Goal: Task Accomplishment & Management: Use online tool/utility

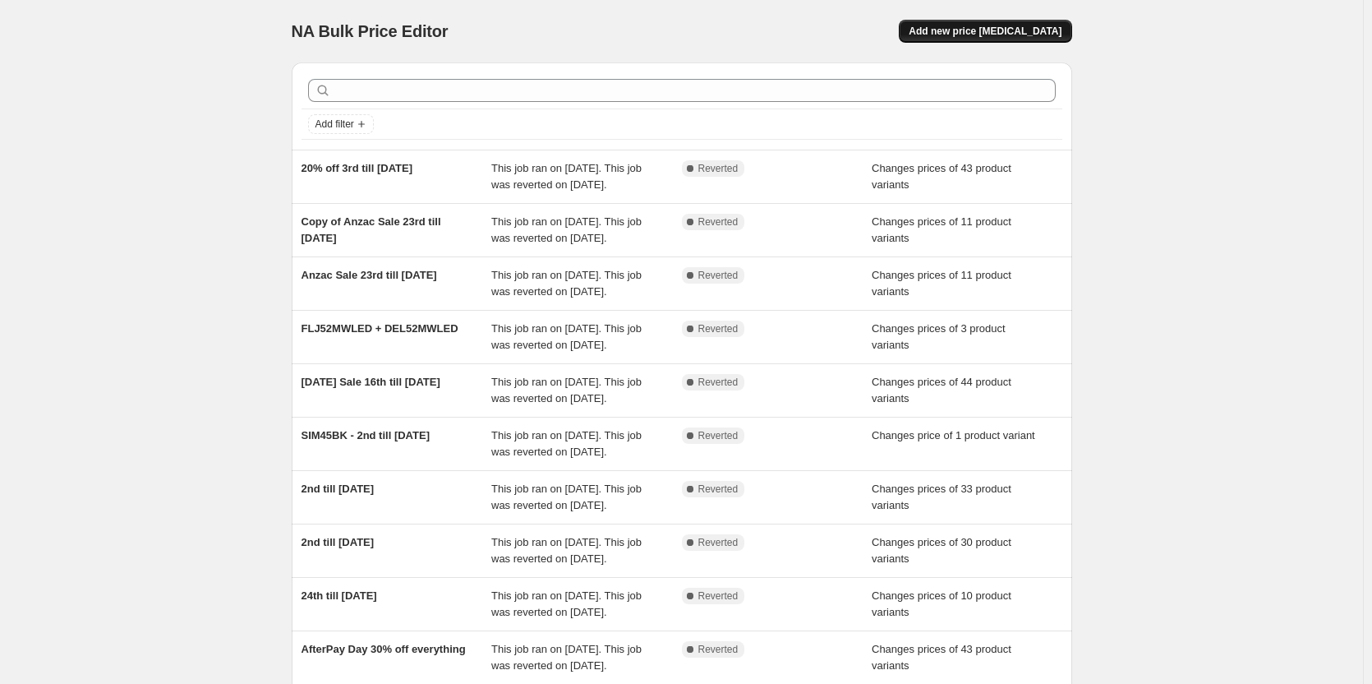
click at [1003, 37] on span "Add new price [MEDICAL_DATA]" at bounding box center [985, 31] width 153 height 13
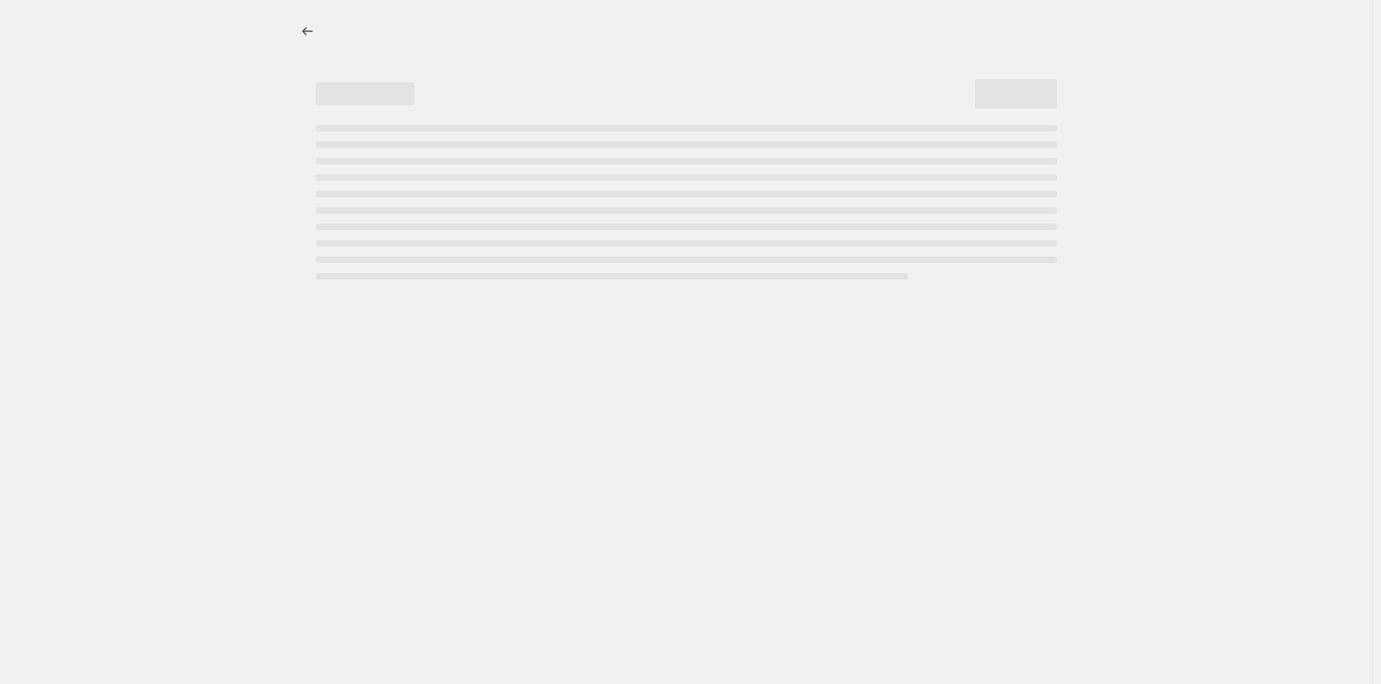
select select "percentage"
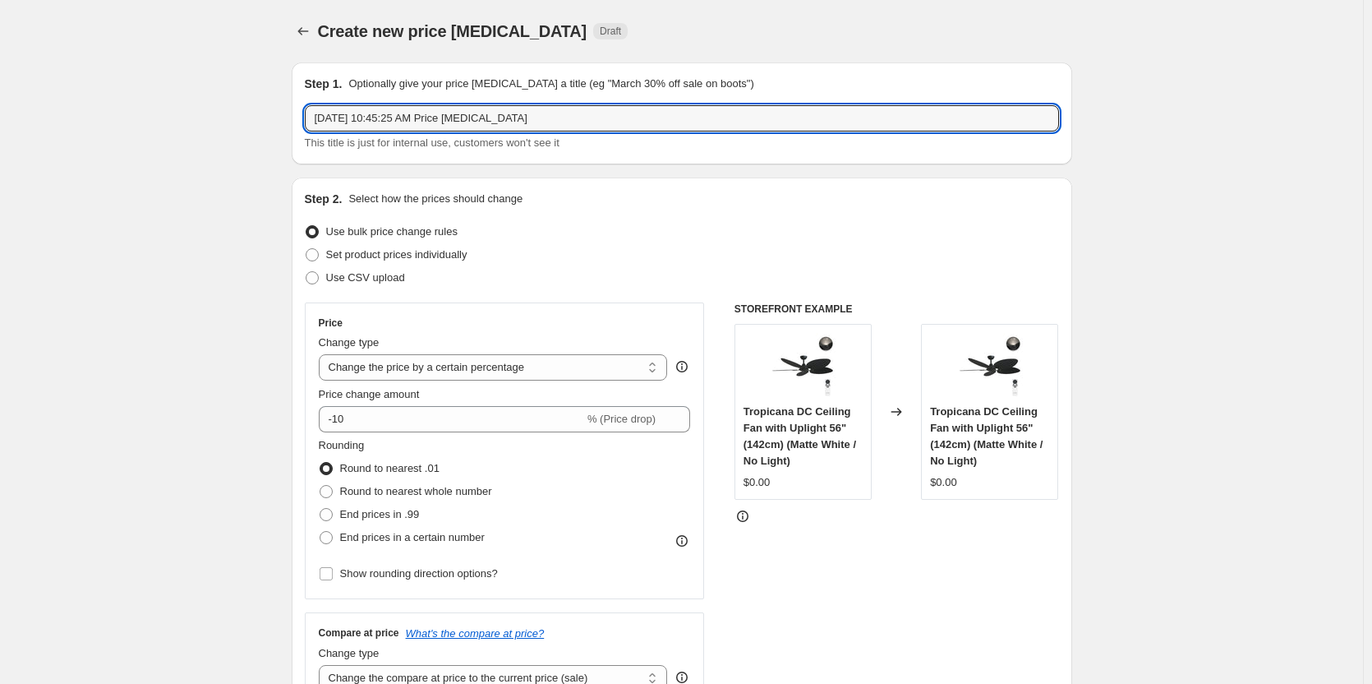
drag, startPoint x: 556, startPoint y: 121, endPoint x: 286, endPoint y: 118, distance: 269.6
type input "20% Off All Ceiling Fans"
click at [311, 257] on span at bounding box center [312, 254] width 13 height 13
click at [307, 249] on input "Set product prices individually" at bounding box center [306, 248] width 1 height 1
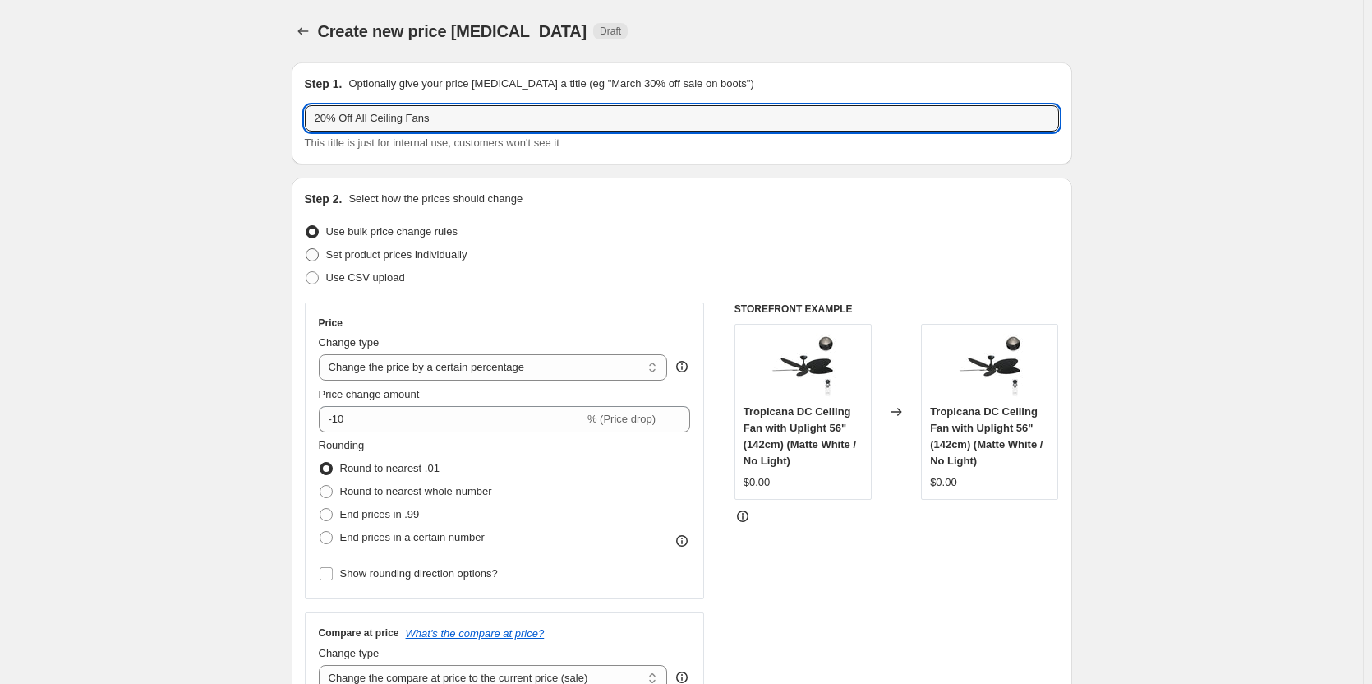
radio input "true"
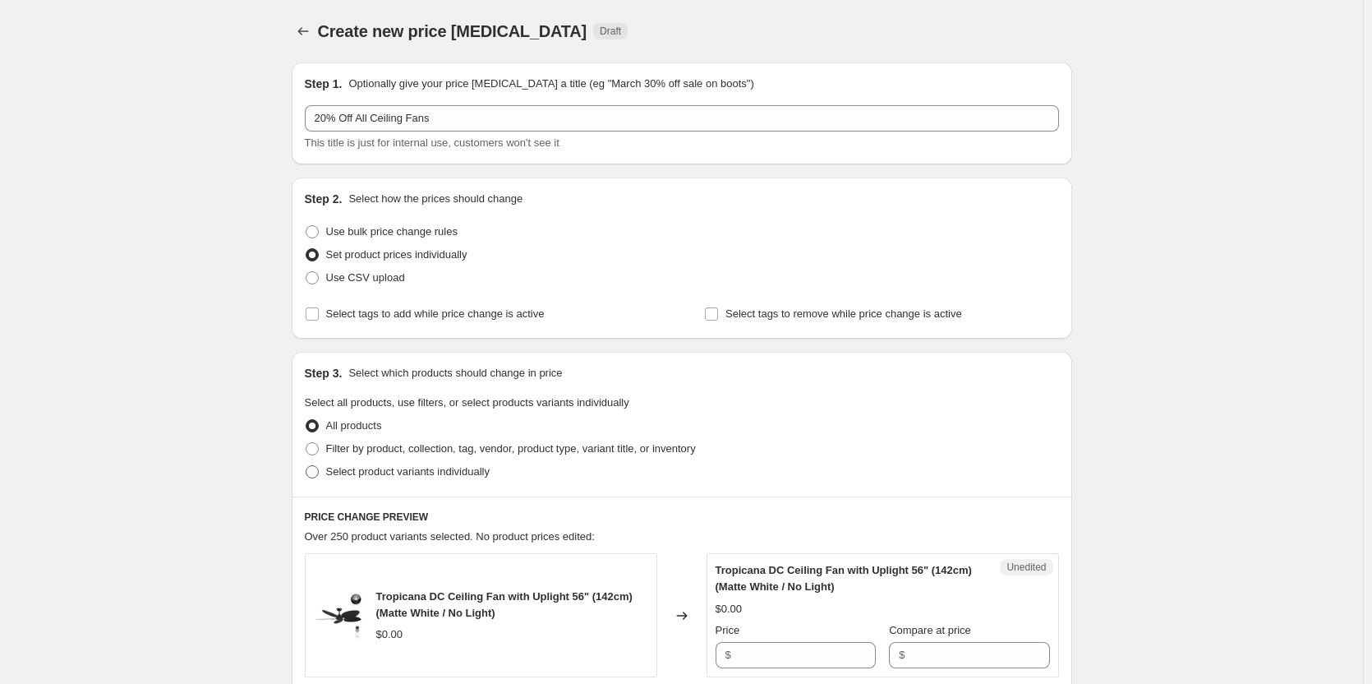
click at [315, 472] on span at bounding box center [312, 471] width 13 height 13
click at [307, 466] on input "Select product variants individually" at bounding box center [306, 465] width 1 height 1
radio input "true"
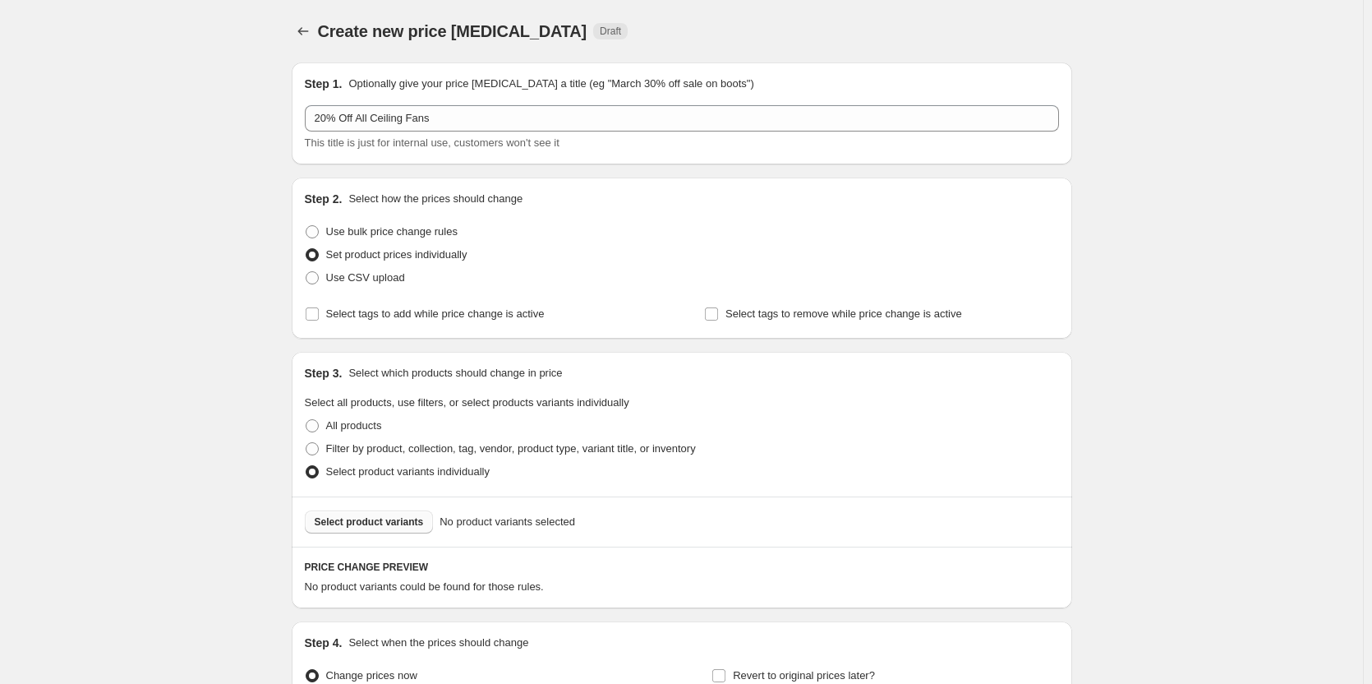
click at [394, 518] on span "Select product variants" at bounding box center [369, 521] width 109 height 13
click at [404, 523] on span "Select product variants" at bounding box center [369, 521] width 109 height 13
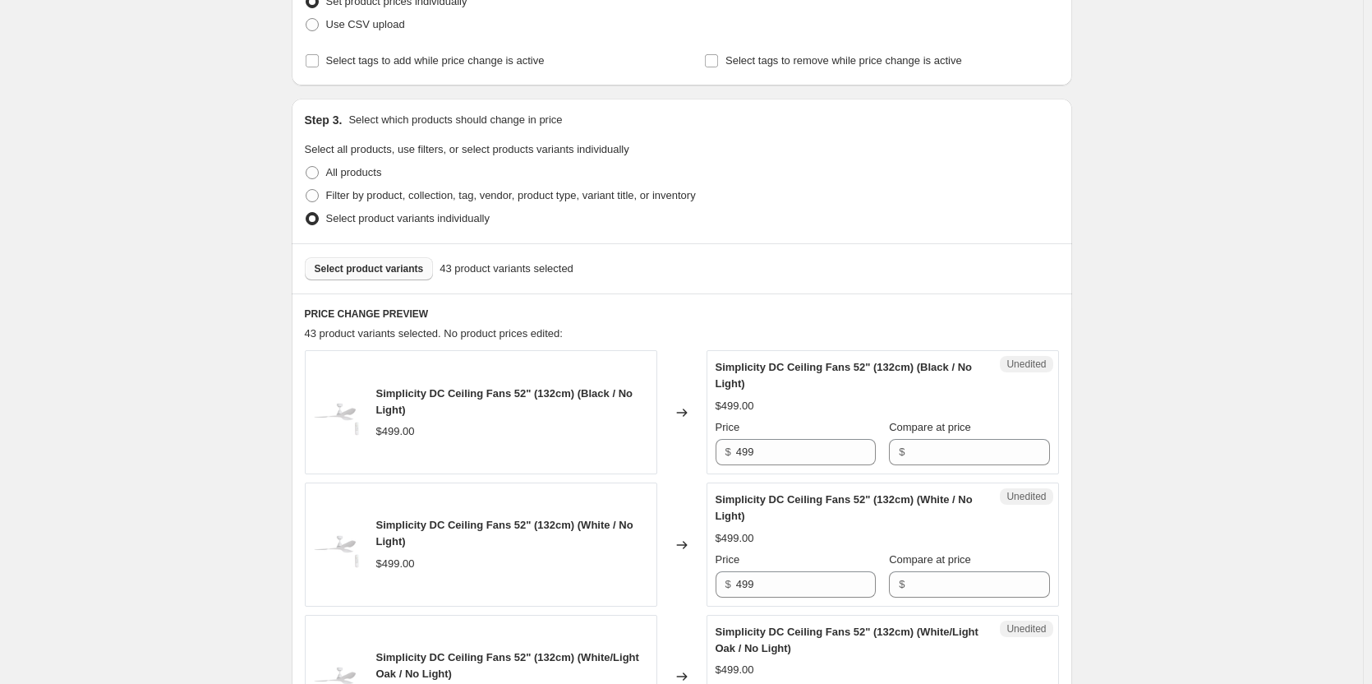
scroll to position [411, 0]
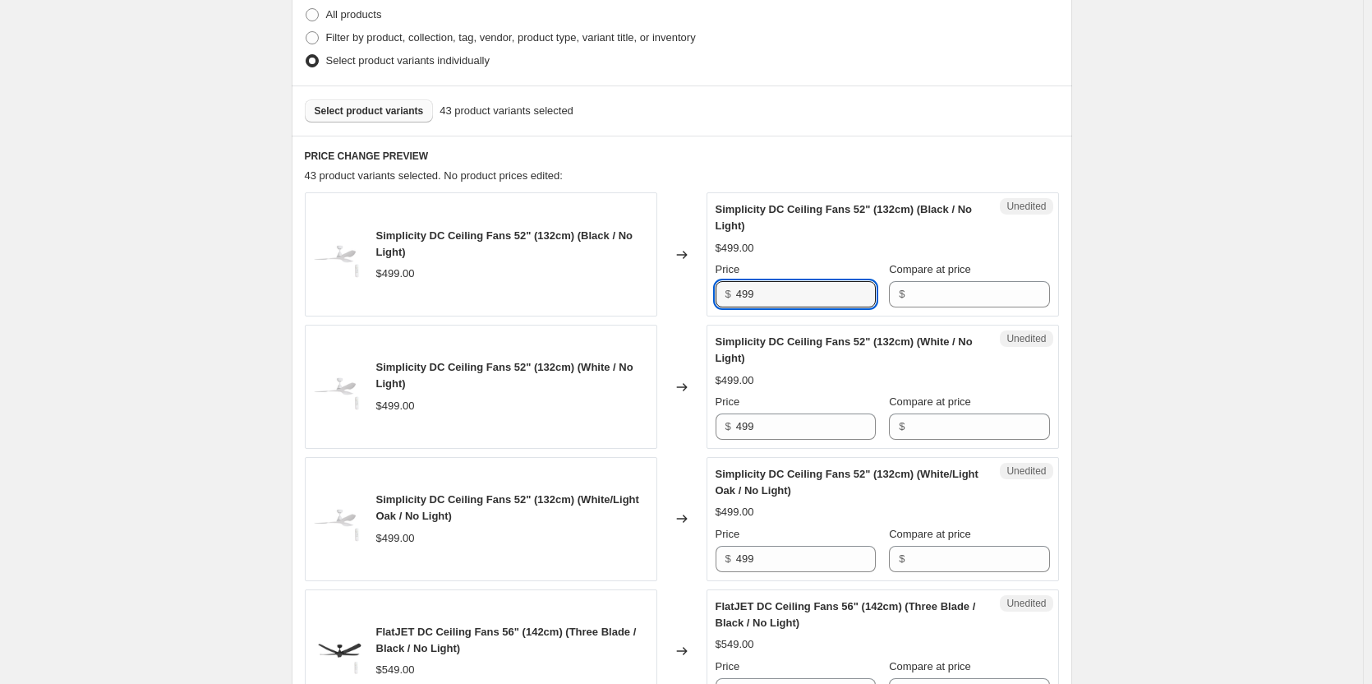
drag, startPoint x: 777, startPoint y: 295, endPoint x: 693, endPoint y: 286, distance: 84.3
click at [693, 286] on div "Simplicity DC Ceiling Fans 52" (132cm) (Black / No Light) $499.00 Changed to Un…" at bounding box center [682, 254] width 754 height 124
click at [917, 284] on input "Compare at price" at bounding box center [980, 294] width 140 height 26
paste input "499"
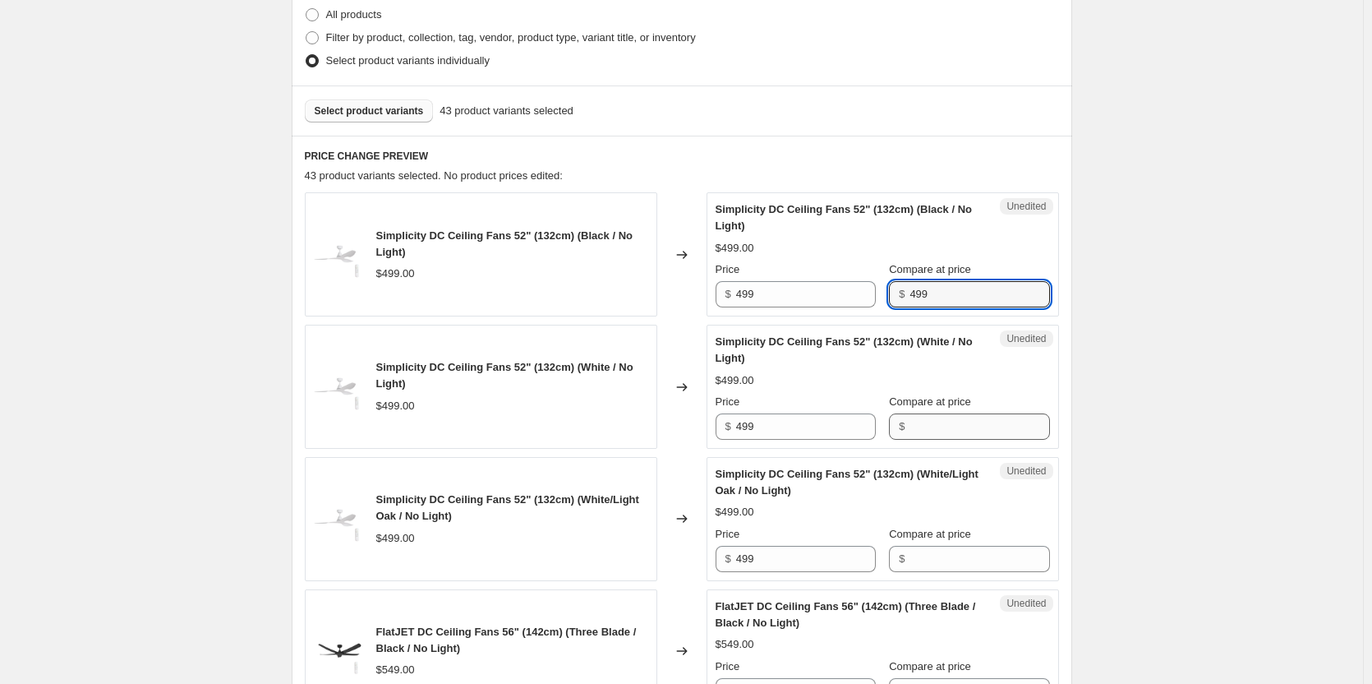
type input "499"
click at [917, 416] on input "Compare at price" at bounding box center [980, 426] width 140 height 26
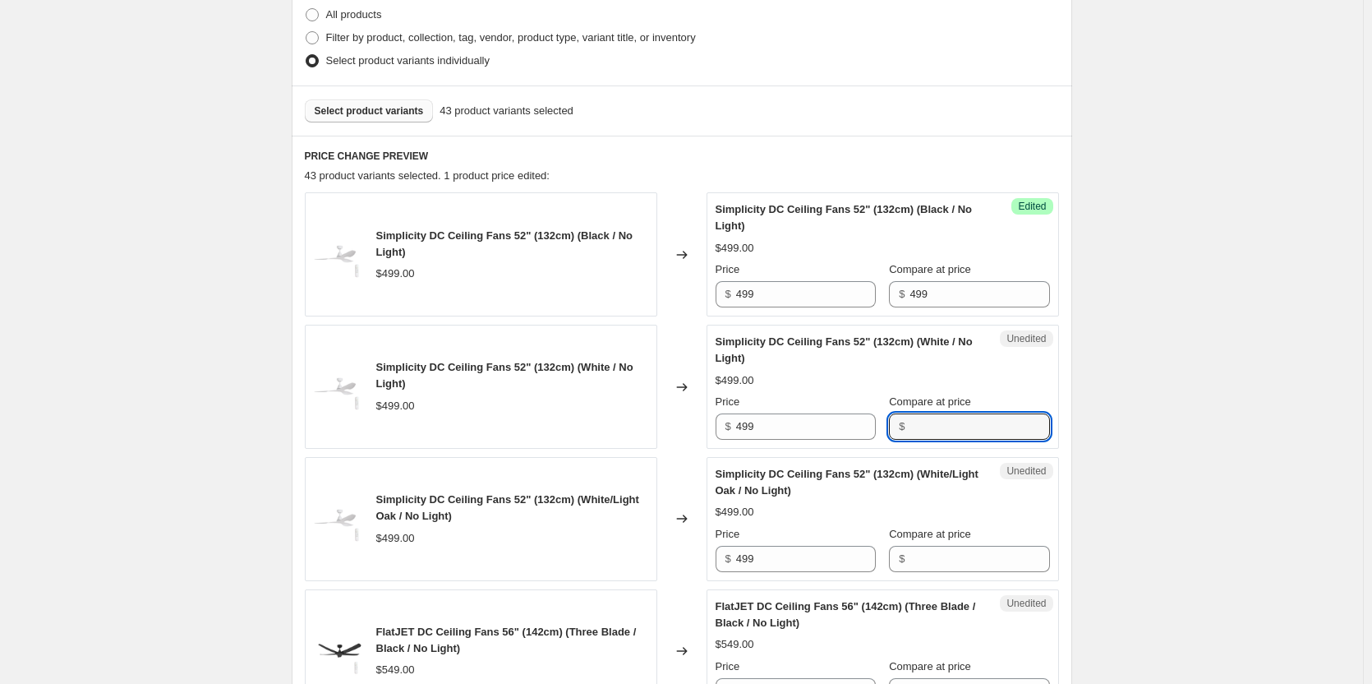
paste input "499"
type input "499"
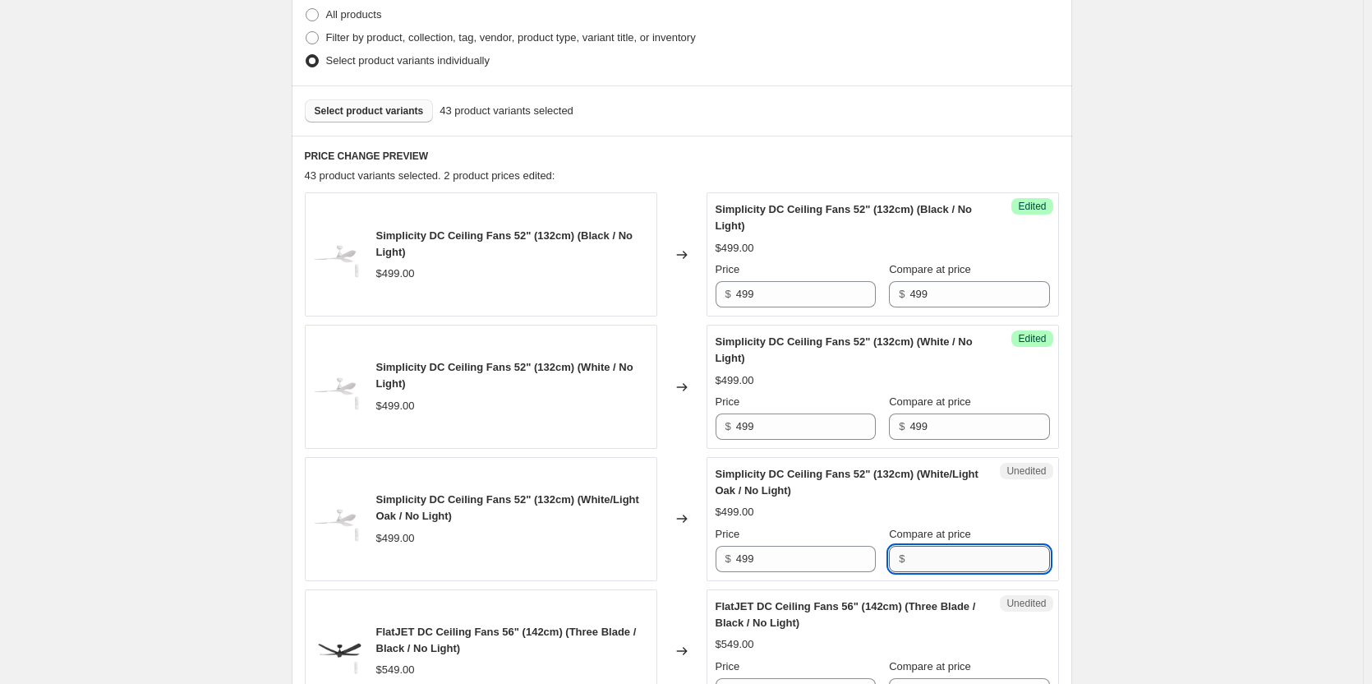
click at [928, 559] on input "Compare at price" at bounding box center [980, 559] width 140 height 26
paste input "499"
type input "499"
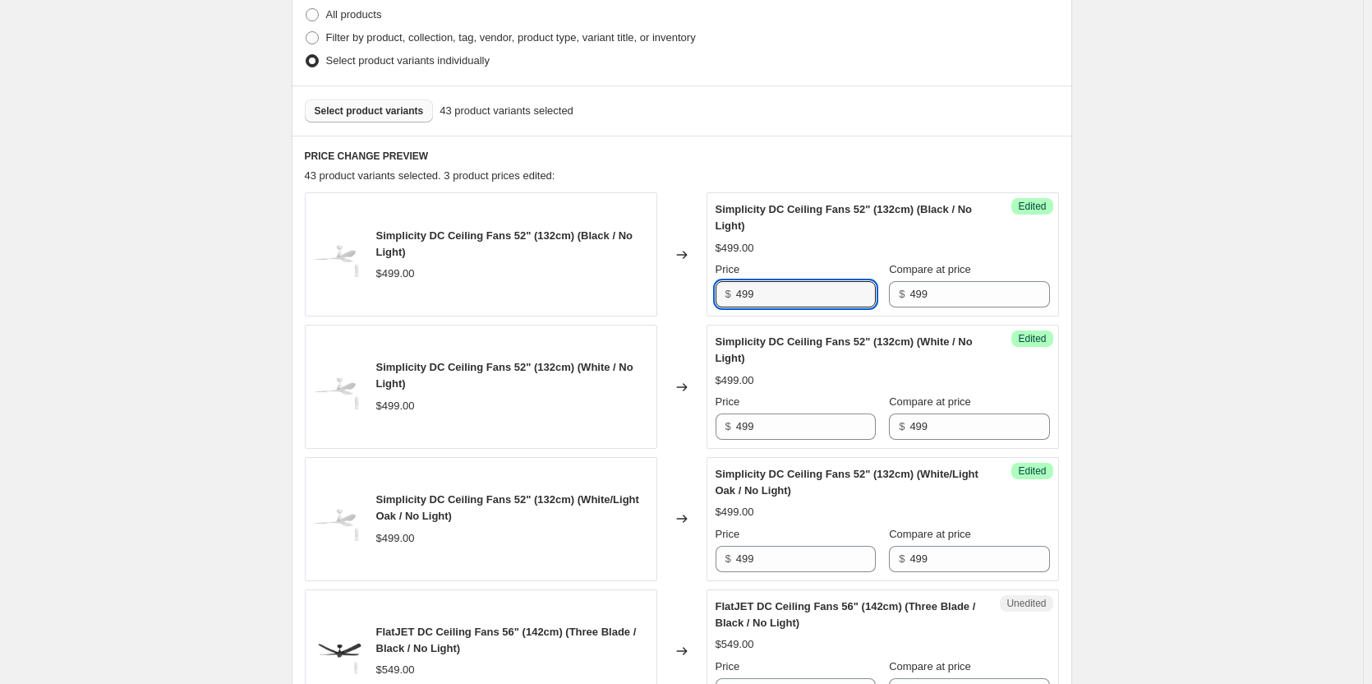
drag, startPoint x: 790, startPoint y: 299, endPoint x: 690, endPoint y: 303, distance: 100.3
click at [690, 303] on div "Simplicity DC Ceiling Fans 52" (132cm) (Black / No Light) $499.00 Changed to Su…" at bounding box center [682, 254] width 754 height 124
drag, startPoint x: 811, startPoint y: 302, endPoint x: 700, endPoint y: 298, distance: 111.0
click at [700, 298] on div "Simplicity DC Ceiling Fans 52" (132cm) (Black / No Light) $499.00 Changed to Su…" at bounding box center [682, 254] width 754 height 124
type input "399.20"
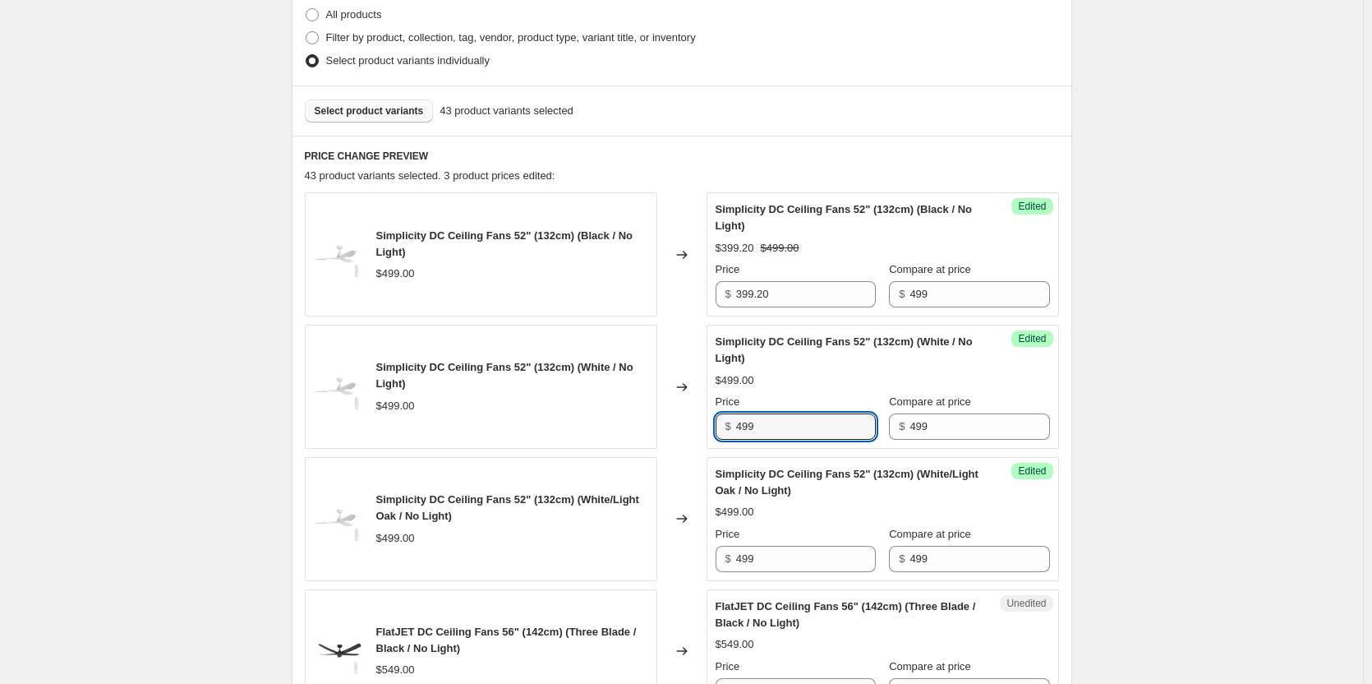
drag, startPoint x: 785, startPoint y: 433, endPoint x: 732, endPoint y: 421, distance: 54.0
click at [732, 421] on div "$ 499" at bounding box center [796, 426] width 160 height 26
paste input "399.20"
type input "399.20"
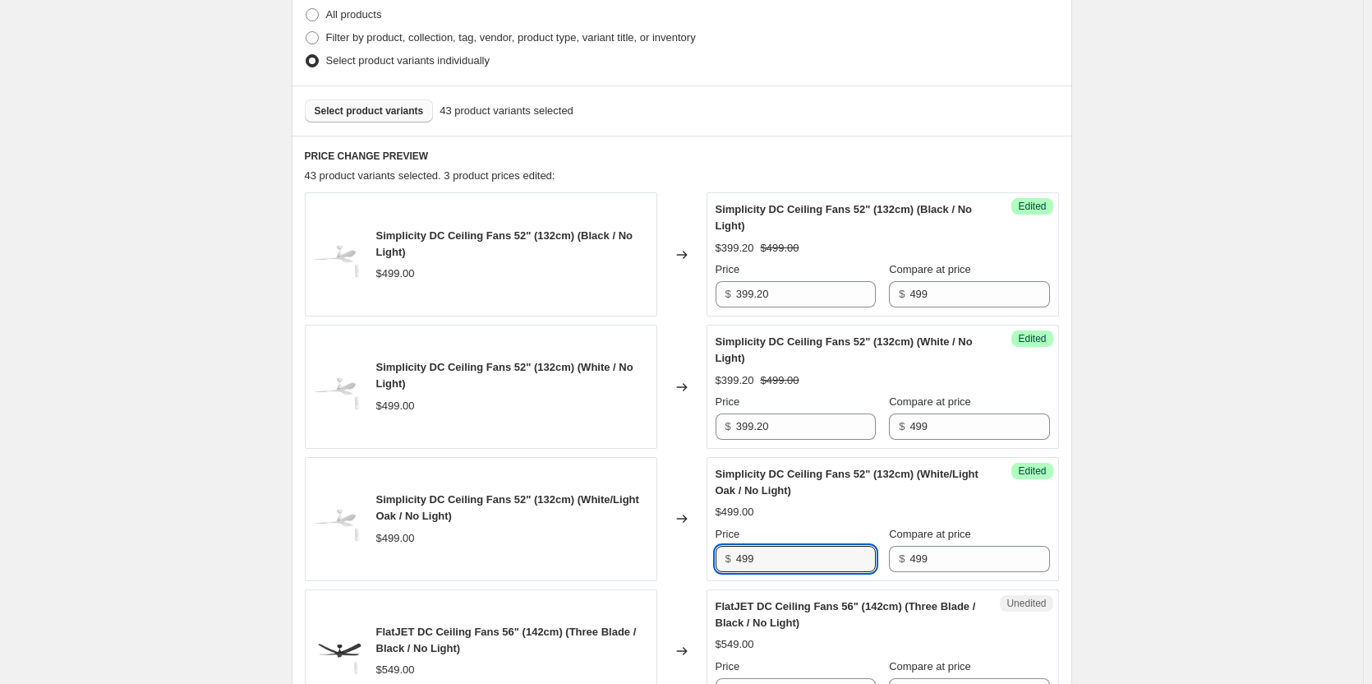
drag, startPoint x: 782, startPoint y: 560, endPoint x: 710, endPoint y: 552, distance: 72.0
click at [710, 552] on div "Success Edited Simplicity DC Ceiling Fans 52" (132cm) (White/Light Oak / No Lig…" at bounding box center [883, 519] width 353 height 124
paste input "399.20"
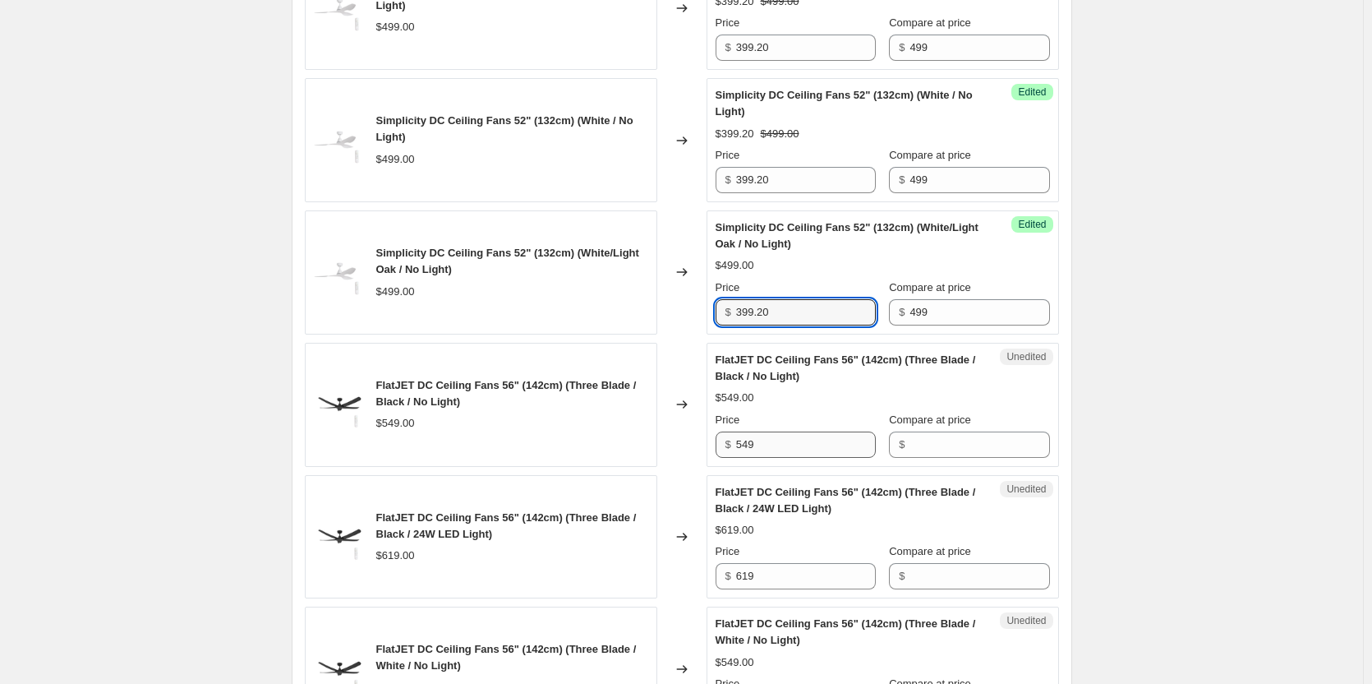
type input "399.20"
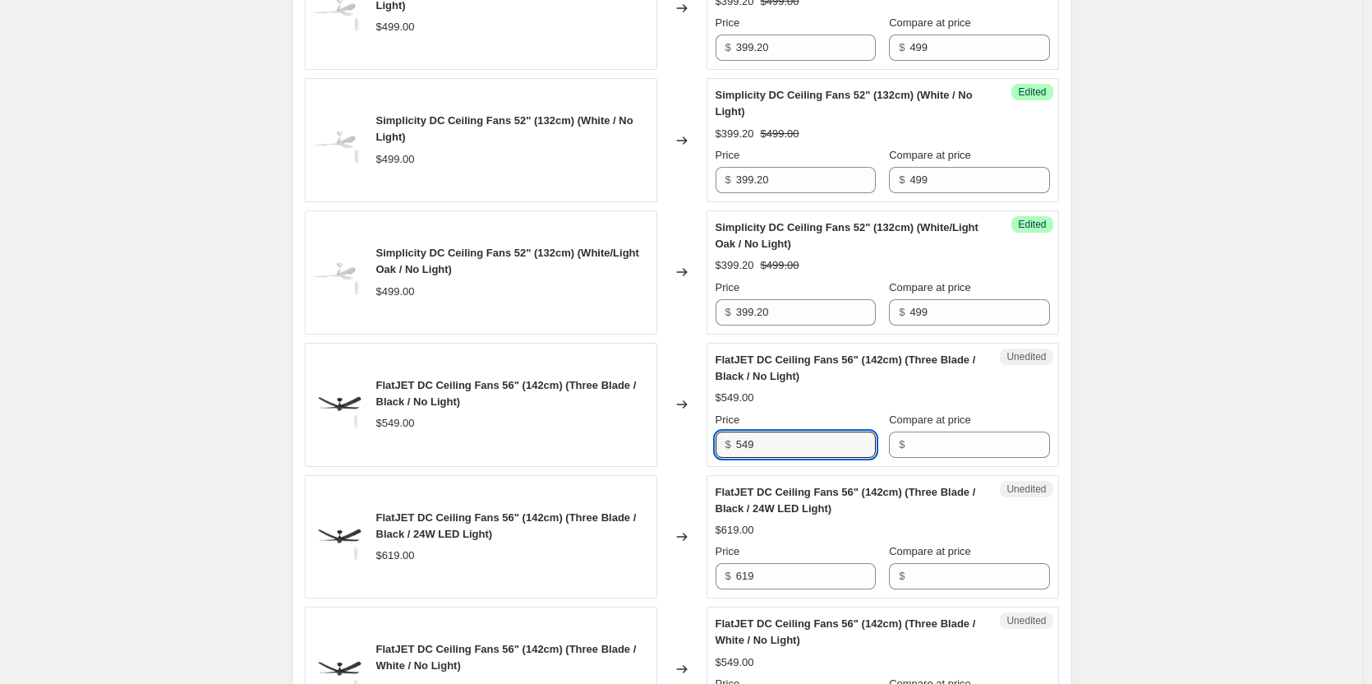
drag, startPoint x: 789, startPoint y: 444, endPoint x: 703, endPoint y: 441, distance: 85.5
click at [703, 441] on div "FlatJET DC Ceiling Fans 56" (142cm) (Three Blade / Black / No Light) $549.00 Ch…" at bounding box center [682, 405] width 754 height 124
click at [926, 444] on input "Compare at price" at bounding box center [980, 444] width 140 height 26
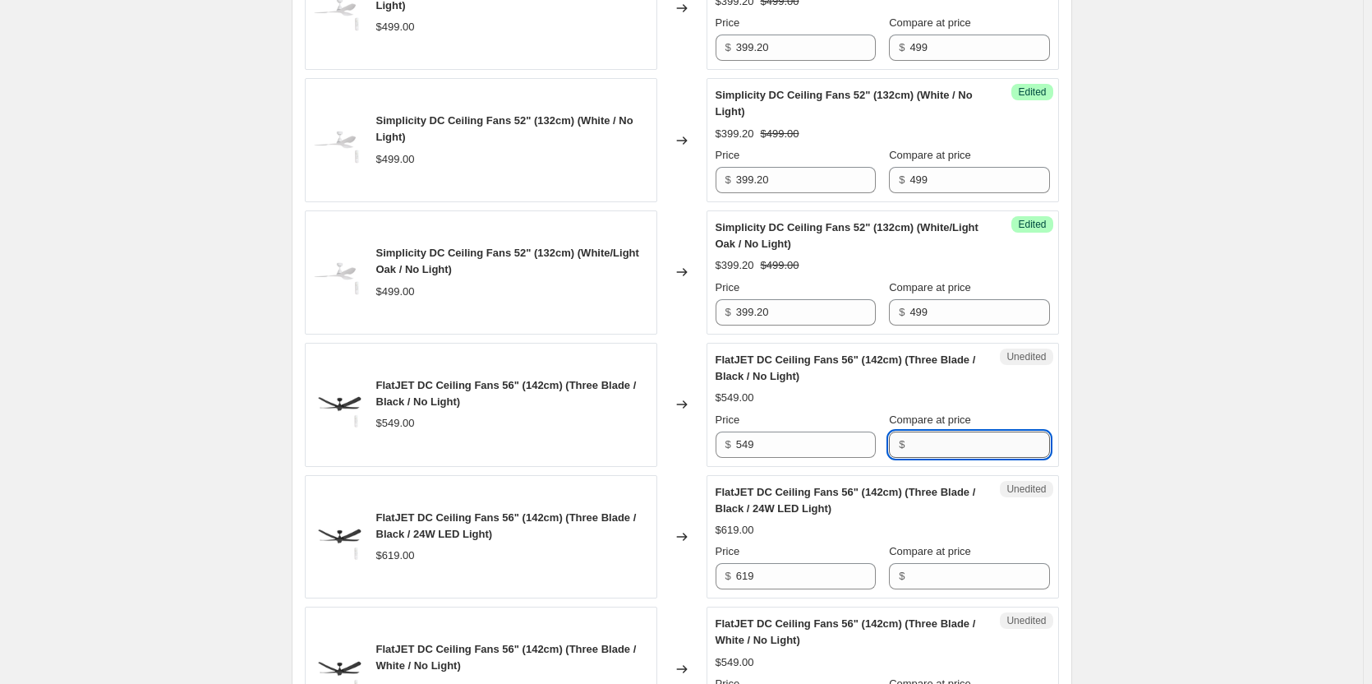
paste input "549"
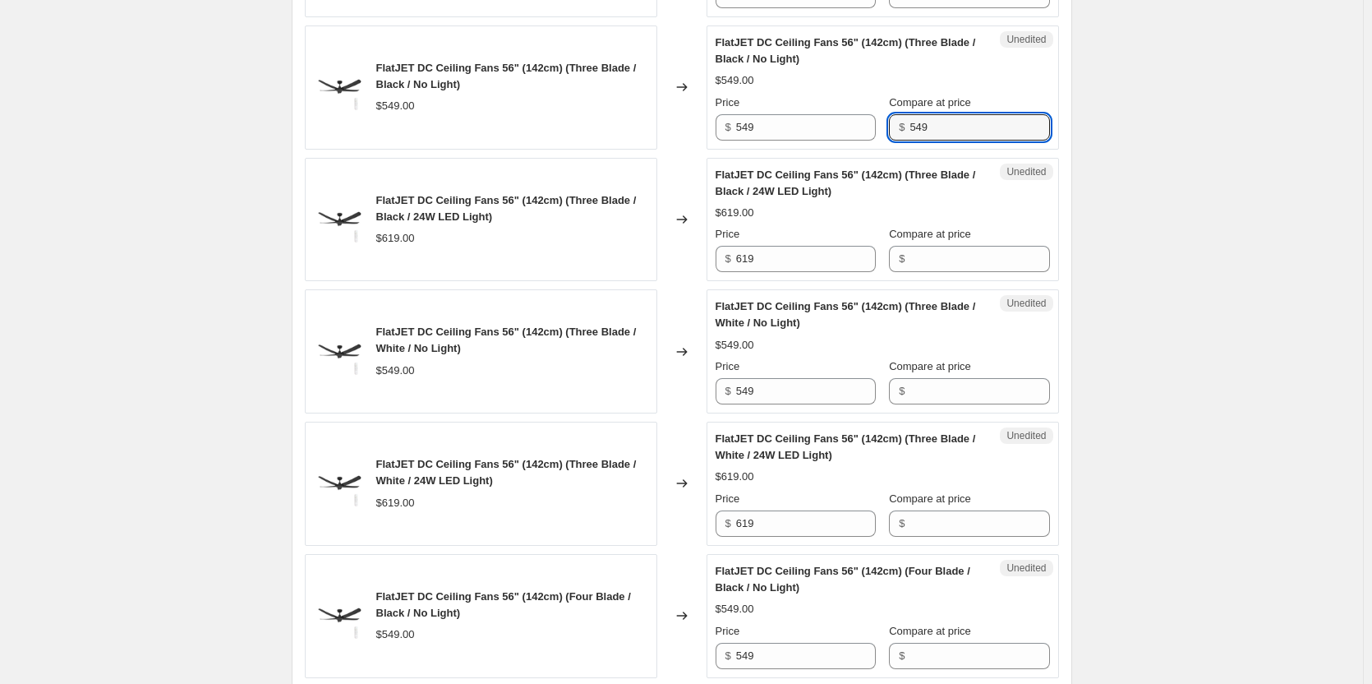
scroll to position [986, 0]
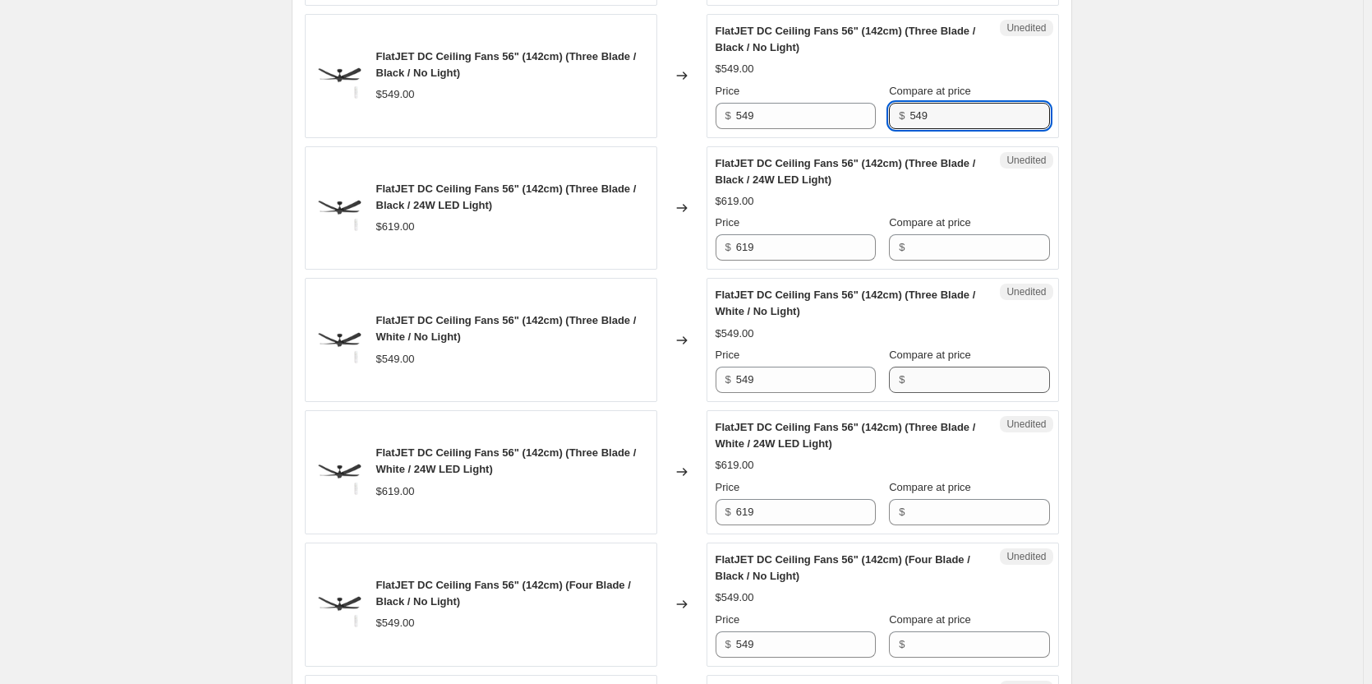
type input "549"
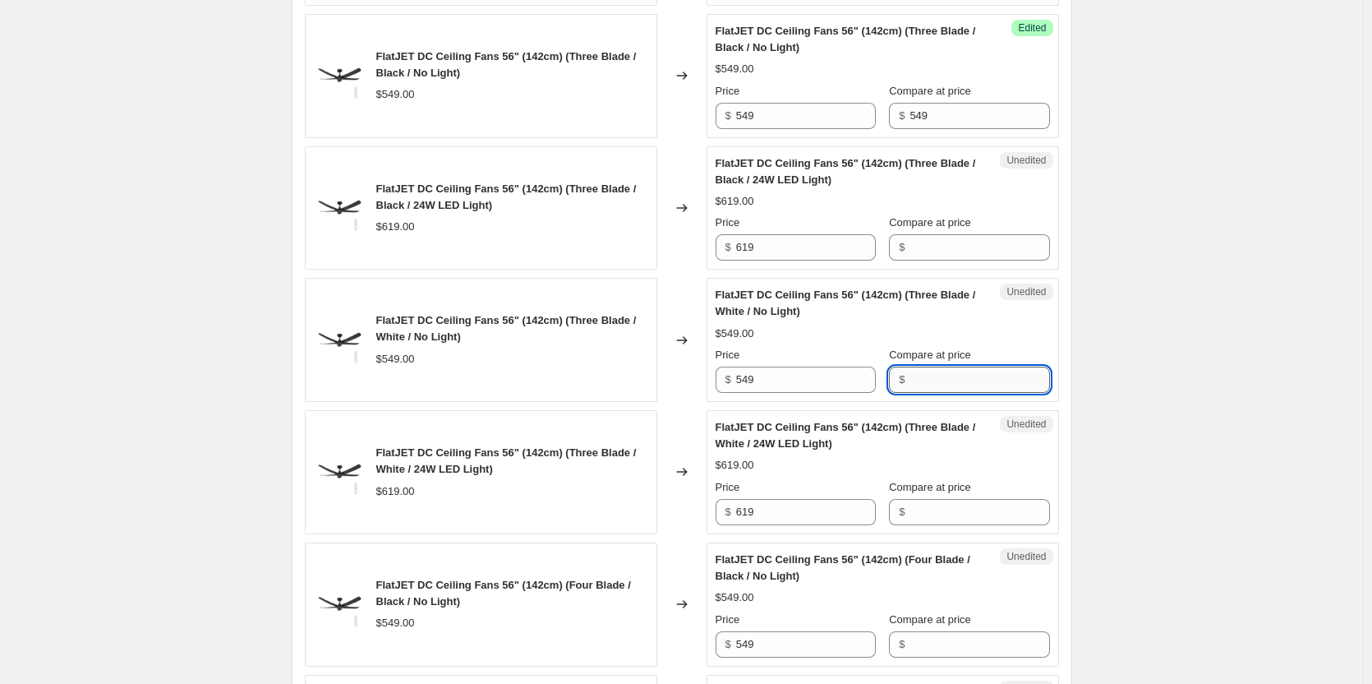
click at [948, 385] on input "Compare at price" at bounding box center [980, 380] width 140 height 26
paste input "549"
type input "549"
click at [944, 638] on input "Compare at price" at bounding box center [980, 644] width 140 height 26
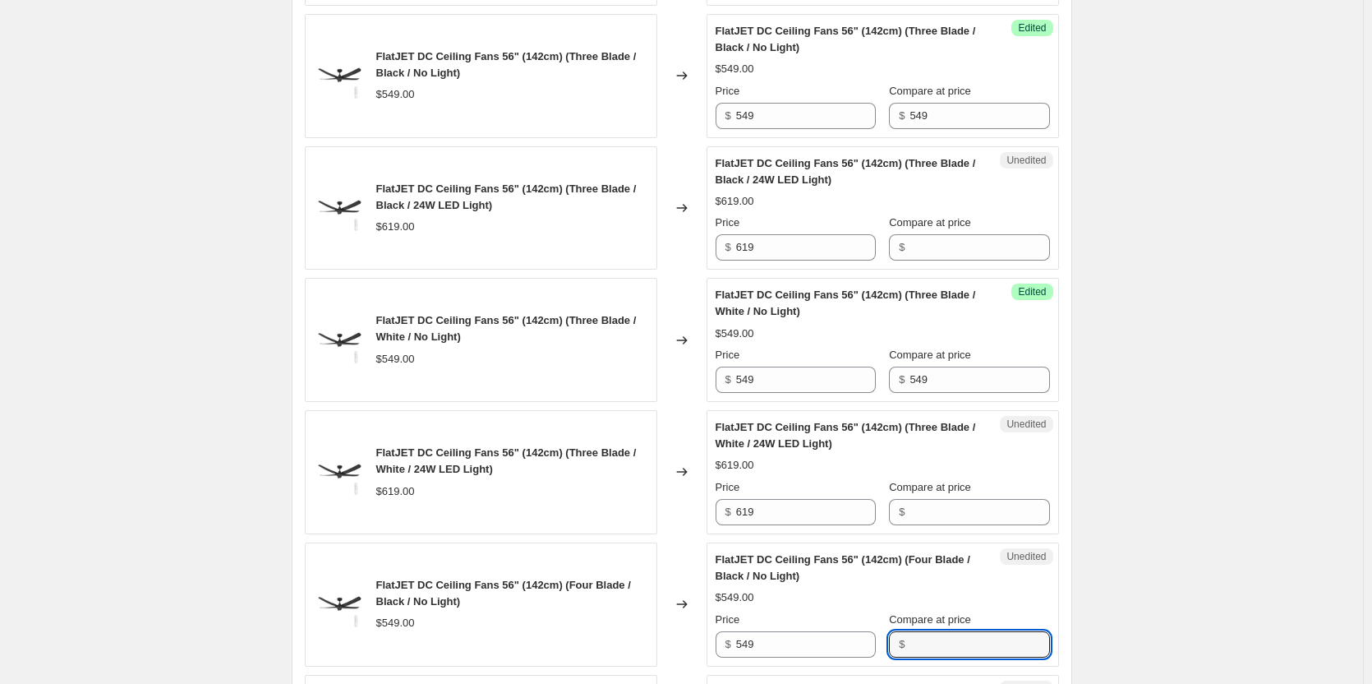
paste input "549"
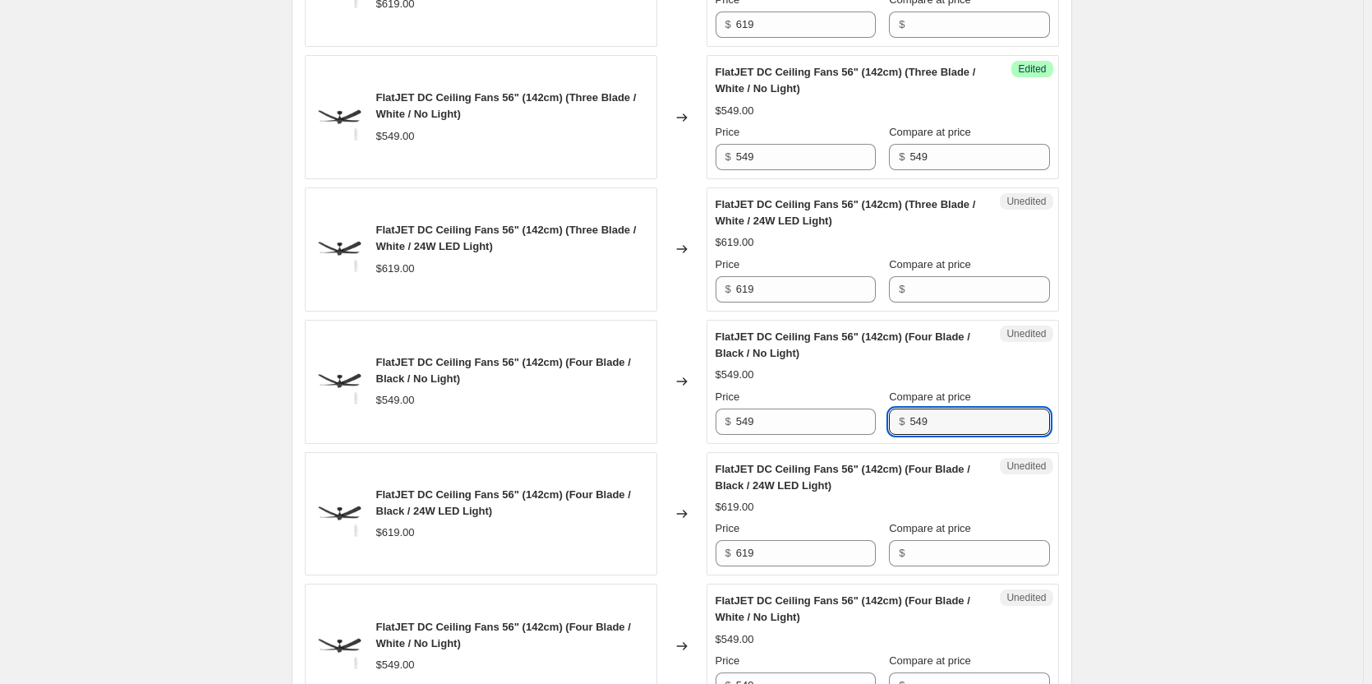
scroll to position [1233, 0]
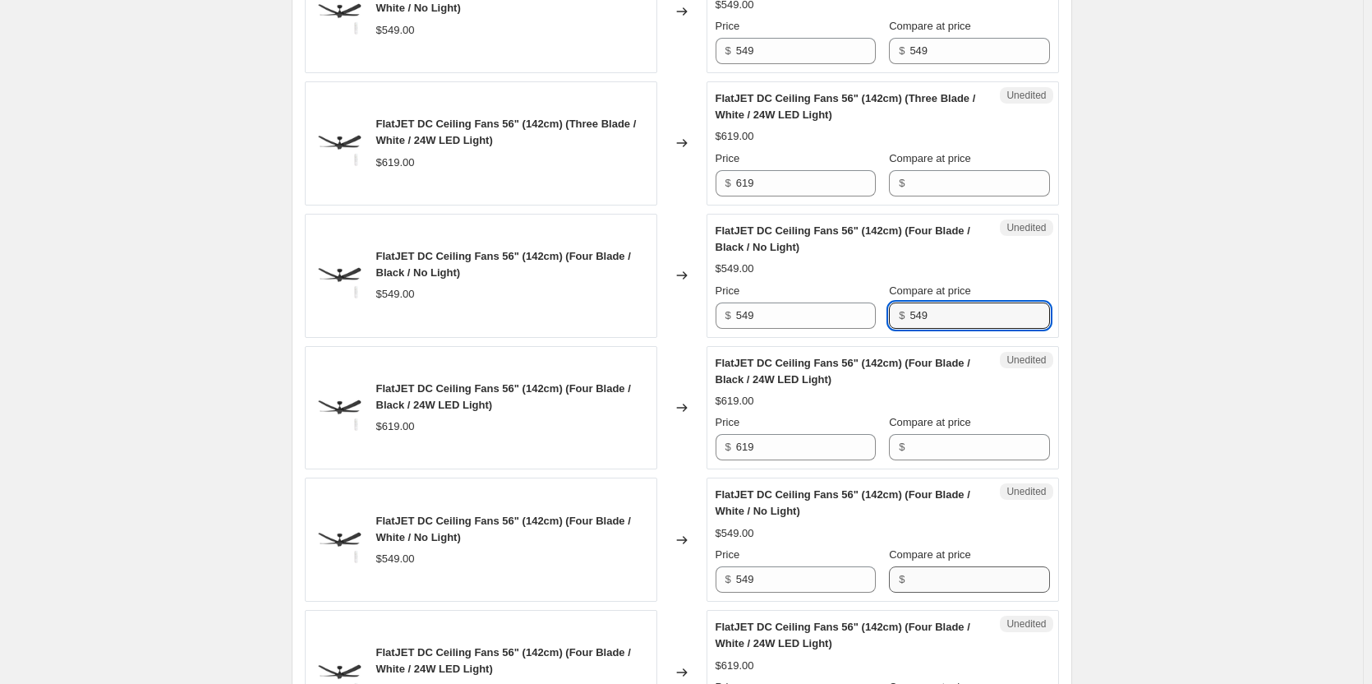
type input "549"
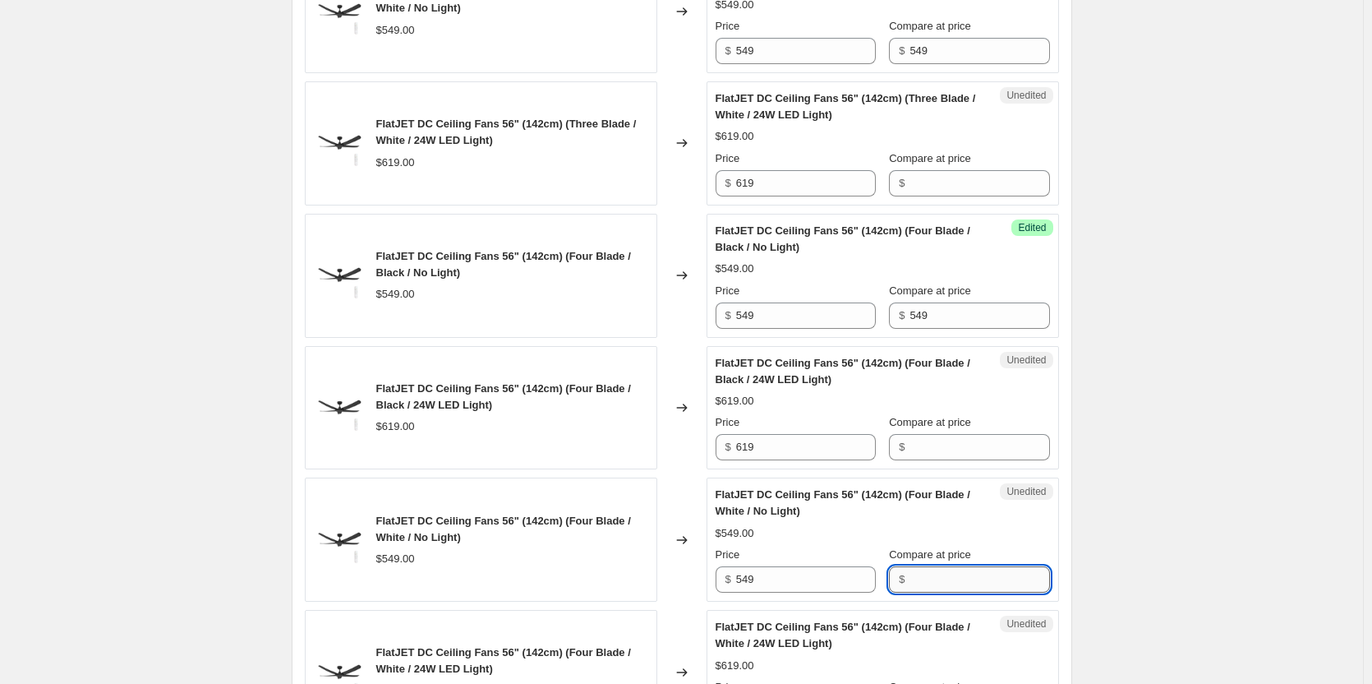
click at [916, 578] on input "Compare at price" at bounding box center [980, 579] width 140 height 26
paste input "549"
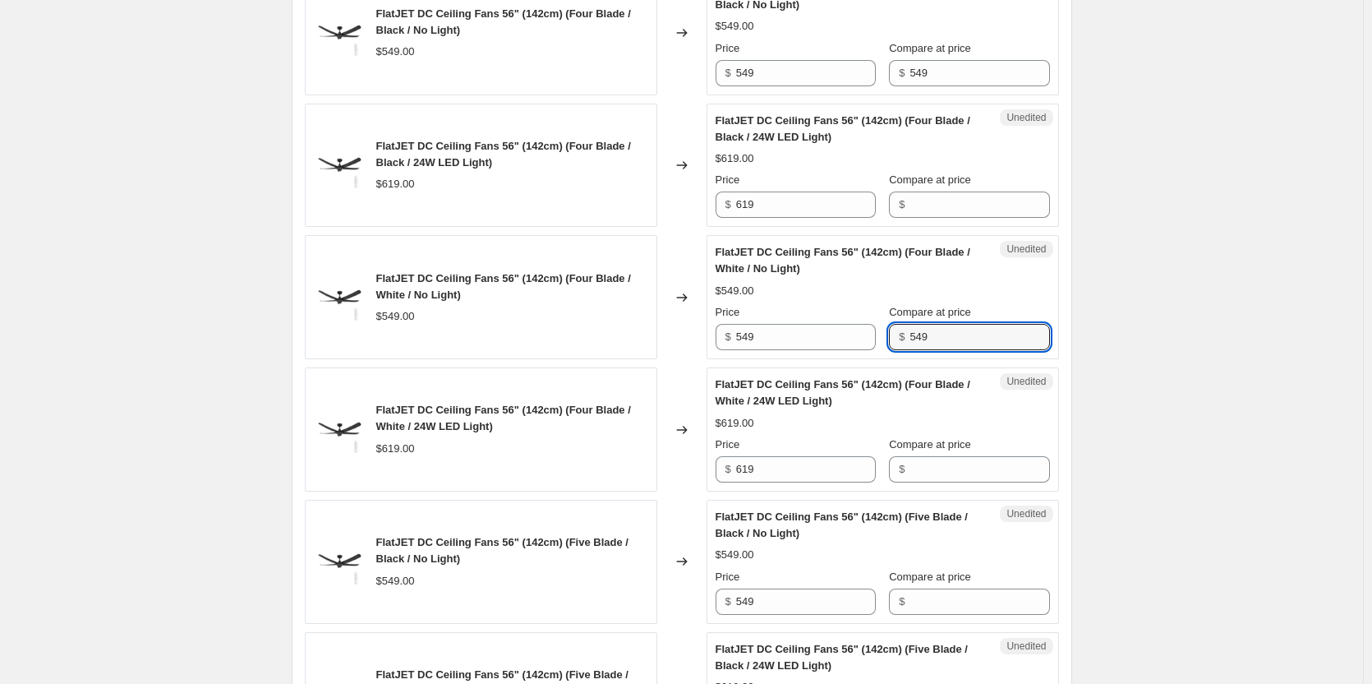
scroll to position [1561, 0]
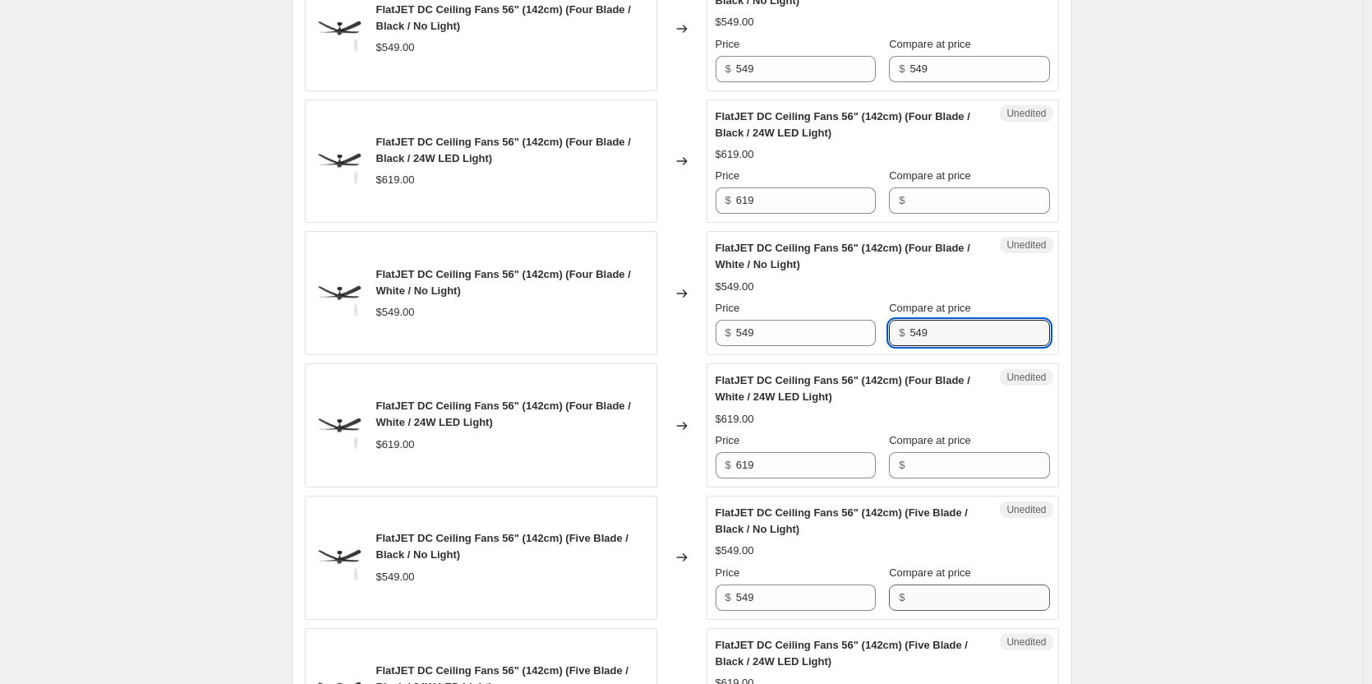
type input "549"
click at [933, 590] on input "Compare at price" at bounding box center [980, 597] width 140 height 26
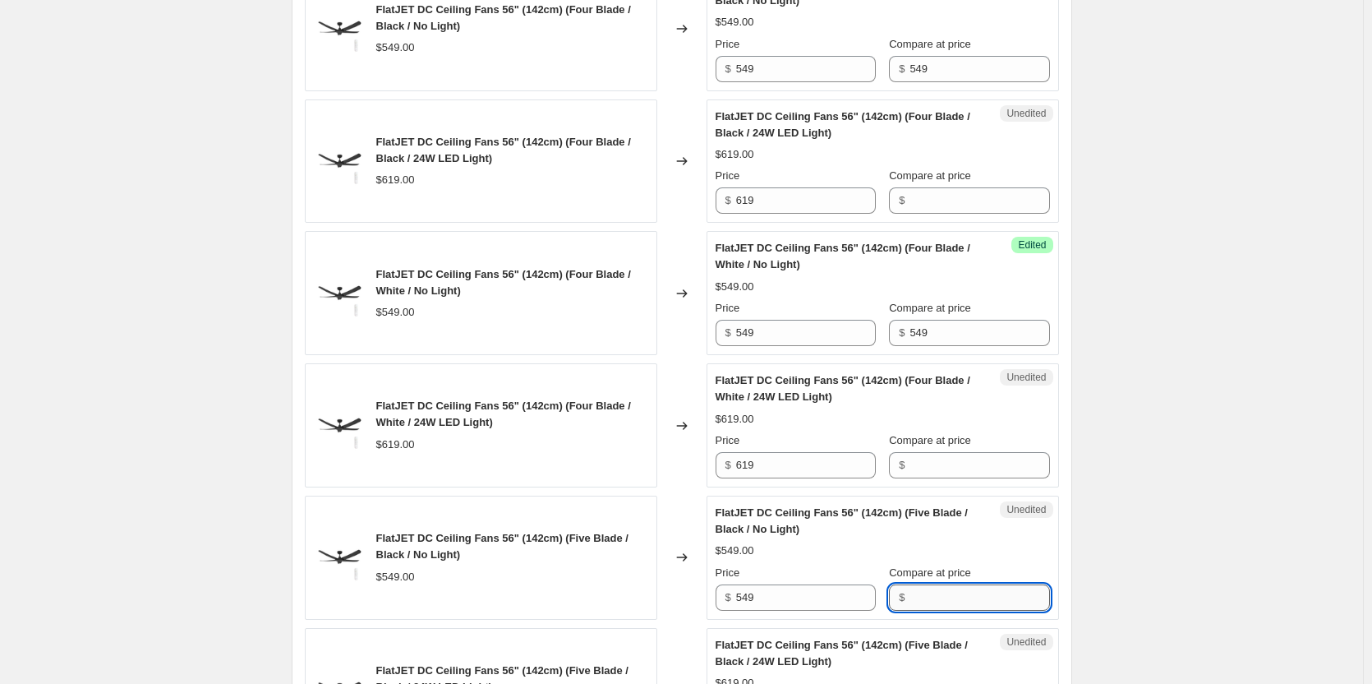
paste input "549"
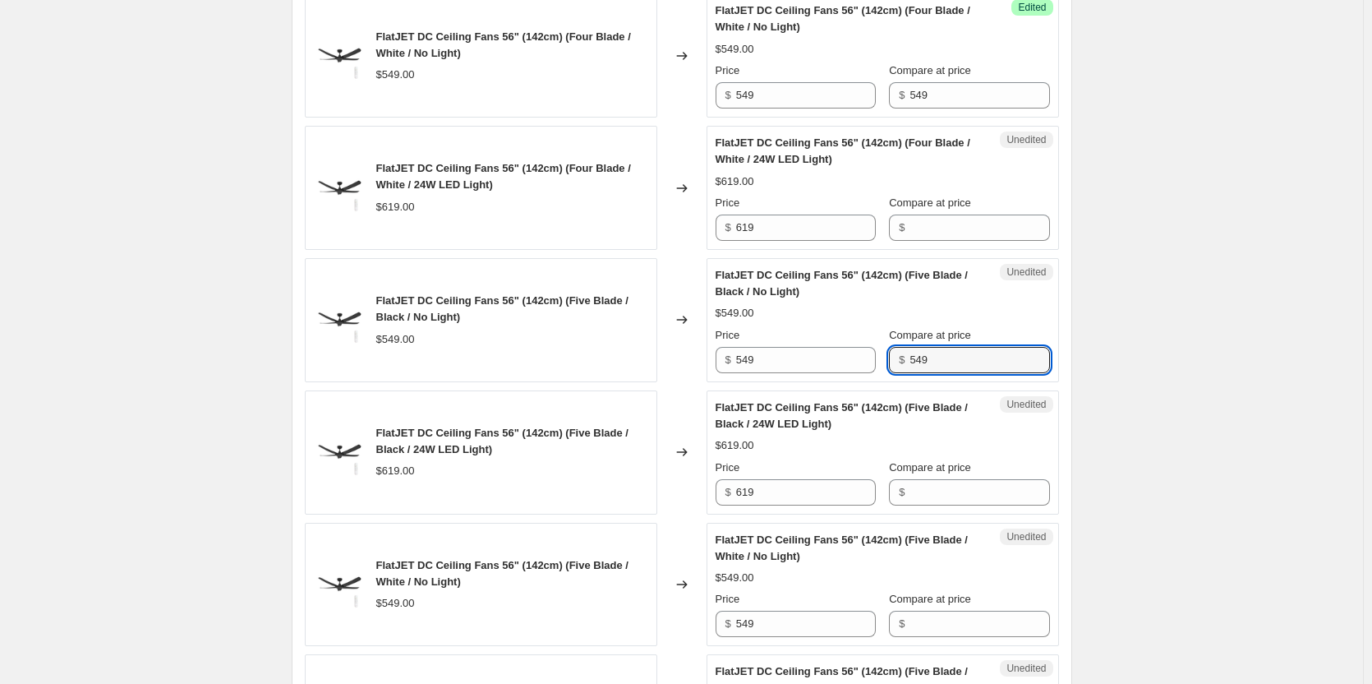
scroll to position [1808, 0]
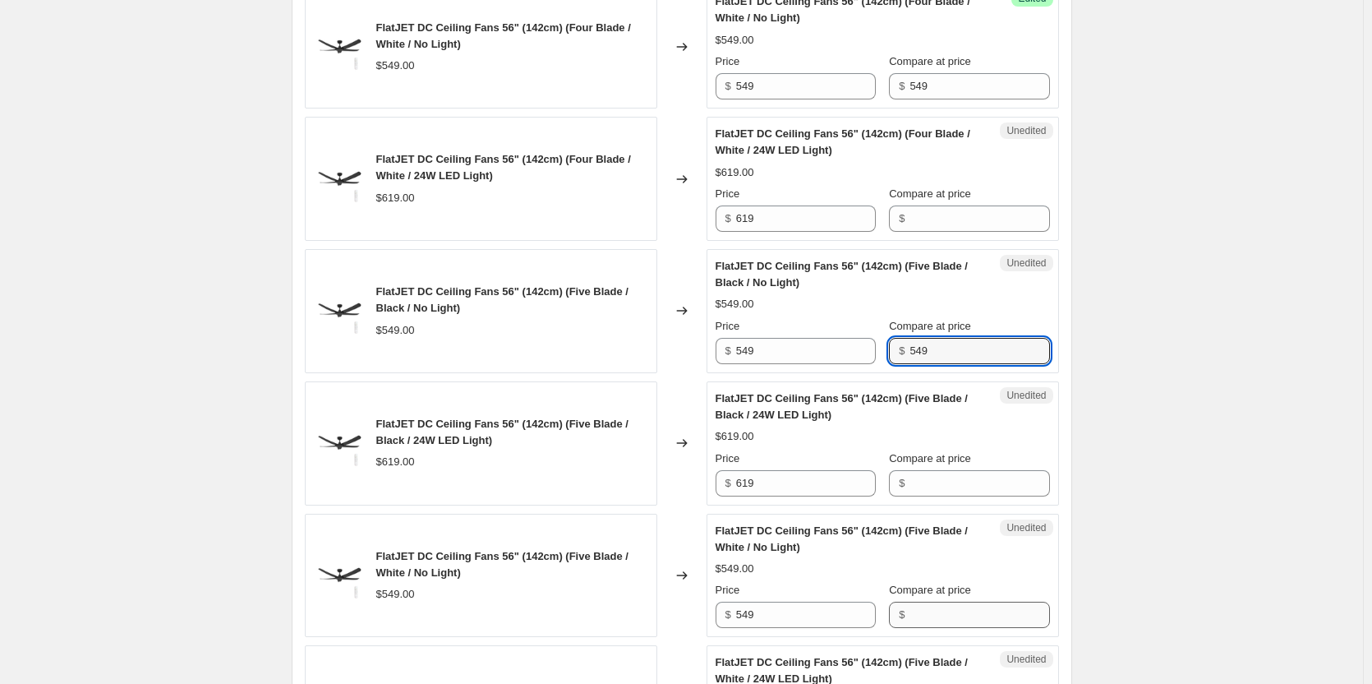
type input "549"
click at [939, 608] on input "Compare at price" at bounding box center [980, 615] width 140 height 26
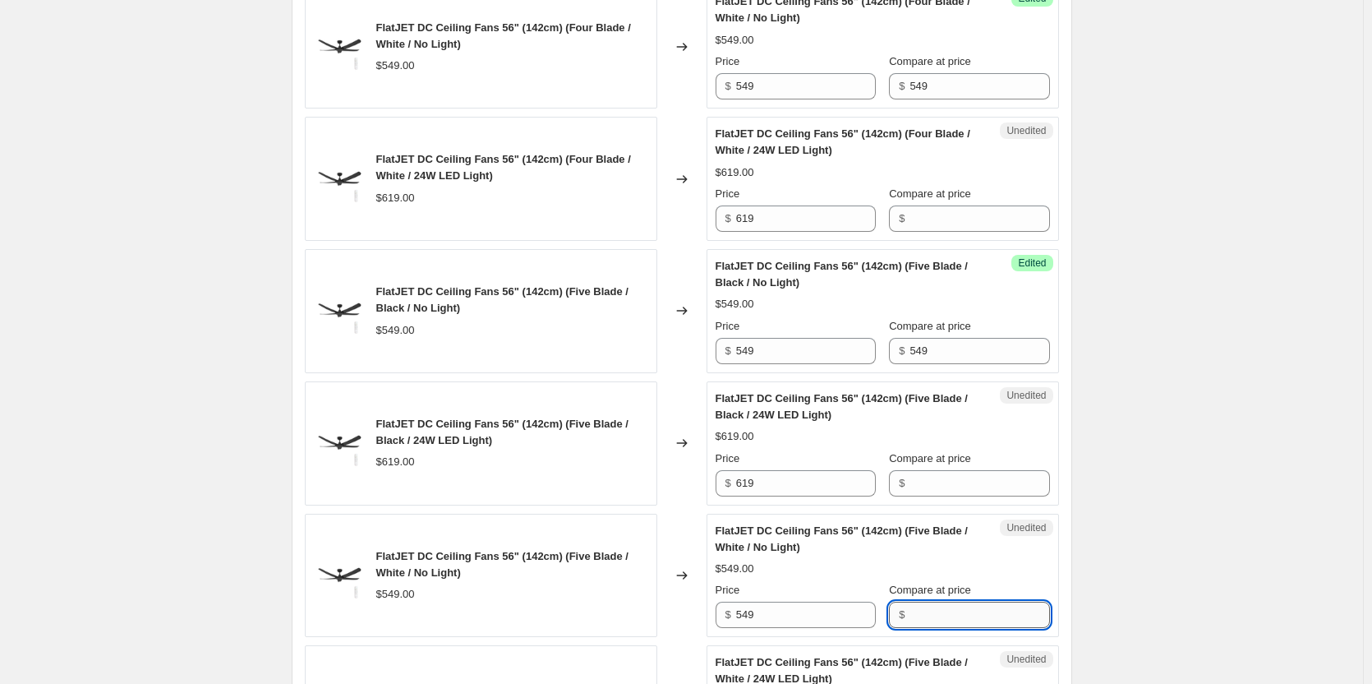
paste input "549"
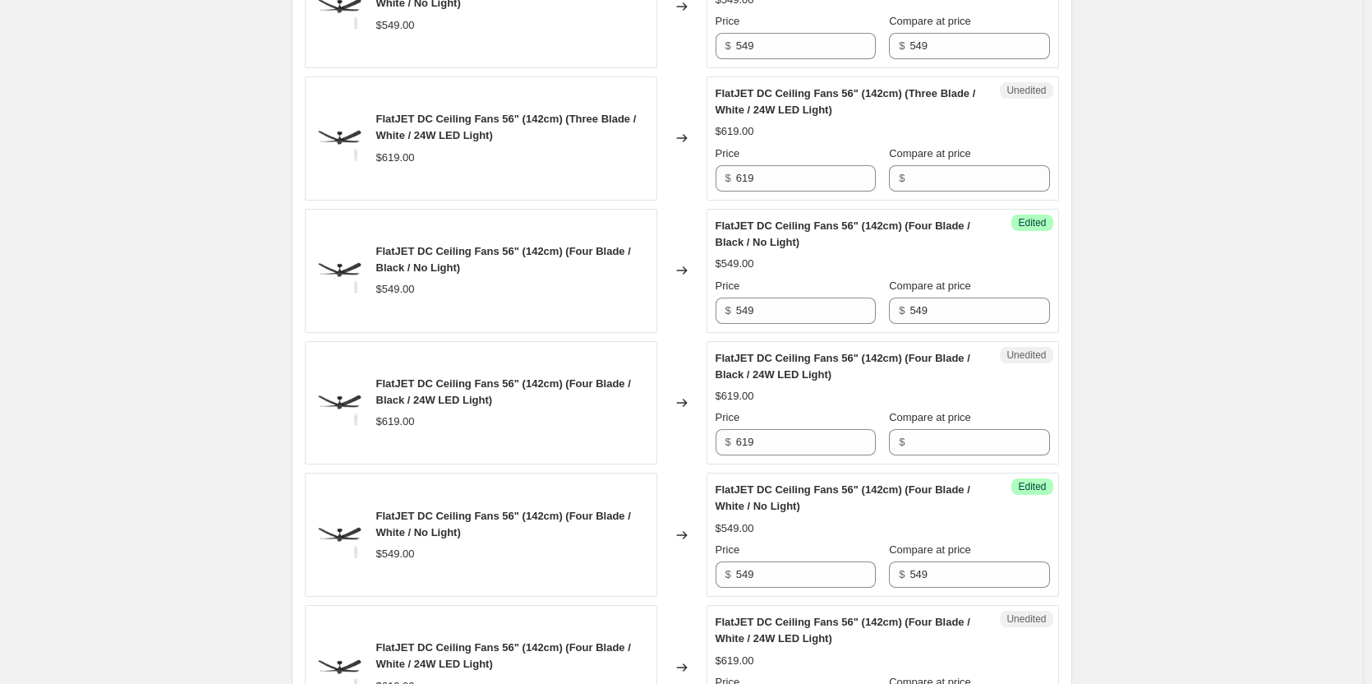
scroll to position [1315, 0]
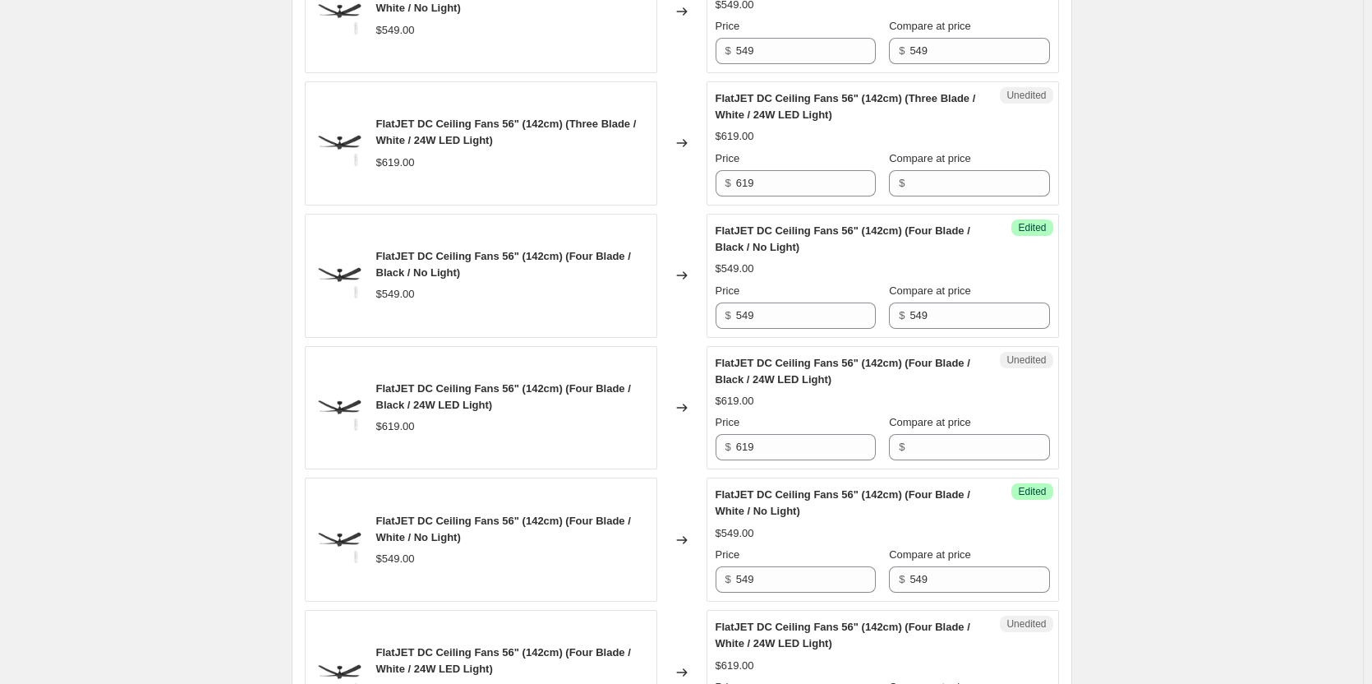
type input "549"
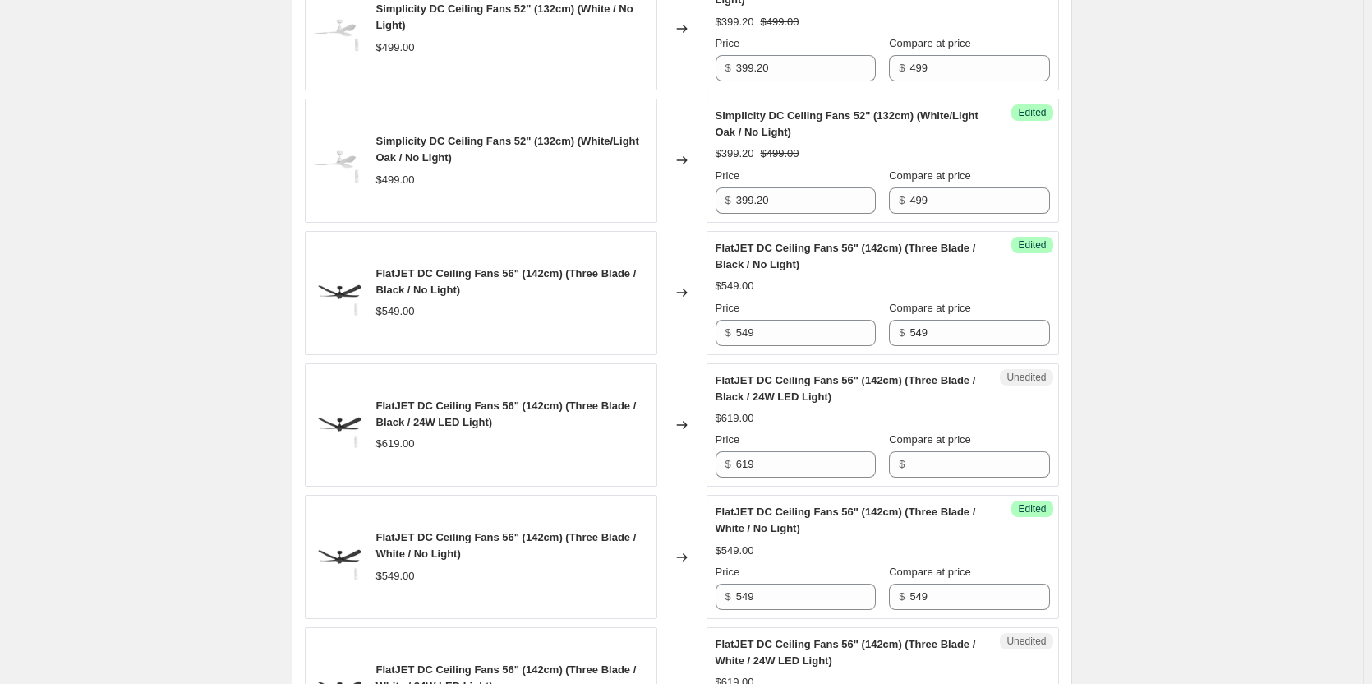
scroll to position [740, 0]
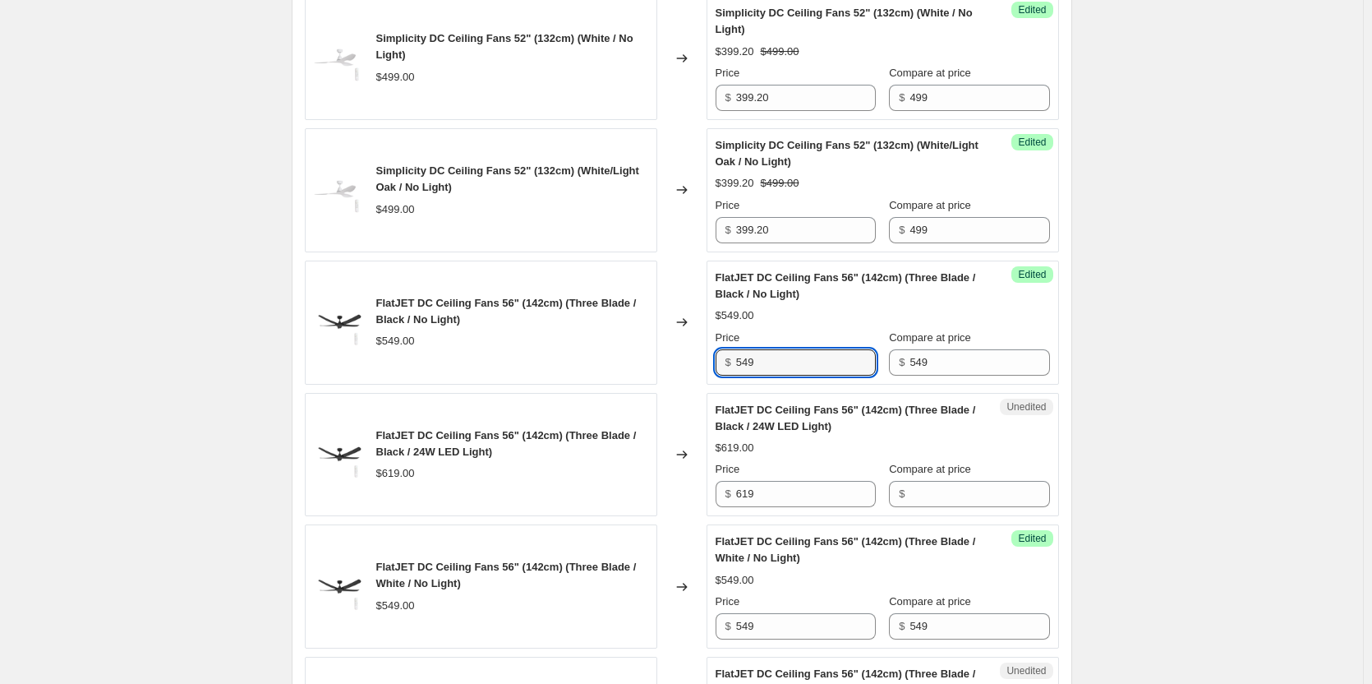
drag, startPoint x: 796, startPoint y: 366, endPoint x: 732, endPoint y: 359, distance: 64.4
click at [732, 359] on div "$ 549" at bounding box center [796, 362] width 160 height 26
drag, startPoint x: 787, startPoint y: 369, endPoint x: 722, endPoint y: 360, distance: 65.6
click at [722, 360] on div "$ 439.20" at bounding box center [796, 362] width 160 height 26
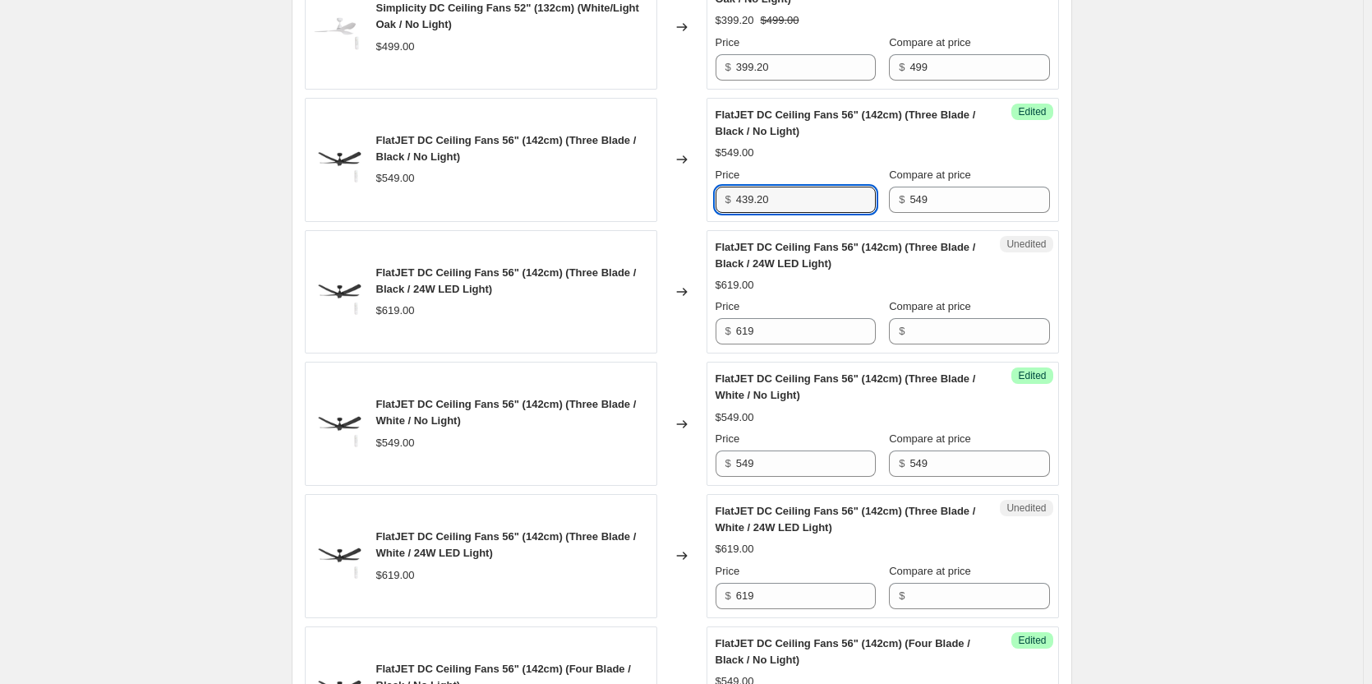
scroll to position [904, 0]
type input "439.20"
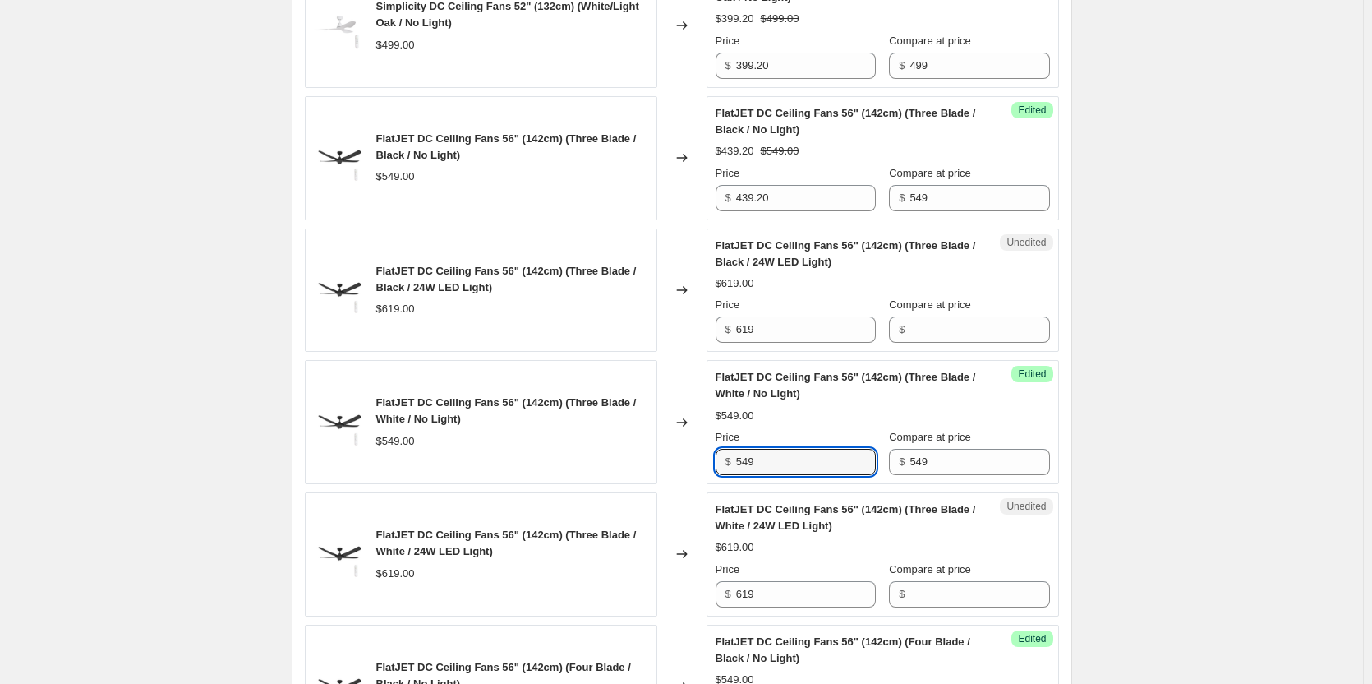
drag, startPoint x: 788, startPoint y: 456, endPoint x: 674, endPoint y: 454, distance: 114.2
click at [674, 454] on div "FlatJET DC Ceiling Fans 56" (142cm) (Three Blade / White / No Light) $549.00 Ch…" at bounding box center [682, 422] width 754 height 124
paste input "439.20"
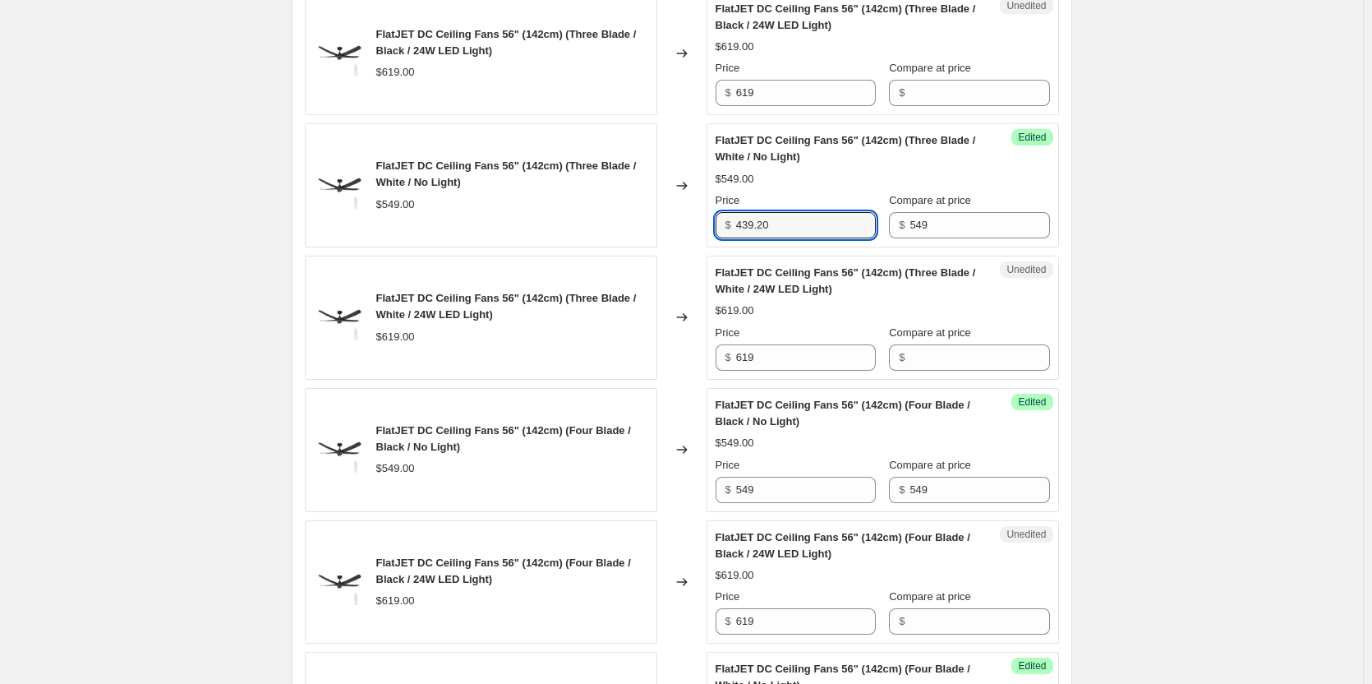
scroll to position [1151, 0]
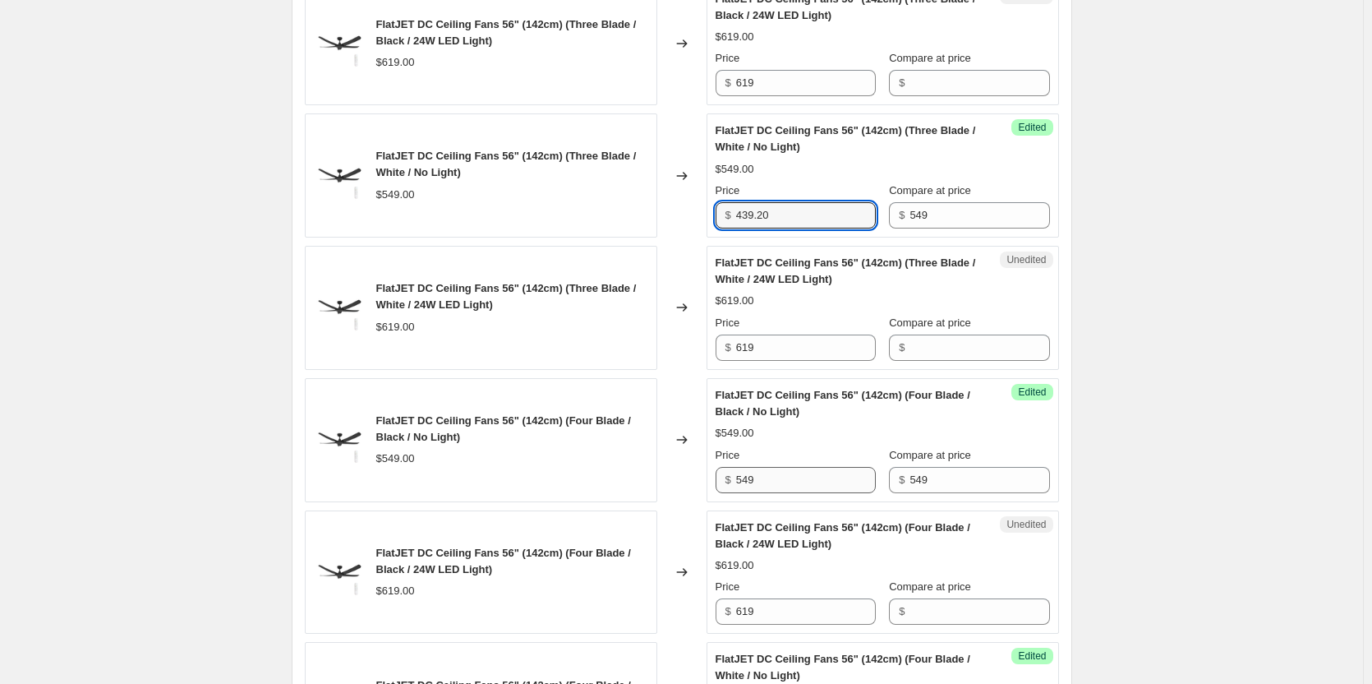
type input "439.20"
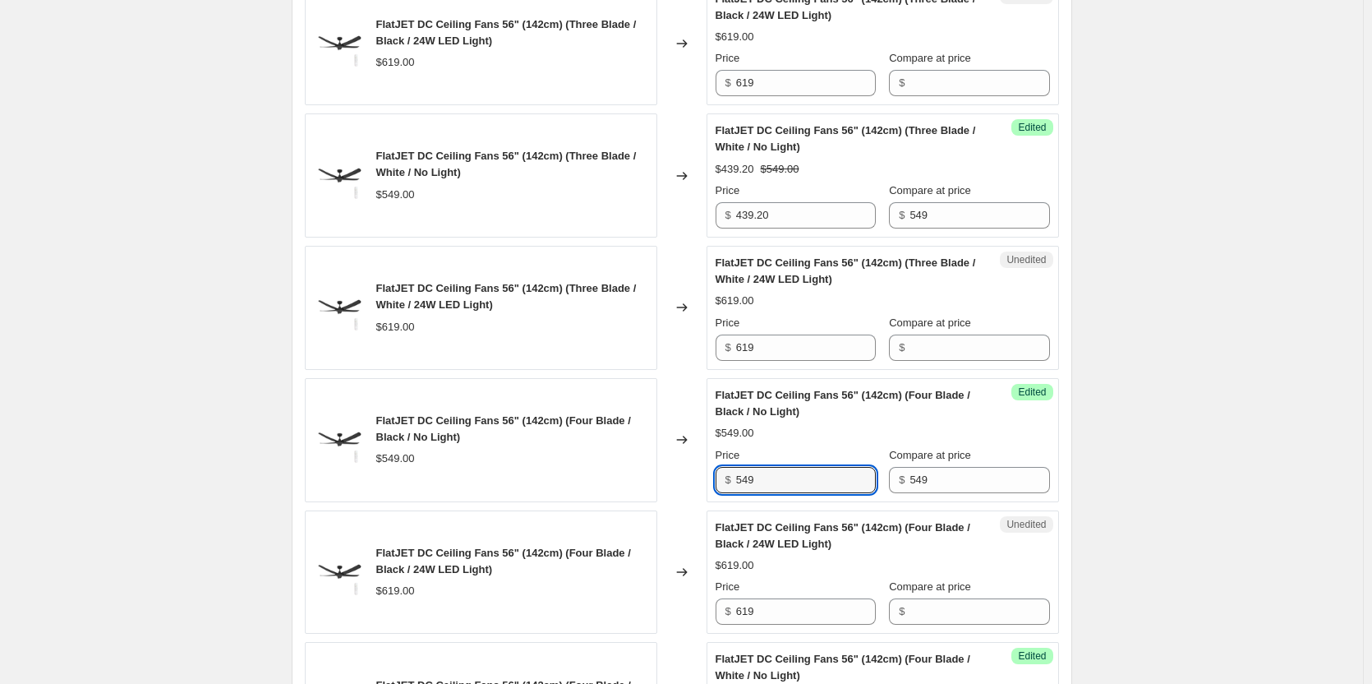
drag, startPoint x: 779, startPoint y: 482, endPoint x: 717, endPoint y: 480, distance: 61.7
click at [717, 480] on div "Success Edited FlatJET DC Ceiling Fans 56" (142cm) (Four Blade / Black / No Lig…" at bounding box center [883, 440] width 353 height 124
paste input "439.20"
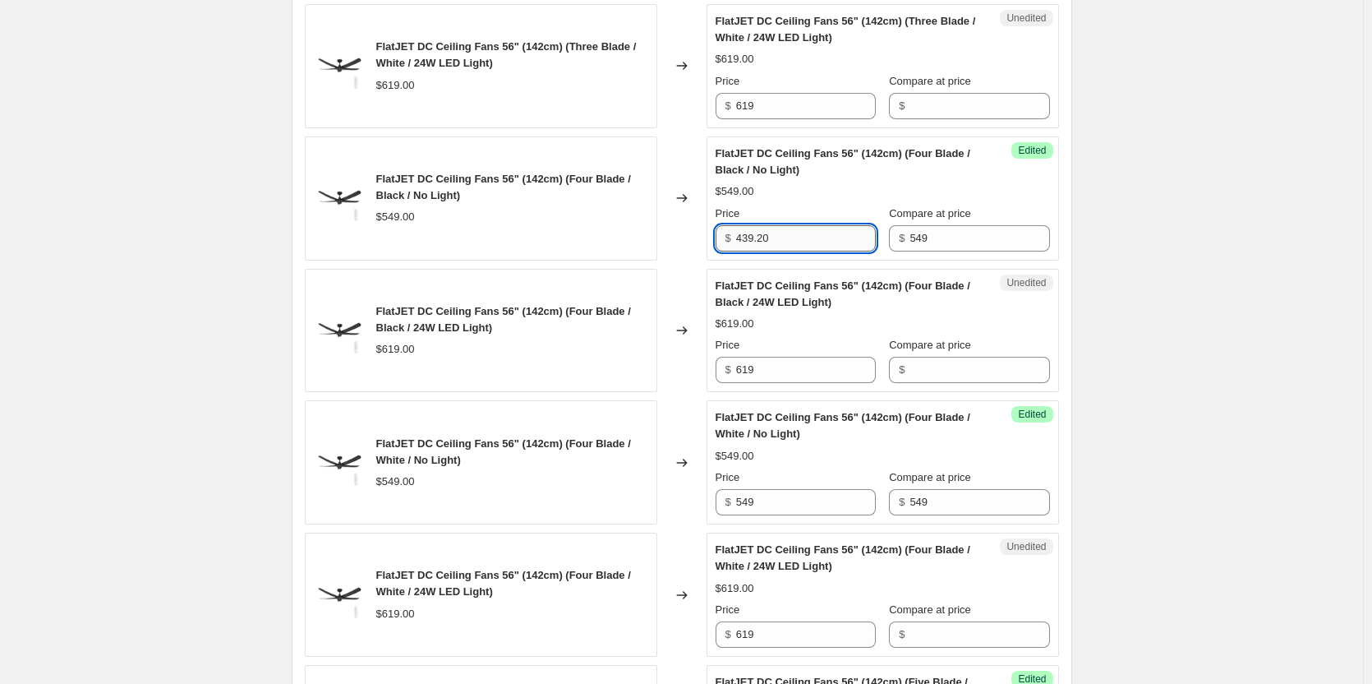
scroll to position [1397, 0]
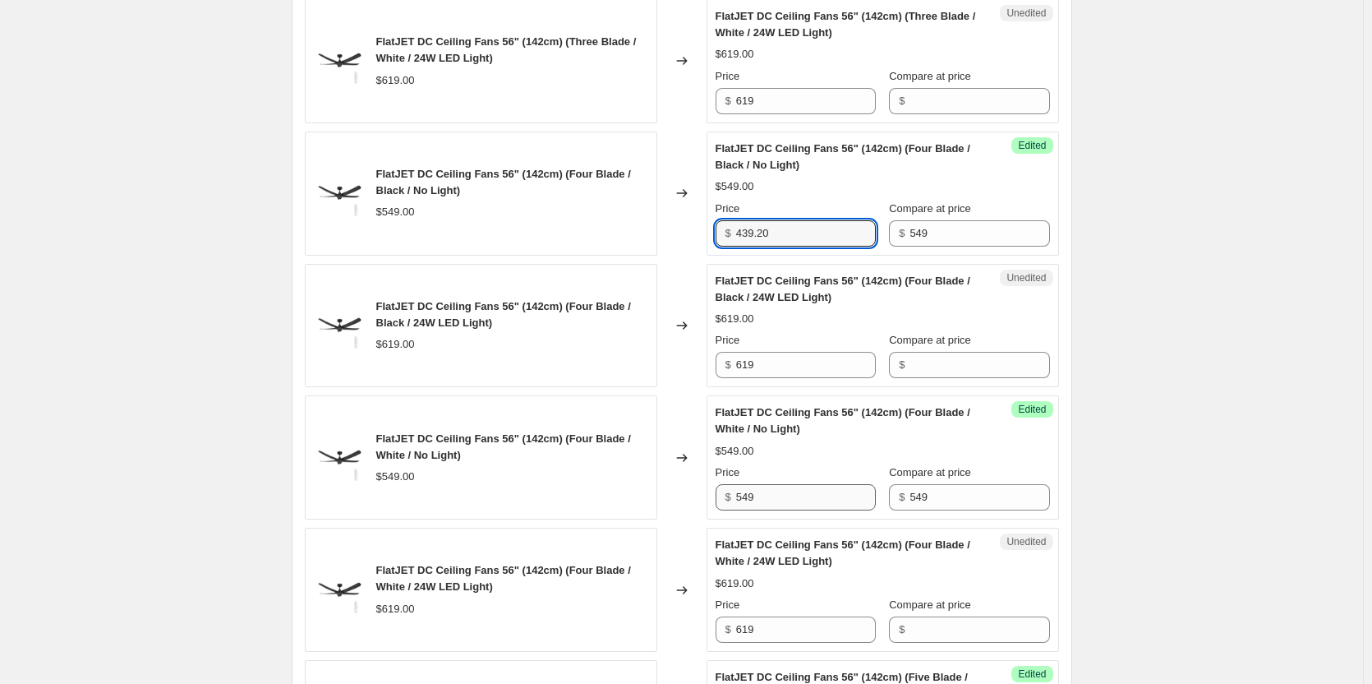
type input "439.20"
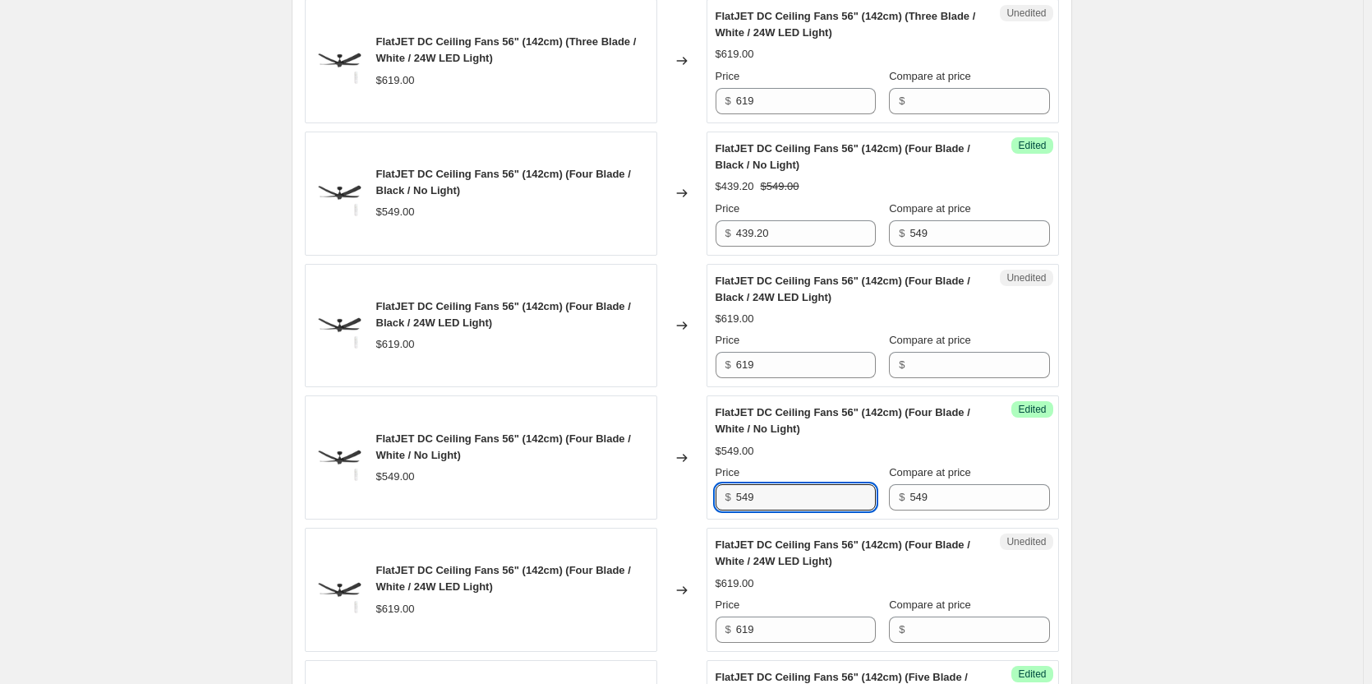
drag, startPoint x: 777, startPoint y: 500, endPoint x: 724, endPoint y: 495, distance: 53.7
click at [724, 495] on div "$ 549" at bounding box center [796, 497] width 160 height 26
paste input "439.20"
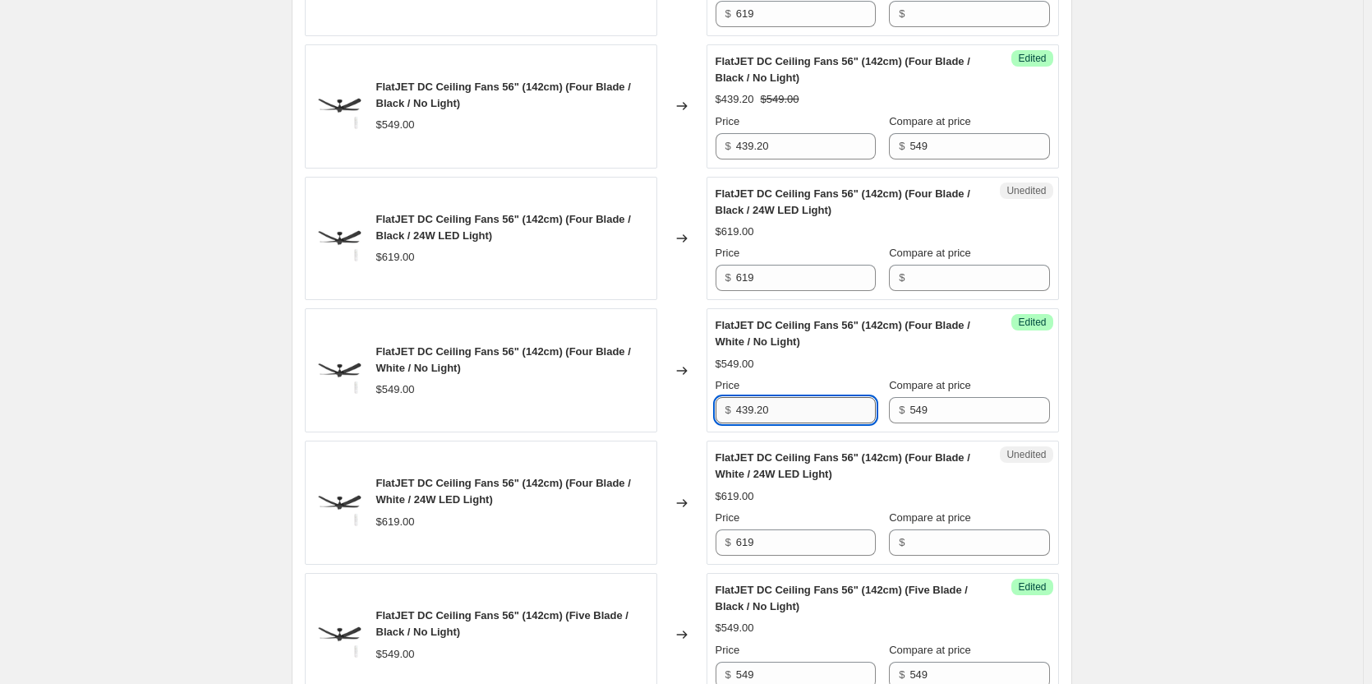
scroll to position [1644, 0]
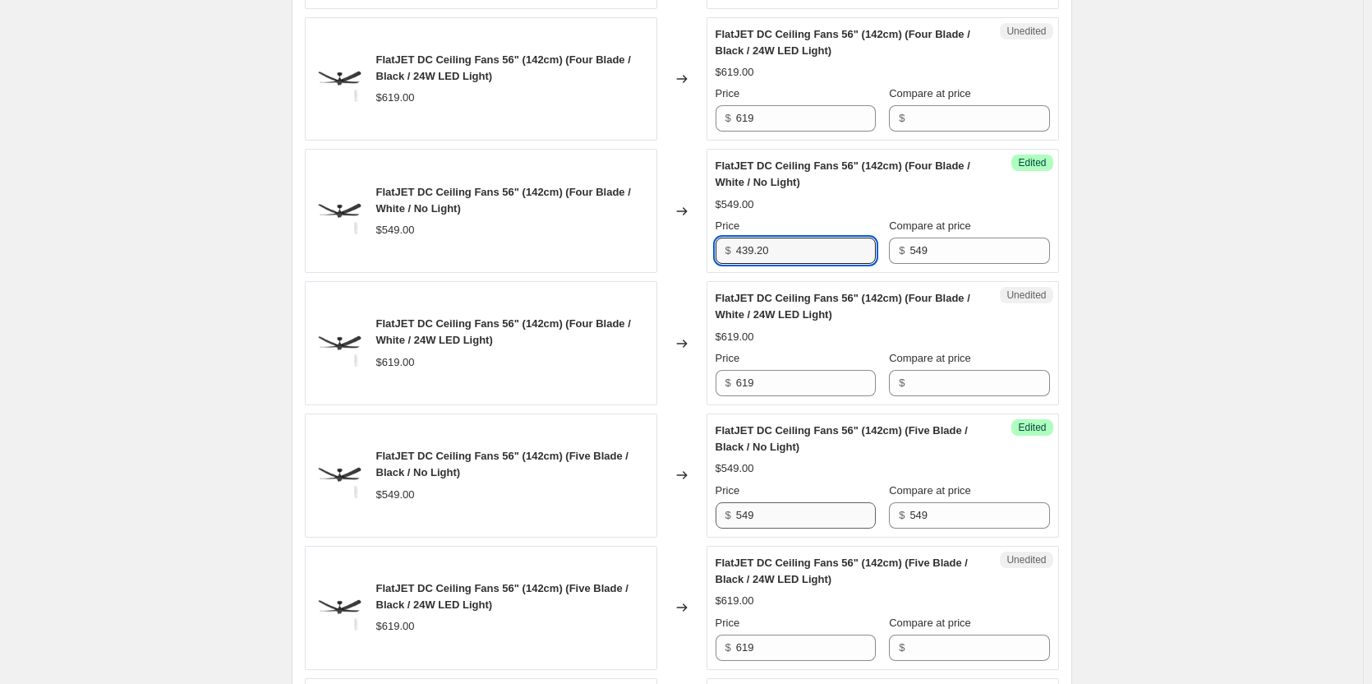
type input "439.20"
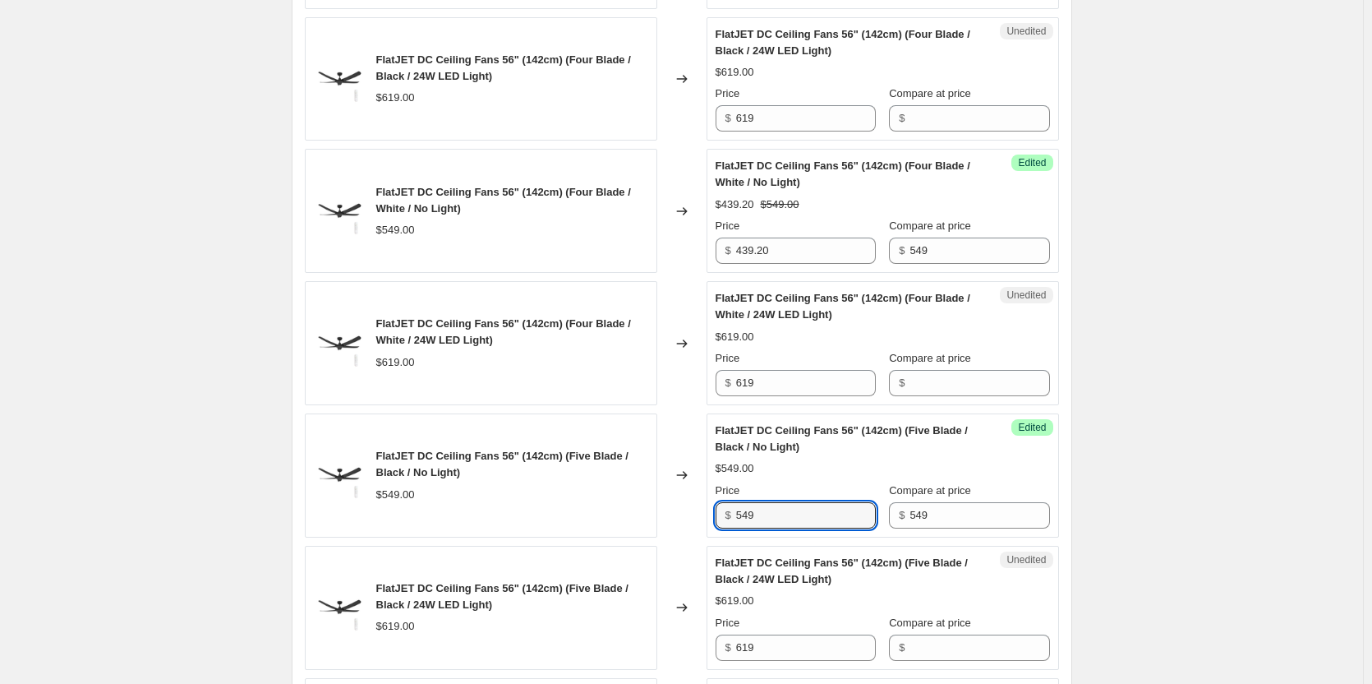
drag, startPoint x: 809, startPoint y: 515, endPoint x: 684, endPoint y: 510, distance: 125.0
click at [684, 510] on div "FlatJET DC Ceiling Fans 56" (142cm) (Five Blade / Black / No Light) $549.00 Cha…" at bounding box center [682, 475] width 754 height 124
paste input "439.20"
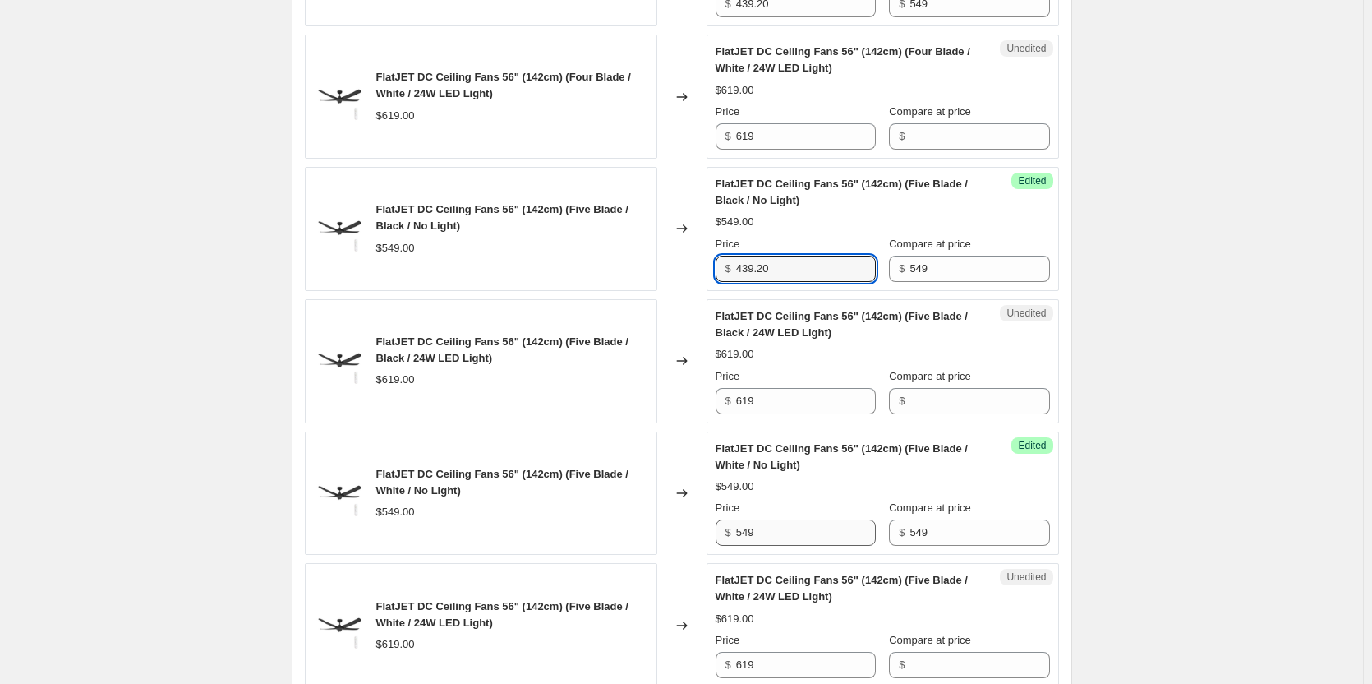
type input "439.20"
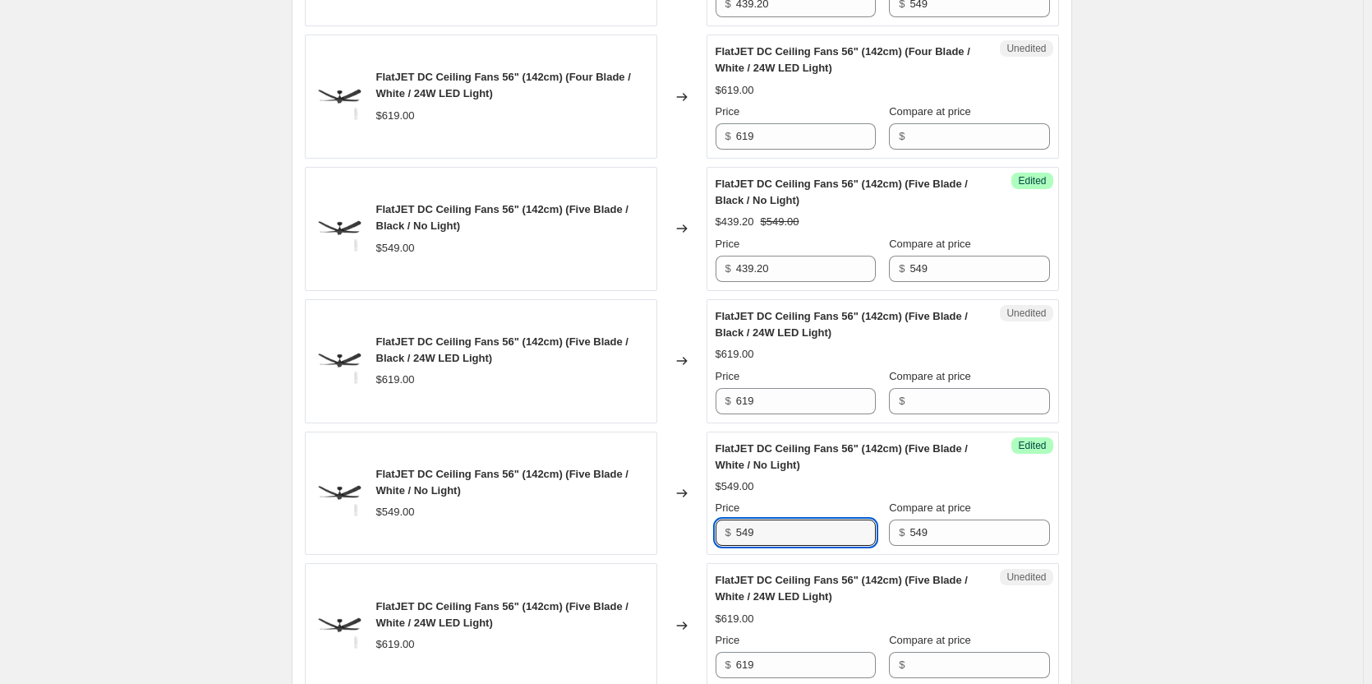
drag, startPoint x: 793, startPoint y: 527, endPoint x: 721, endPoint y: 522, distance: 72.5
click at [721, 522] on div "$ 549" at bounding box center [796, 532] width 160 height 26
paste input "439.20"
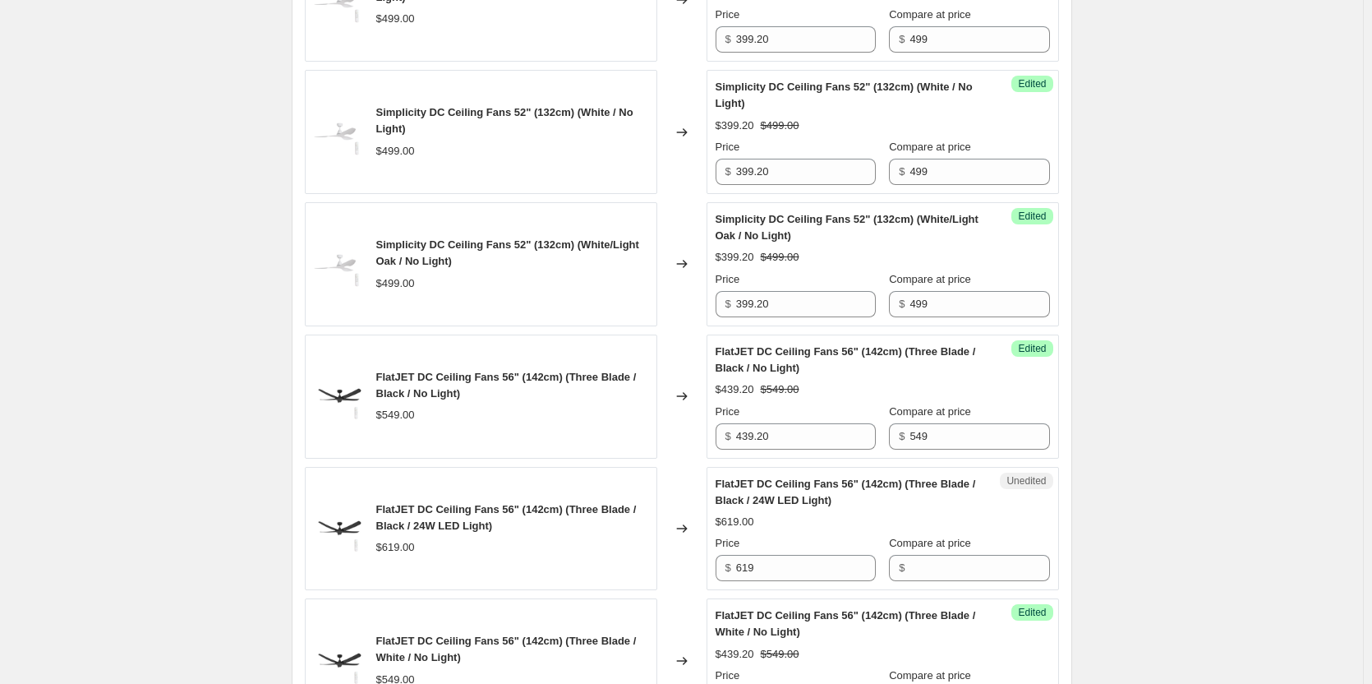
scroll to position [822, 0]
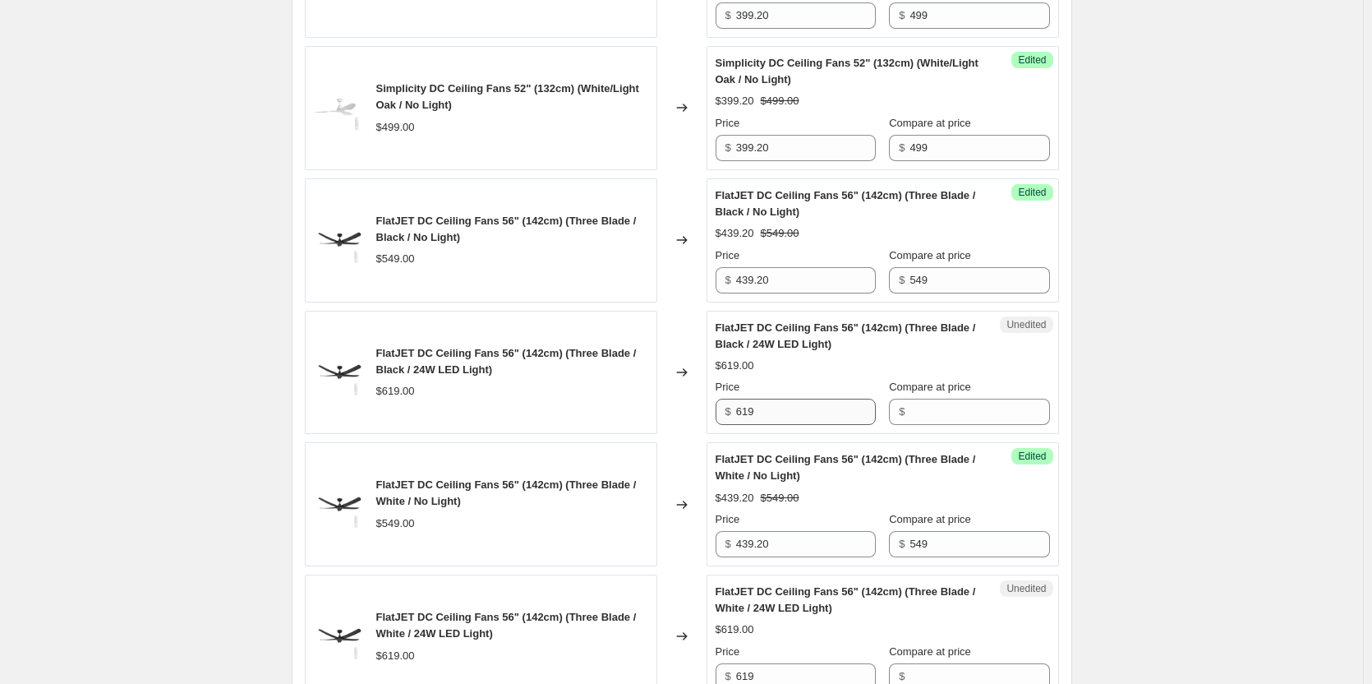
type input "439.20"
drag, startPoint x: 819, startPoint y: 417, endPoint x: 713, endPoint y: 404, distance: 106.7
click at [713, 404] on div "Unedited FlatJET DC Ceiling Fans 56" (142cm) (Three Blade / Black / 24W LED Lig…" at bounding box center [883, 373] width 353 height 124
click at [925, 410] on input "Compare at price" at bounding box center [980, 412] width 140 height 26
paste input "619"
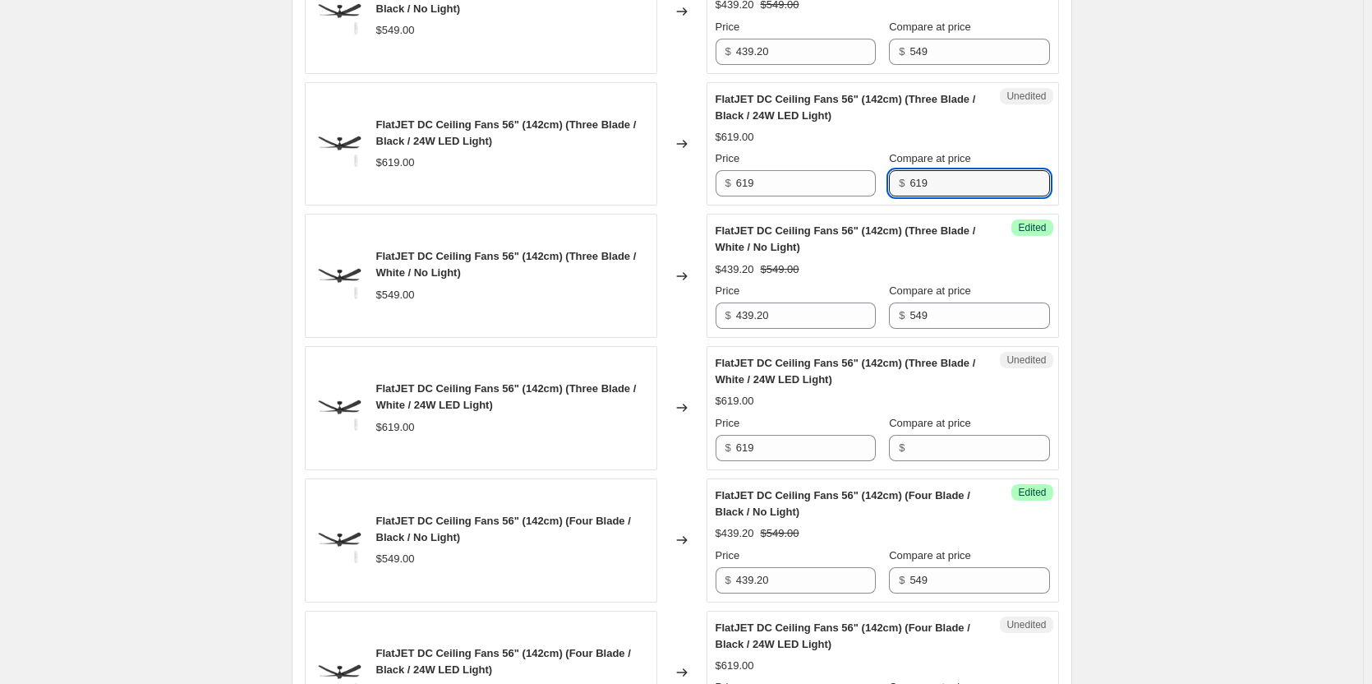
scroll to position [1068, 0]
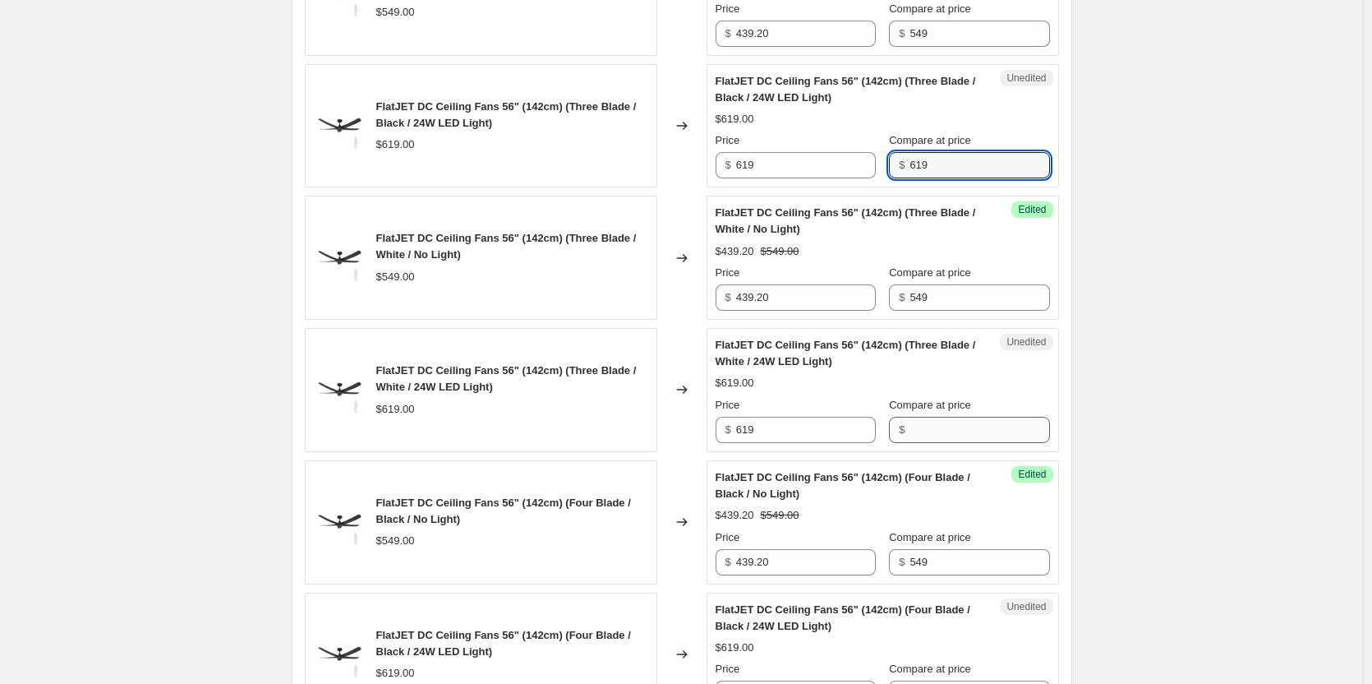
type input "619"
click at [939, 436] on input "Compare at price" at bounding box center [980, 430] width 140 height 26
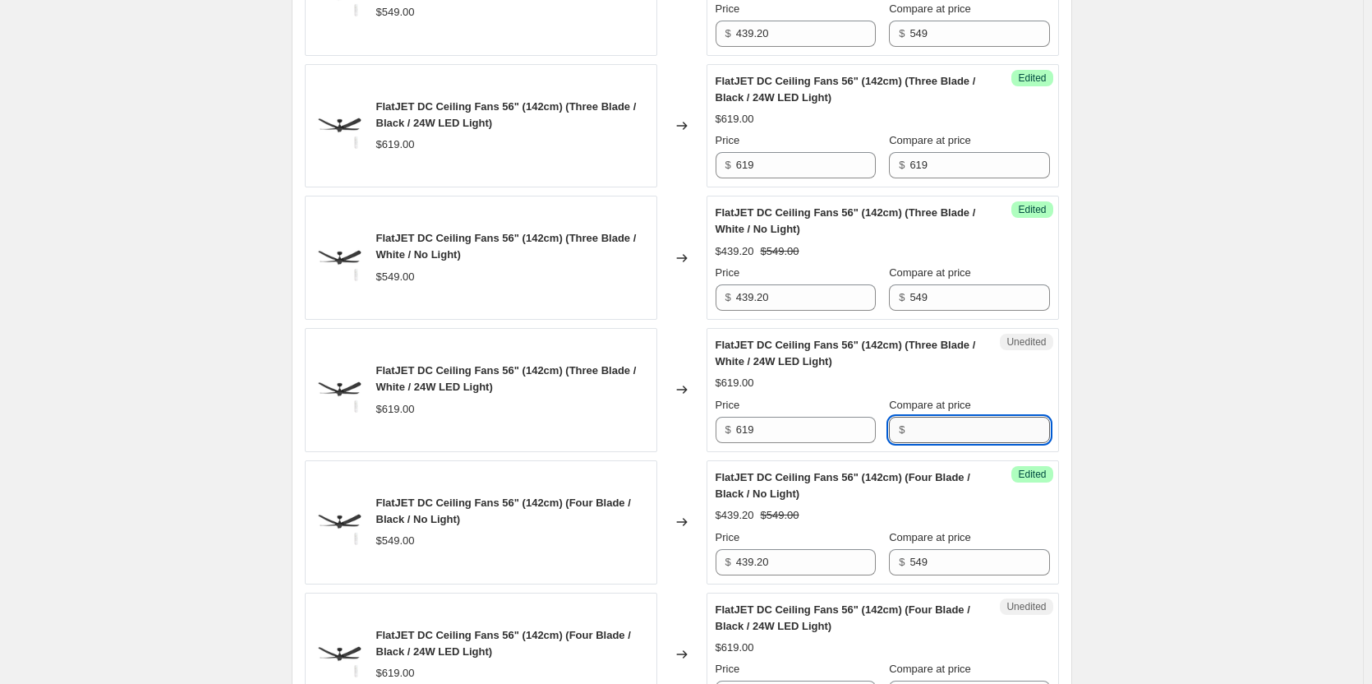
paste input "619"
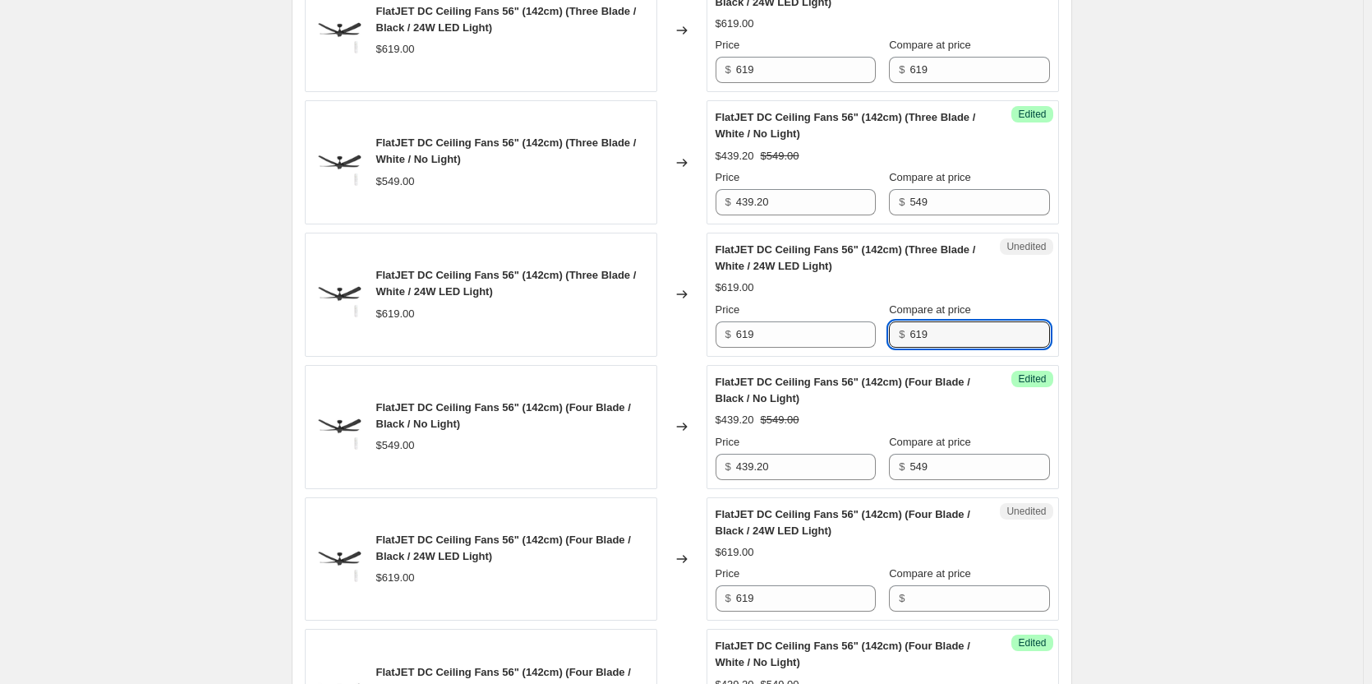
scroll to position [1315, 0]
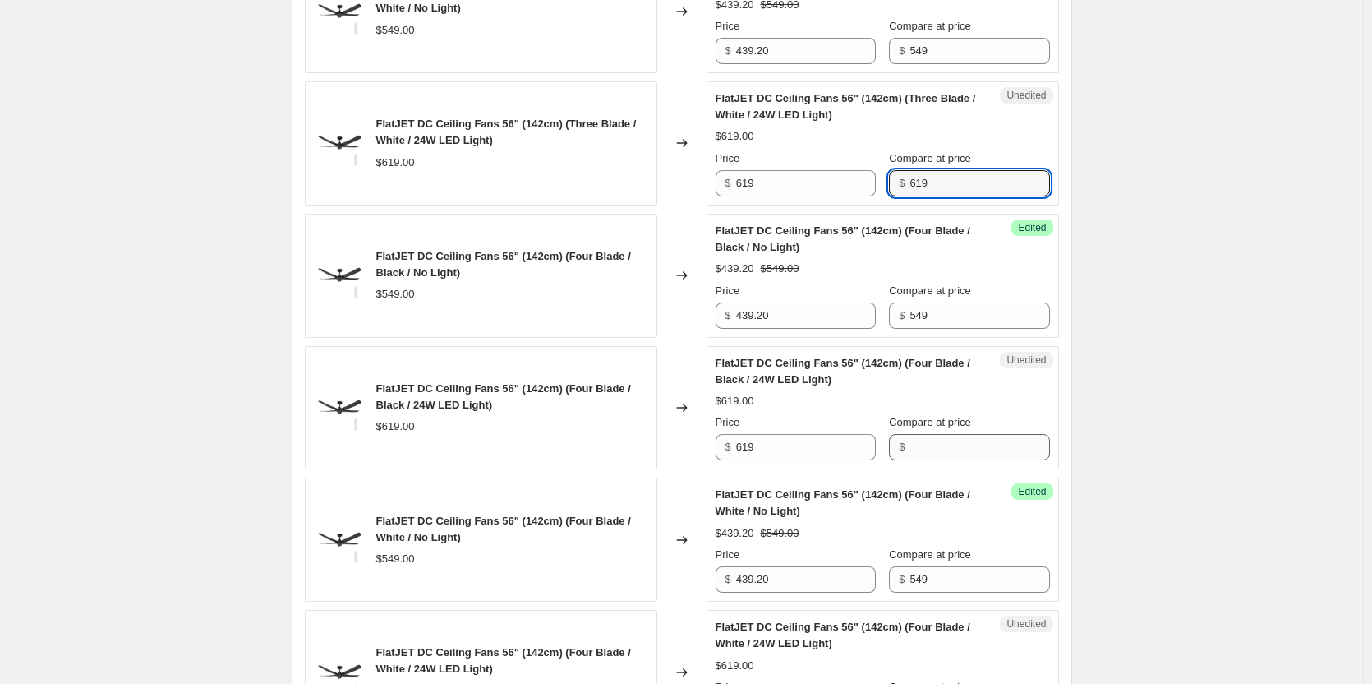
type input "619"
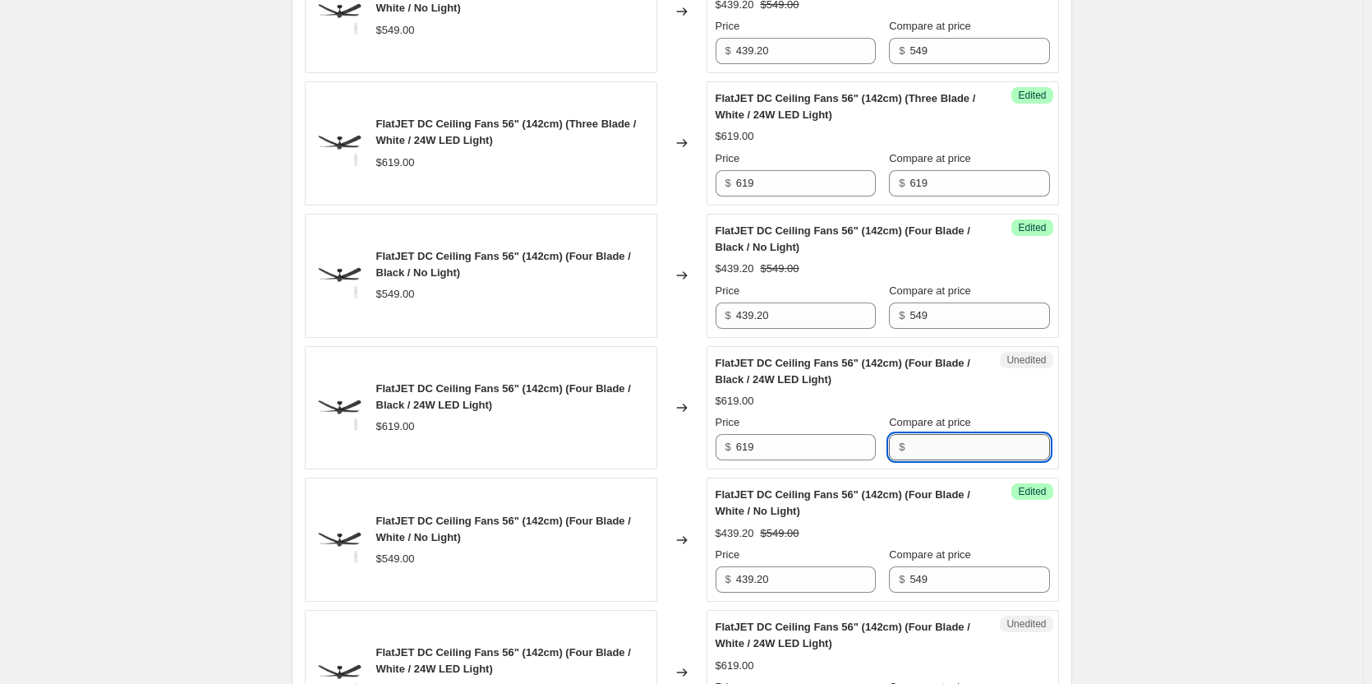
click at [918, 442] on input "Compare at price" at bounding box center [980, 447] width 140 height 26
paste input "619"
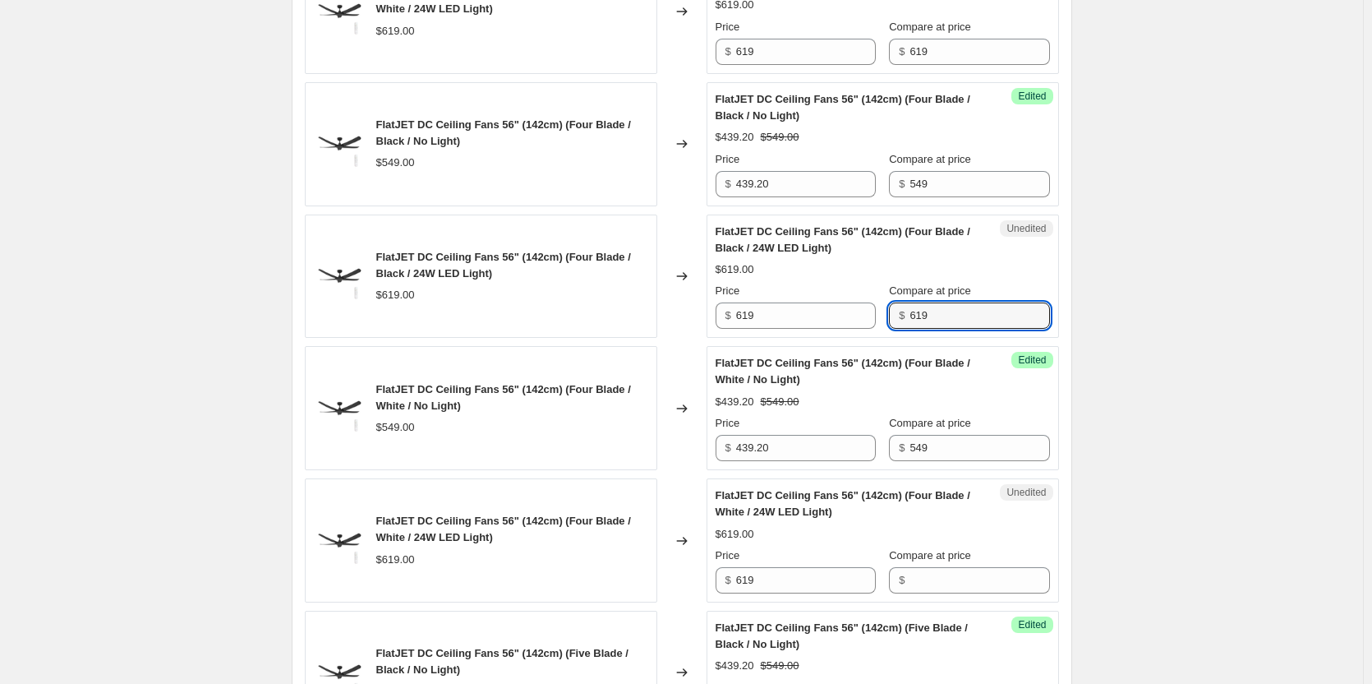
scroll to position [1561, 0]
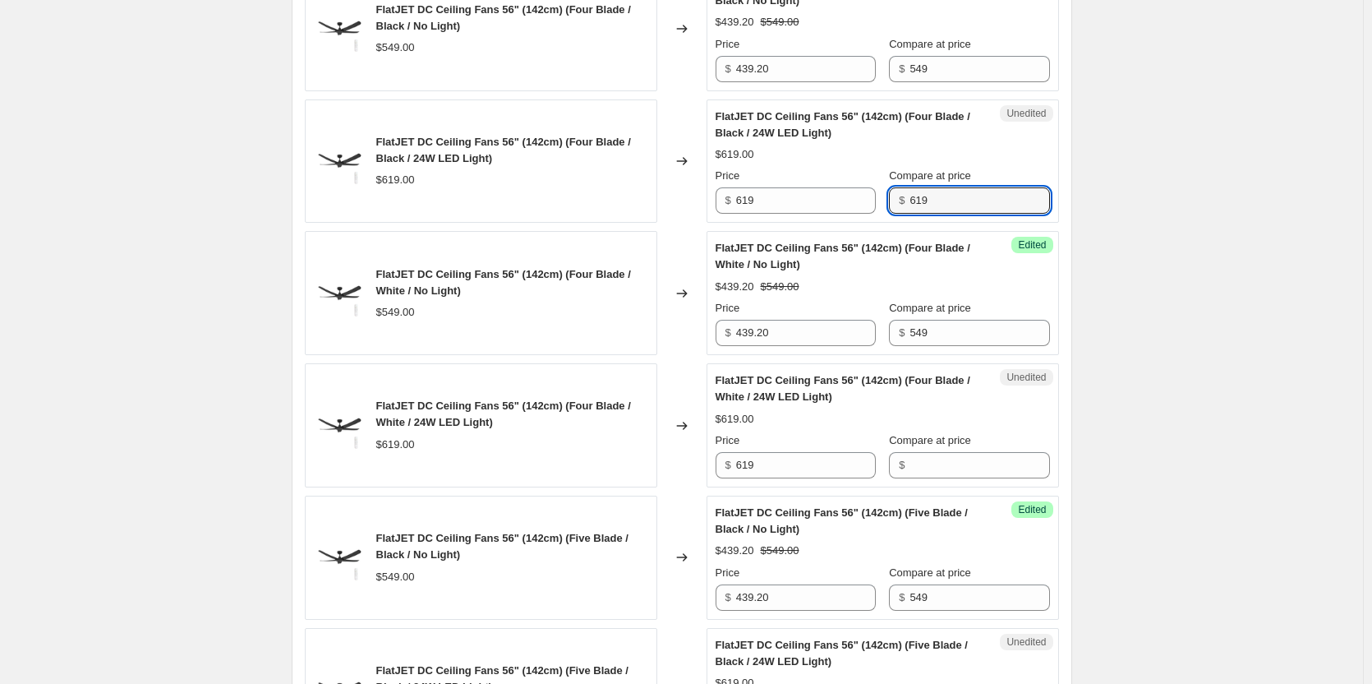
type input "619"
click at [937, 461] on input "Compare at price" at bounding box center [980, 465] width 140 height 26
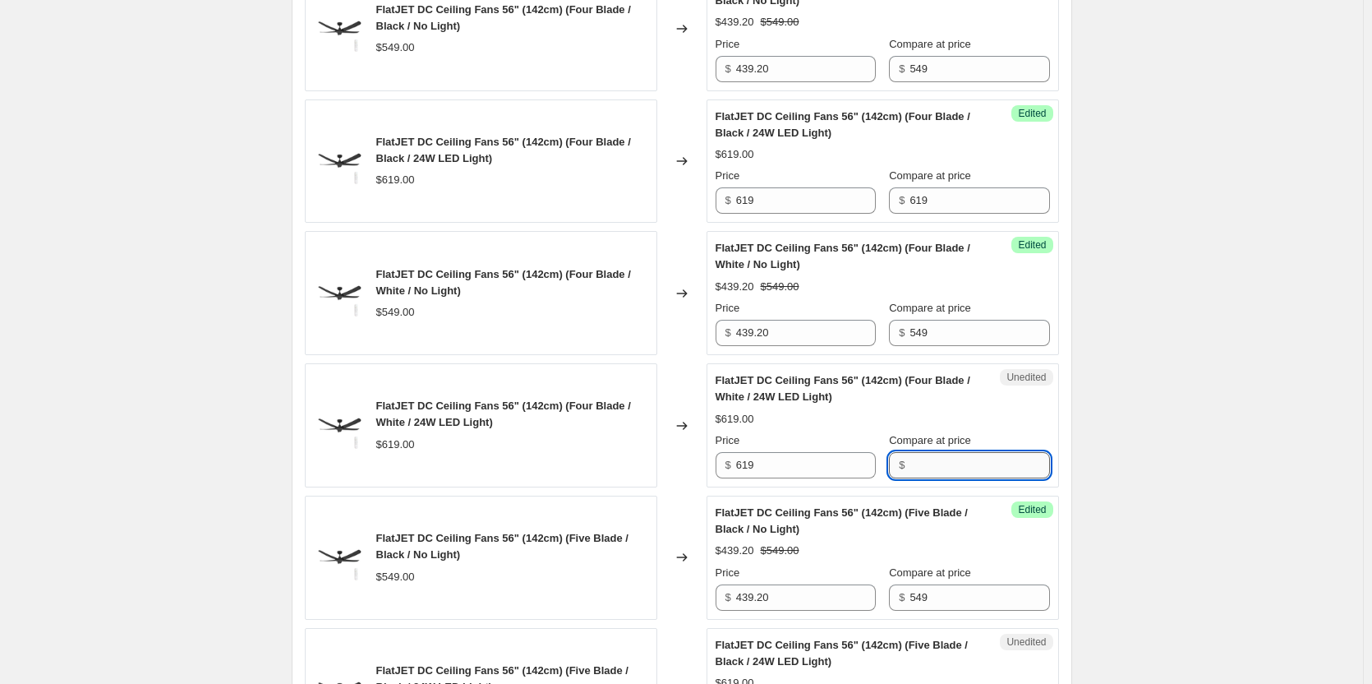
paste input "619"
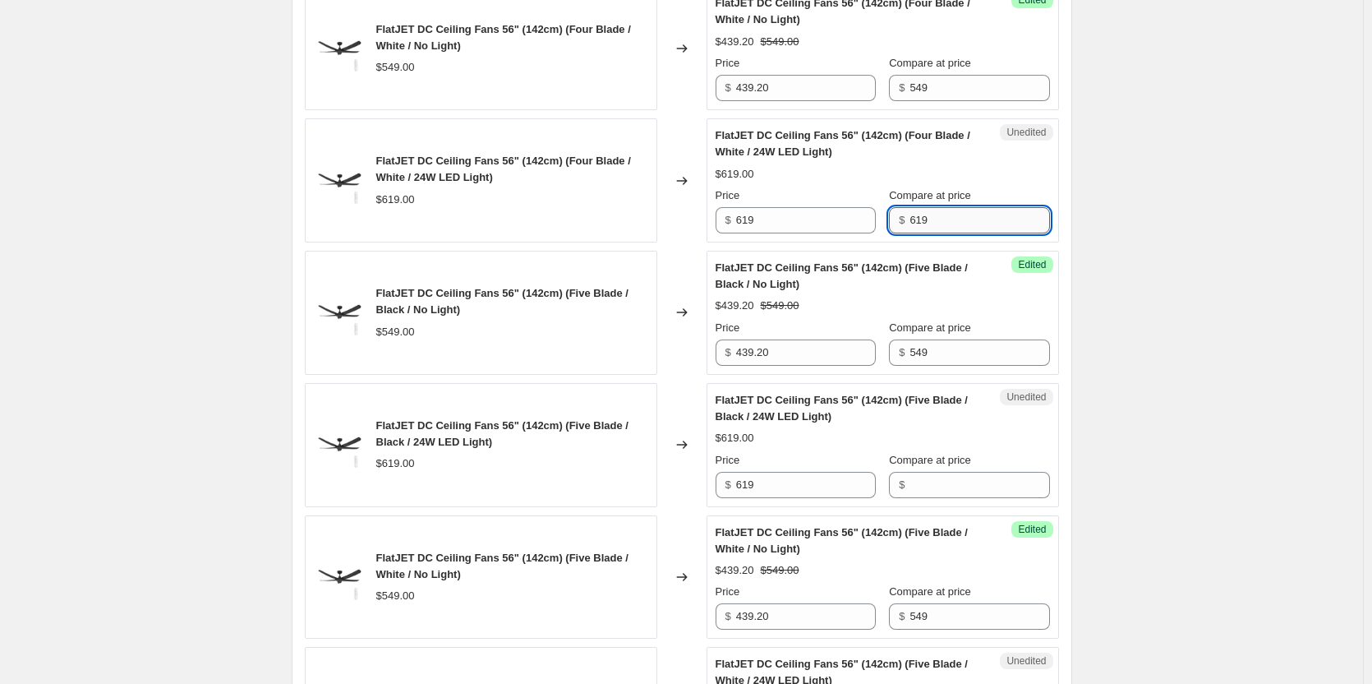
scroll to position [1808, 0]
type input "619"
click at [937, 461] on span "Compare at price" at bounding box center [930, 458] width 82 height 12
click at [937, 470] on input "Compare at price" at bounding box center [980, 483] width 140 height 26
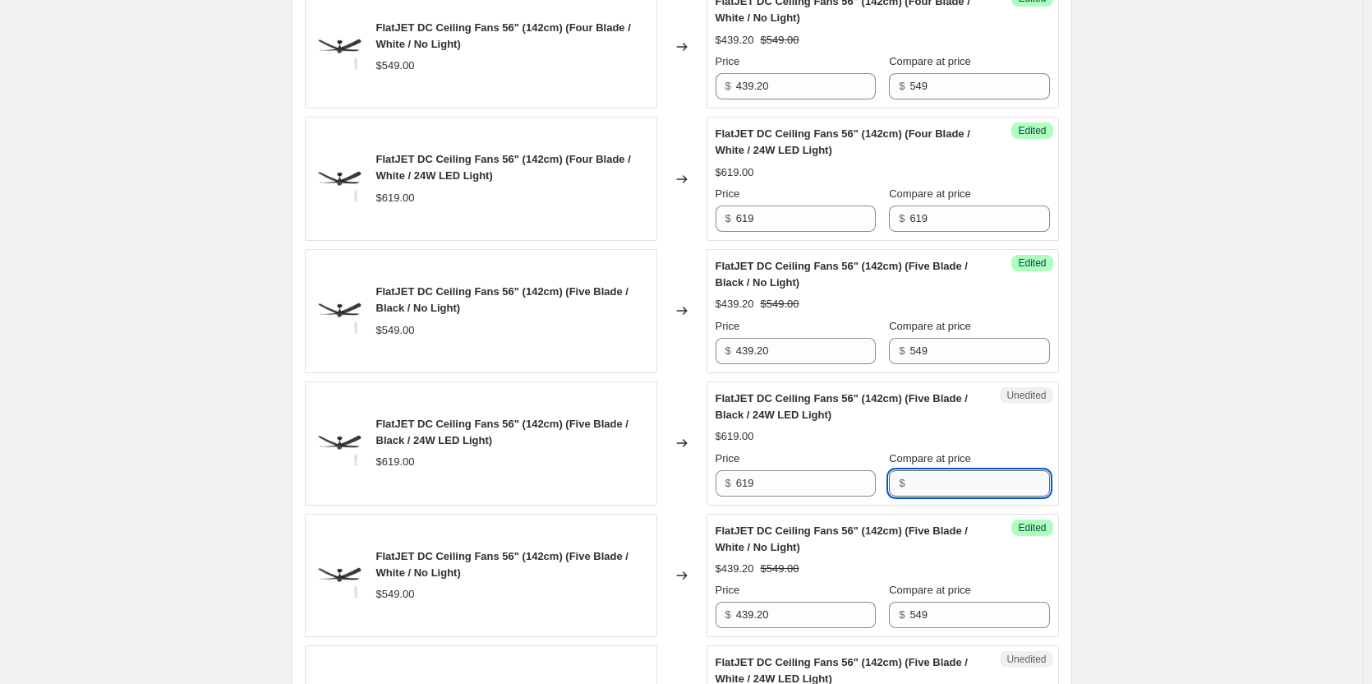
paste input "619"
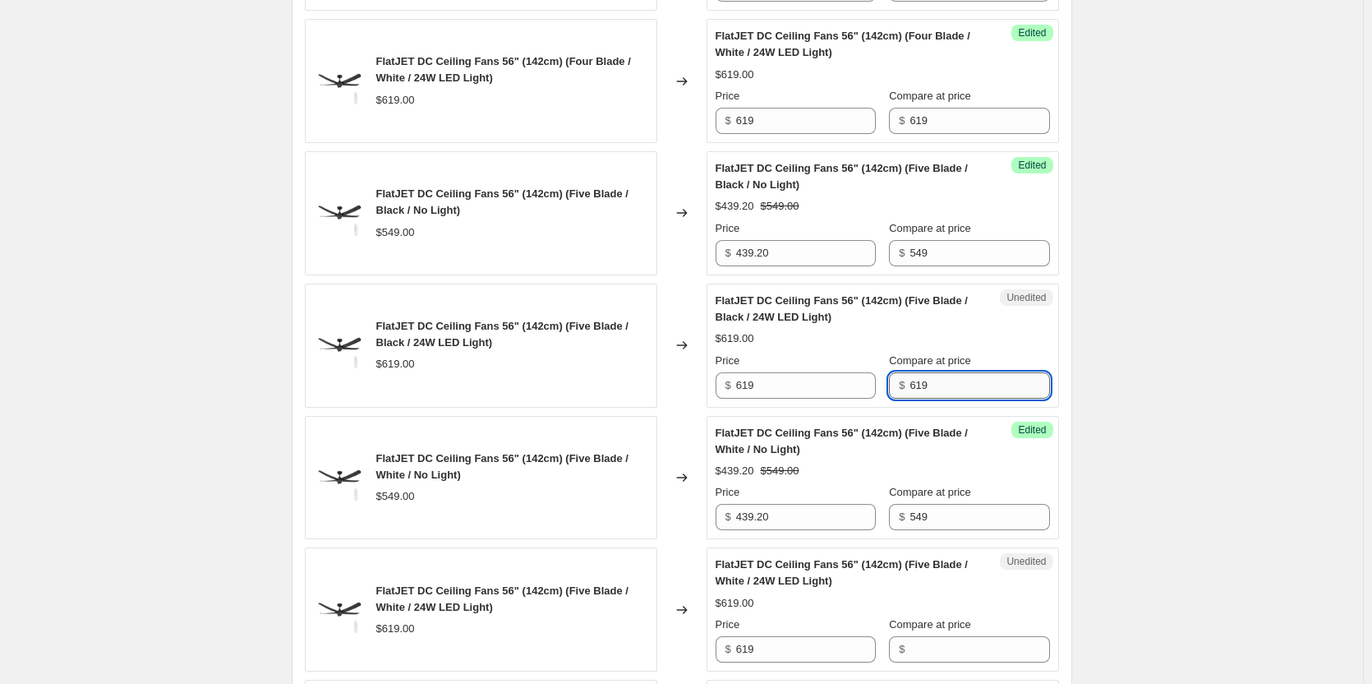
scroll to position [2055, 0]
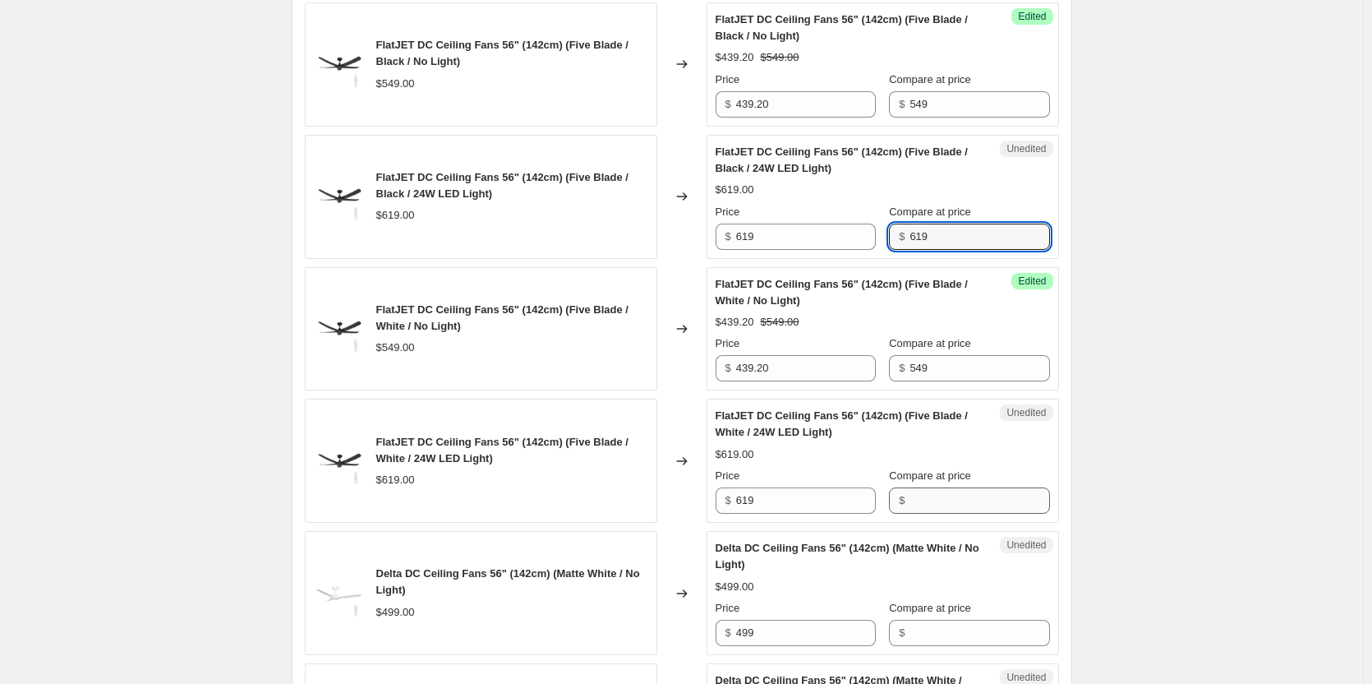
type input "619"
click at [925, 500] on input "Compare at price" at bounding box center [980, 500] width 140 height 26
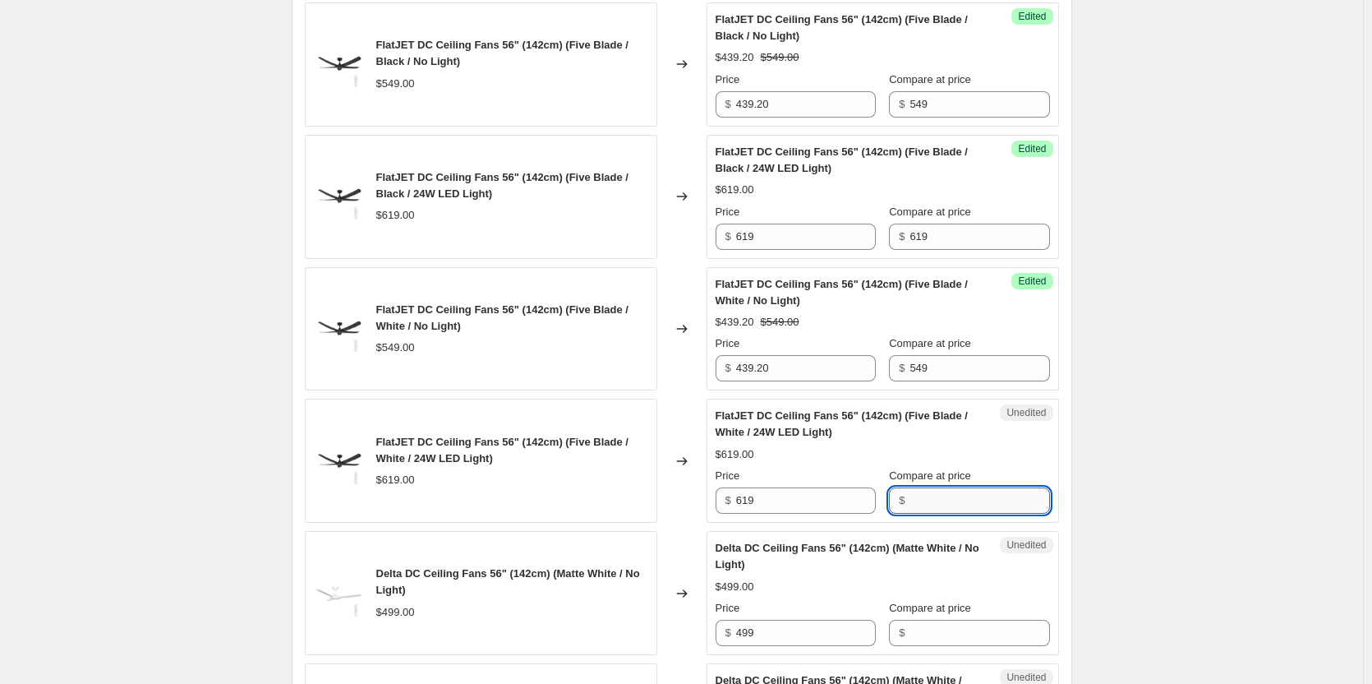
paste input "619"
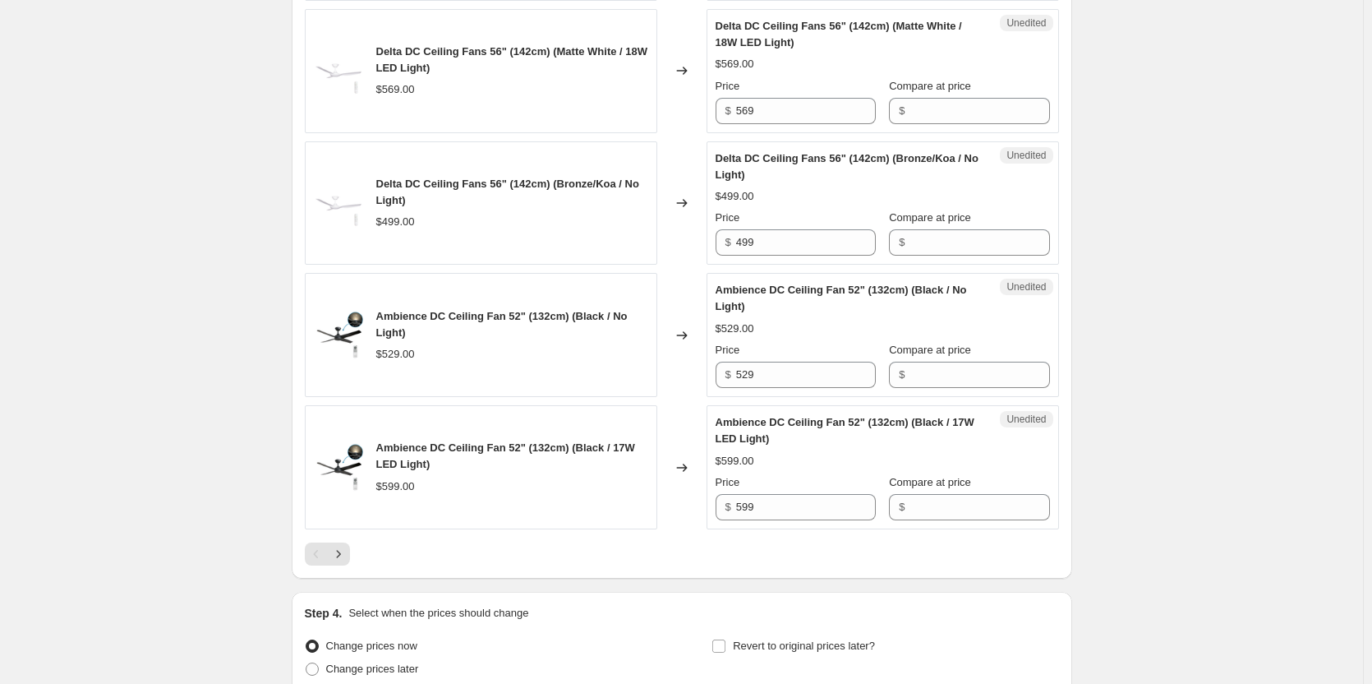
scroll to position [2712, 0]
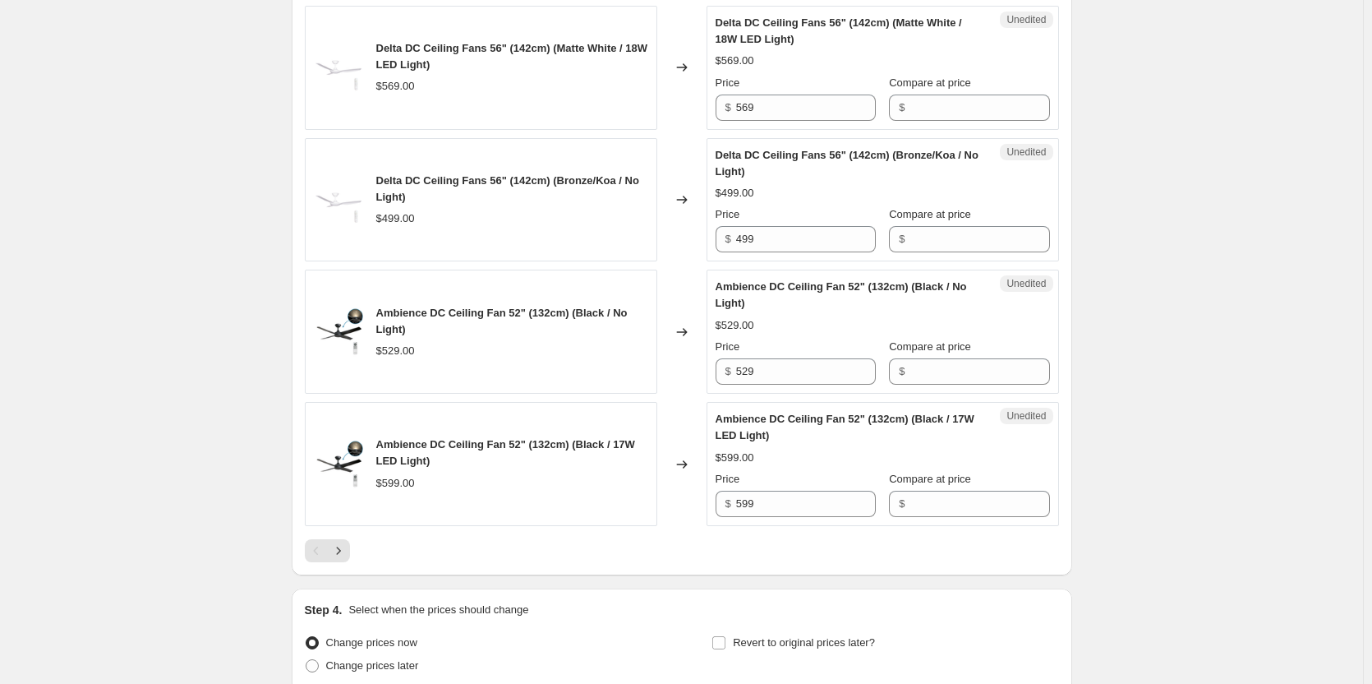
type input "619"
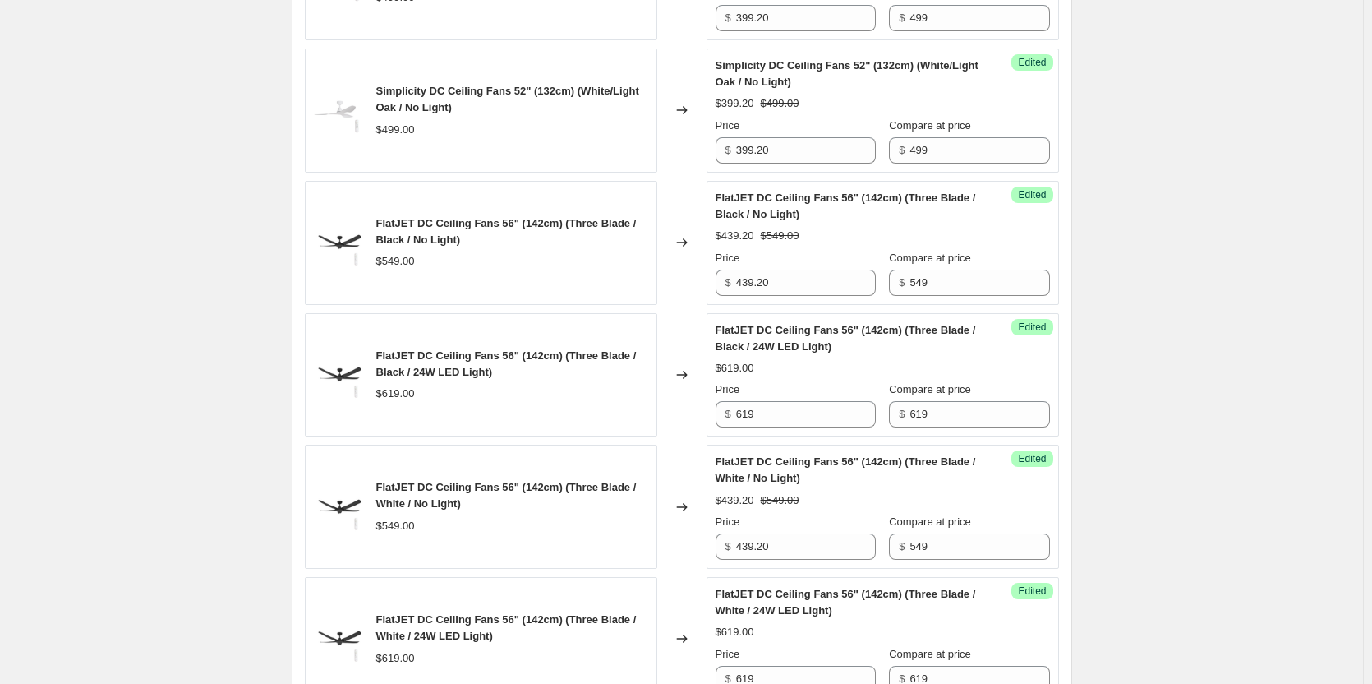
scroll to position [822, 0]
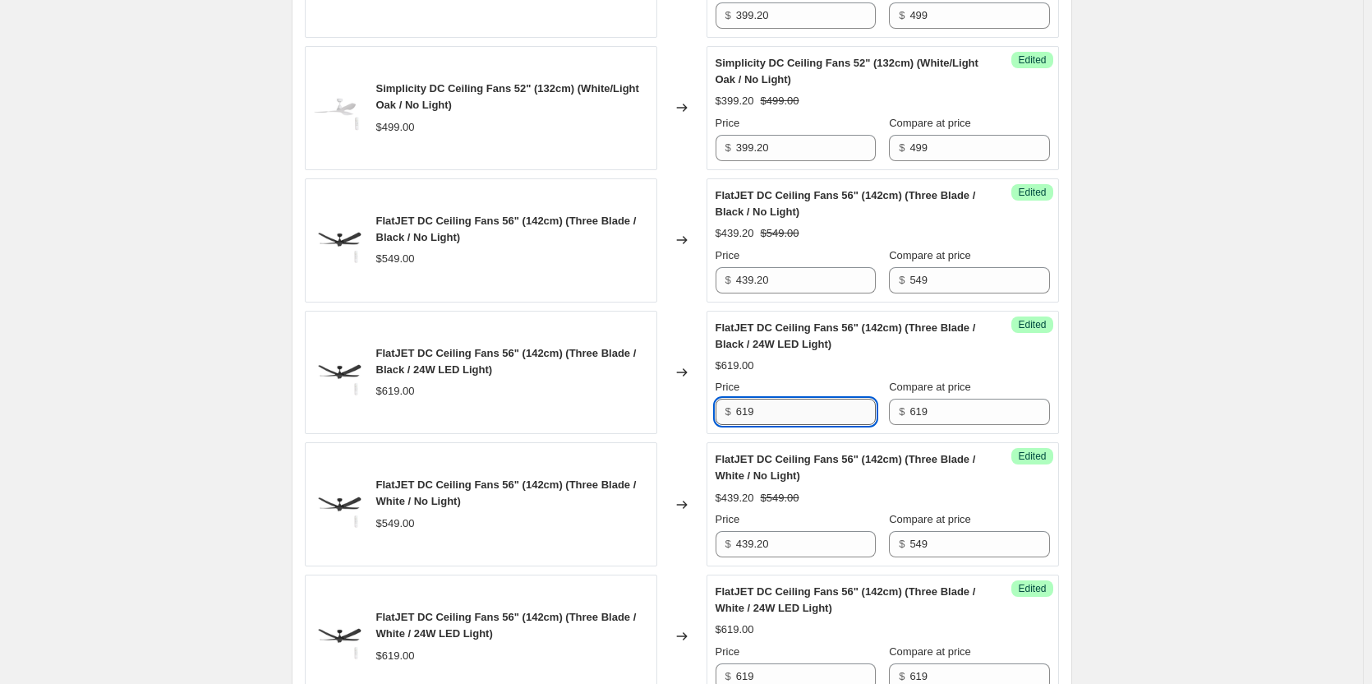
click at [805, 415] on input "619" at bounding box center [806, 412] width 140 height 26
drag, startPoint x: 805, startPoint y: 415, endPoint x: 704, endPoint y: 412, distance: 101.1
click at [704, 412] on div "FlatJET DC Ceiling Fans 56" (142cm) (Three Blade / Black / 24W LED Light) $619.…" at bounding box center [682, 373] width 754 height 124
drag, startPoint x: 791, startPoint y: 411, endPoint x: 707, endPoint y: 408, distance: 83.9
click at [787, 410] on input "495.20" at bounding box center [806, 412] width 140 height 26
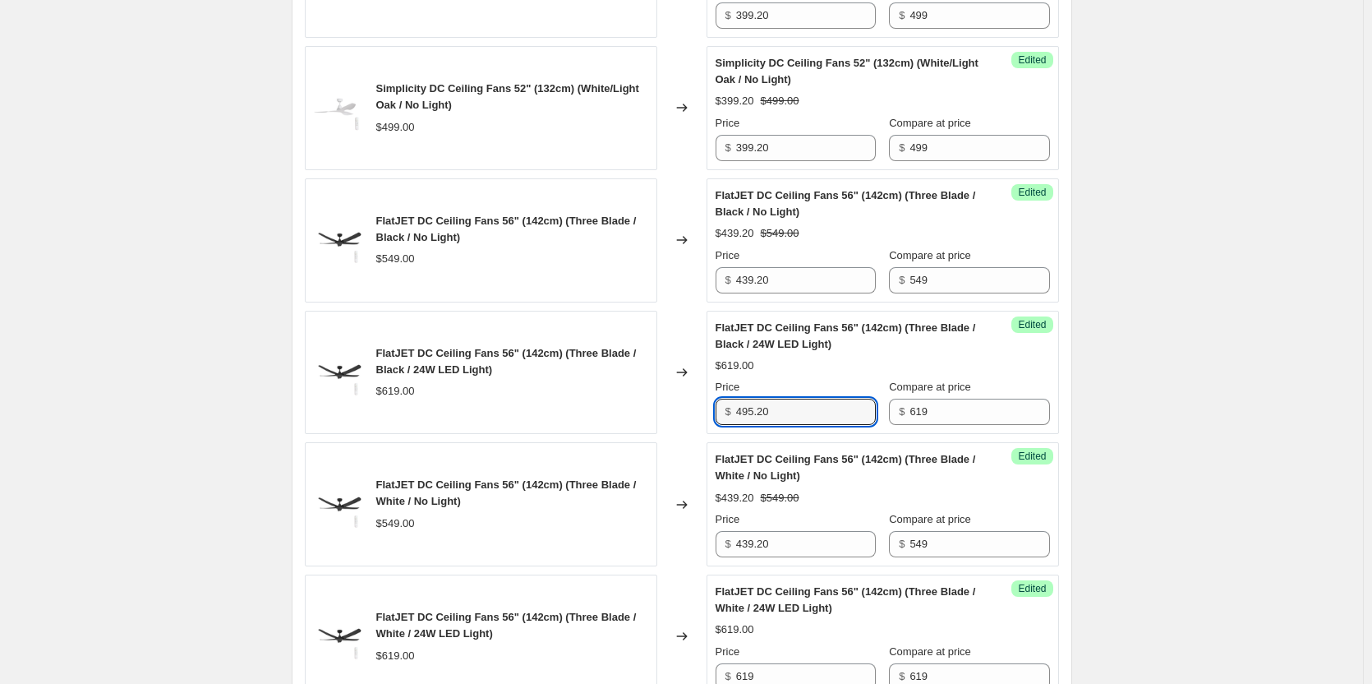
click at [706, 408] on div "FlatJET DC Ceiling Fans 56" (142cm) (Three Blade / Black / 24W LED Light) $619.…" at bounding box center [682, 373] width 754 height 124
click at [792, 413] on input "495.20" at bounding box center [806, 412] width 140 height 26
drag, startPoint x: 817, startPoint y: 412, endPoint x: 723, endPoint y: 407, distance: 93.8
click at [723, 407] on div "$ 495.20" at bounding box center [796, 412] width 160 height 26
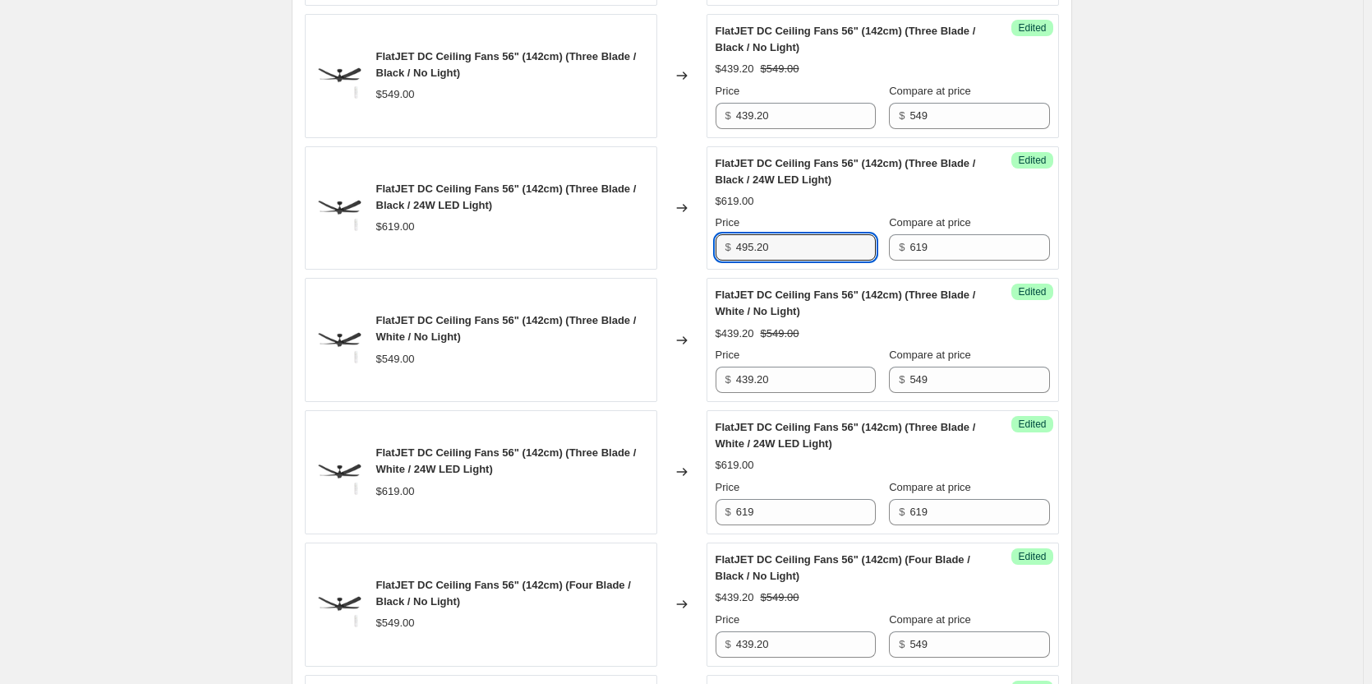
scroll to position [1068, 0]
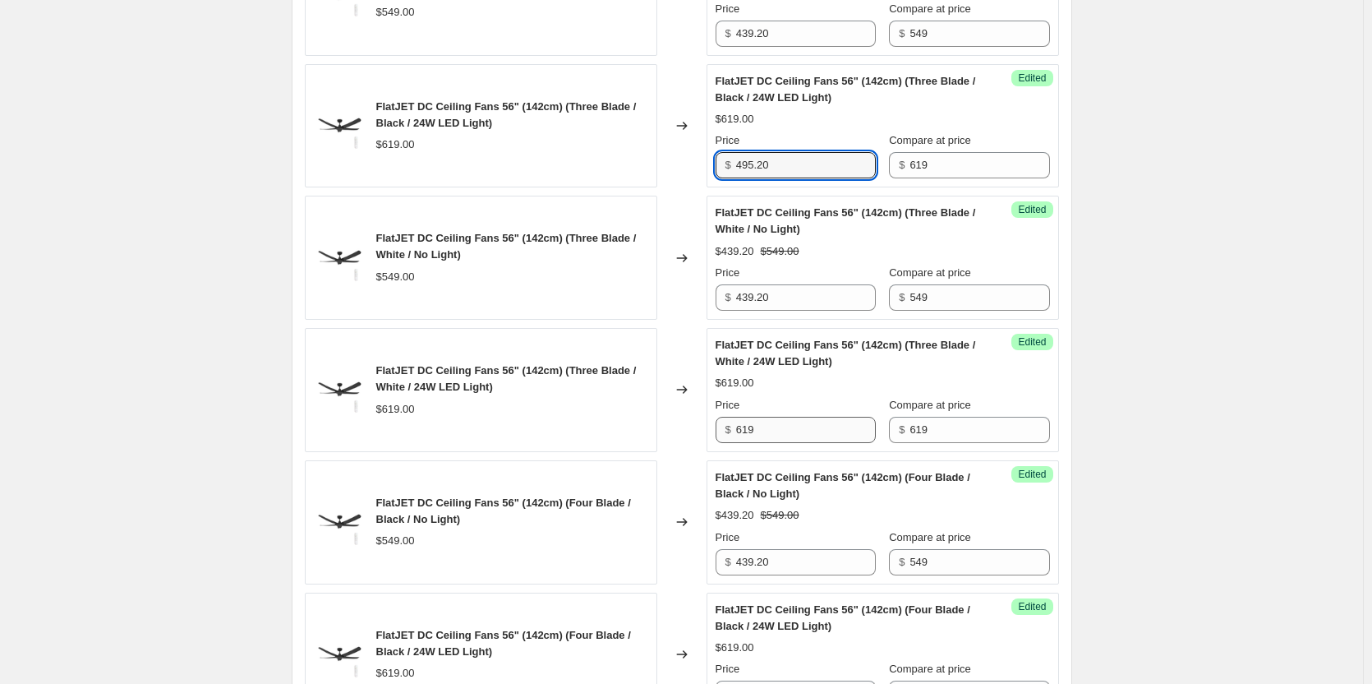
type input "495.20"
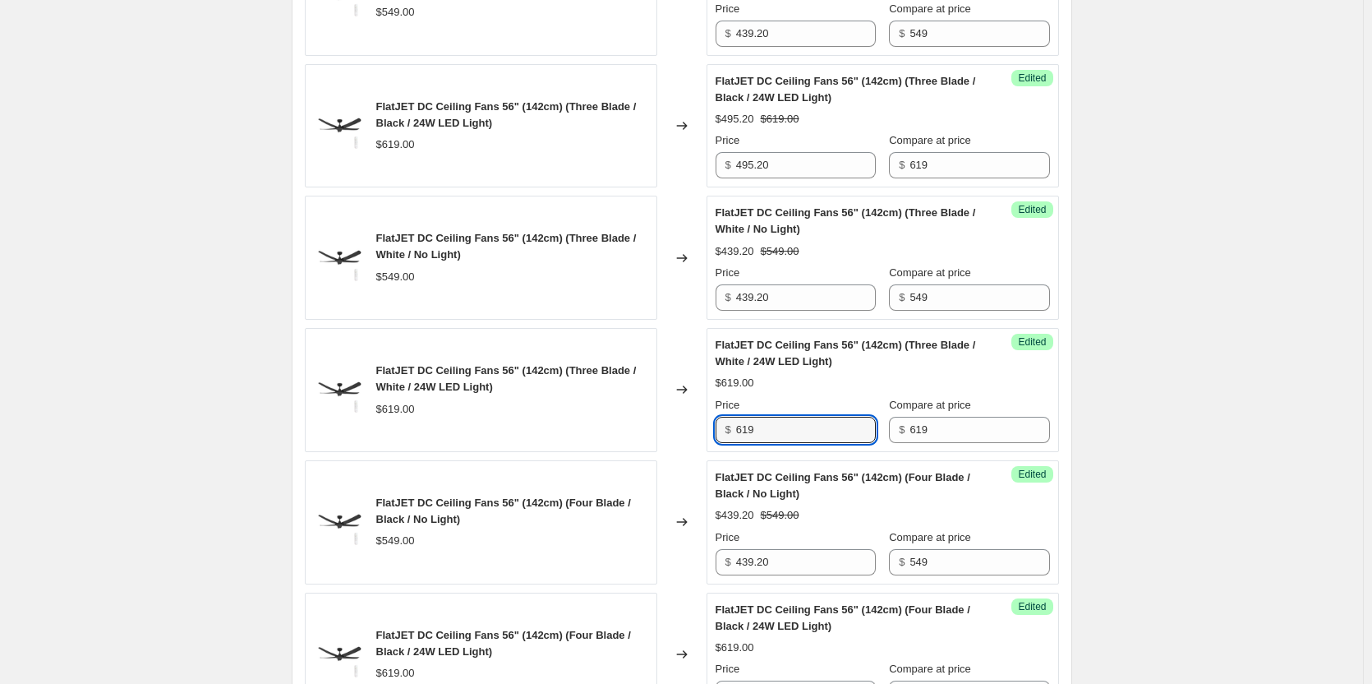
drag, startPoint x: 813, startPoint y: 433, endPoint x: 730, endPoint y: 421, distance: 83.9
click at [787, 424] on input "619" at bounding box center [806, 430] width 140 height 26
drag, startPoint x: 730, startPoint y: 421, endPoint x: 718, endPoint y: 421, distance: 11.5
click at [718, 421] on div "Success Edited FlatJET DC Ceiling Fans 56" (142cm) (Three Blade / White / 24W L…" at bounding box center [883, 390] width 353 height 124
click at [796, 432] on input "619" at bounding box center [806, 430] width 140 height 26
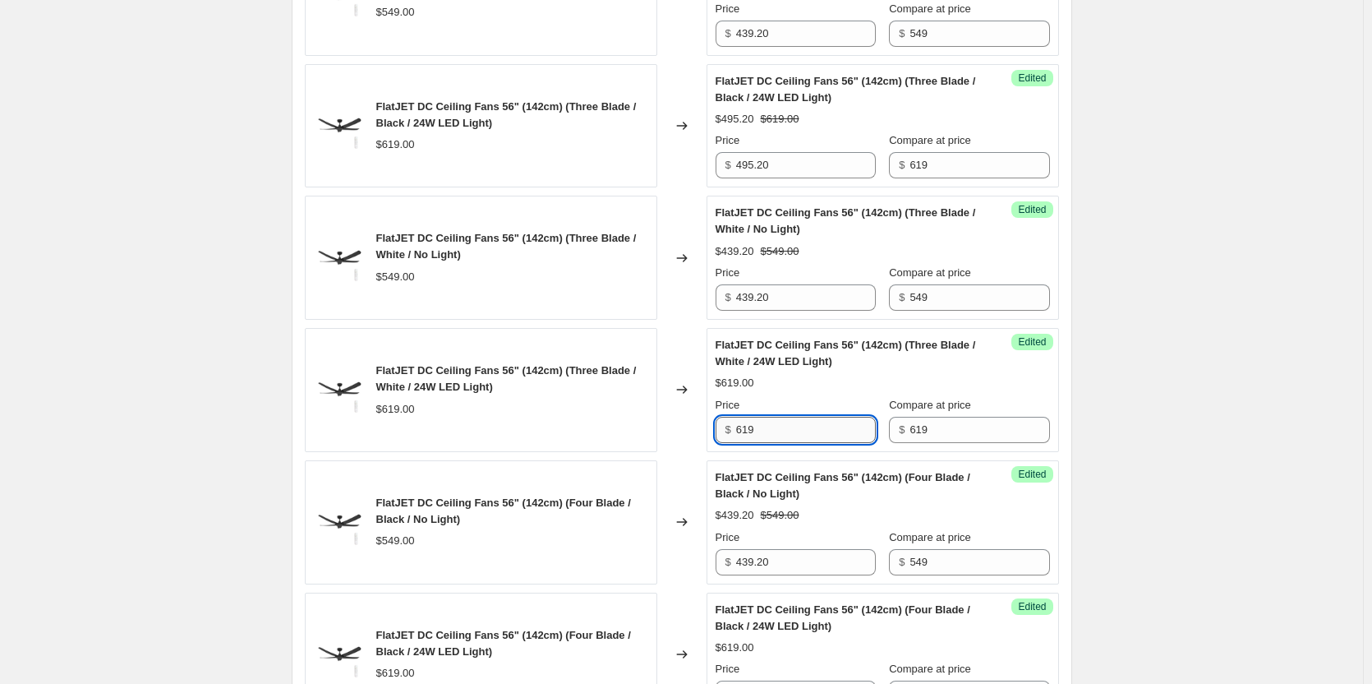
click at [797, 432] on input "619" at bounding box center [806, 430] width 140 height 26
paste input "495.20"
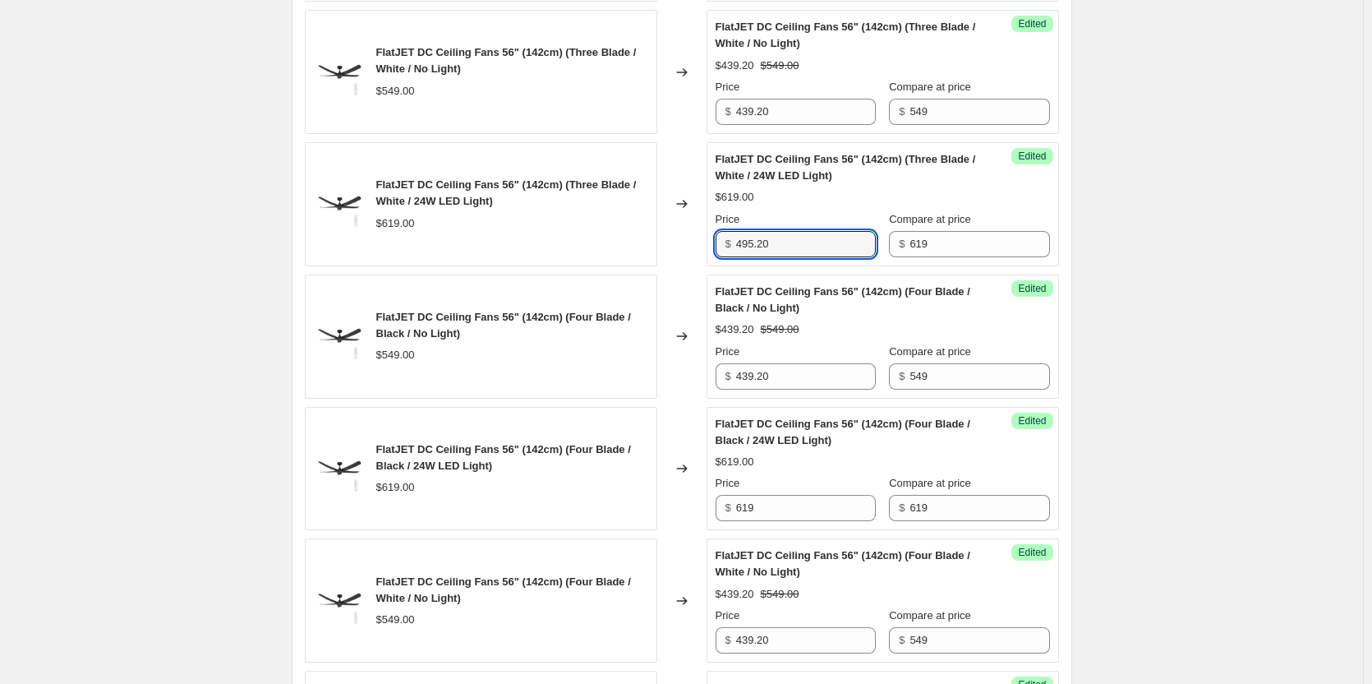
scroll to position [1315, 0]
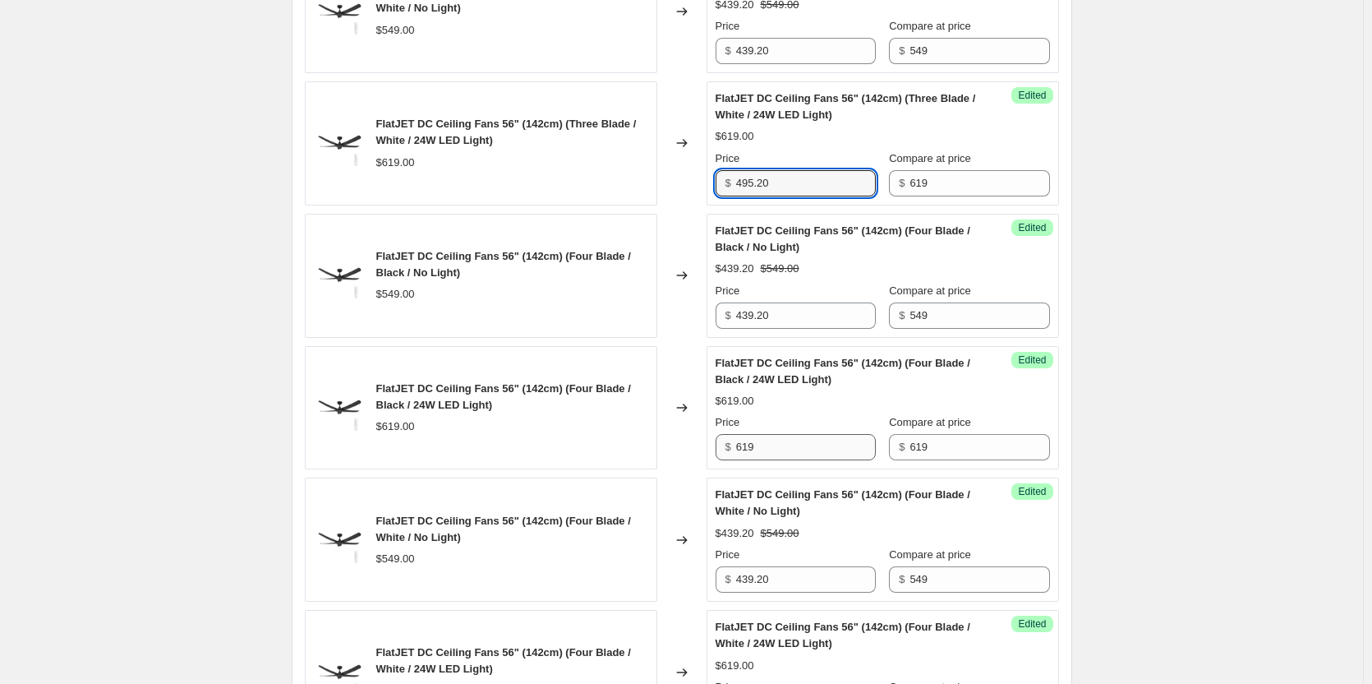
type input "495.20"
click at [829, 445] on input "619" at bounding box center [806, 447] width 140 height 26
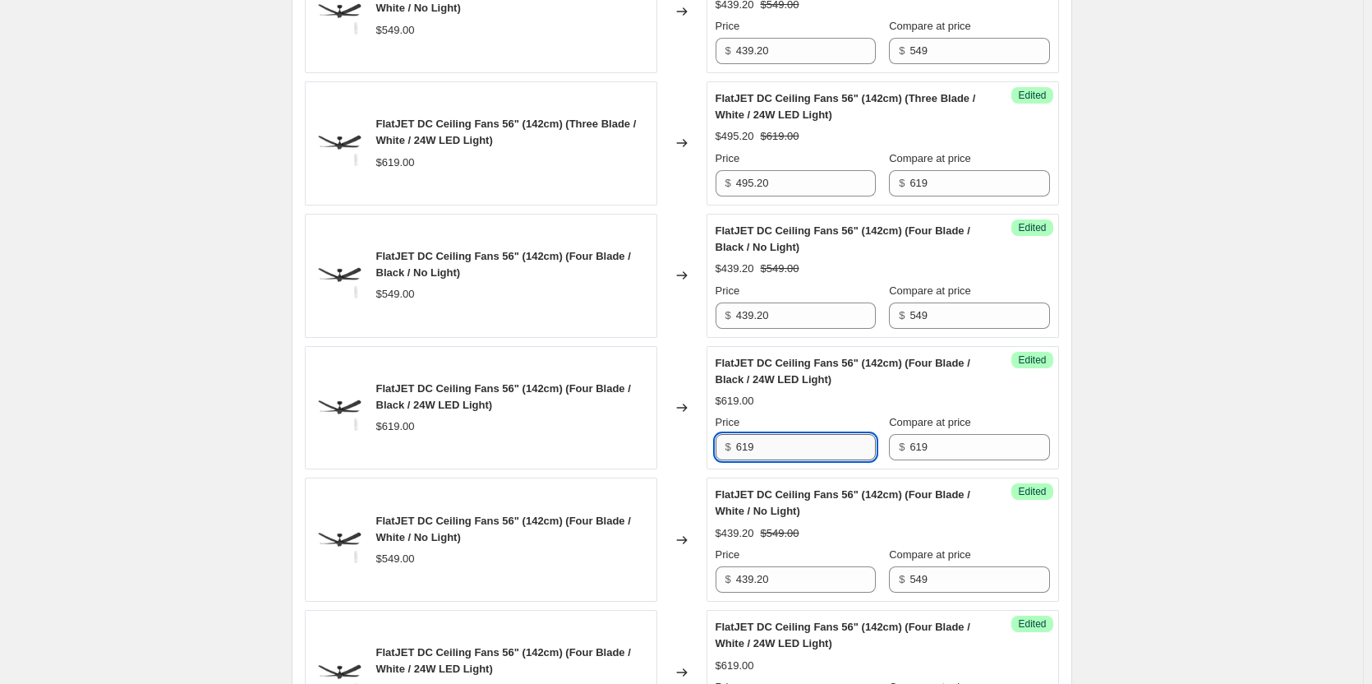
click at [829, 445] on input "619" at bounding box center [806, 447] width 140 height 26
paste input "495.20"
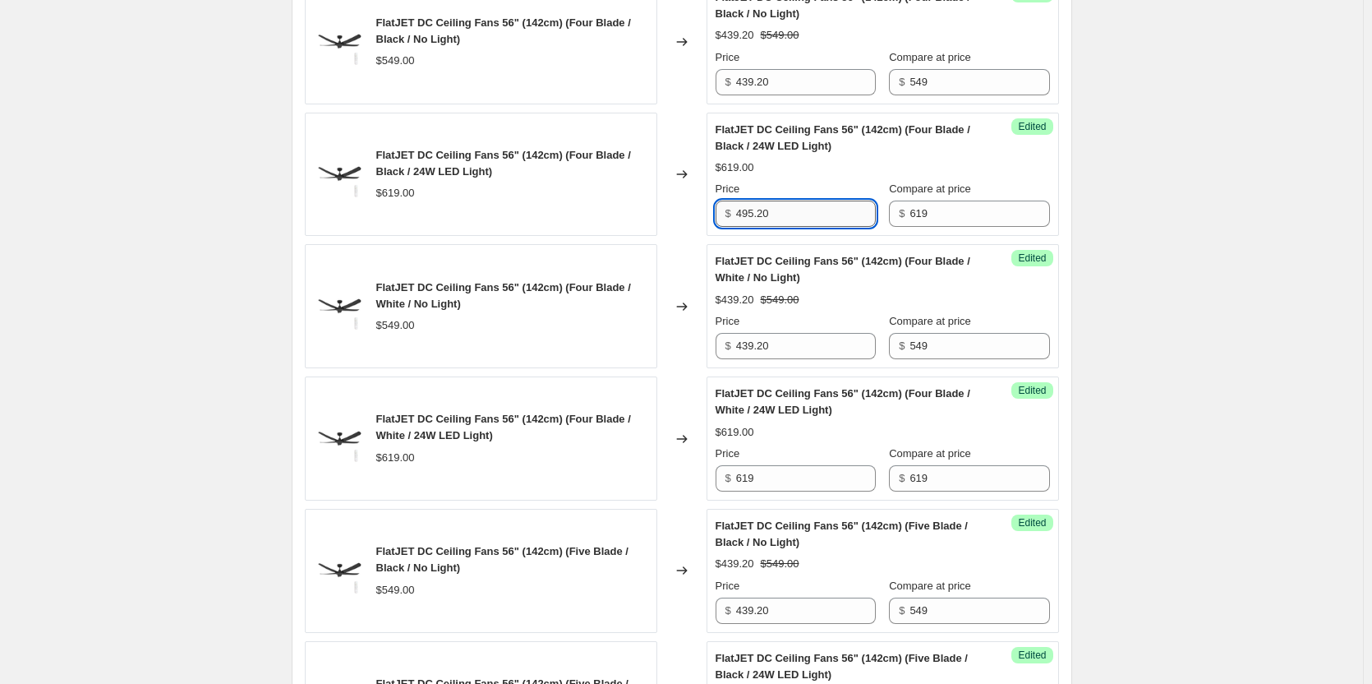
scroll to position [1561, 0]
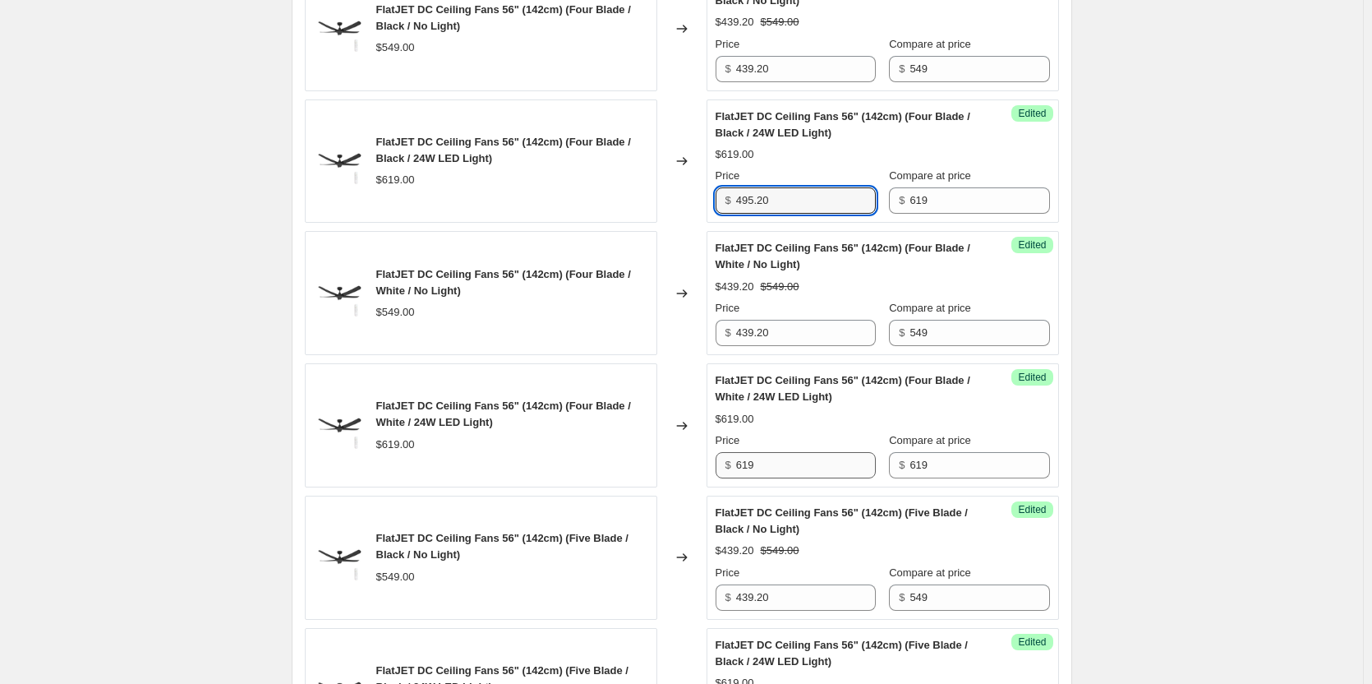
type input "495.20"
click at [803, 467] on input "619" at bounding box center [806, 465] width 140 height 26
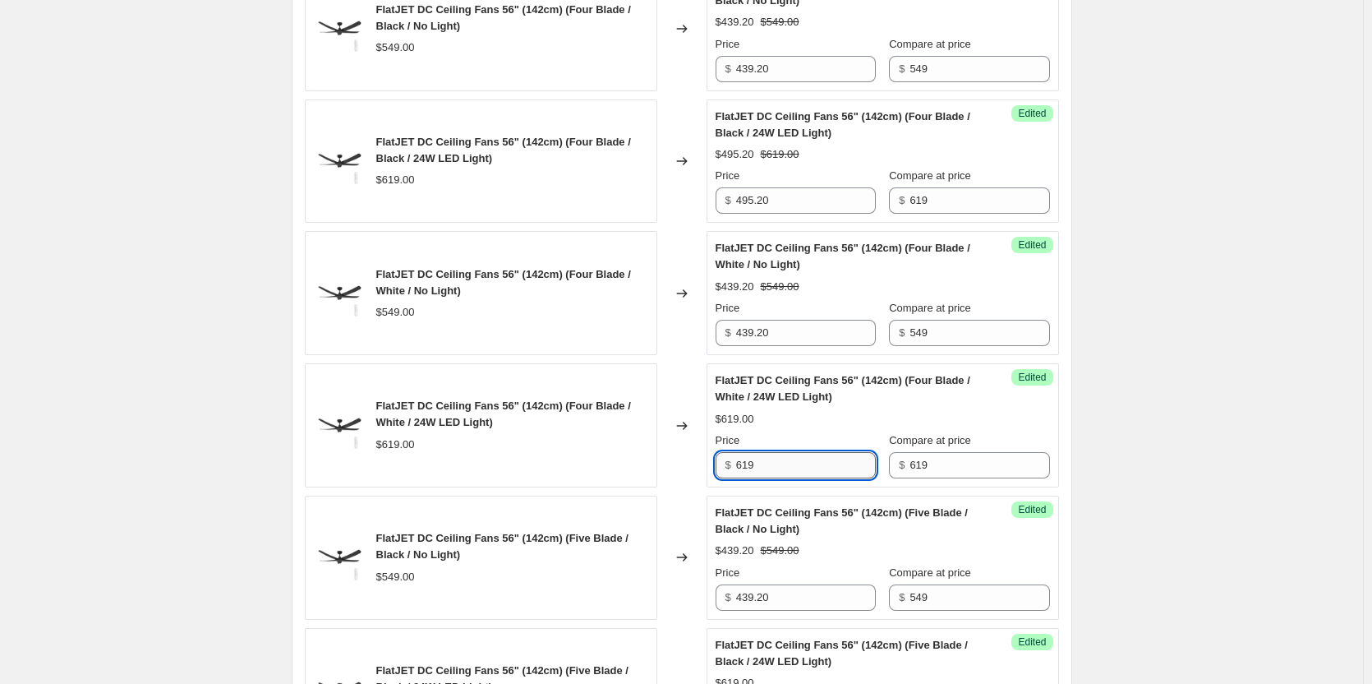
click at [803, 467] on input "619" at bounding box center [806, 465] width 140 height 26
paste input "495.20"
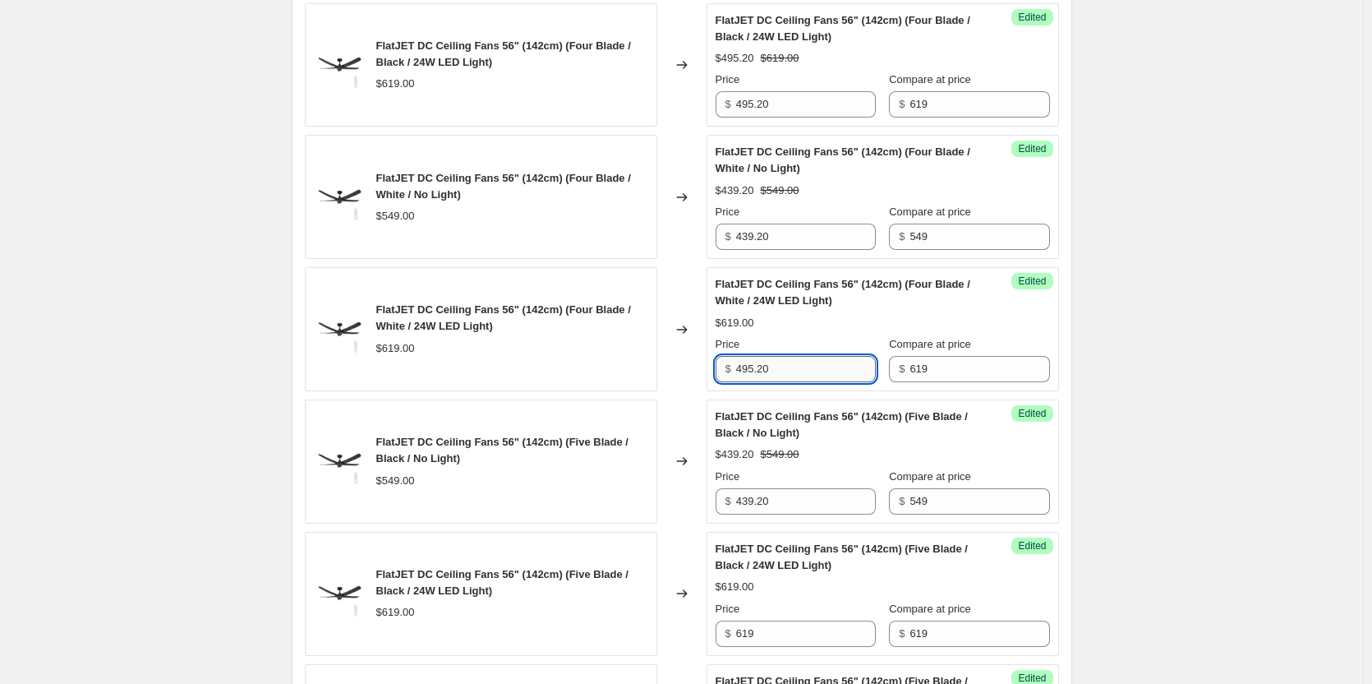
scroll to position [1808, 0]
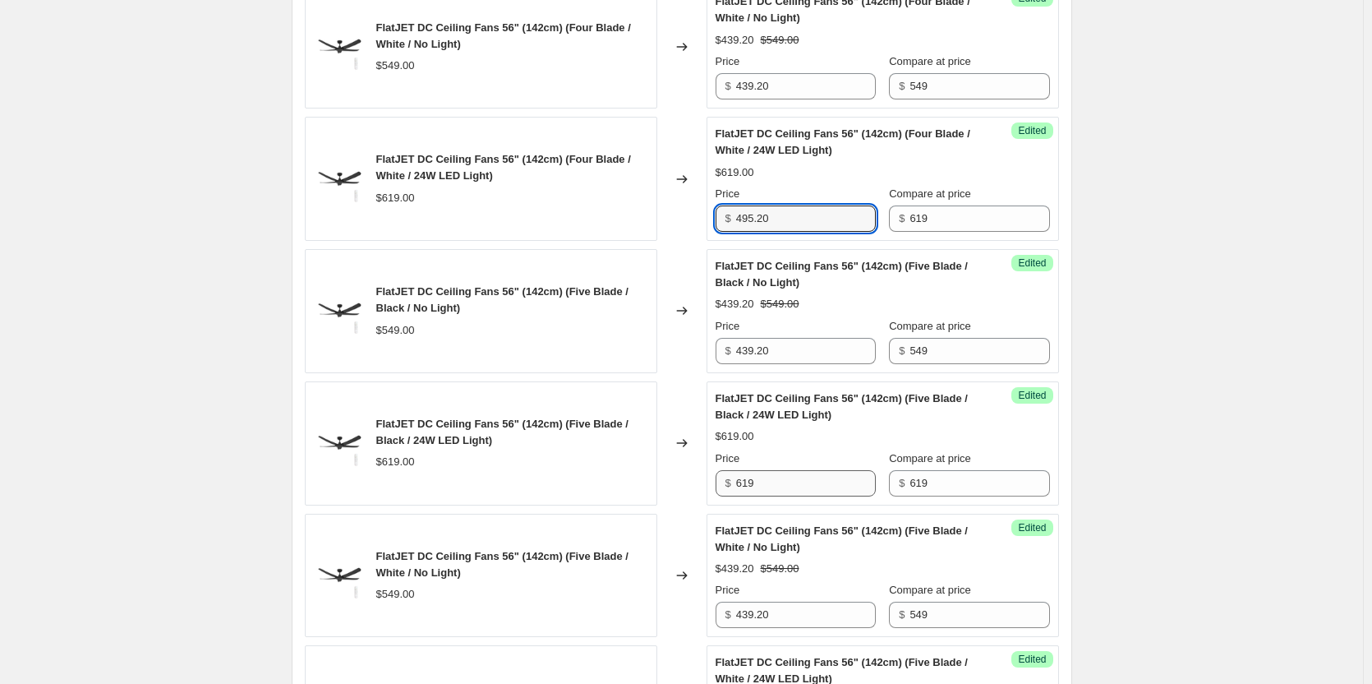
type input "495.20"
click at [800, 485] on input "619" at bounding box center [806, 483] width 140 height 26
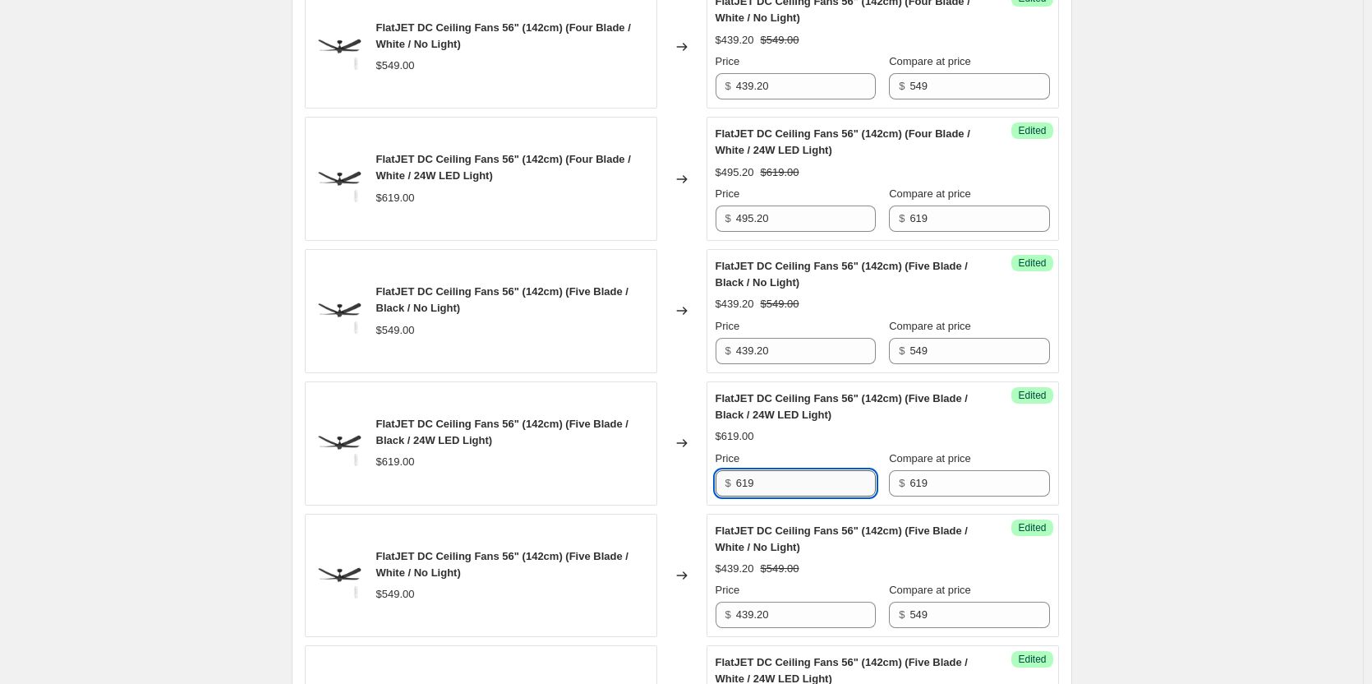
click at [800, 485] on input "619" at bounding box center [806, 483] width 140 height 26
paste input "495.20"
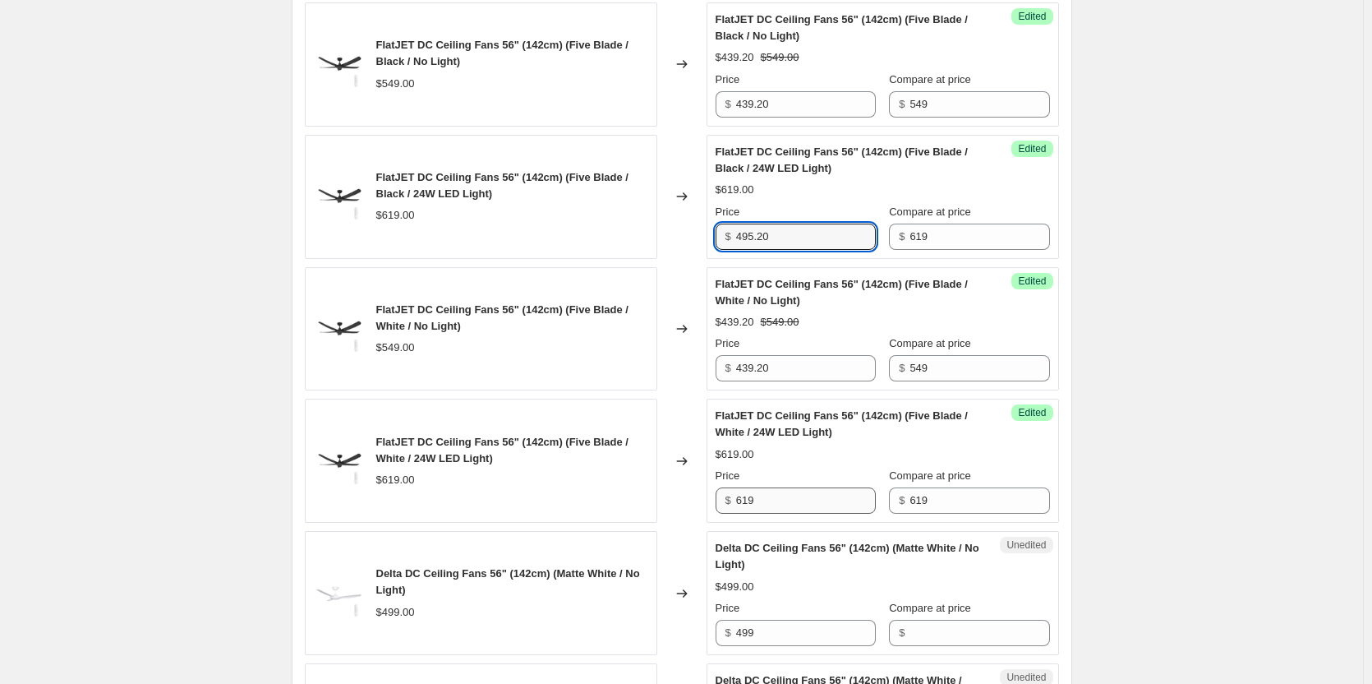
type input "495.20"
click at [799, 501] on input "619" at bounding box center [806, 500] width 140 height 26
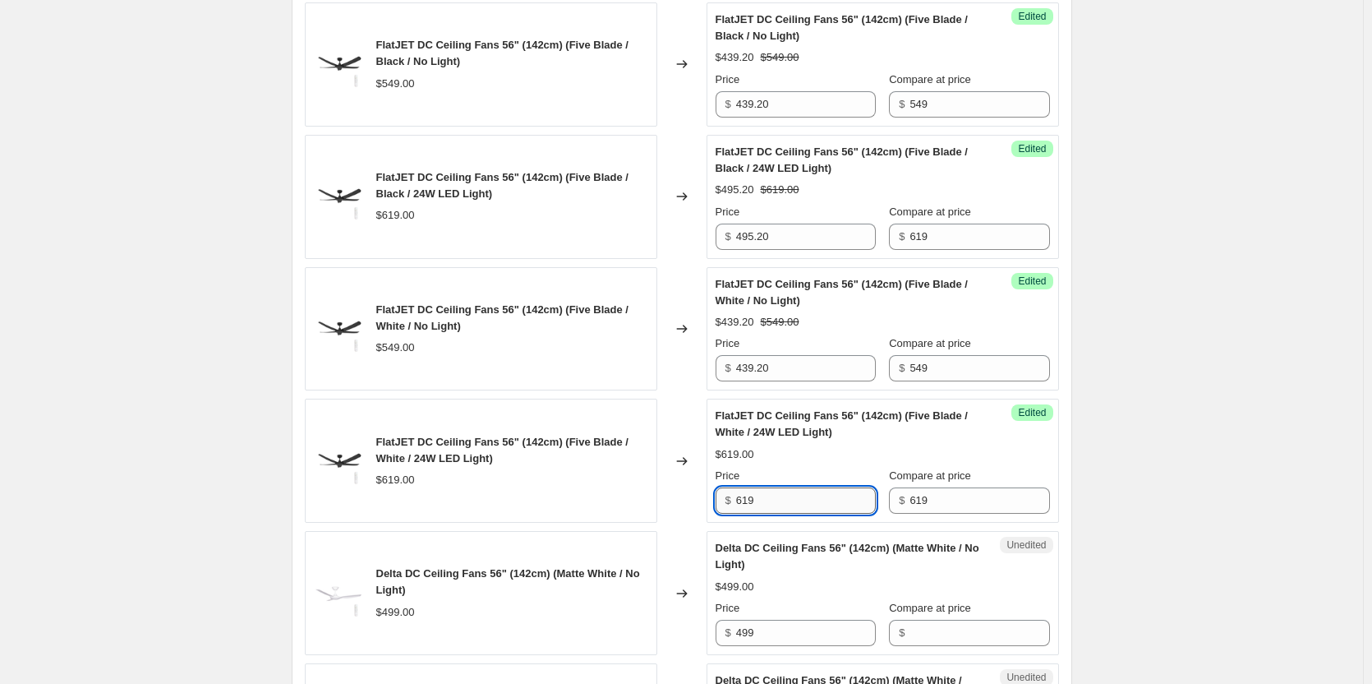
click at [799, 501] on input "619" at bounding box center [806, 500] width 140 height 26
paste input "495.20"
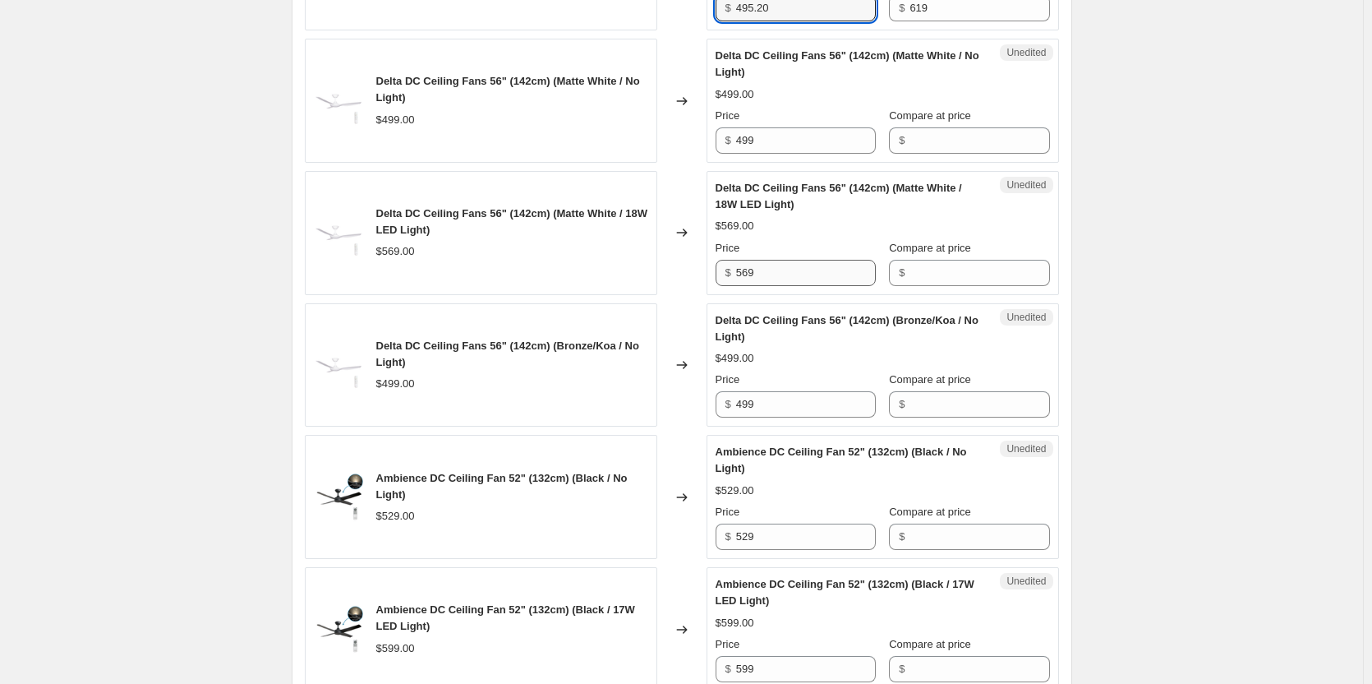
scroll to position [2465, 0]
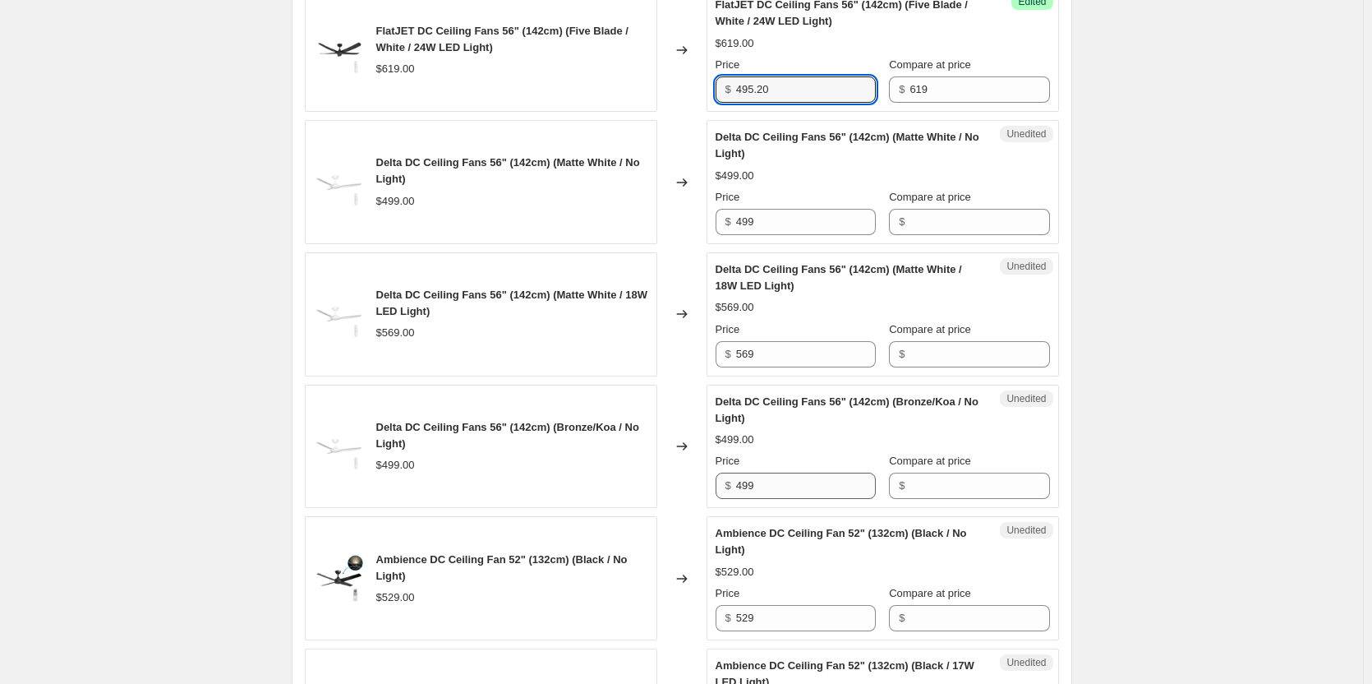
type input "495.20"
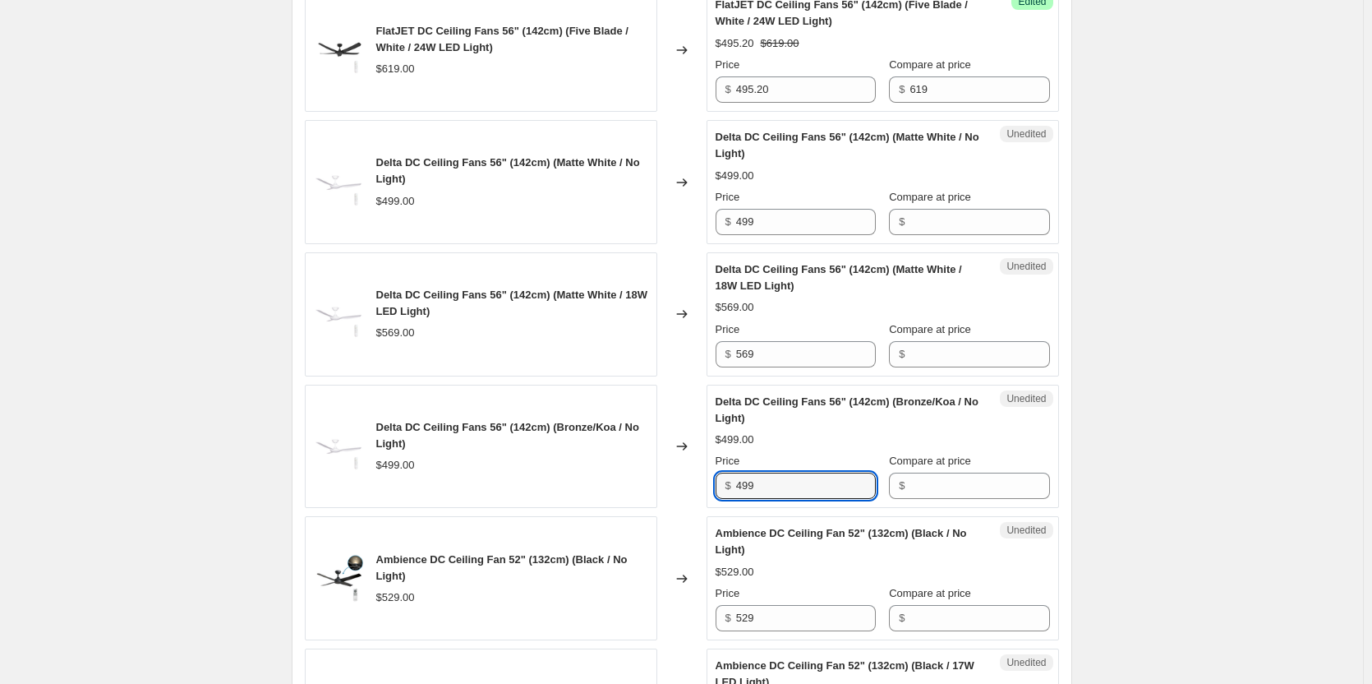
drag, startPoint x: 821, startPoint y: 482, endPoint x: 726, endPoint y: 487, distance: 94.7
click at [726, 487] on div "$ 499" at bounding box center [796, 486] width 160 height 26
click at [911, 487] on input "Compare at price" at bounding box center [980, 486] width 140 height 26
paste input "499"
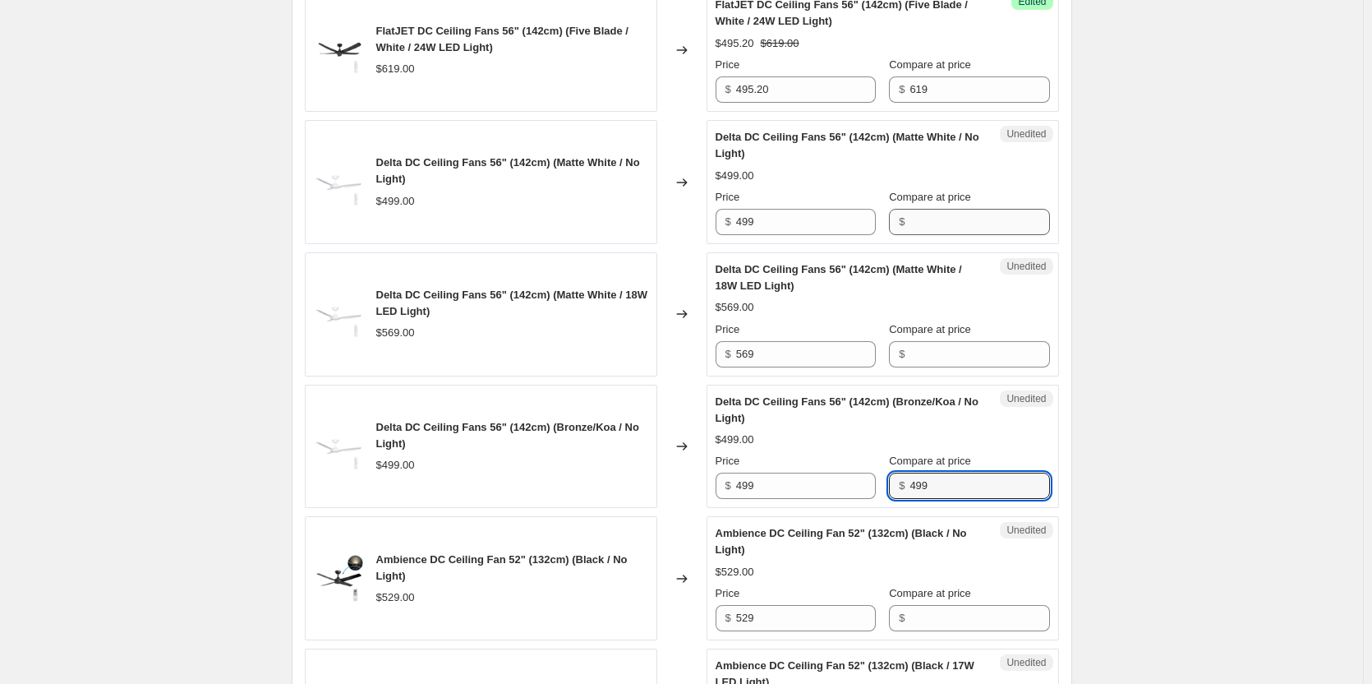
type input "499"
click at [922, 220] on input "Compare at price" at bounding box center [980, 222] width 140 height 26
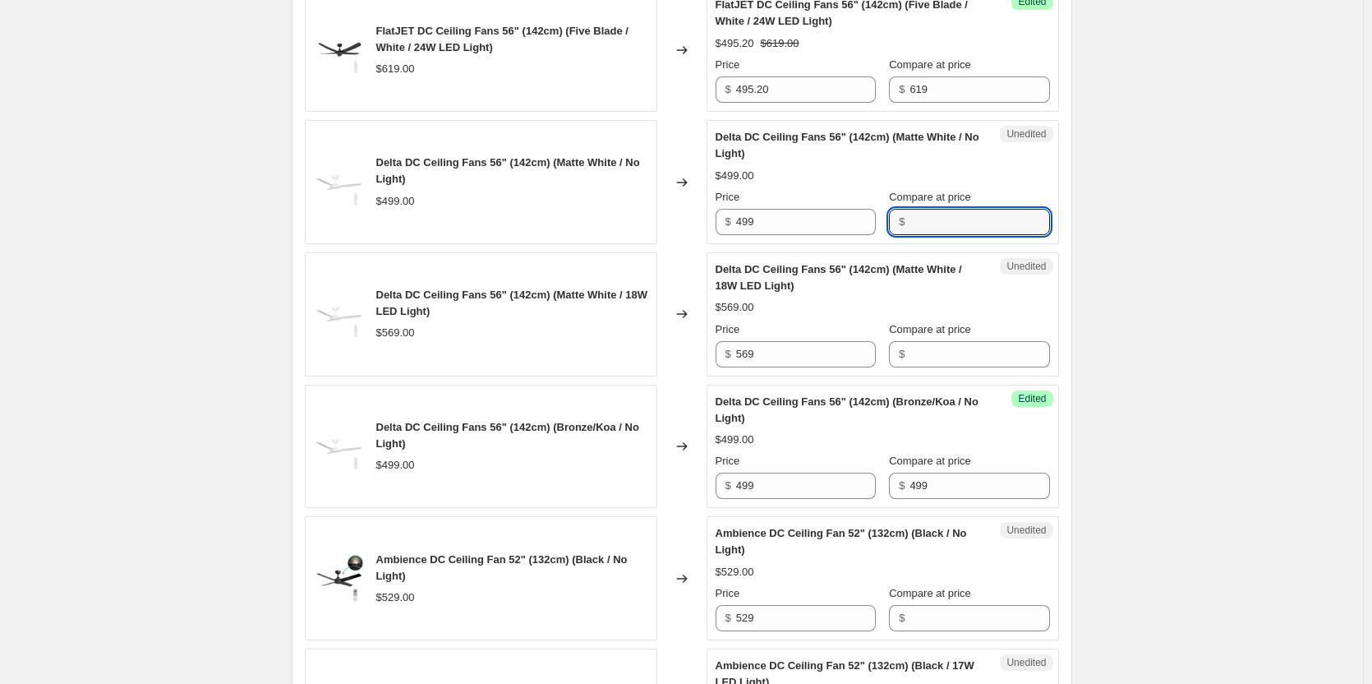
paste input "499"
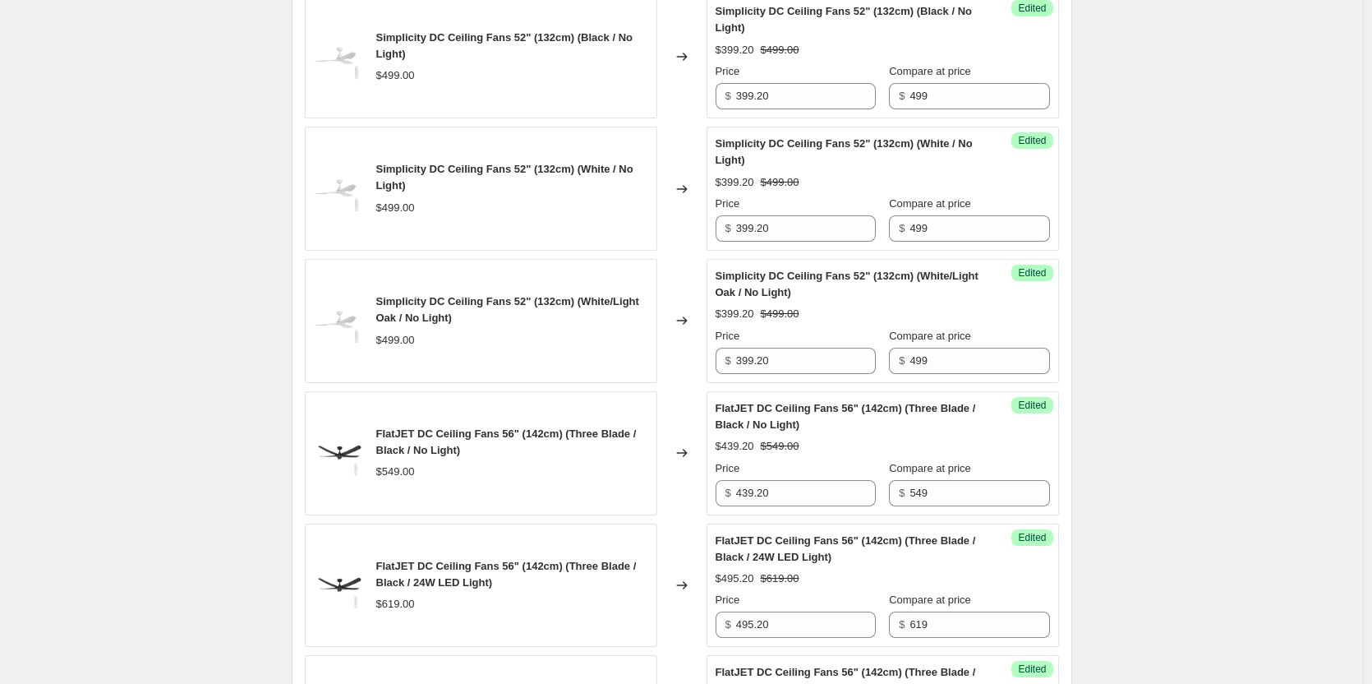
scroll to position [575, 0]
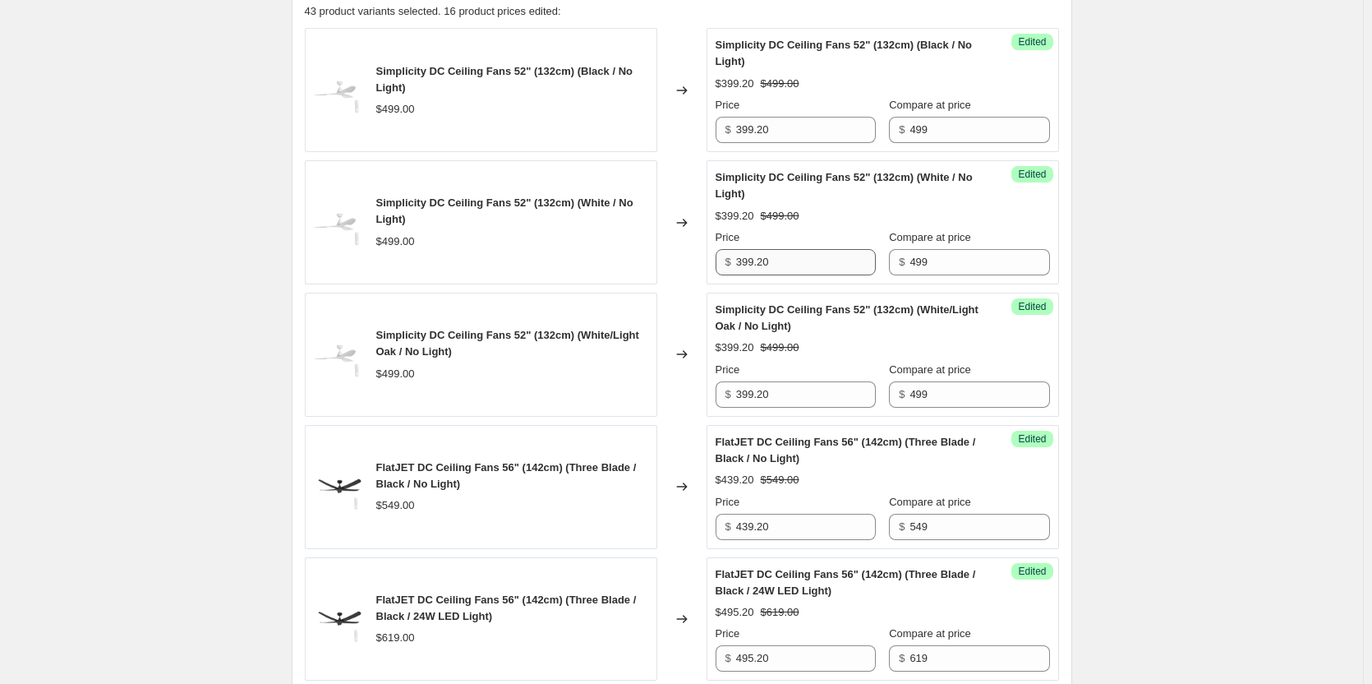
type input "499"
drag, startPoint x: 796, startPoint y: 265, endPoint x: 683, endPoint y: 262, distance: 112.6
click at [683, 262] on div "Simplicity DC Ceiling Fans 52" (132cm) (White / No Light) $499.00 Changed to Su…" at bounding box center [682, 222] width 754 height 124
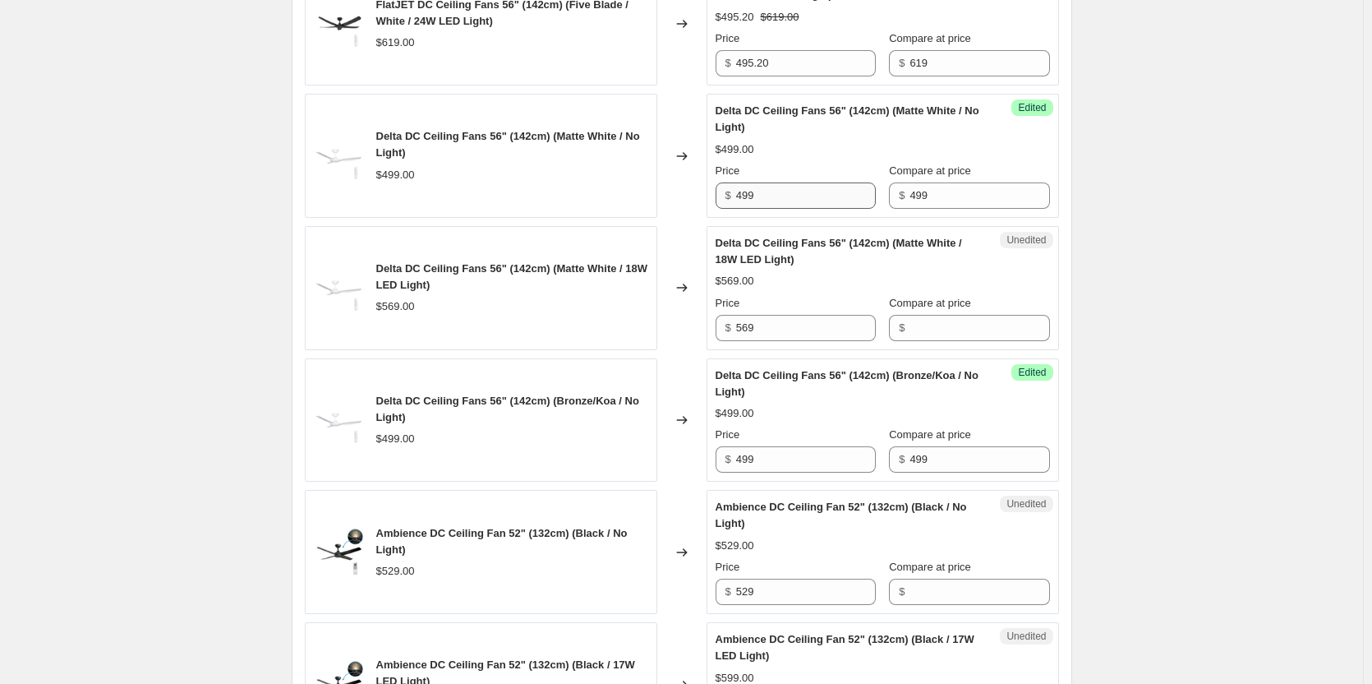
scroll to position [2548, 0]
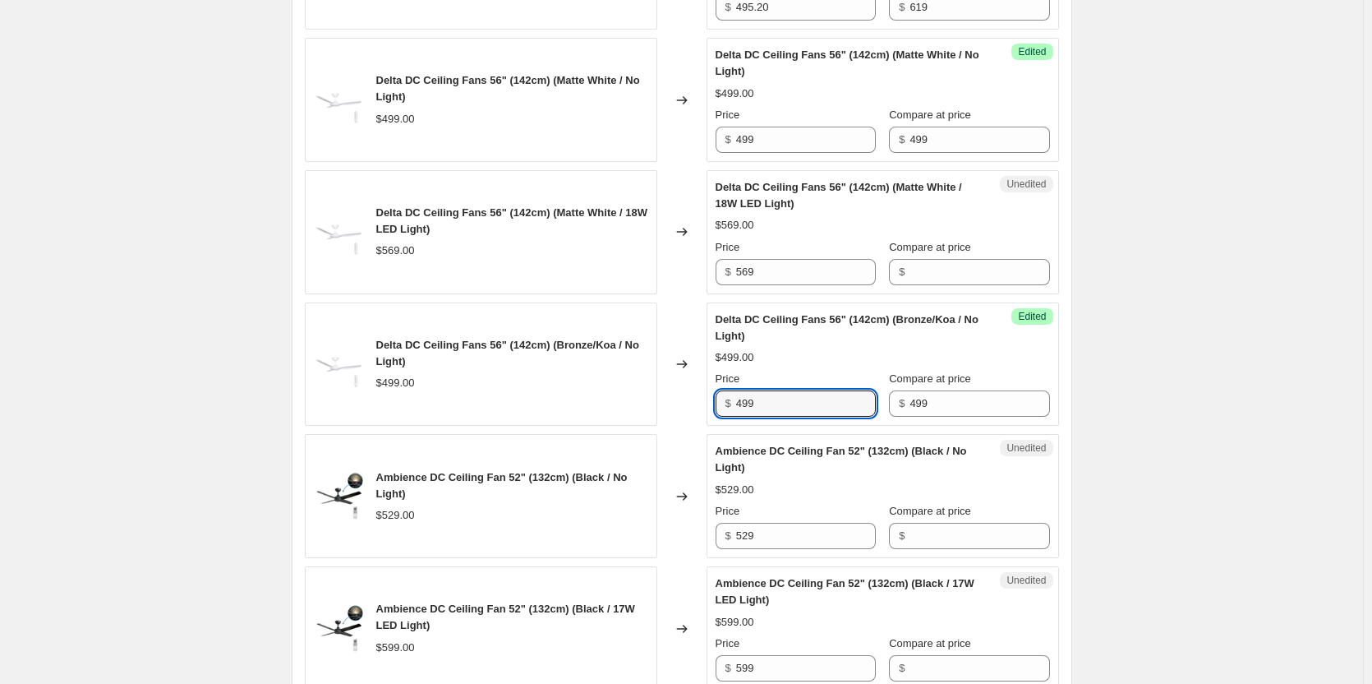
drag, startPoint x: 803, startPoint y: 394, endPoint x: 720, endPoint y: 394, distance: 83.0
click at [720, 394] on div "$ 499" at bounding box center [796, 403] width 160 height 26
paste input "399.20"
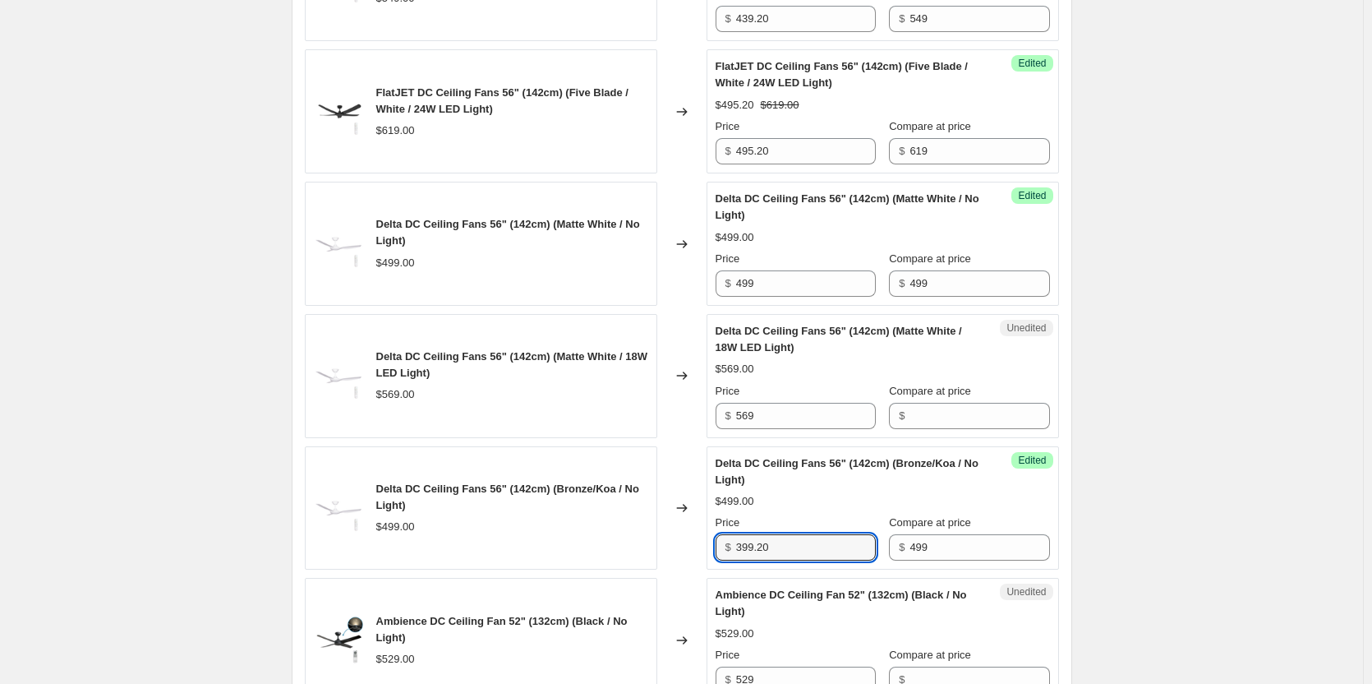
scroll to position [2383, 0]
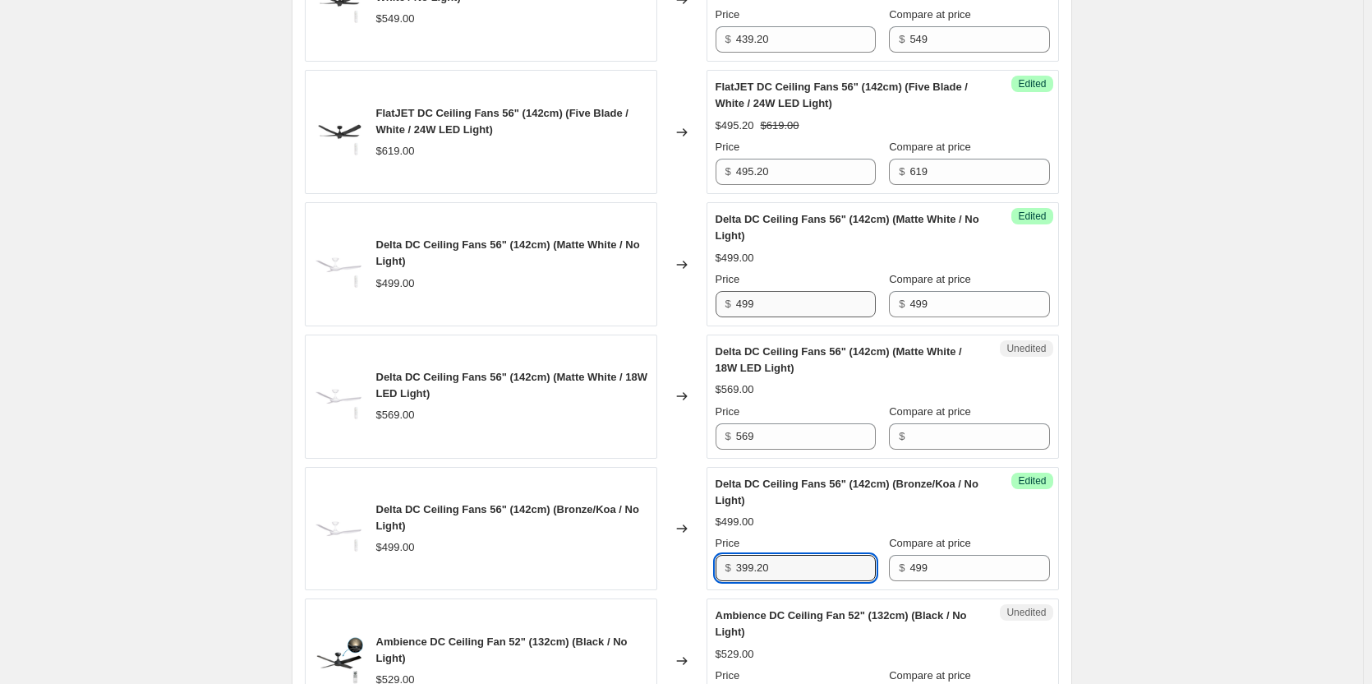
type input "399.20"
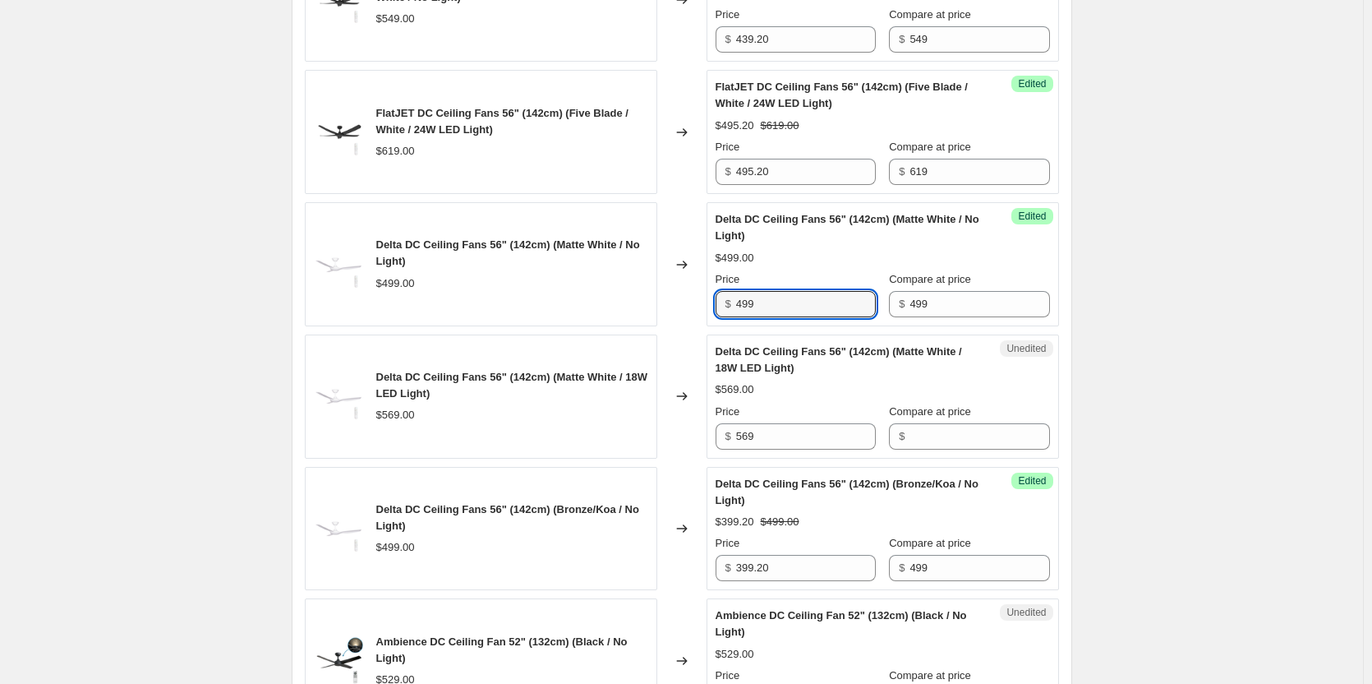
drag, startPoint x: 799, startPoint y: 307, endPoint x: 684, endPoint y: 304, distance: 115.1
click at [684, 304] on div "Delta DC Ceiling Fans 56" (142cm) (Matte White / No Light) $499.00 Changed to S…" at bounding box center [682, 264] width 754 height 124
paste input "399.20"
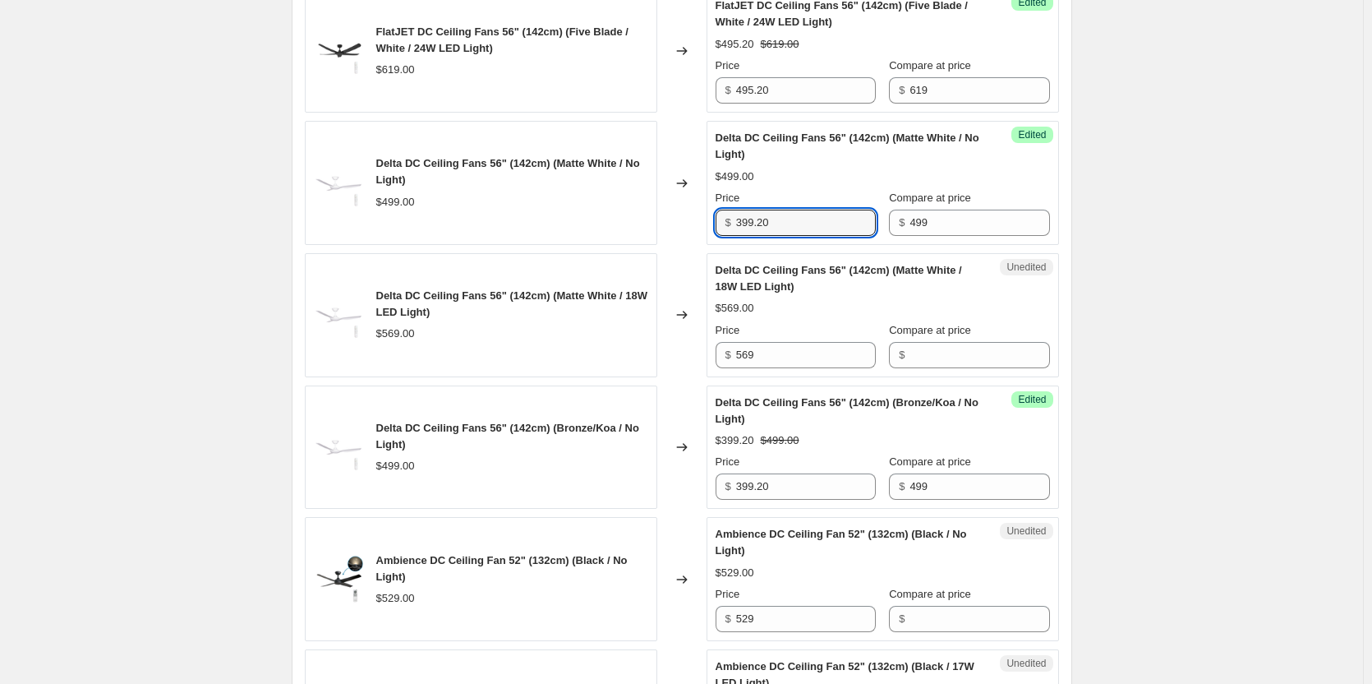
scroll to position [2465, 0]
type input "399.20"
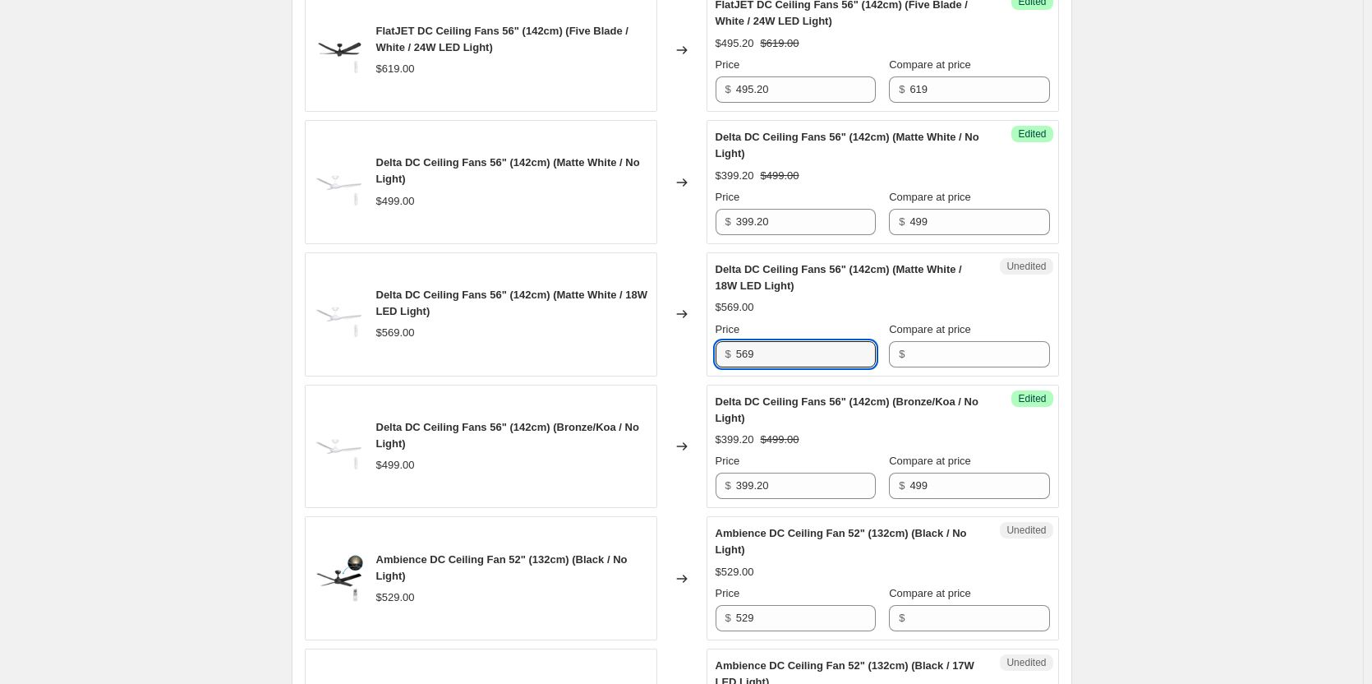
drag, startPoint x: 792, startPoint y: 357, endPoint x: 703, endPoint y: 352, distance: 88.9
click at [703, 352] on div "Delta DC Ceiling Fans 56" (142cm) (Matte White / 18W LED Light) $569.00 Changed…" at bounding box center [682, 314] width 754 height 124
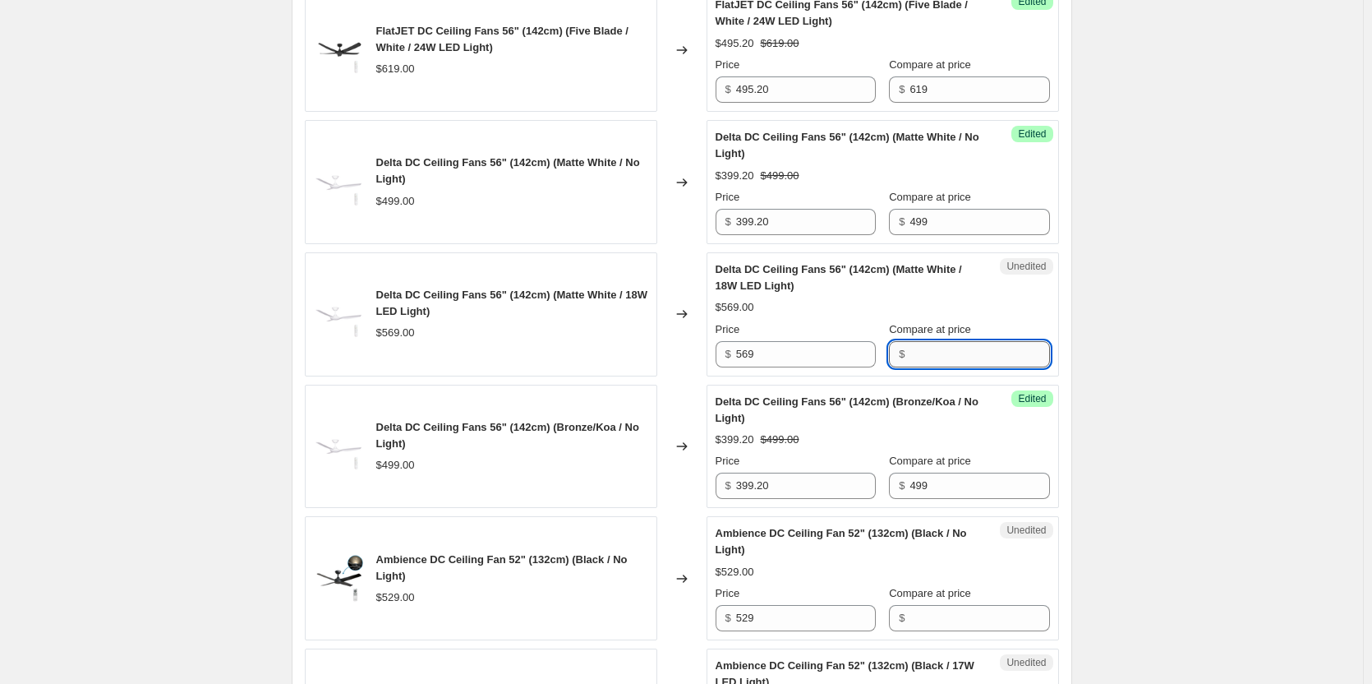
click at [937, 341] on input "Compare at price" at bounding box center [980, 354] width 140 height 26
paste input "569"
type input "569"
drag, startPoint x: 791, startPoint y: 357, endPoint x: 725, endPoint y: 357, distance: 66.6
click at [780, 356] on input "569" at bounding box center [806, 354] width 140 height 26
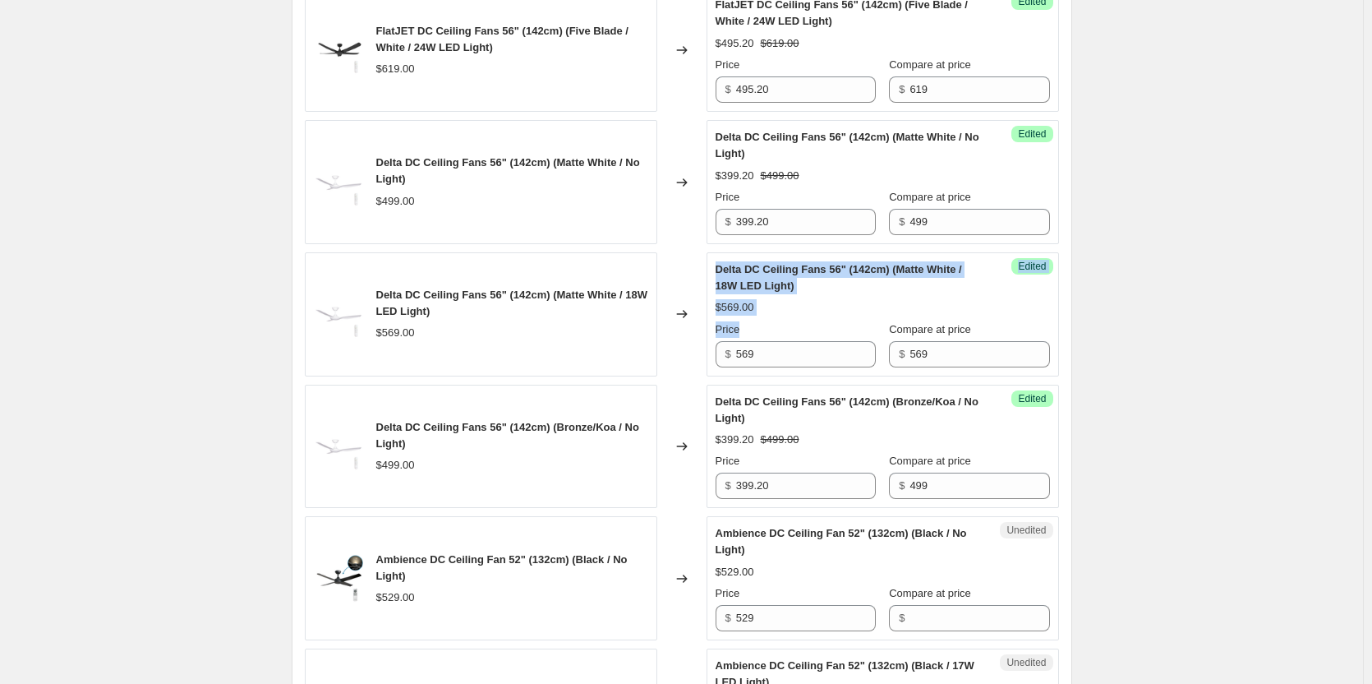
drag, startPoint x: 725, startPoint y: 357, endPoint x: 693, endPoint y: 356, distance: 32.1
click at [693, 356] on div "Delta DC Ceiling Fans 56" (142cm) (Matte White / 18W LED Light) $569.00 Changed…" at bounding box center [682, 314] width 754 height 124
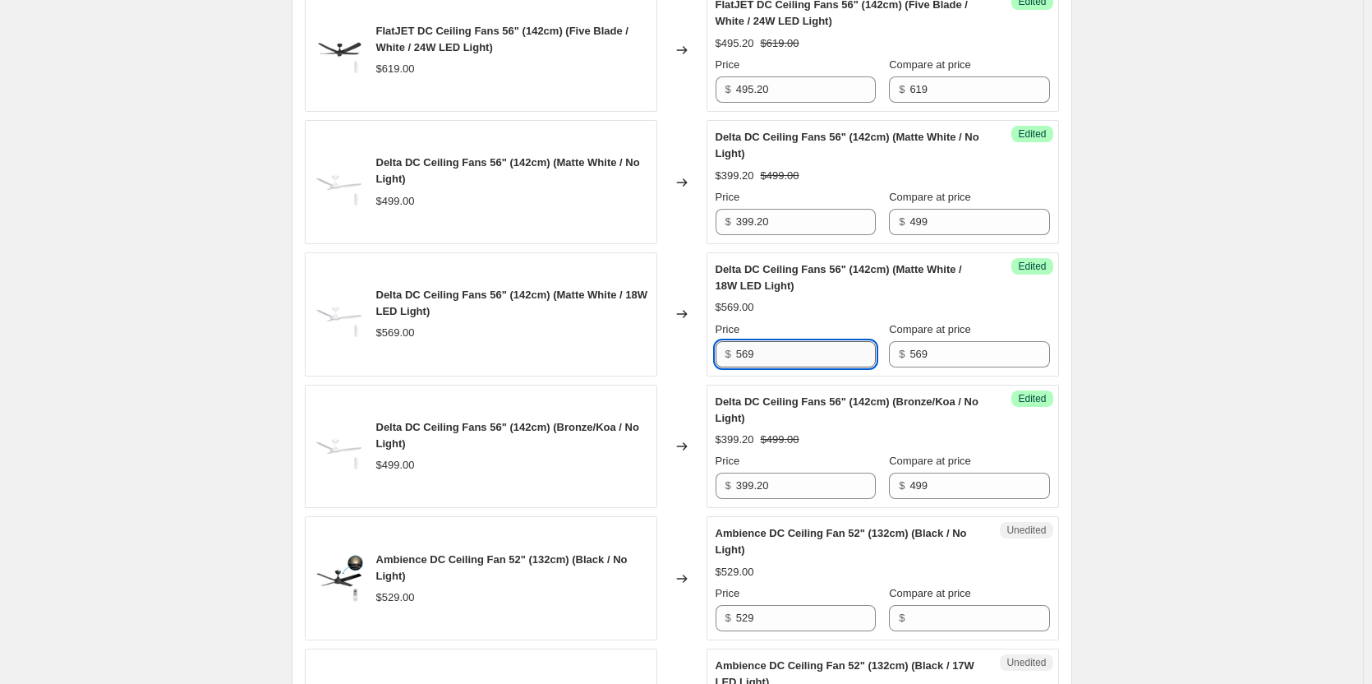
click at [752, 352] on input "569" at bounding box center [806, 354] width 140 height 26
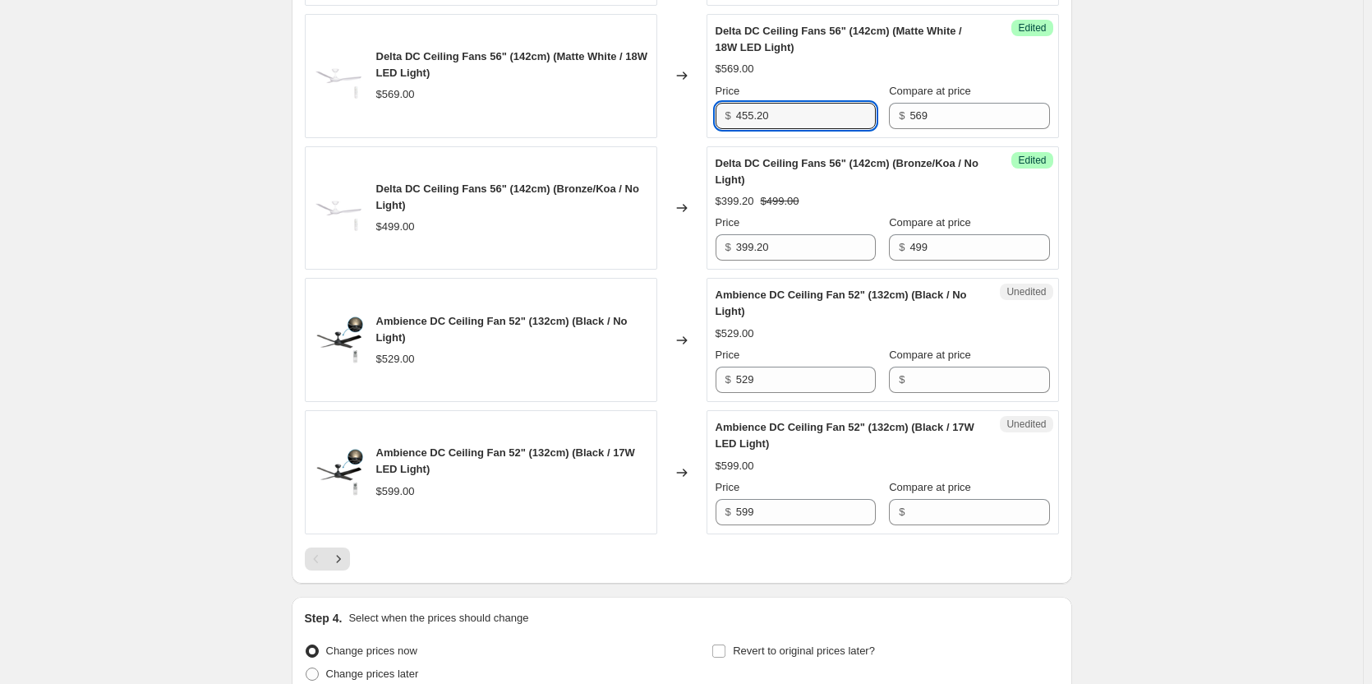
scroll to position [2712, 0]
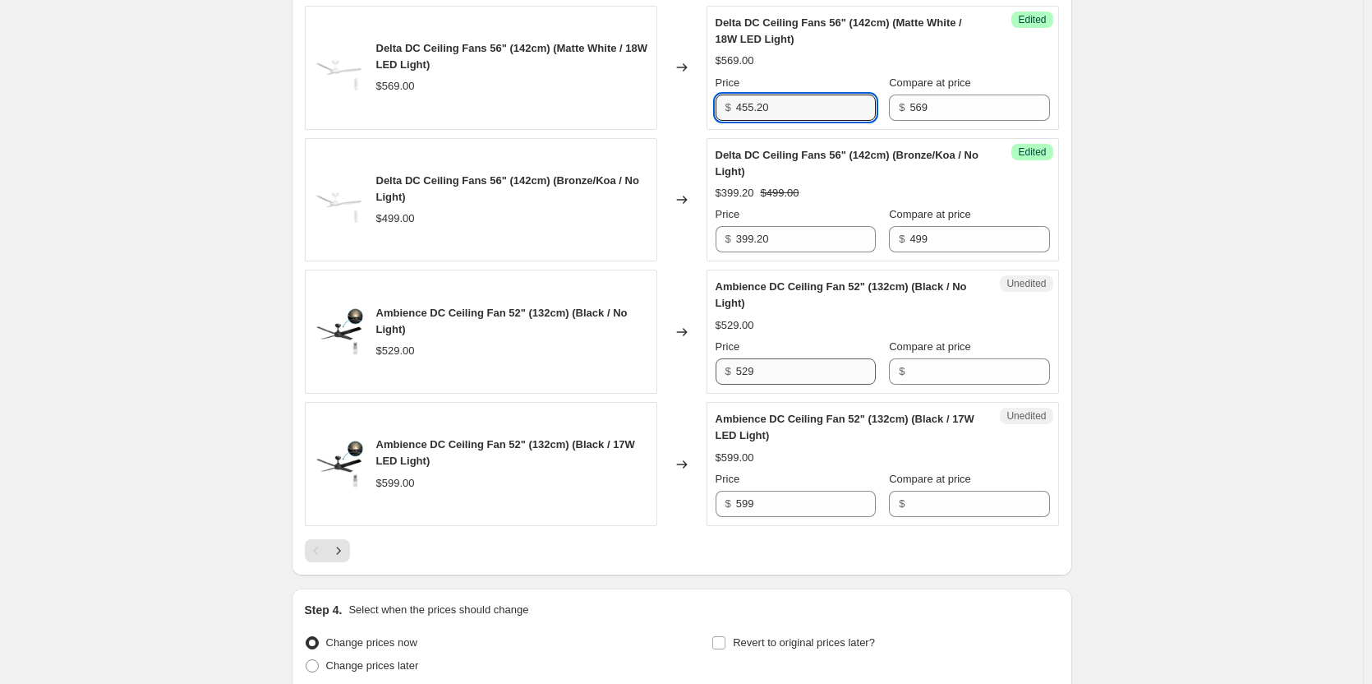
type input "455.20"
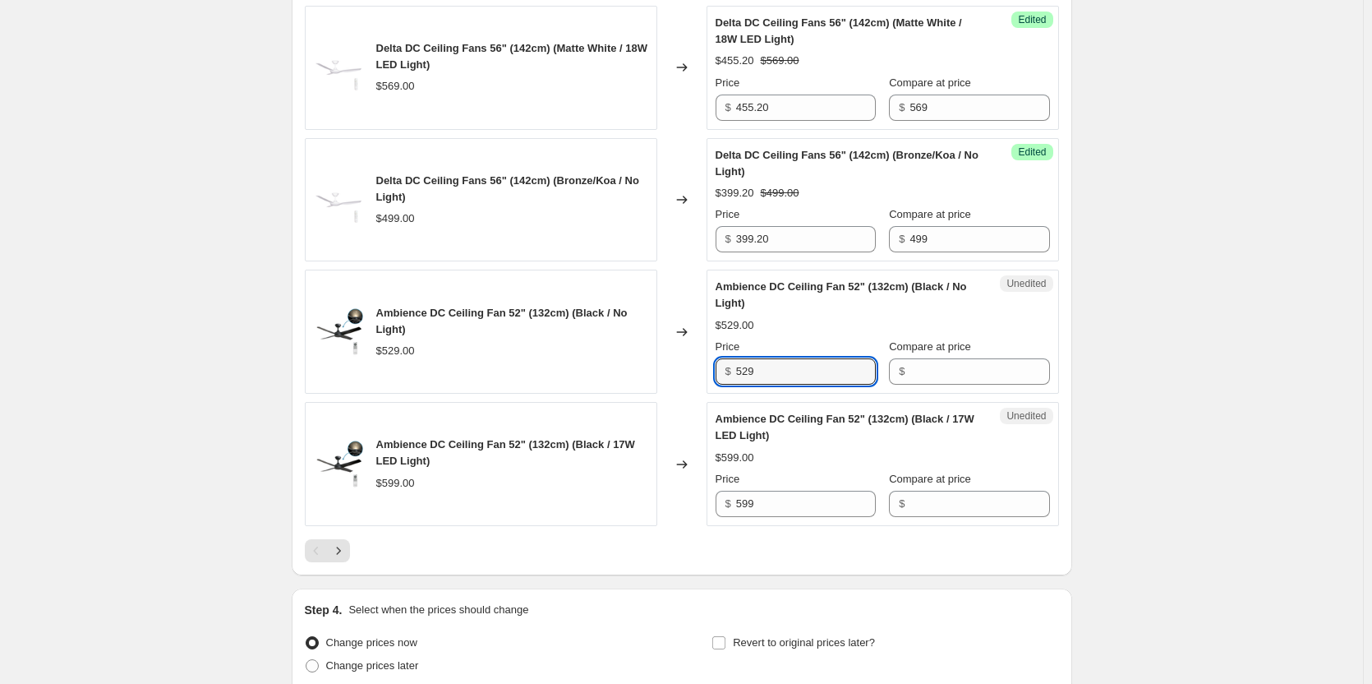
drag, startPoint x: 793, startPoint y: 362, endPoint x: 705, endPoint y: 371, distance: 88.5
click at [705, 371] on div "Ambience DC Ceiling Fan 52" (132cm) (Black / No Light) $529.00 Changed to Unedi…" at bounding box center [682, 332] width 754 height 124
click at [931, 363] on input "Compare at price" at bounding box center [980, 371] width 140 height 26
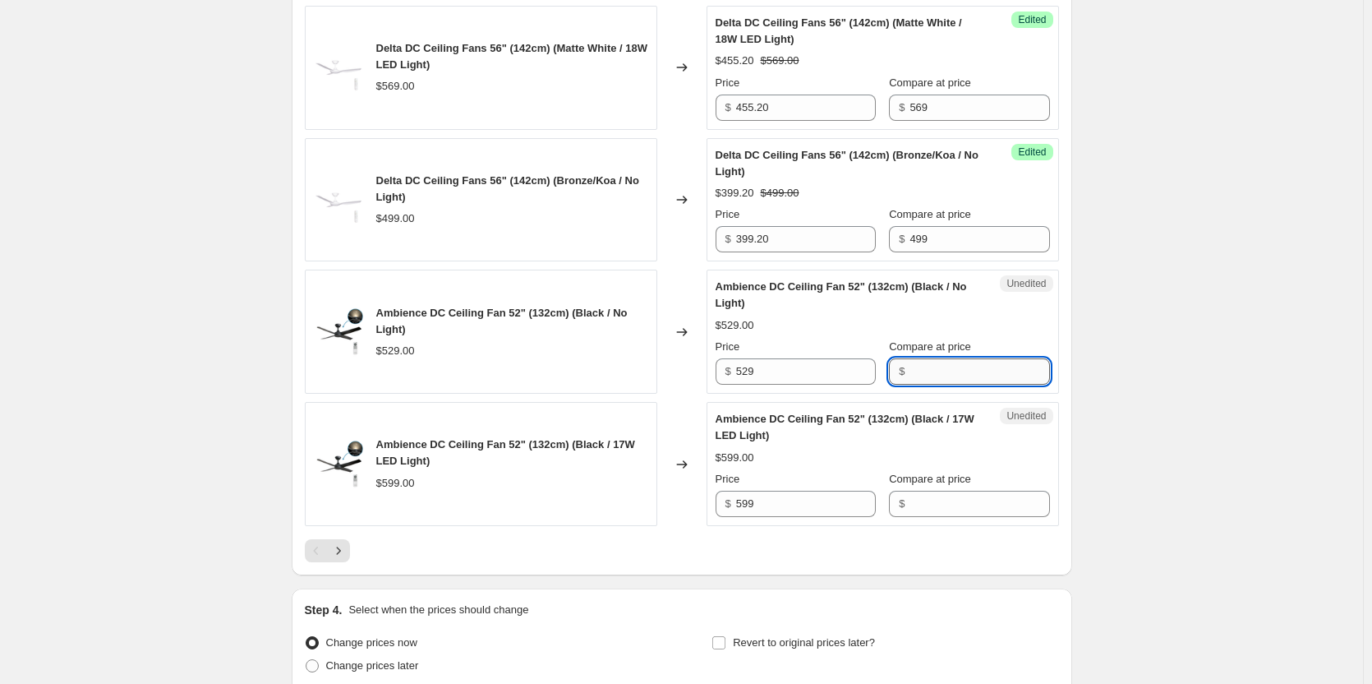
paste input "529"
type input "529"
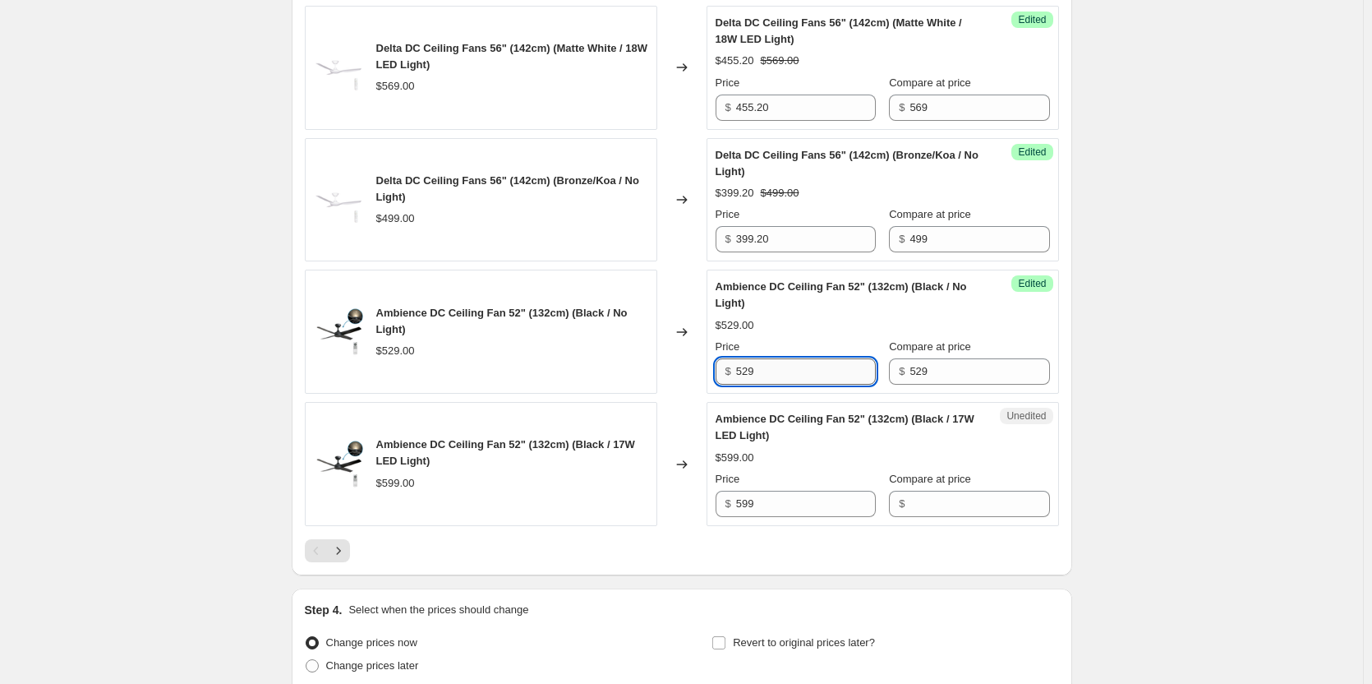
click at [804, 381] on input "529" at bounding box center [806, 371] width 140 height 26
drag, startPoint x: 798, startPoint y: 380, endPoint x: 740, endPoint y: 380, distance: 57.5
click at [740, 380] on input "529" at bounding box center [806, 371] width 140 height 26
type input "423.20"
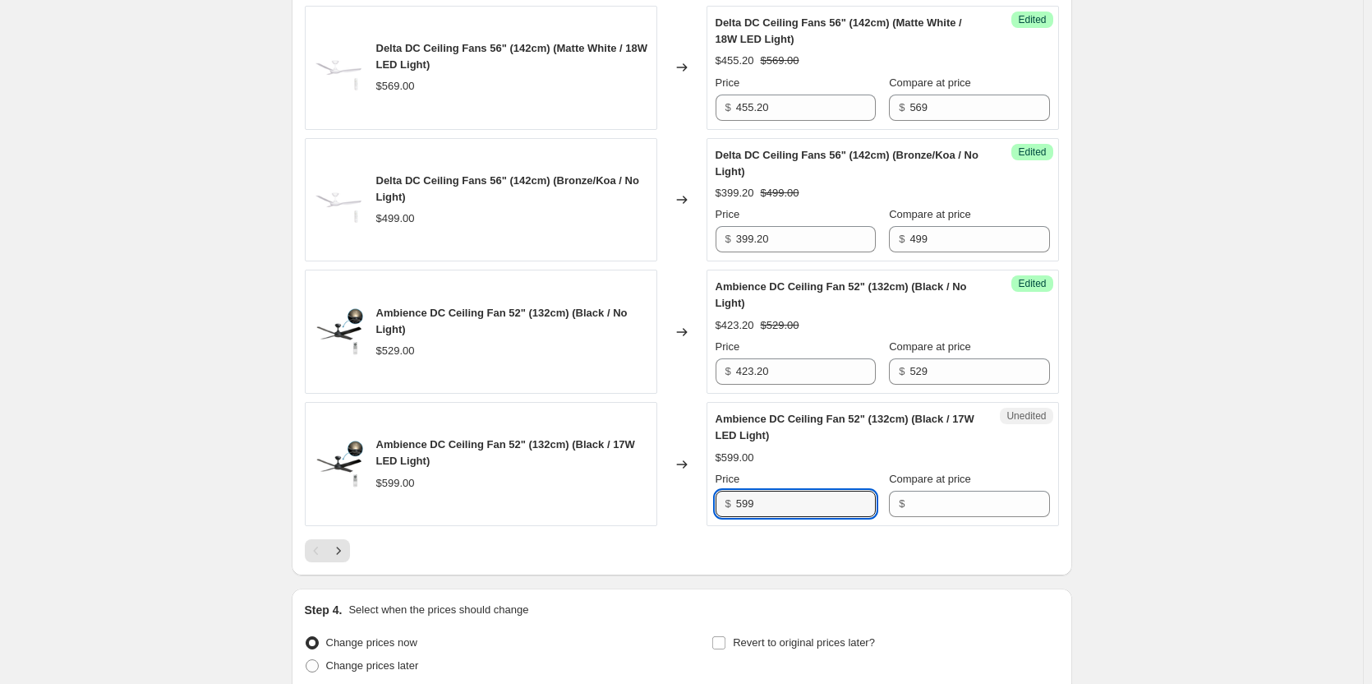
drag, startPoint x: 780, startPoint y: 505, endPoint x: 713, endPoint y: 503, distance: 66.6
click at [713, 503] on div "Unedited Ambience DC Ceiling Fan 52" (132cm) (Black / 17W LED Light) $599.00 Pr…" at bounding box center [883, 464] width 353 height 124
click at [954, 507] on input "Compare at price" at bounding box center [980, 504] width 140 height 26
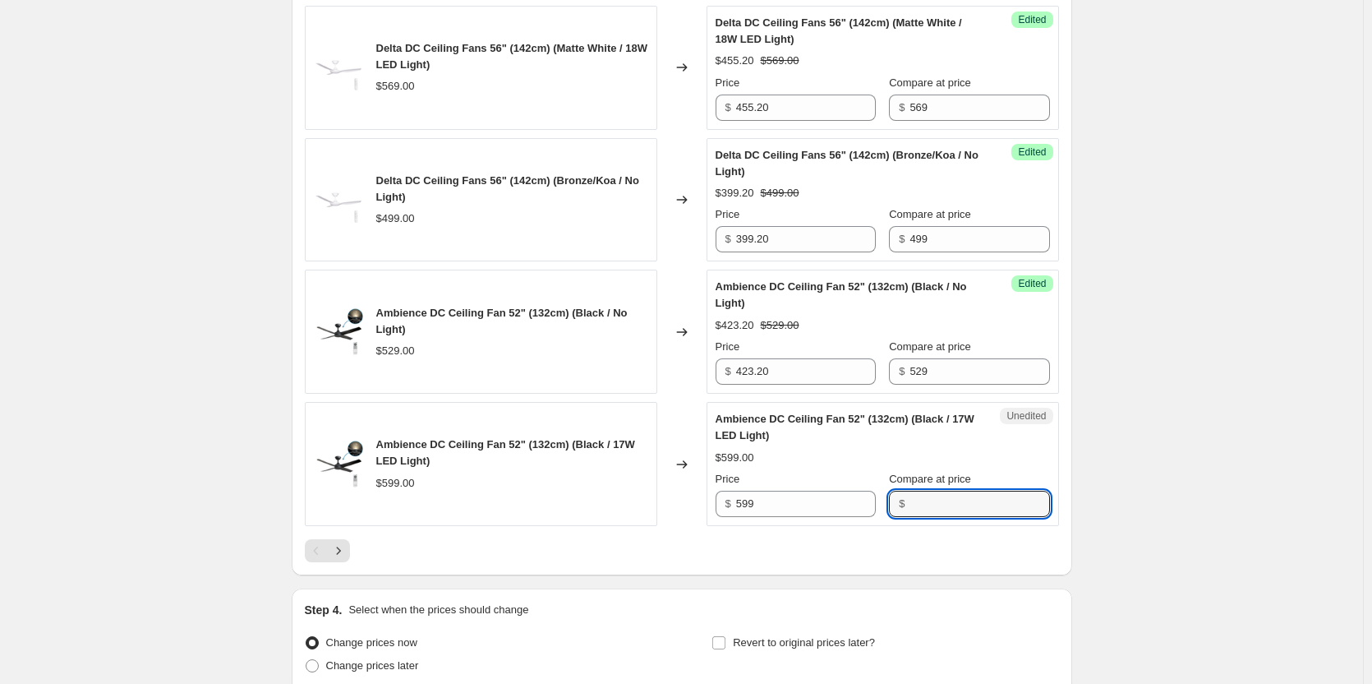
paste input "599"
type input "599"
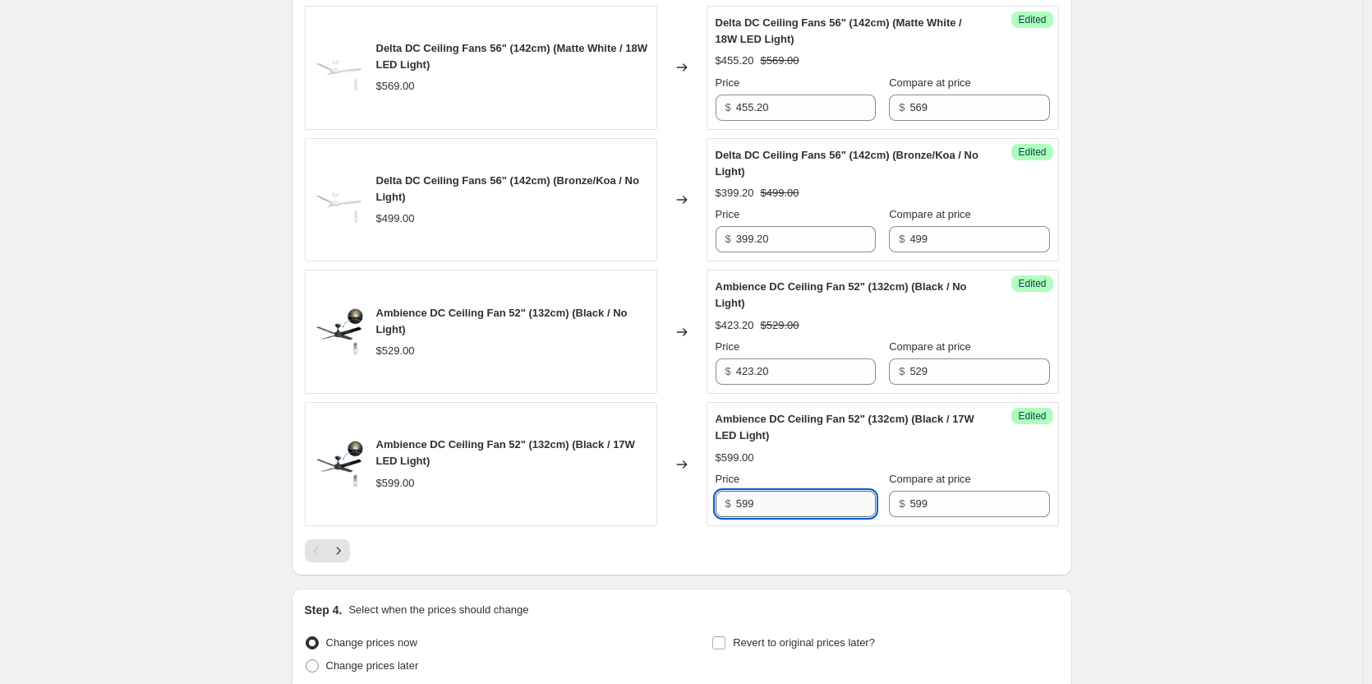
click at [762, 501] on input "599" at bounding box center [806, 504] width 140 height 26
type input "479.20"
click at [340, 551] on icon "Next" at bounding box center [338, 550] width 4 height 7
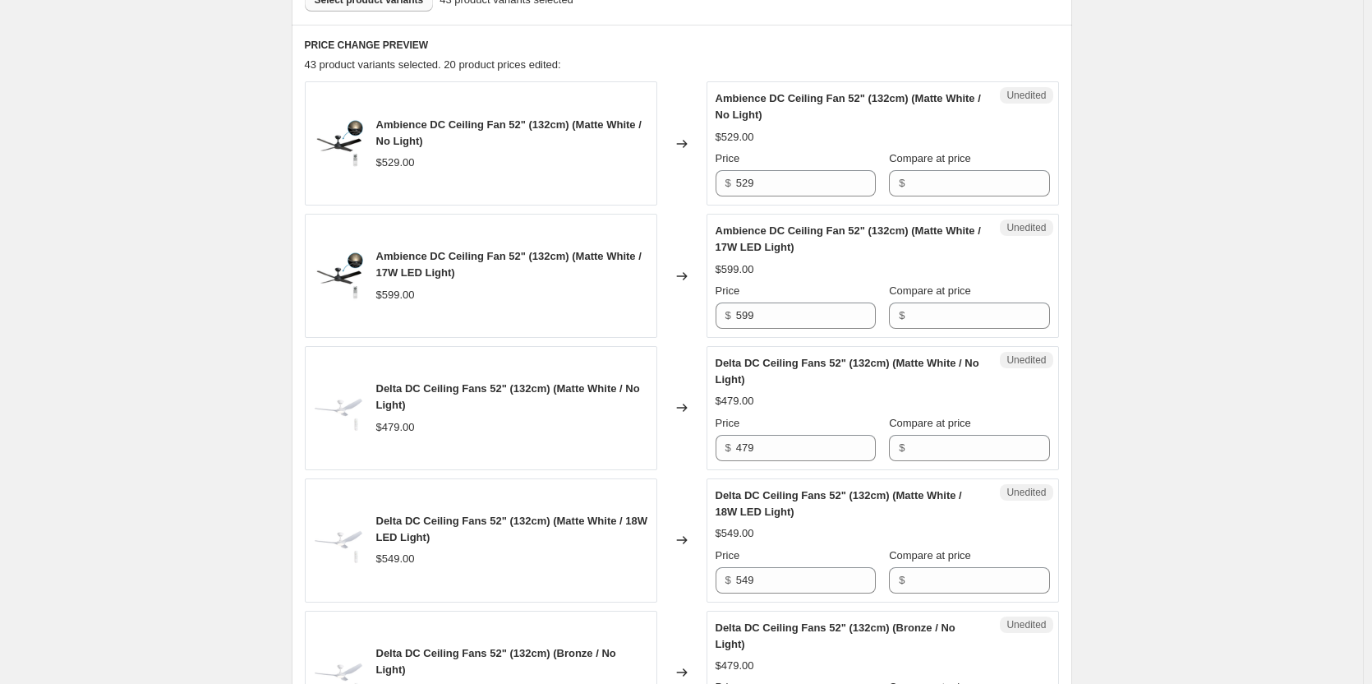
scroll to position [493, 0]
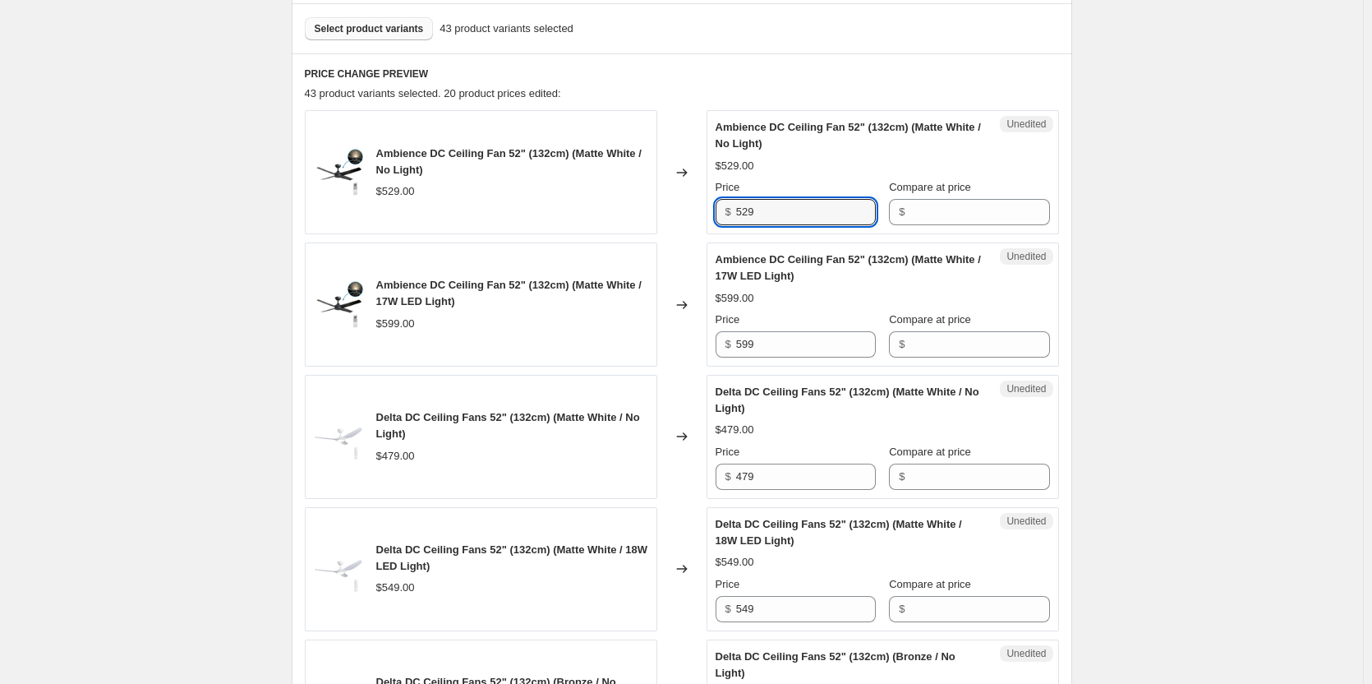
drag, startPoint x: 810, startPoint y: 219, endPoint x: 730, endPoint y: 233, distance: 80.9
click at [730, 233] on div "Unedited Ambience DC Ceiling Fan 52" (132cm) (Matte White / No Light) $529.00 P…" at bounding box center [883, 172] width 353 height 124
click at [911, 211] on input "Compare at price" at bounding box center [980, 212] width 140 height 26
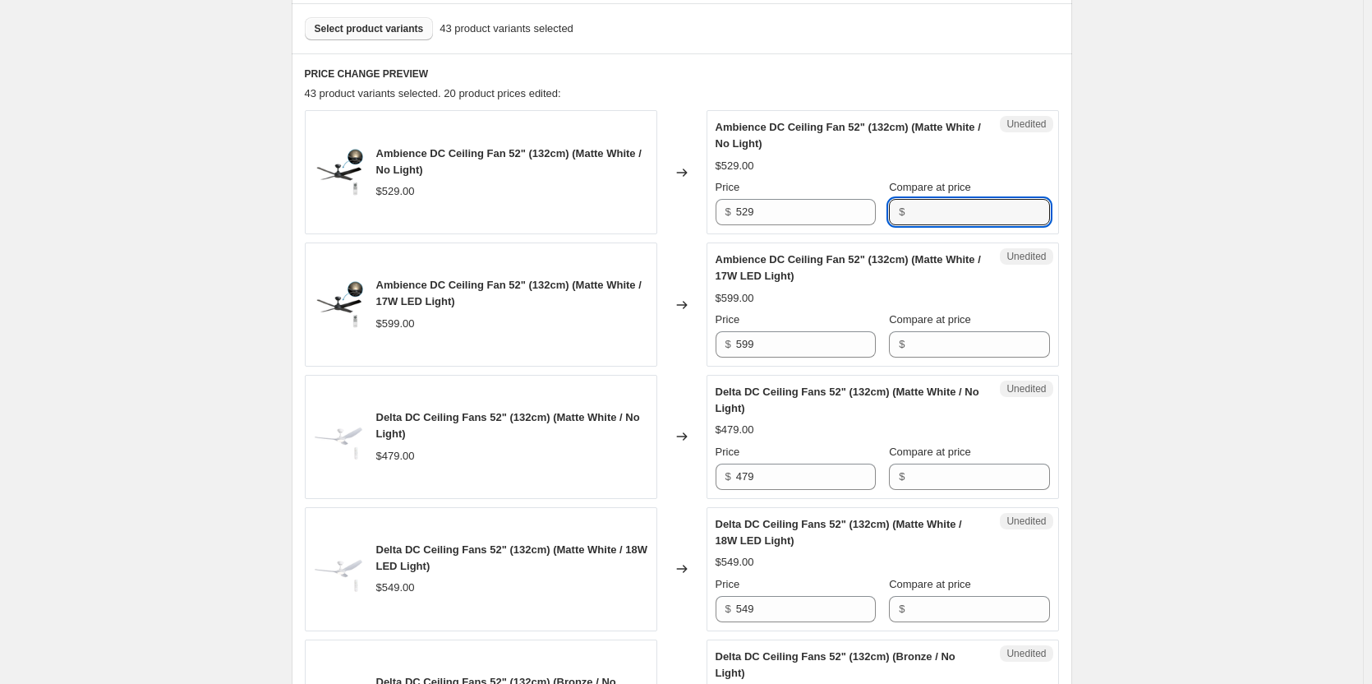
paste input "529"
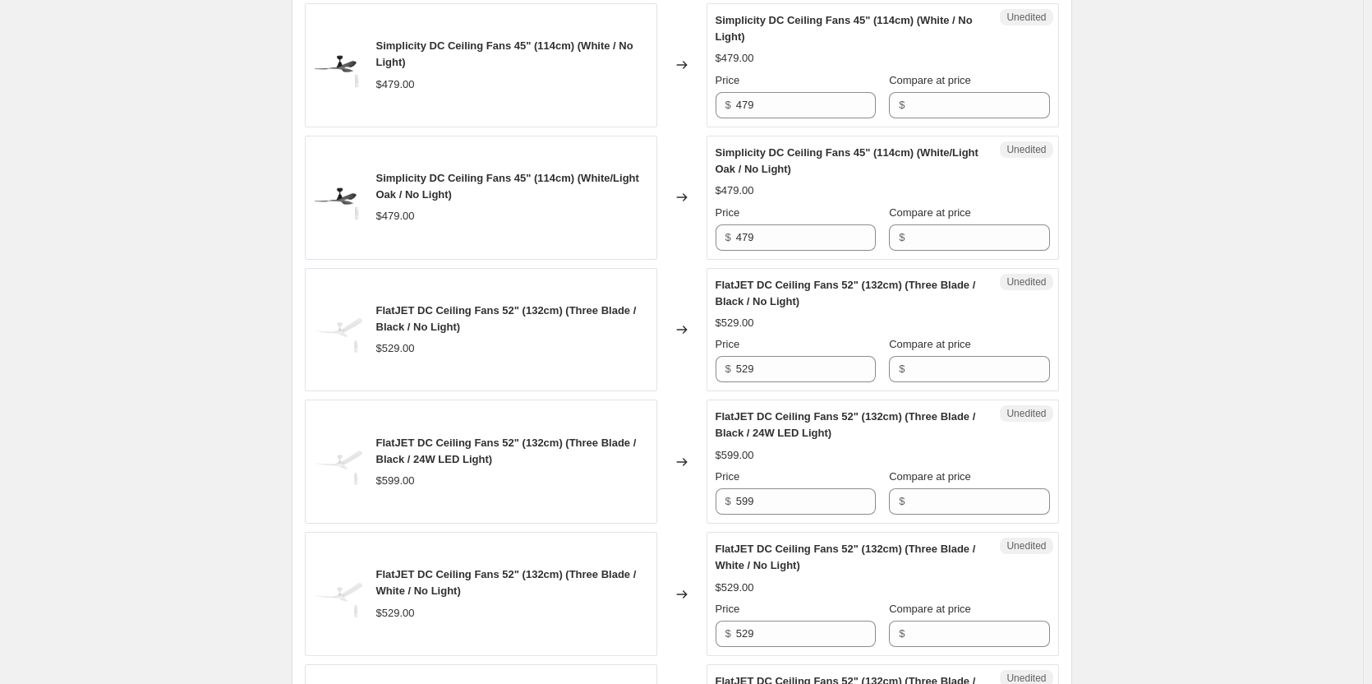
scroll to position [1397, 0]
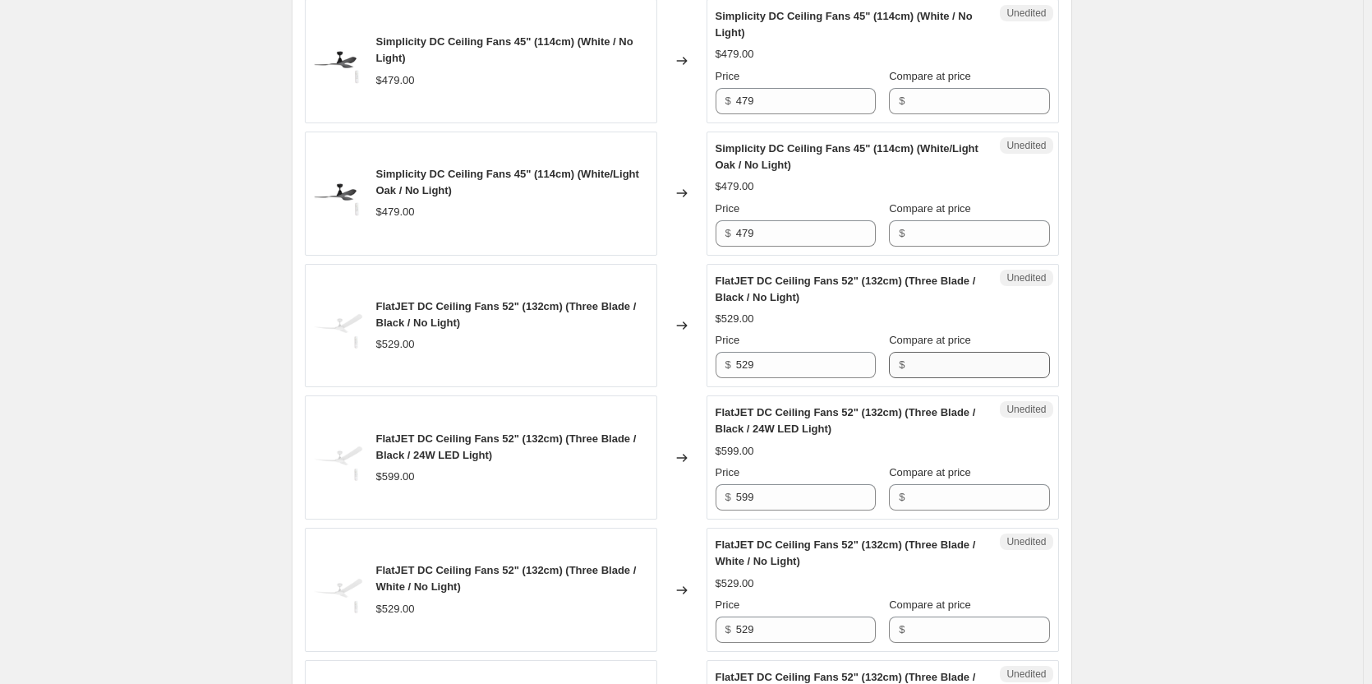
type input "529"
click at [946, 368] on input "Compare at price" at bounding box center [980, 365] width 140 height 26
paste input "529"
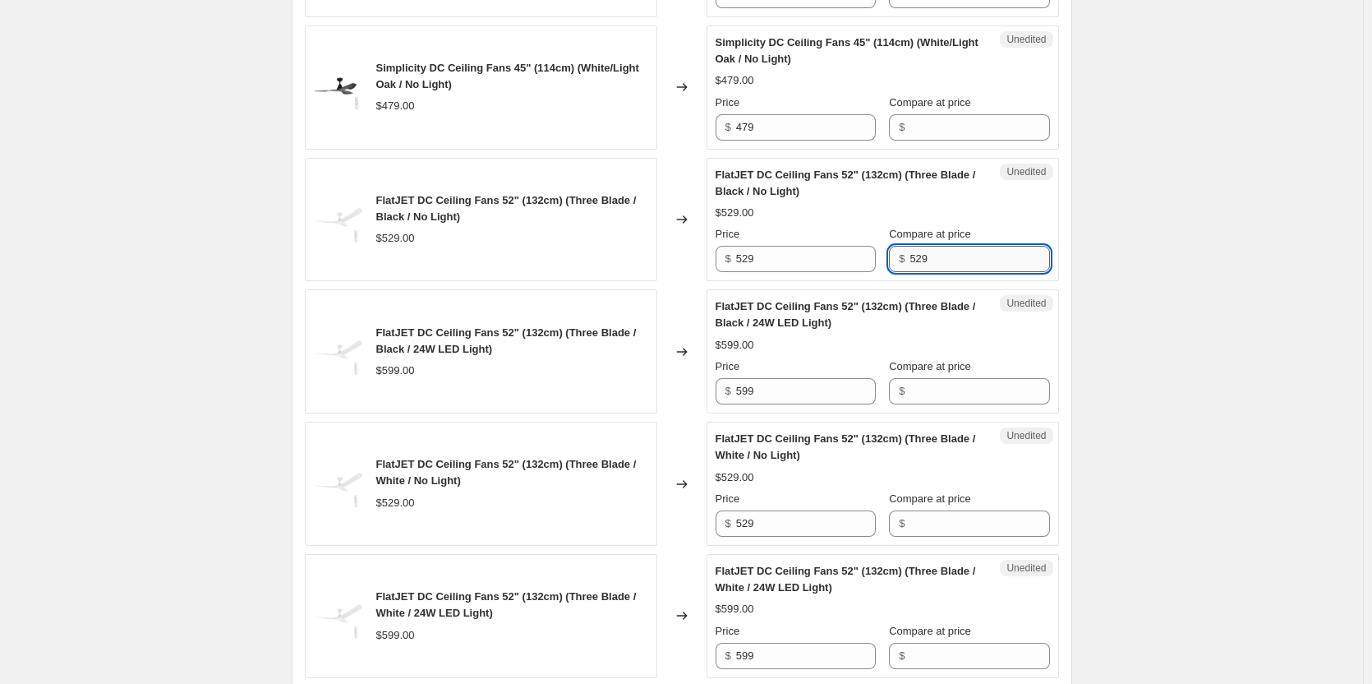
scroll to position [1644, 0]
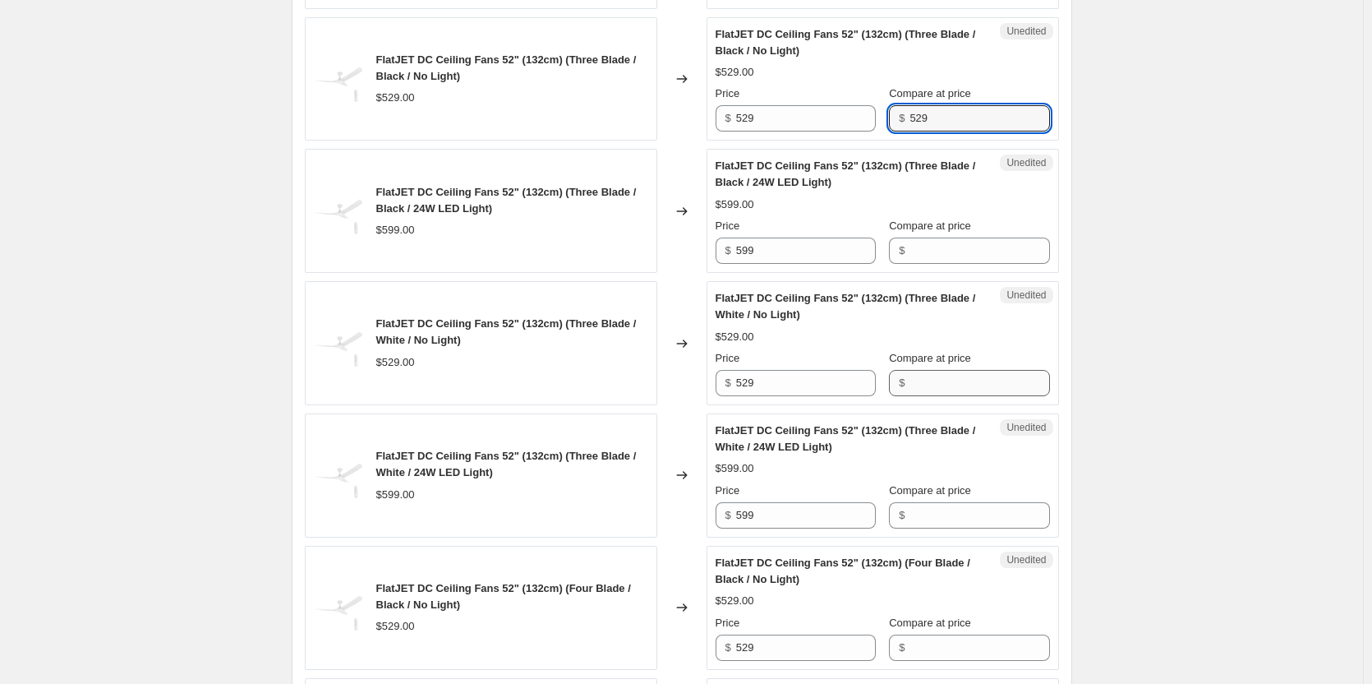
type input "529"
click at [928, 380] on input "Compare at price" at bounding box center [980, 383] width 140 height 26
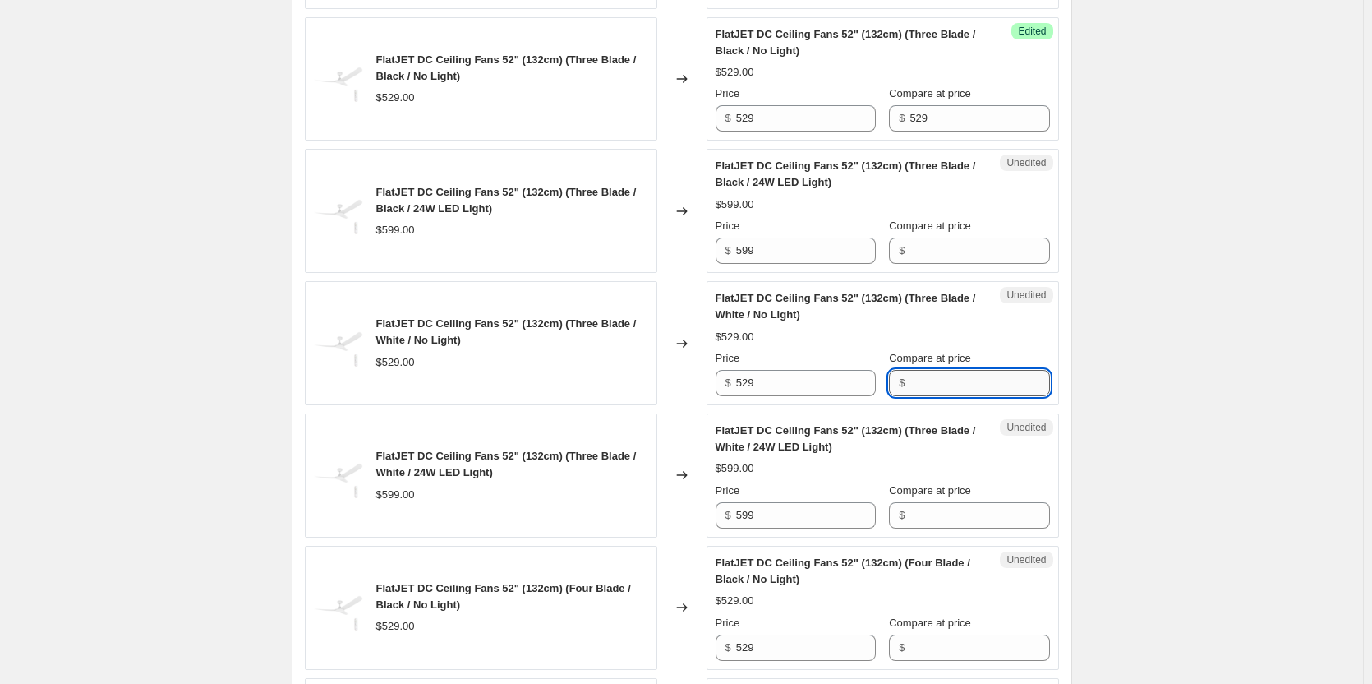
paste input "529"
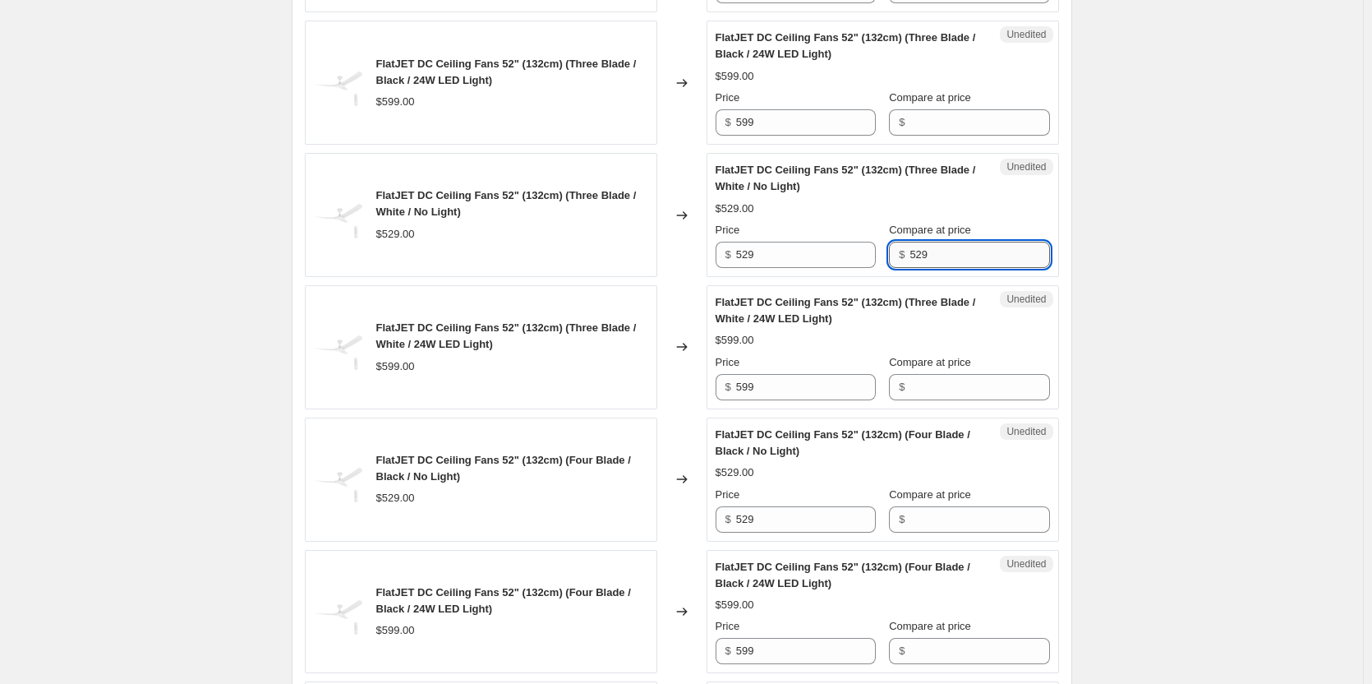
scroll to position [1808, 0]
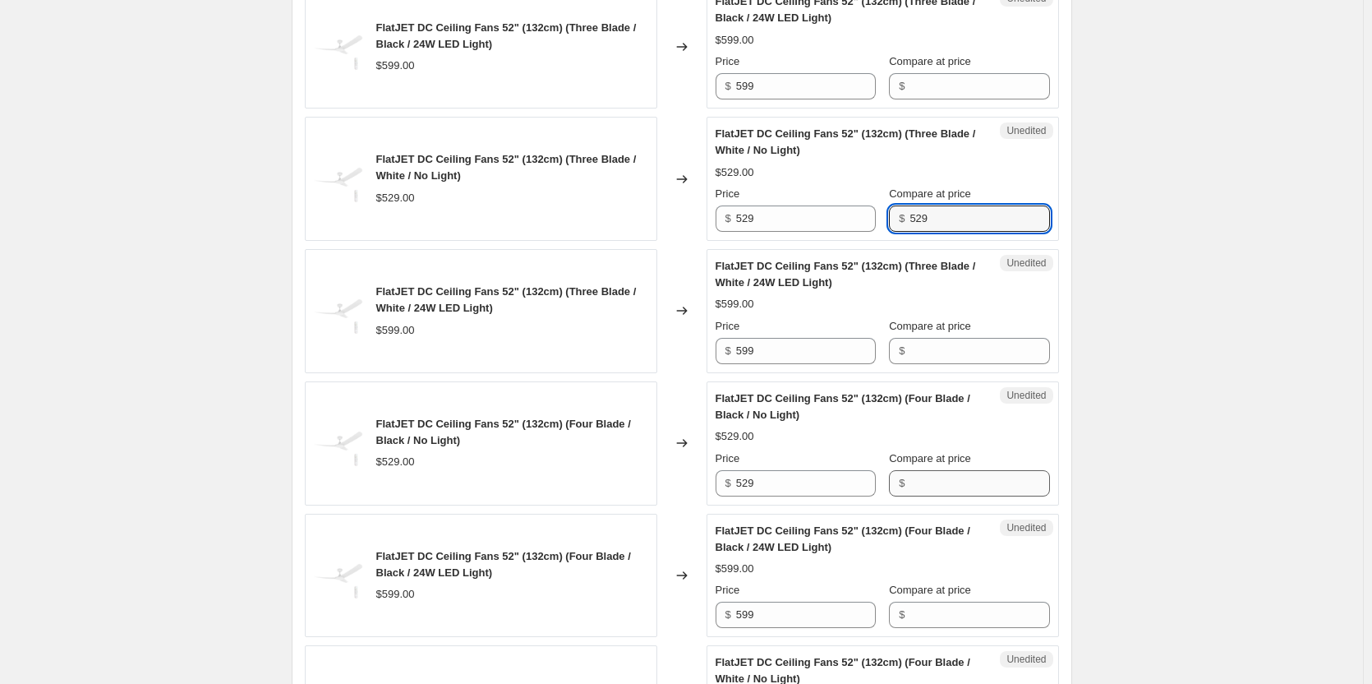
type input "529"
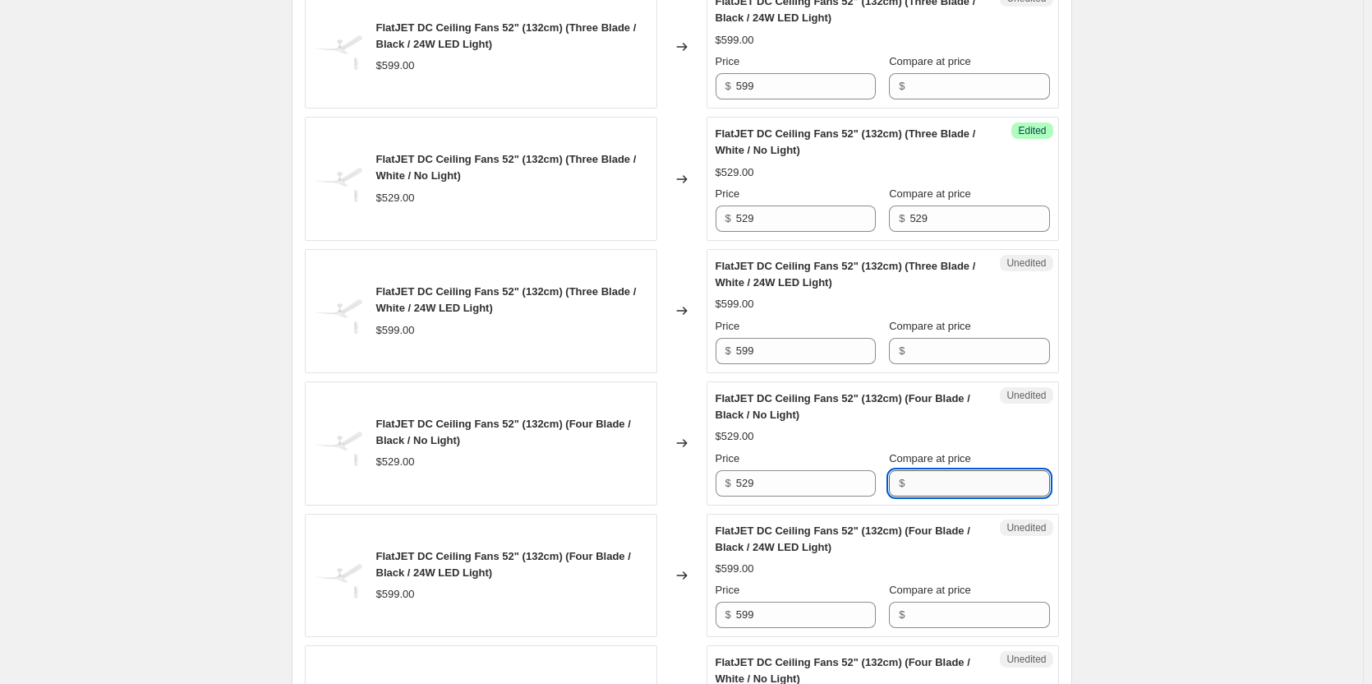
click at [920, 484] on input "Compare at price" at bounding box center [980, 483] width 140 height 26
paste input "529"
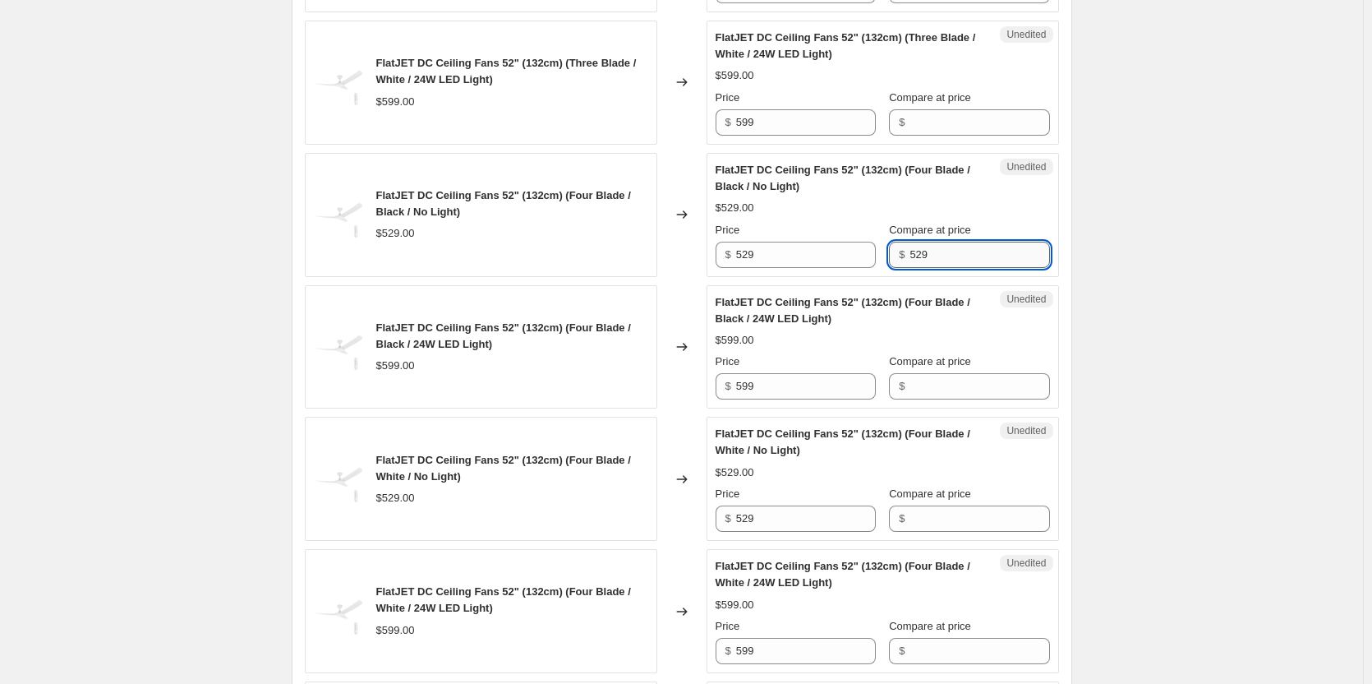
scroll to position [2055, 0]
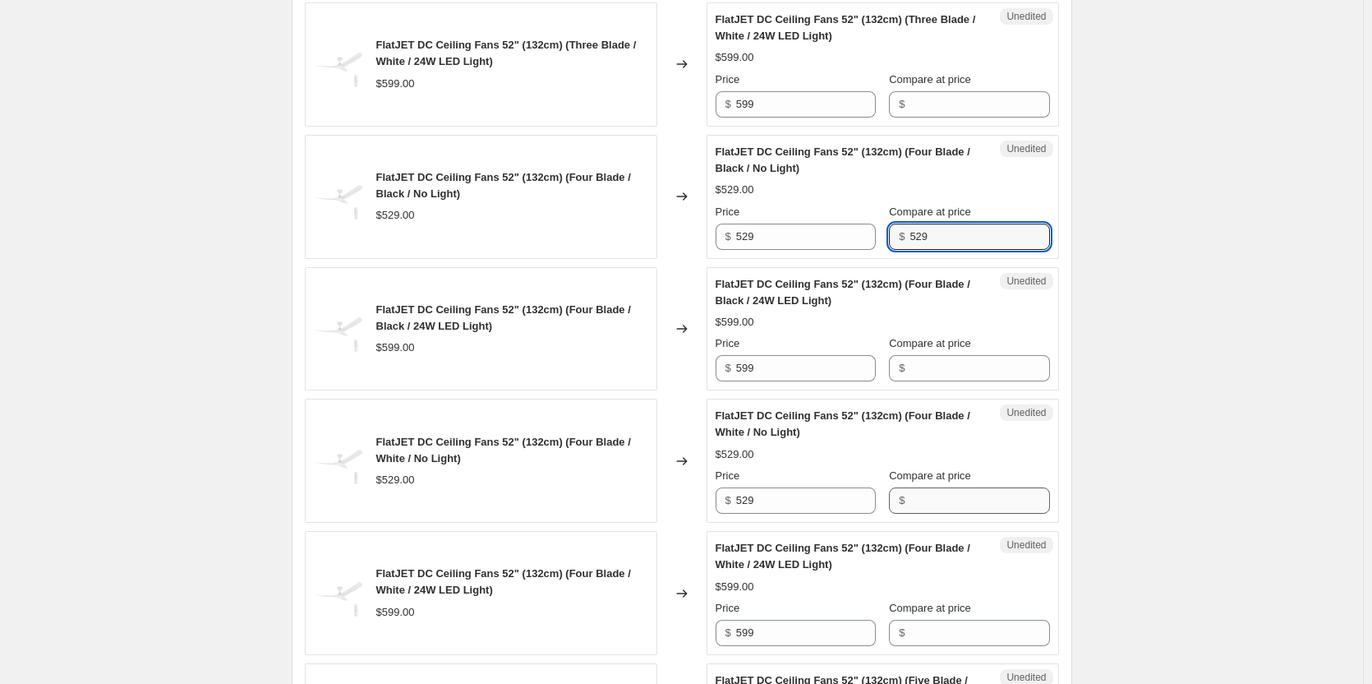
type input "529"
click at [944, 498] on input "Compare at price" at bounding box center [980, 500] width 140 height 26
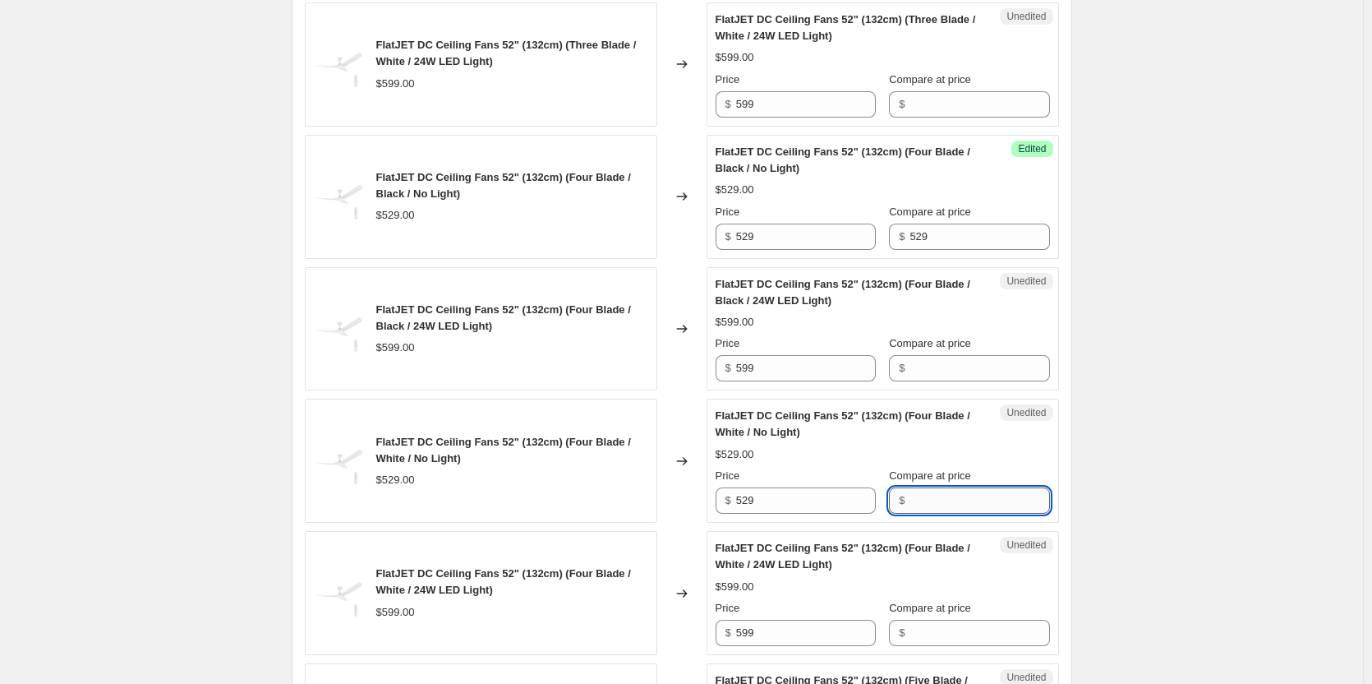
paste input "529"
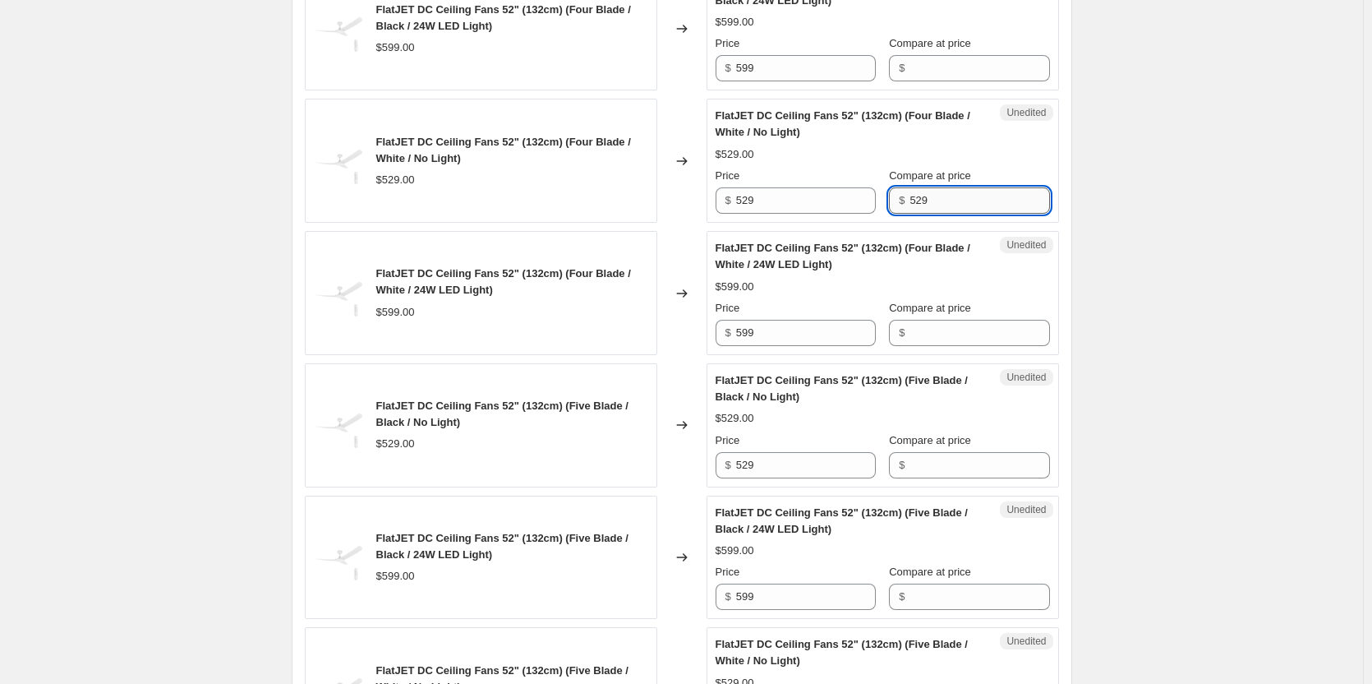
scroll to position [2383, 0]
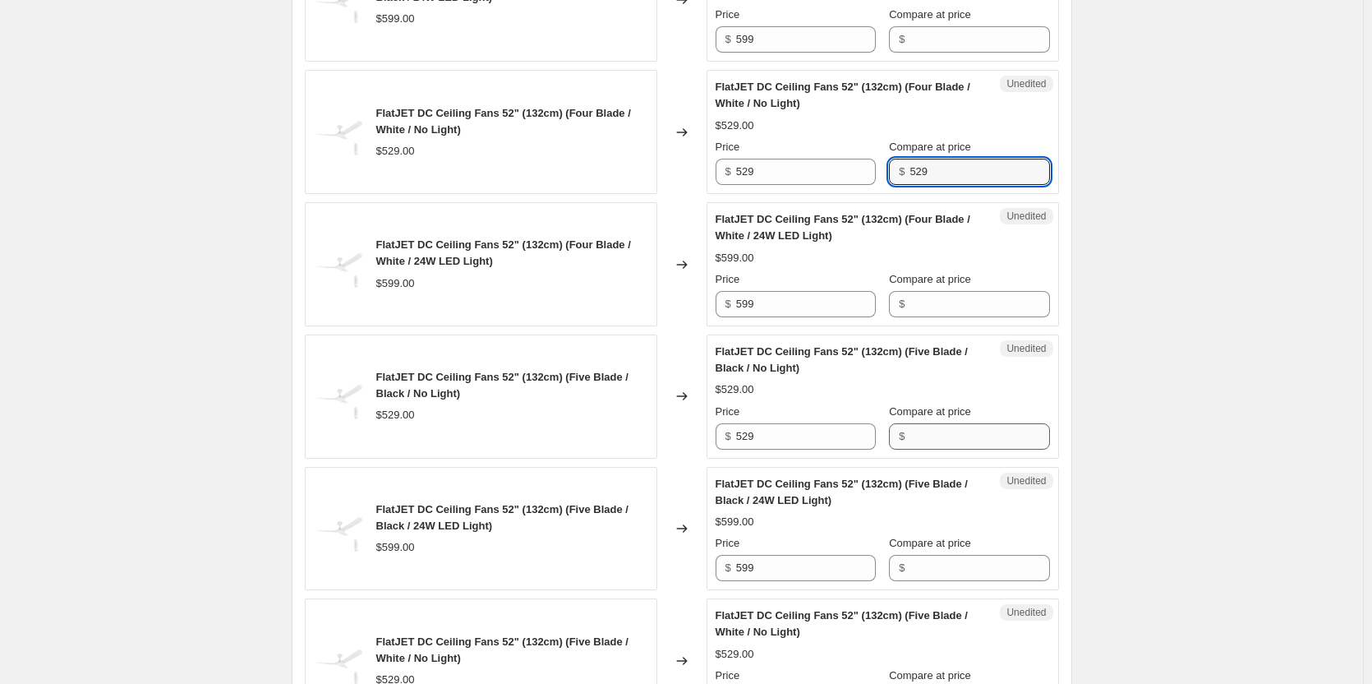
type input "529"
click at [925, 432] on input "Compare at price" at bounding box center [980, 436] width 140 height 26
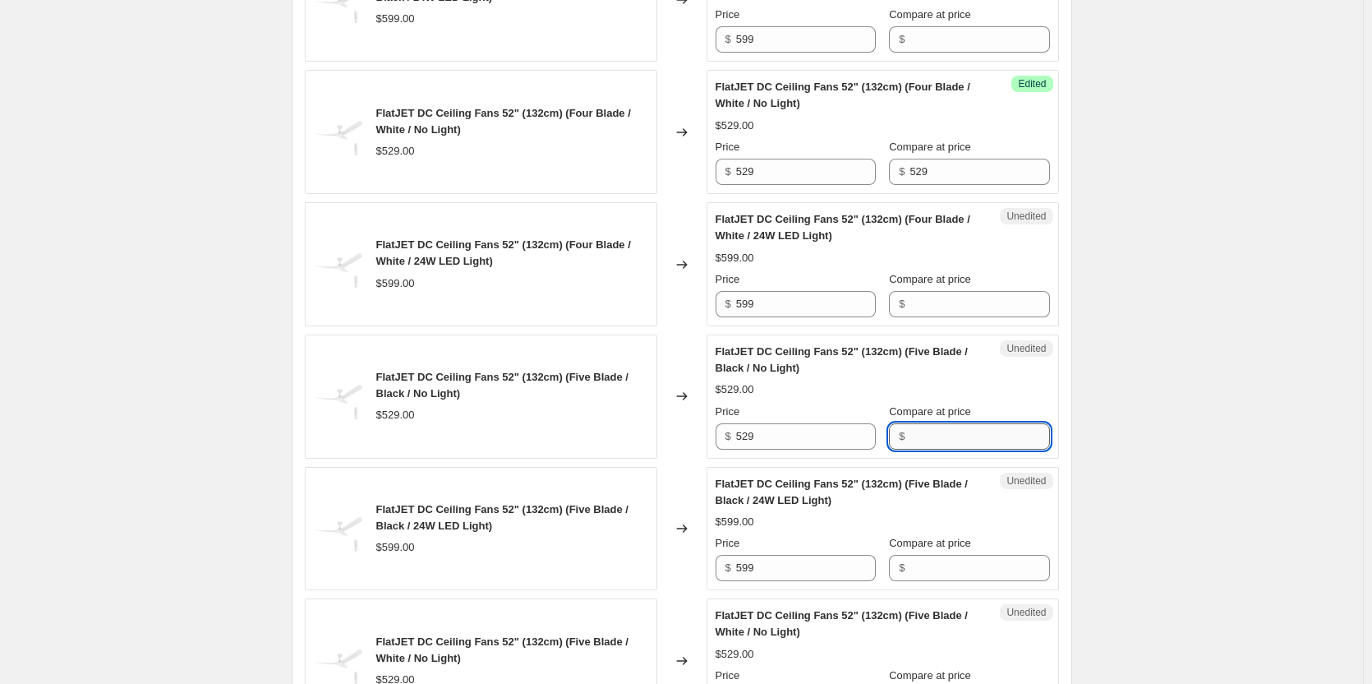
paste input "529"
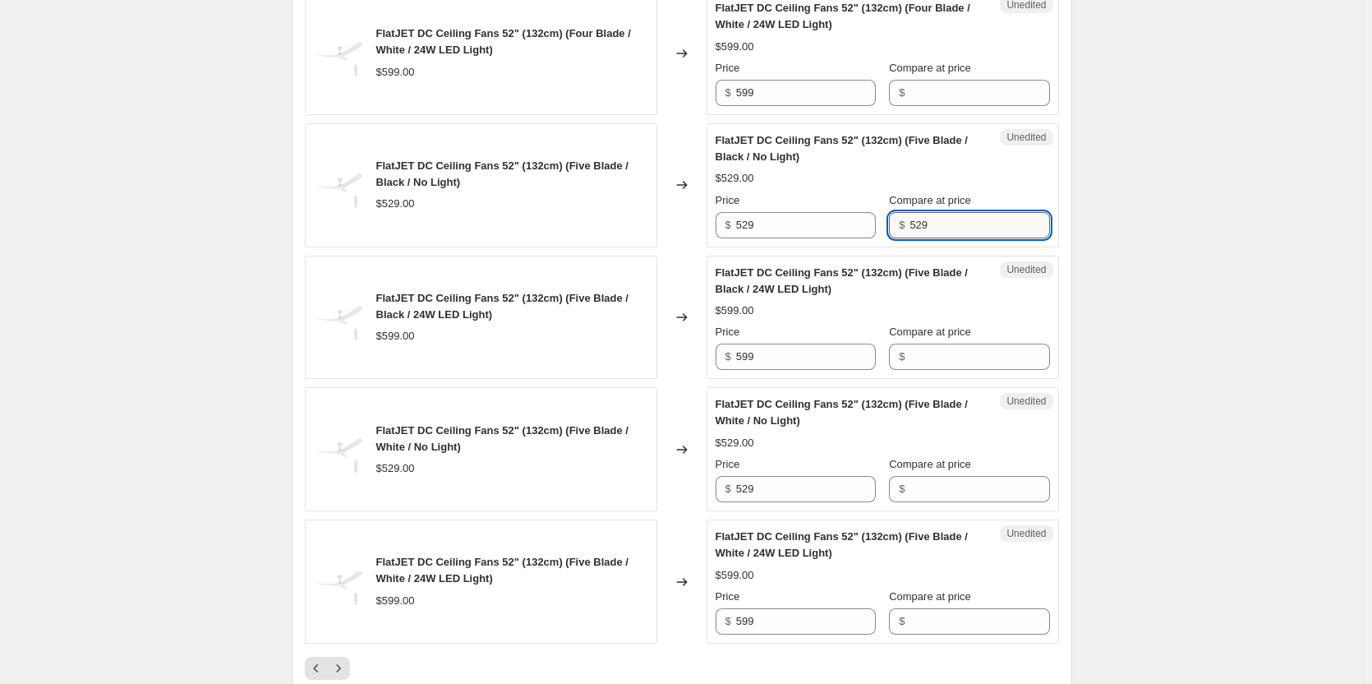
scroll to position [2630, 0]
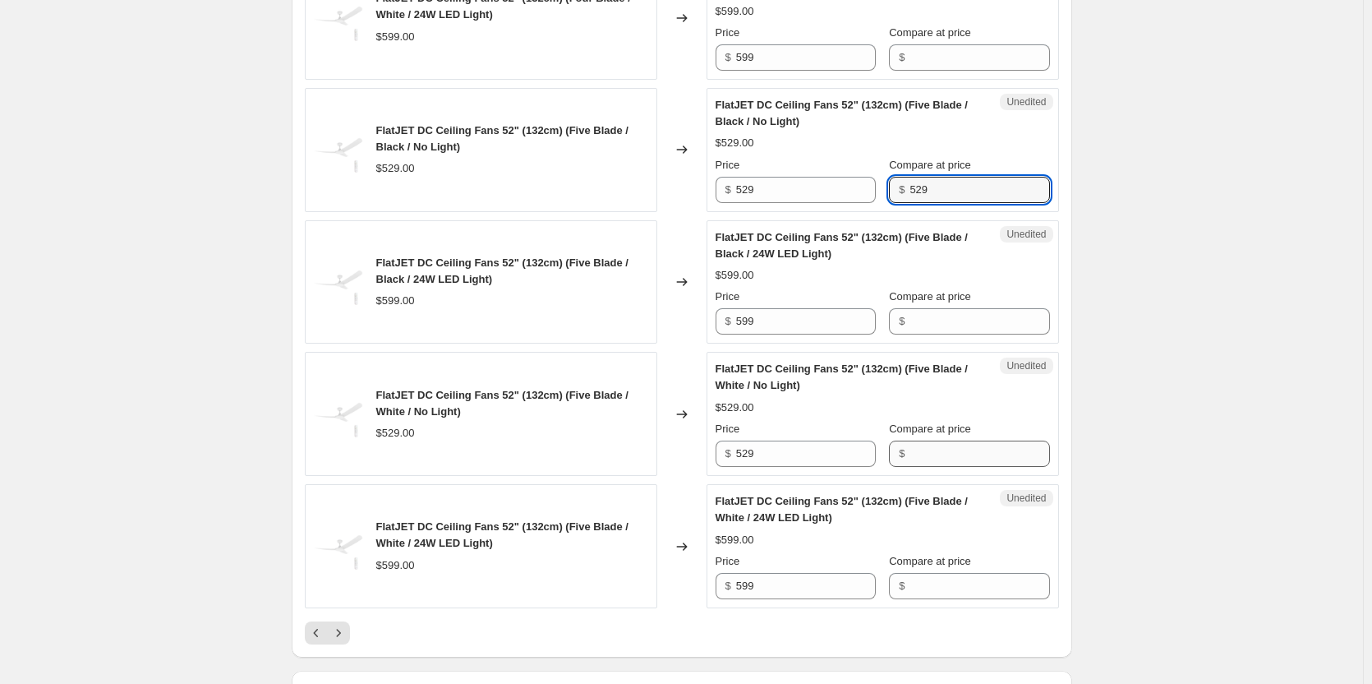
type input "529"
click at [922, 449] on input "Compare at price" at bounding box center [980, 454] width 140 height 26
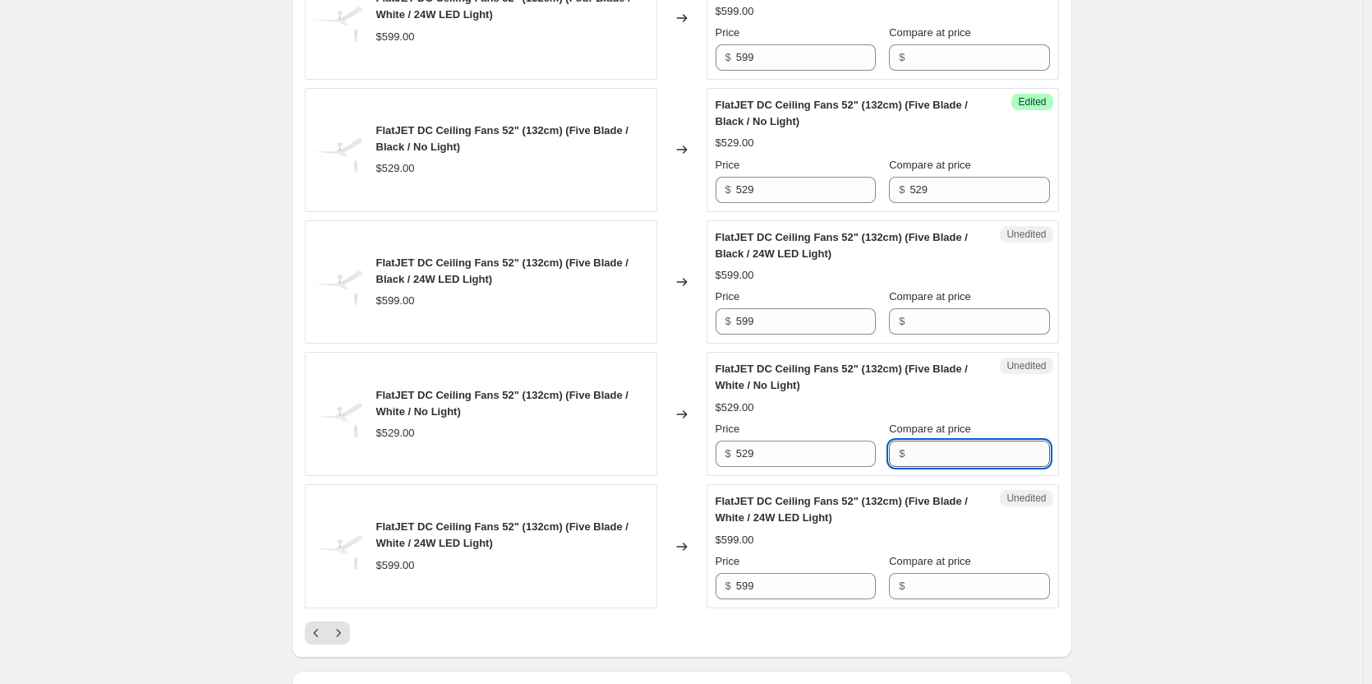
paste input "529"
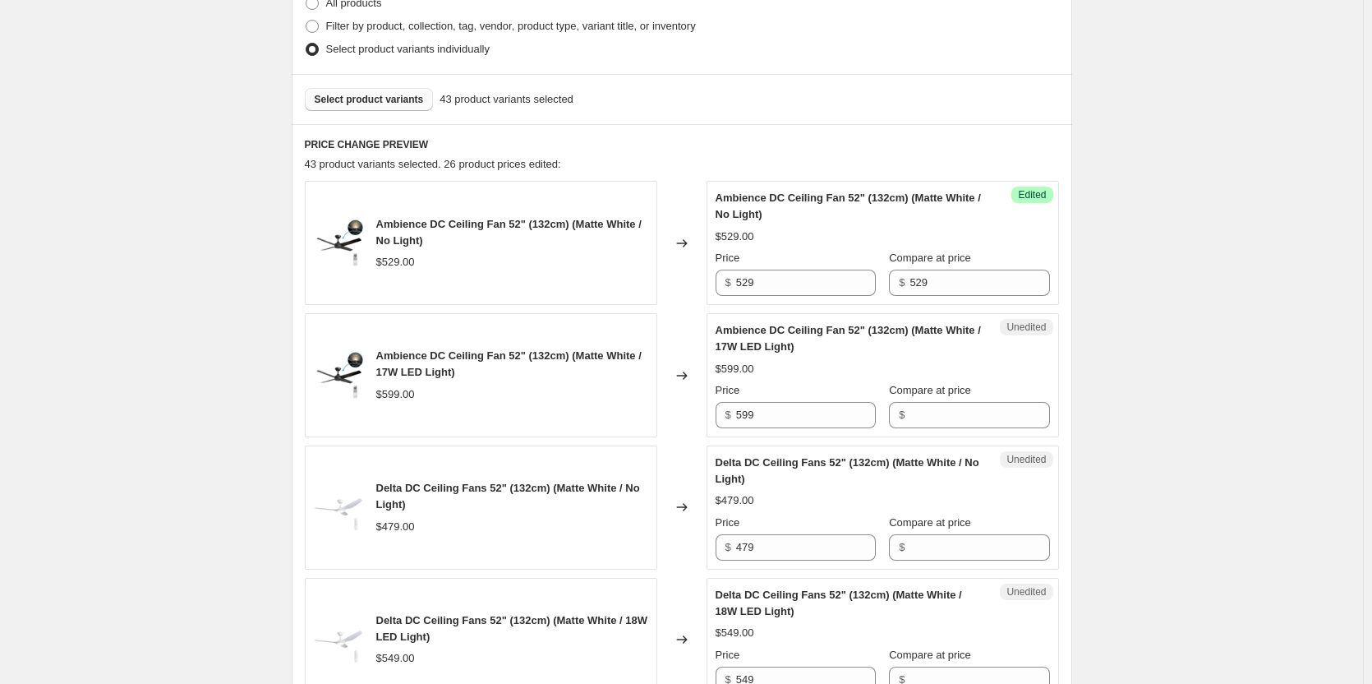
scroll to position [411, 0]
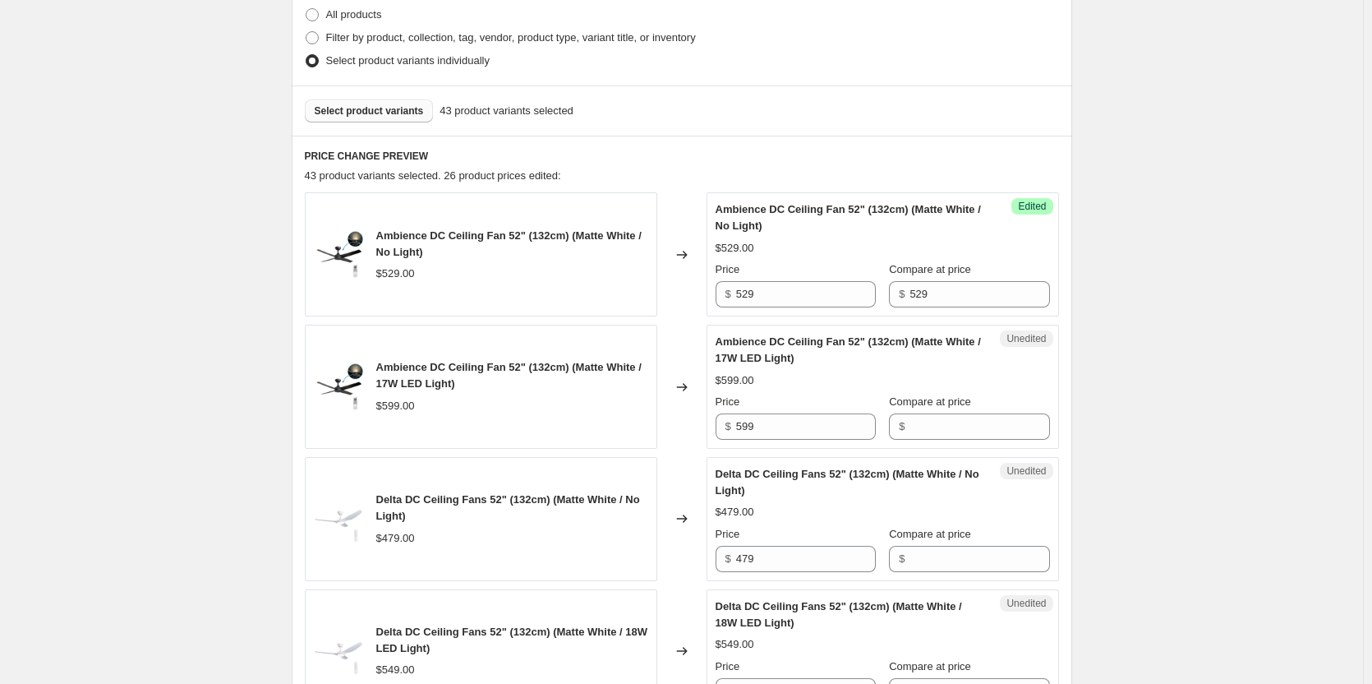
type input "529"
drag, startPoint x: 780, startPoint y: 296, endPoint x: 766, endPoint y: 293, distance: 14.2
click at [770, 293] on input "529" at bounding box center [806, 294] width 140 height 26
click at [689, 293] on div "Ambience DC Ceiling Fan 52" (132cm) (Matte White / No Light) $529.00 Changed to…" at bounding box center [682, 254] width 754 height 124
click at [782, 293] on input "529" at bounding box center [806, 294] width 140 height 26
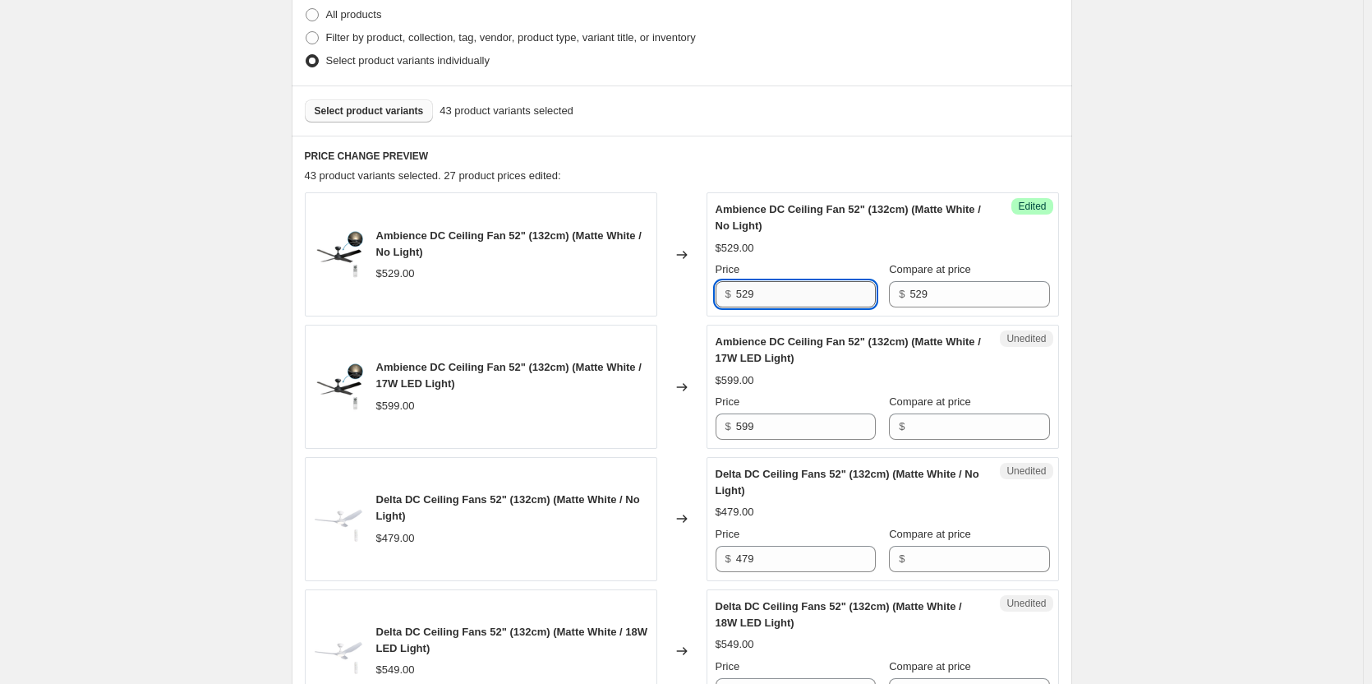
click at [782, 293] on input "529" at bounding box center [806, 294] width 140 height 26
click at [777, 291] on input "423.20" at bounding box center [806, 294] width 140 height 26
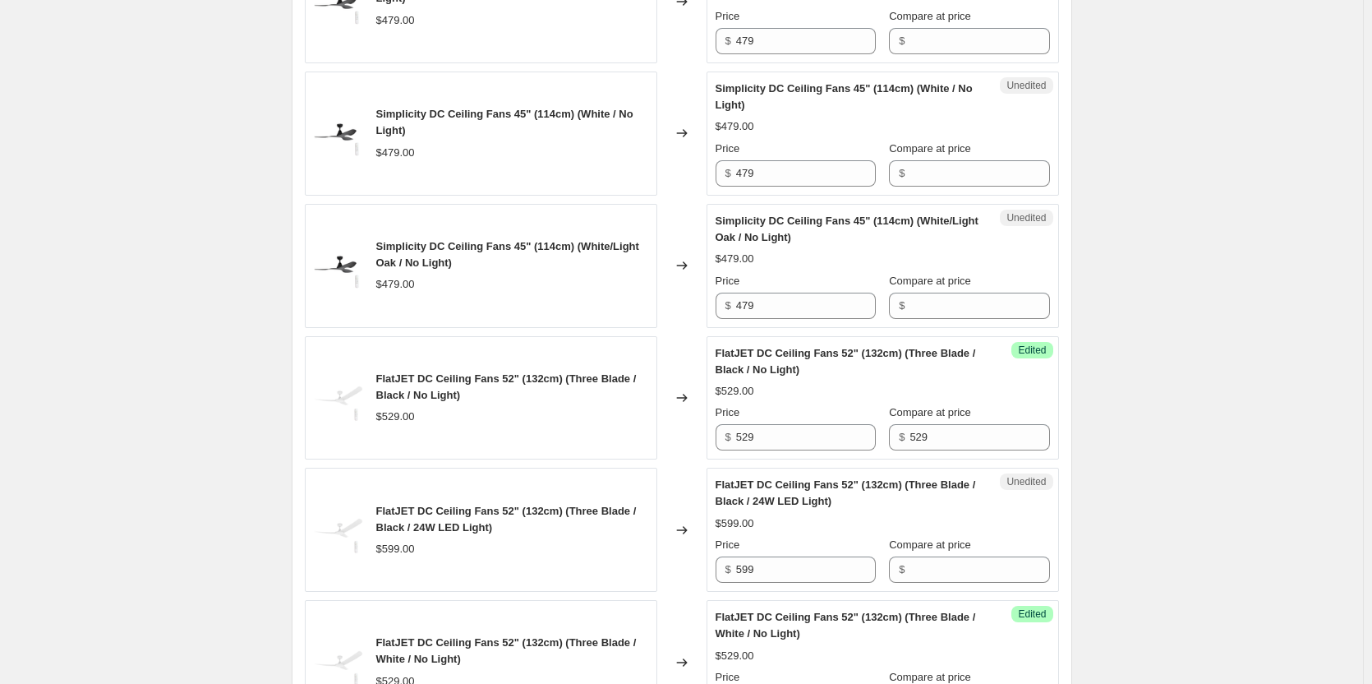
scroll to position [1397, 0]
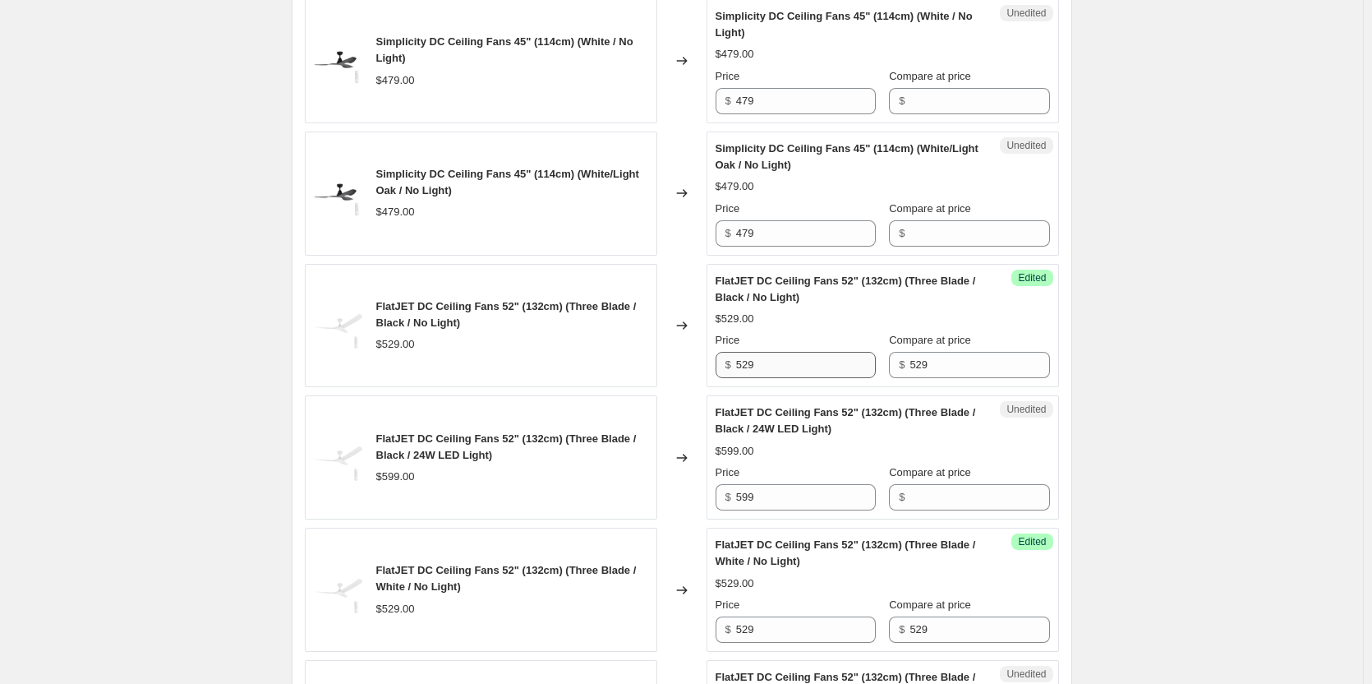
type input "423.20"
click at [790, 364] on input "529" at bounding box center [806, 365] width 140 height 26
paste input "423.20"
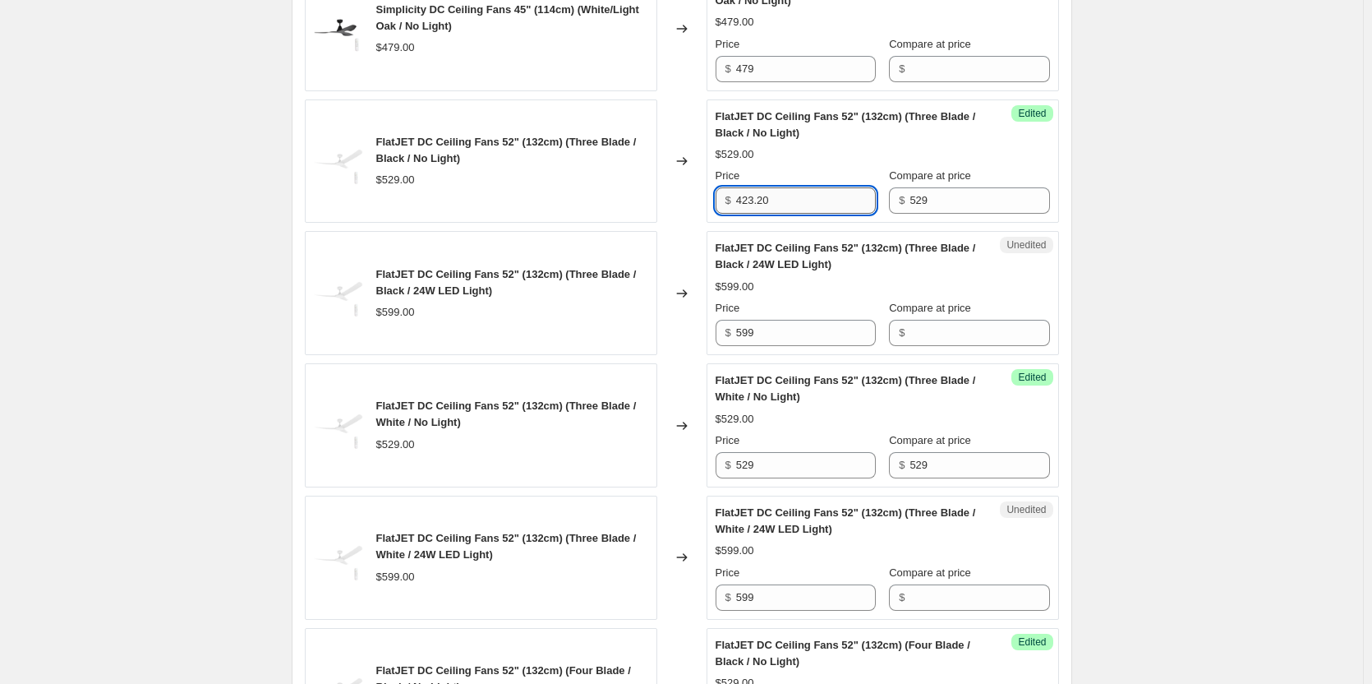
scroll to position [1644, 0]
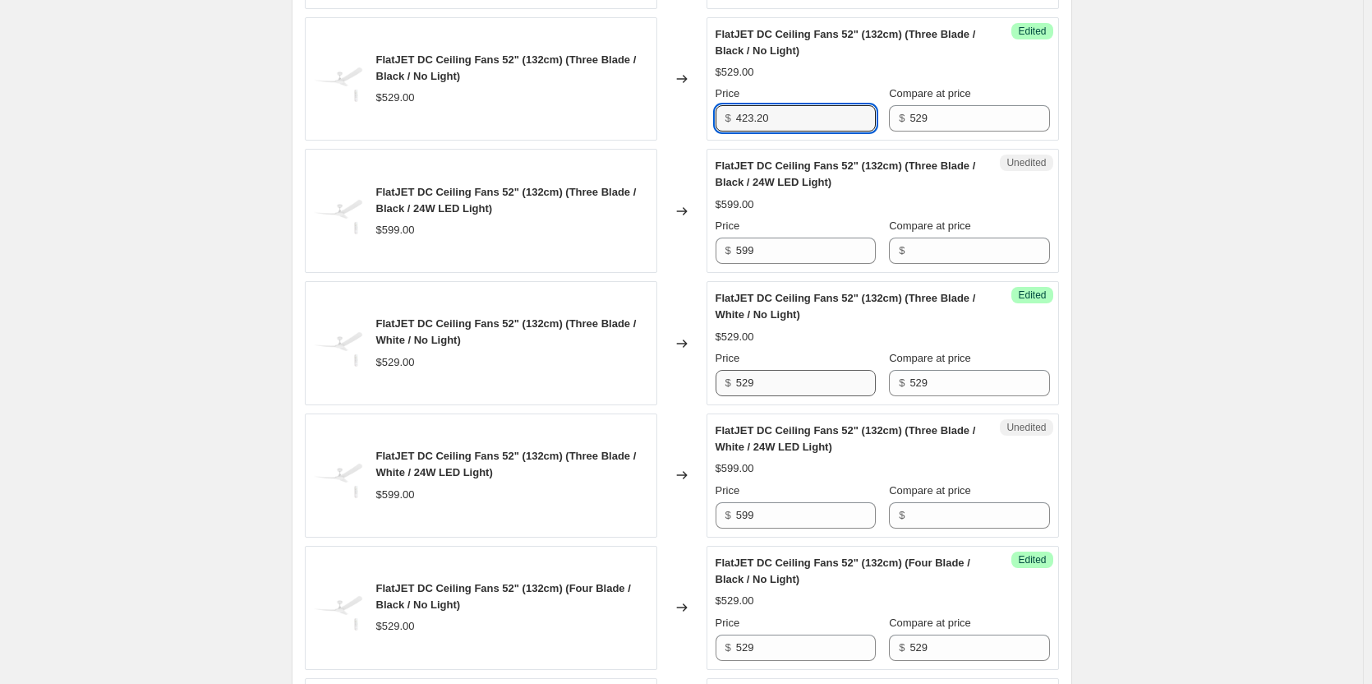
type input "423.20"
click at [777, 390] on input "529" at bounding box center [806, 383] width 140 height 26
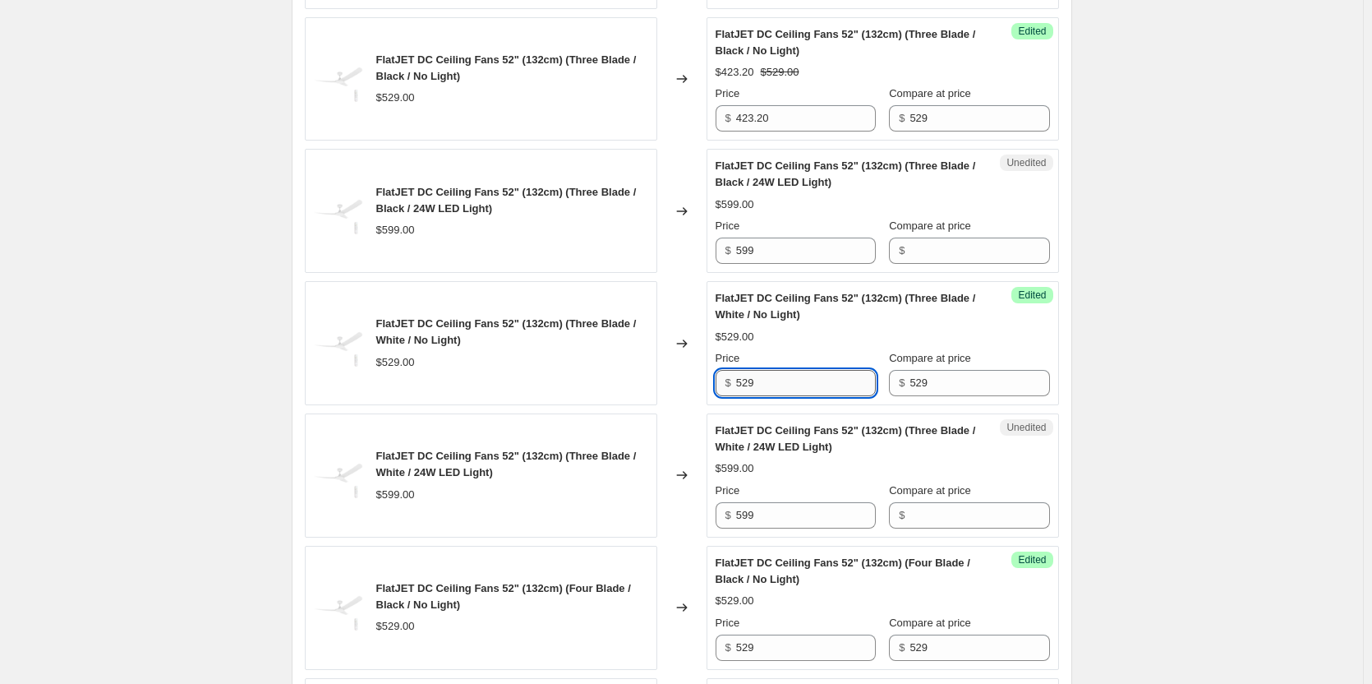
click at [777, 390] on input "529" at bounding box center [806, 383] width 140 height 26
paste input "423.20"
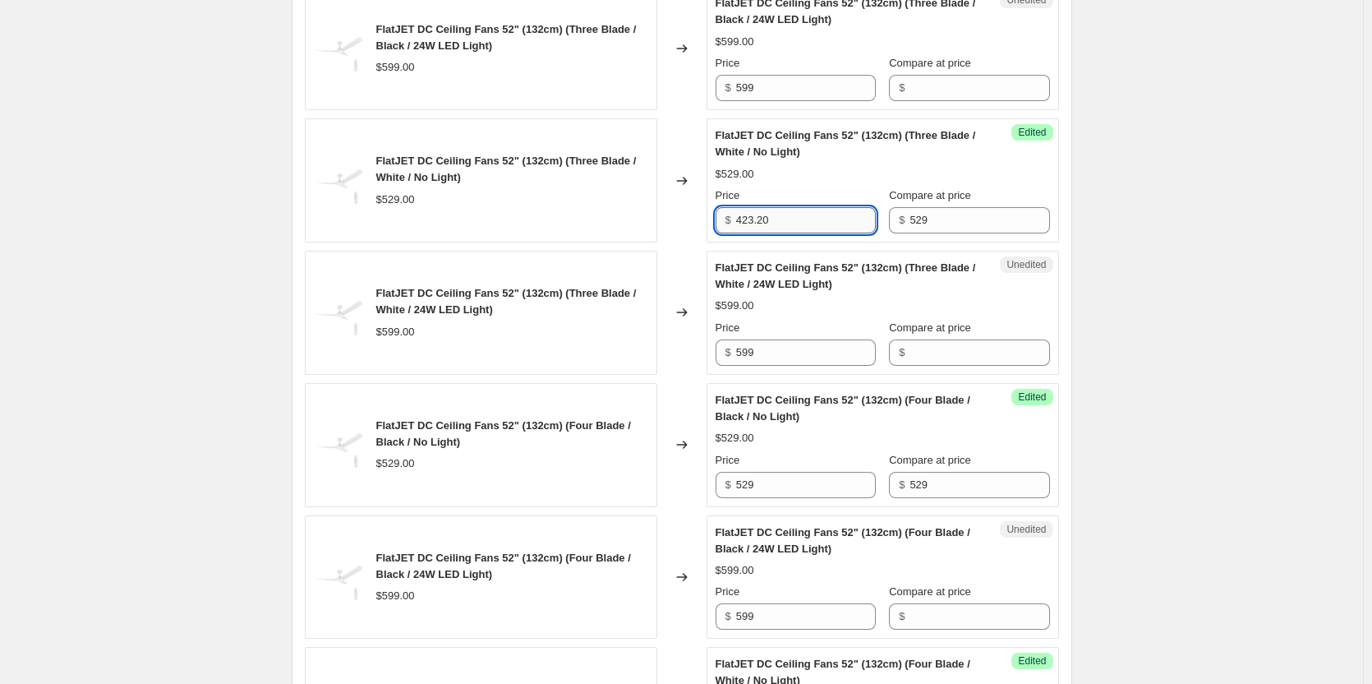
scroll to position [1808, 0]
type input "423.20"
click at [771, 481] on input "529" at bounding box center [806, 483] width 140 height 26
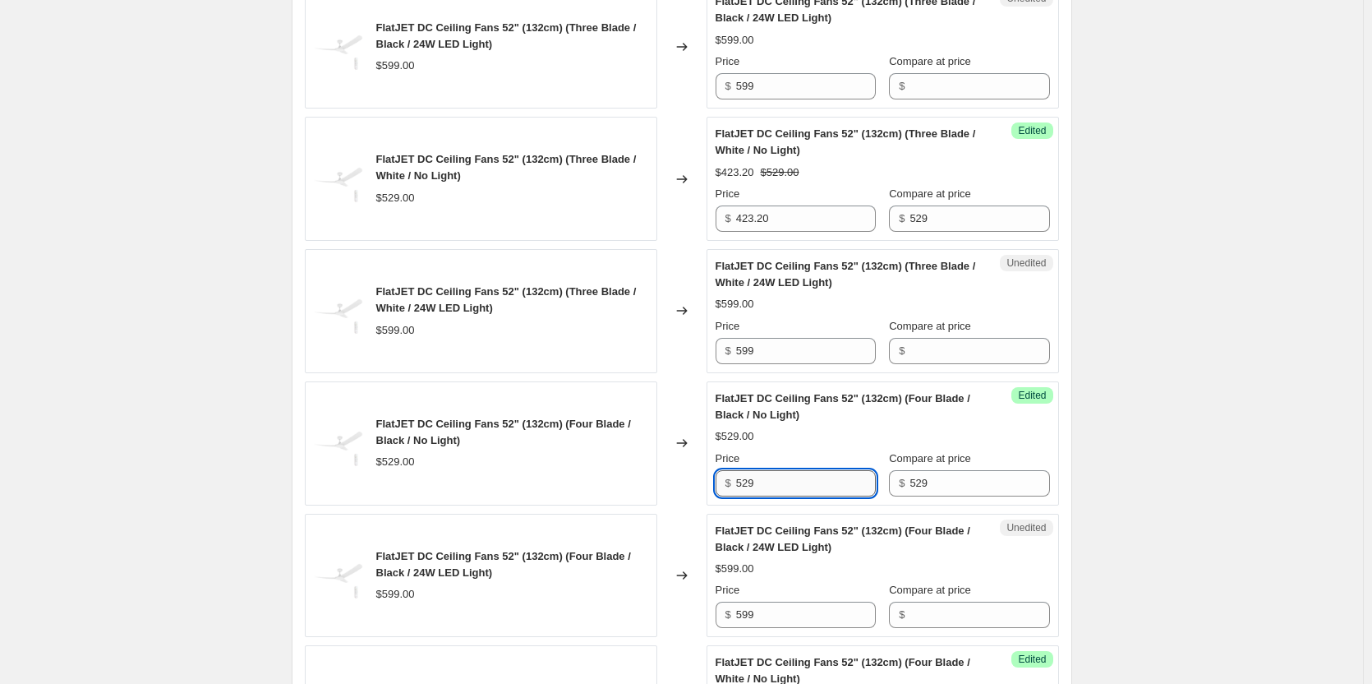
click at [772, 481] on input "529" at bounding box center [806, 483] width 140 height 26
paste input "423.20"
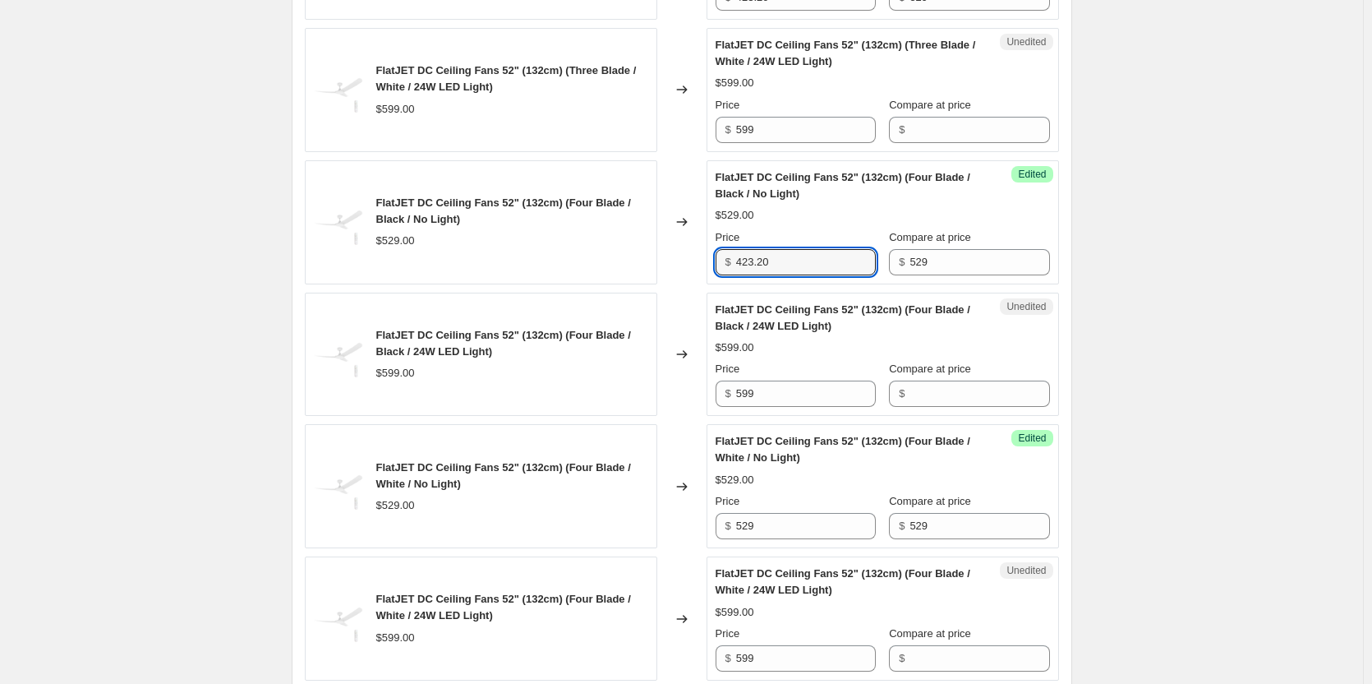
scroll to position [2055, 0]
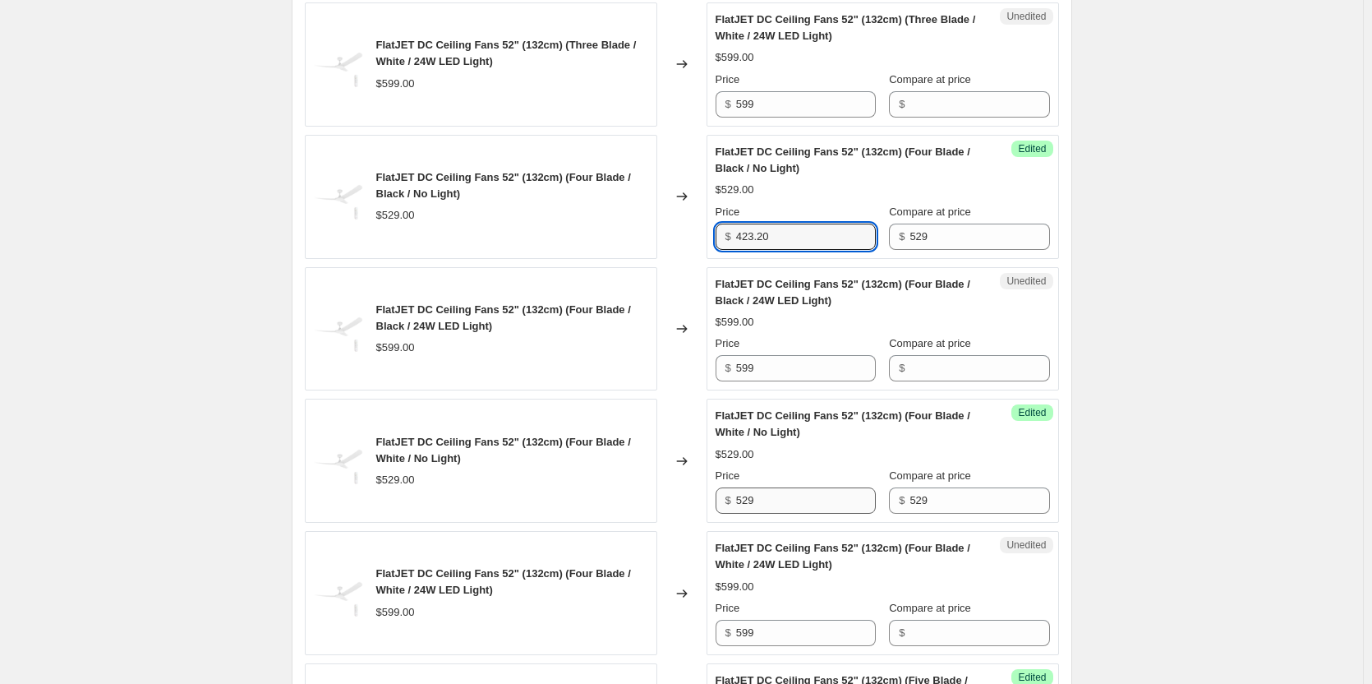
type input "423.20"
click at [780, 497] on input "529" at bounding box center [806, 500] width 140 height 26
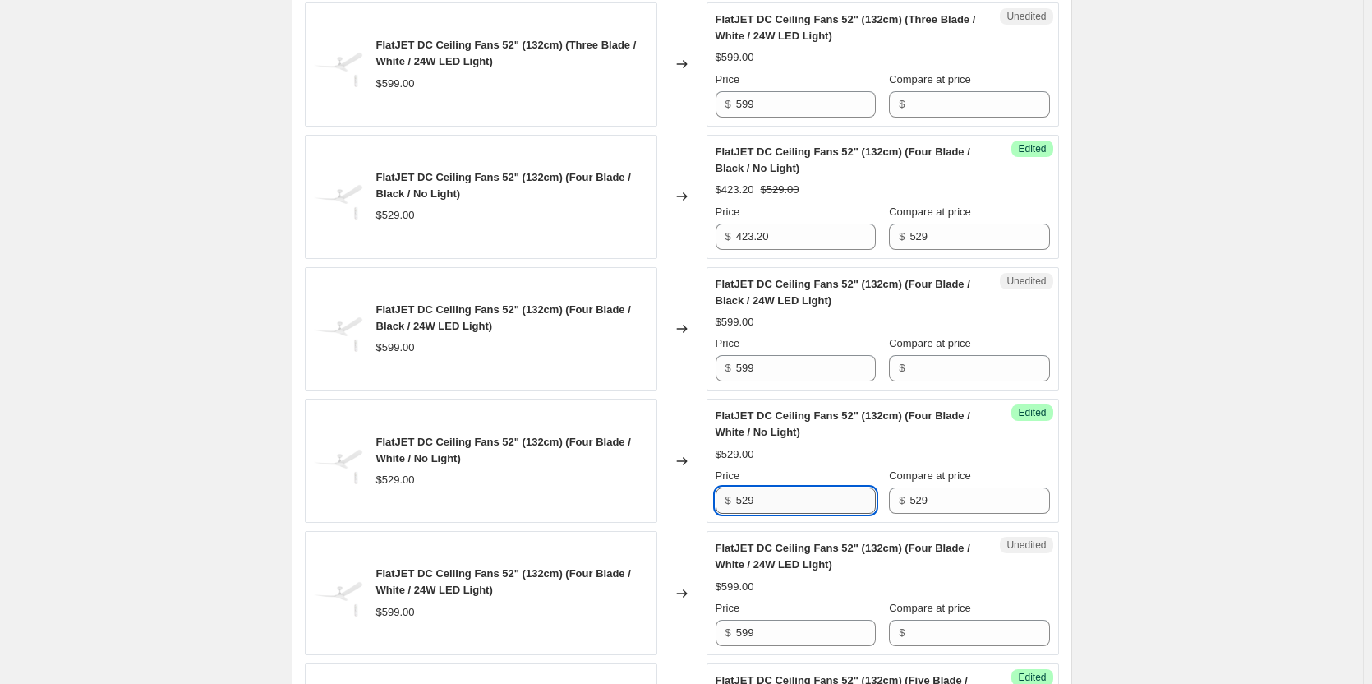
click at [780, 497] on input "529" at bounding box center [806, 500] width 140 height 26
paste input "423.20"
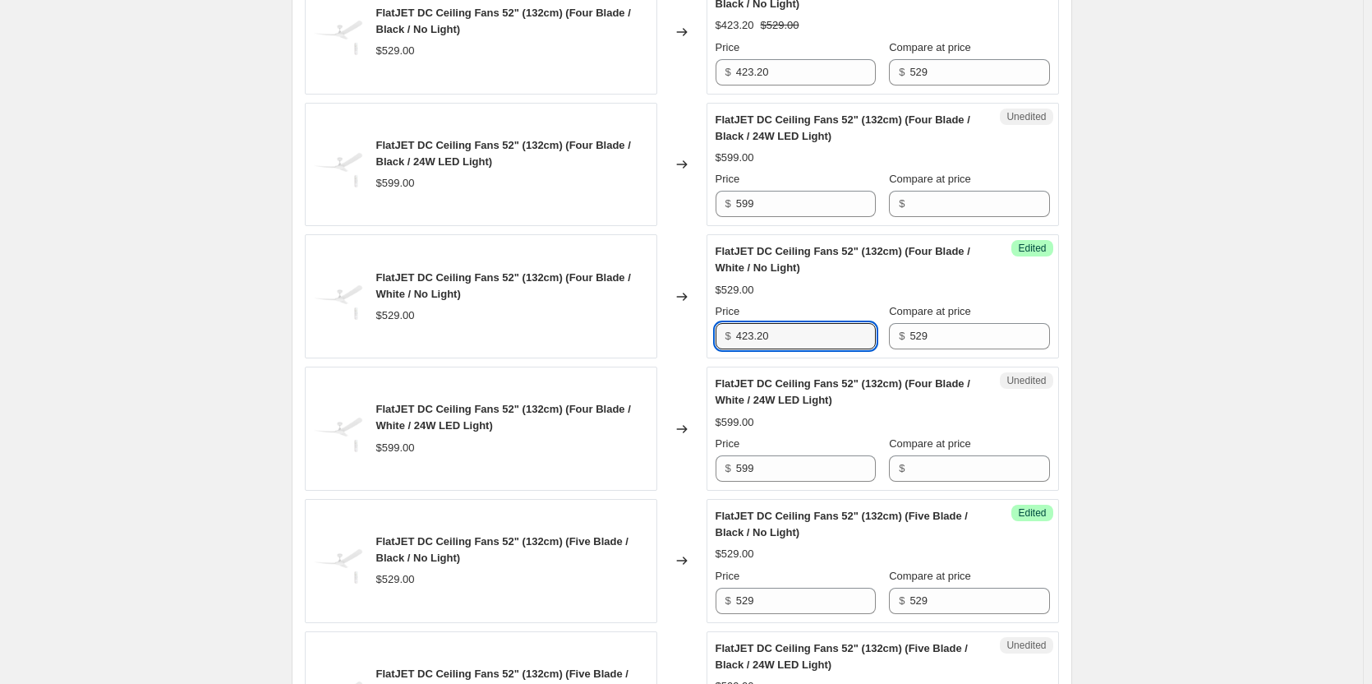
scroll to position [2301, 0]
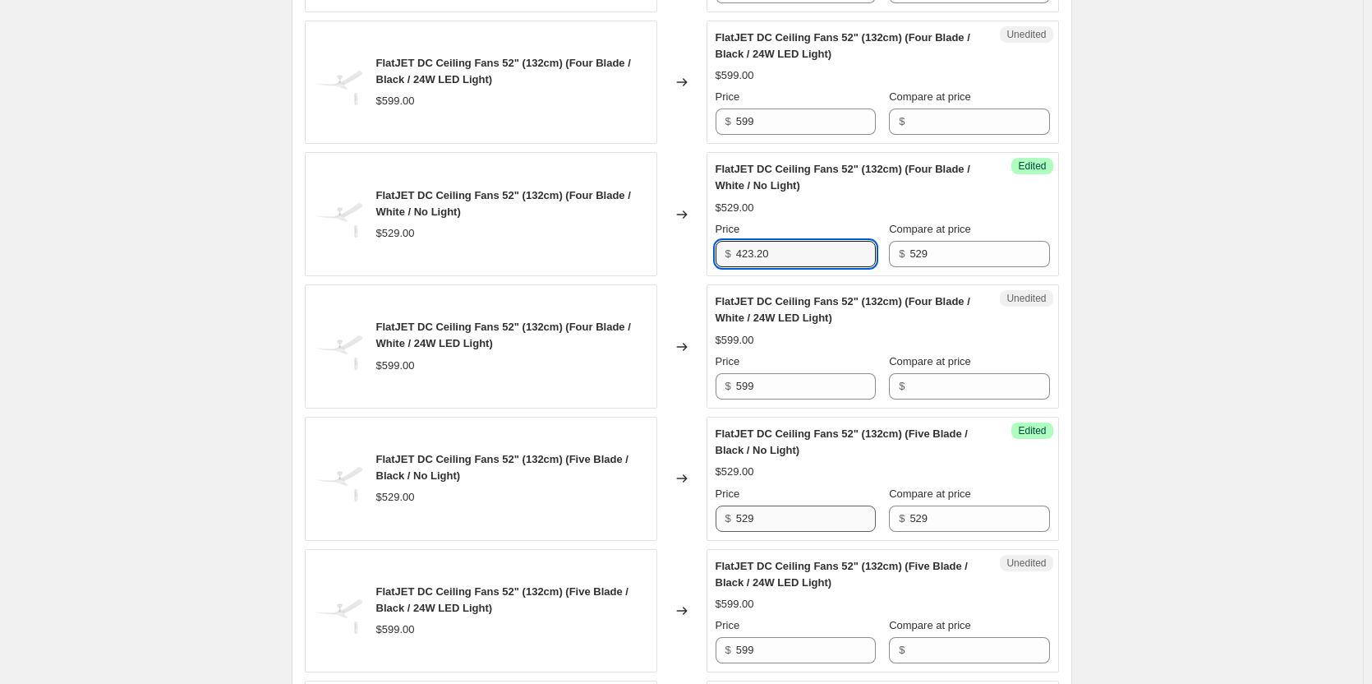
type input "423.20"
click at [796, 515] on input "529" at bounding box center [806, 518] width 140 height 26
paste input "423.20"
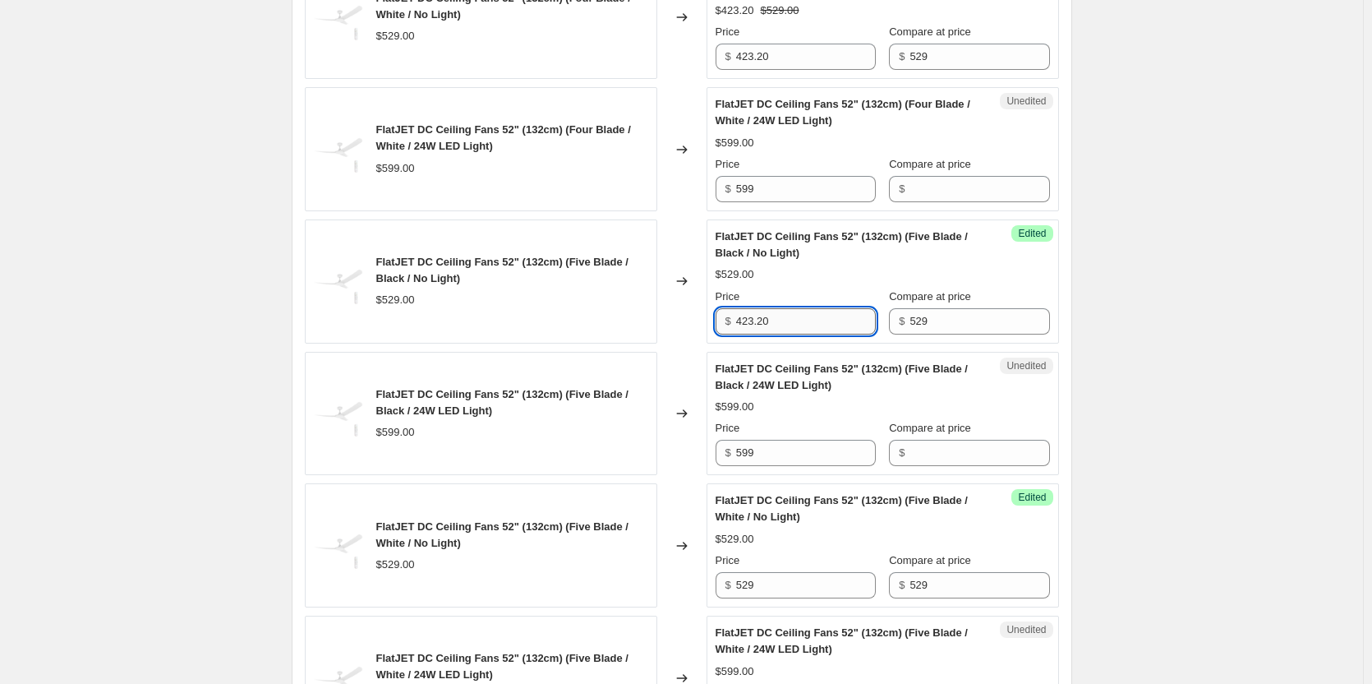
scroll to position [2548, 0]
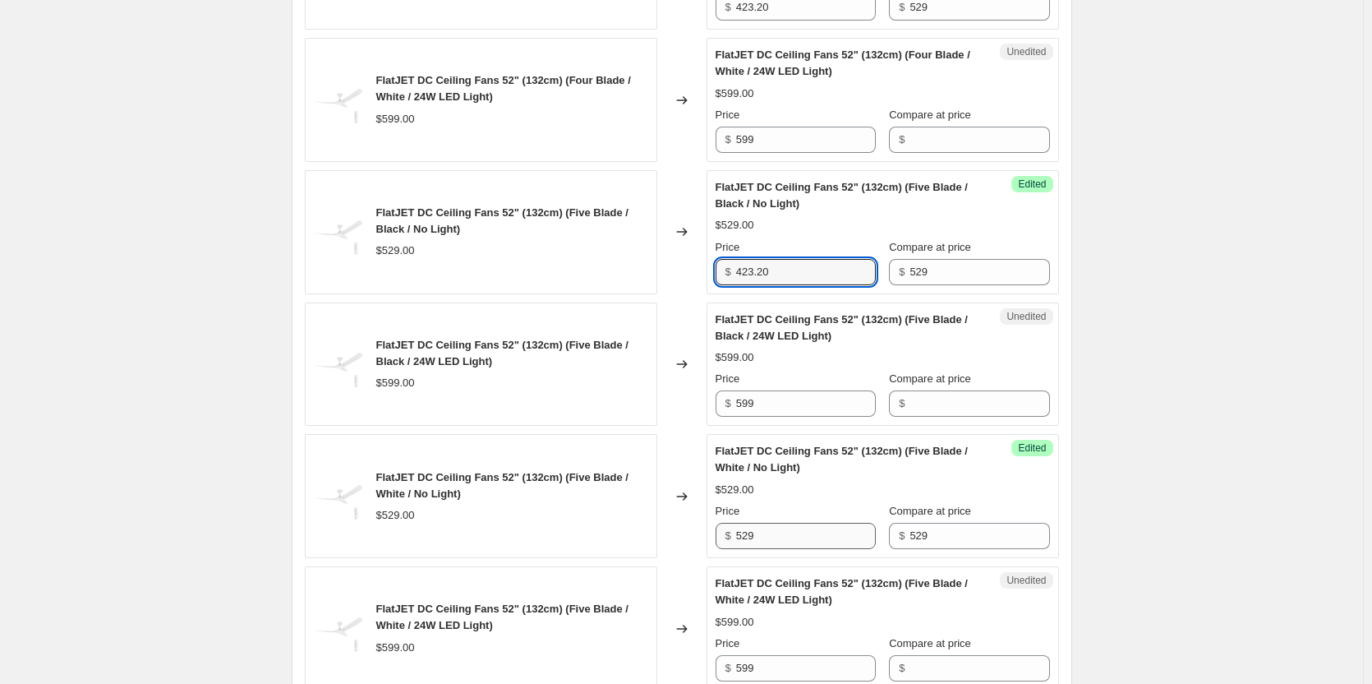
type input "423.20"
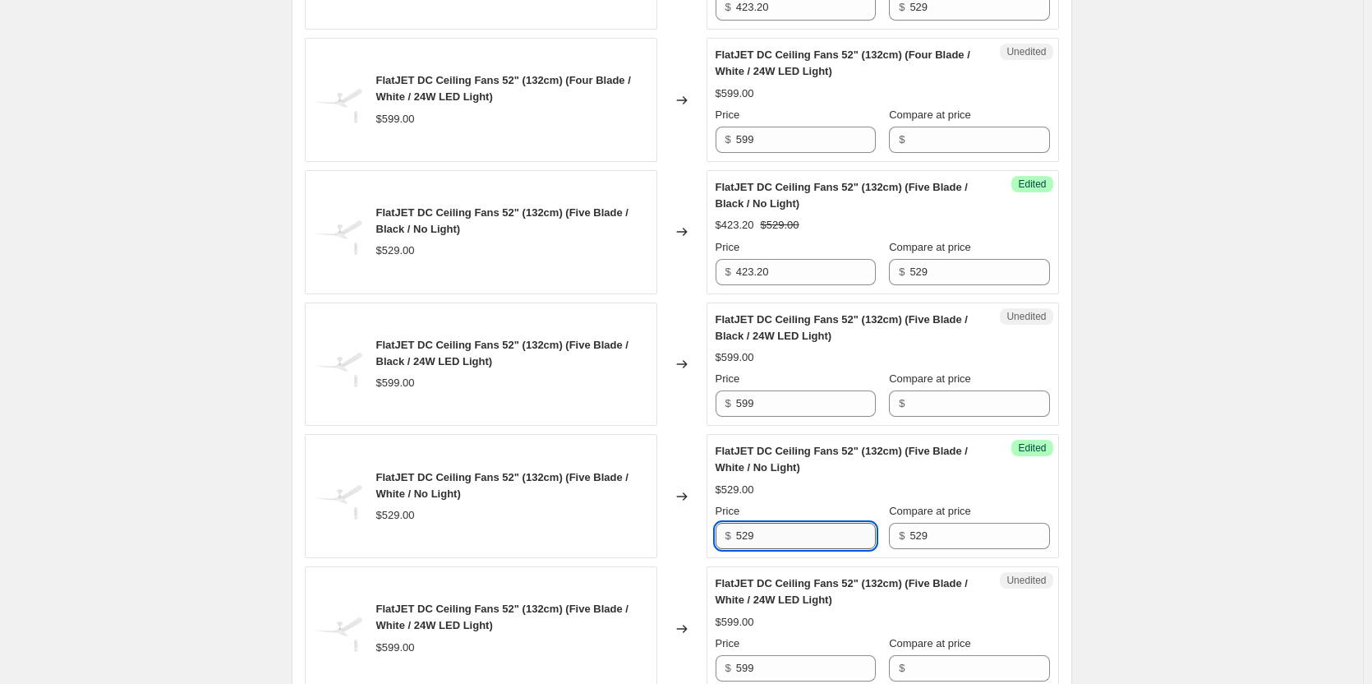
click at [785, 533] on input "529" at bounding box center [806, 536] width 140 height 26
paste input "423.20"
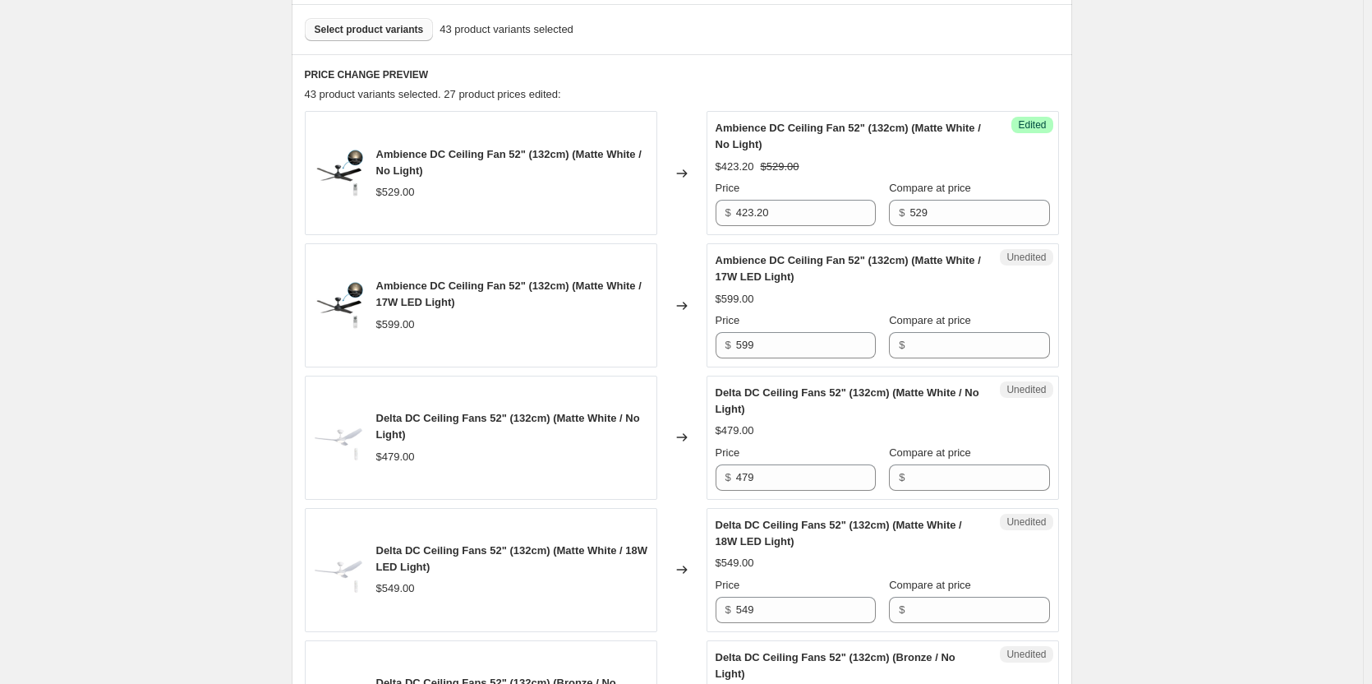
scroll to position [493, 0]
type input "423.20"
click at [763, 344] on input "599" at bounding box center [806, 344] width 140 height 26
click at [934, 344] on input "Compare at price" at bounding box center [980, 344] width 140 height 26
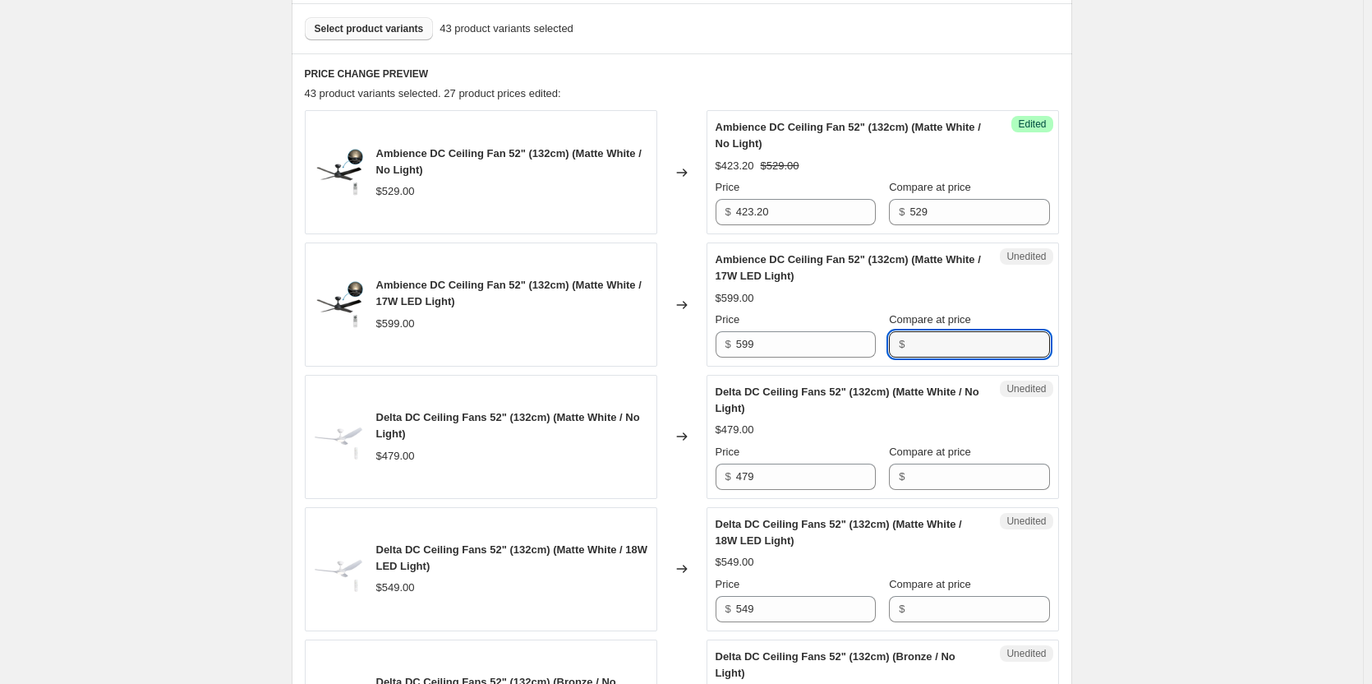
paste input "599"
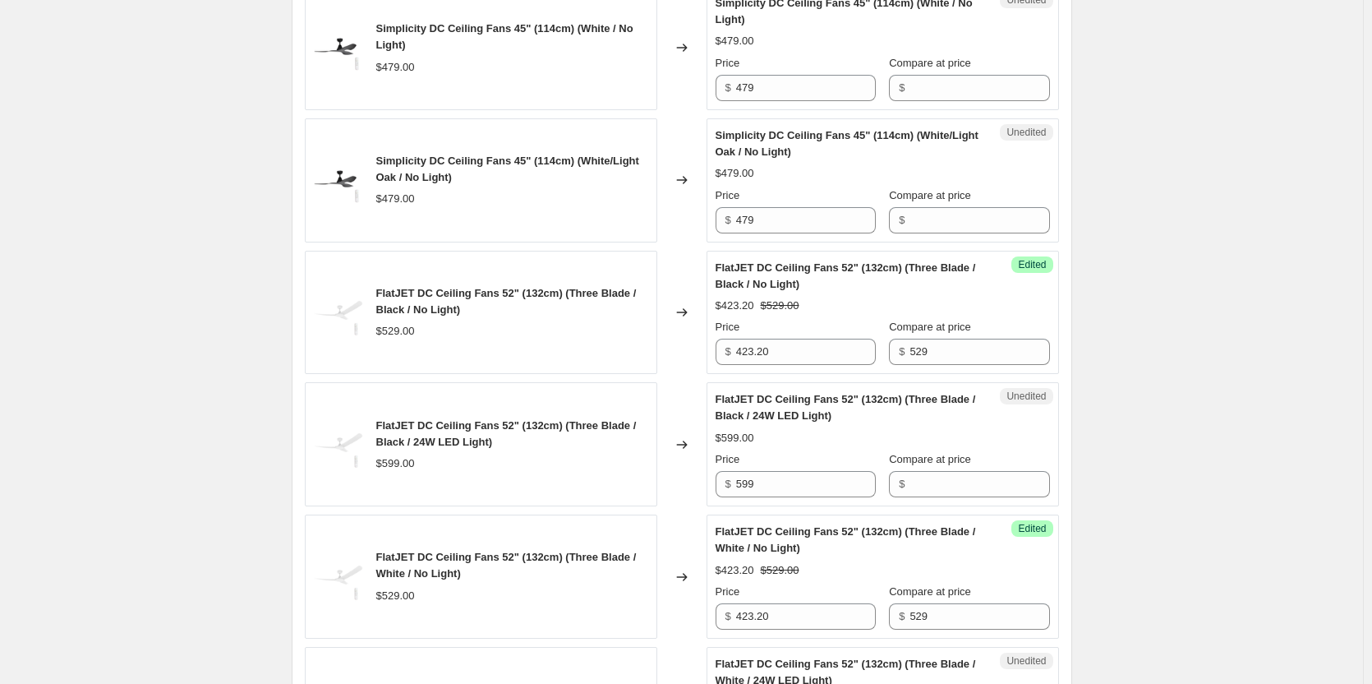
scroll to position [1479, 0]
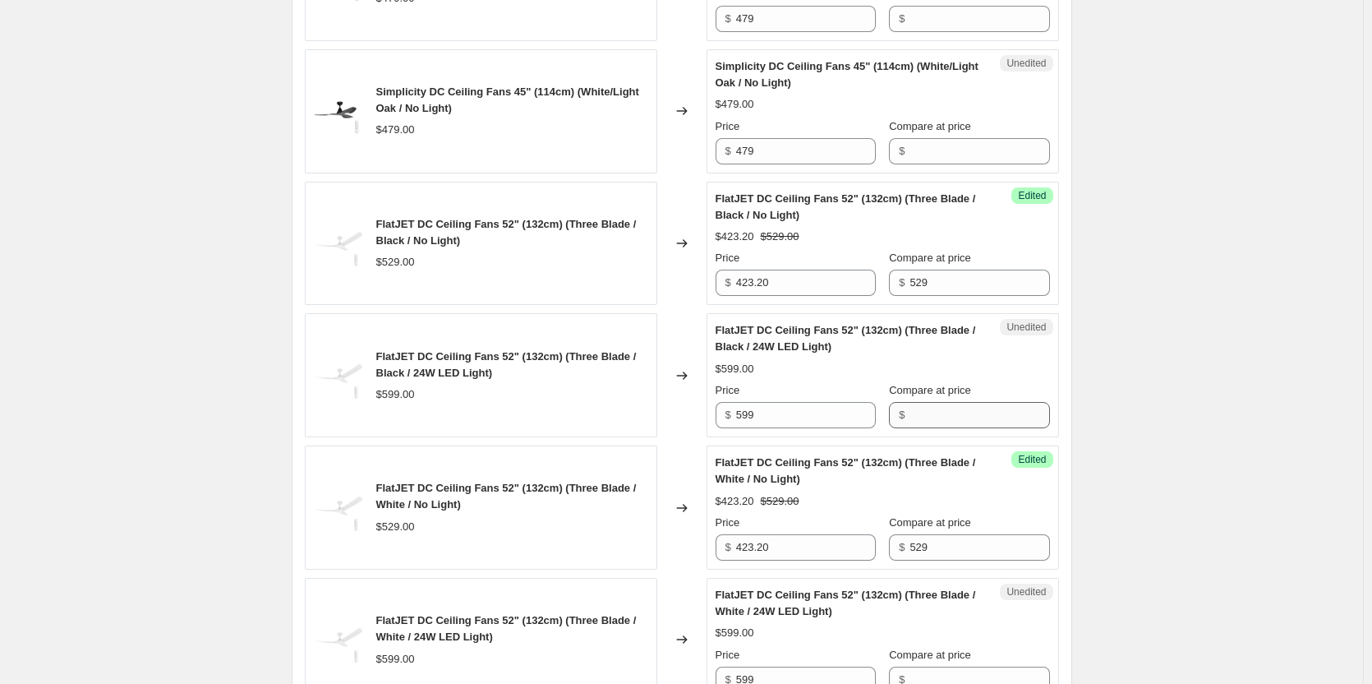
type input "599"
click at [940, 412] on input "Compare at price" at bounding box center [980, 415] width 140 height 26
paste input "599"
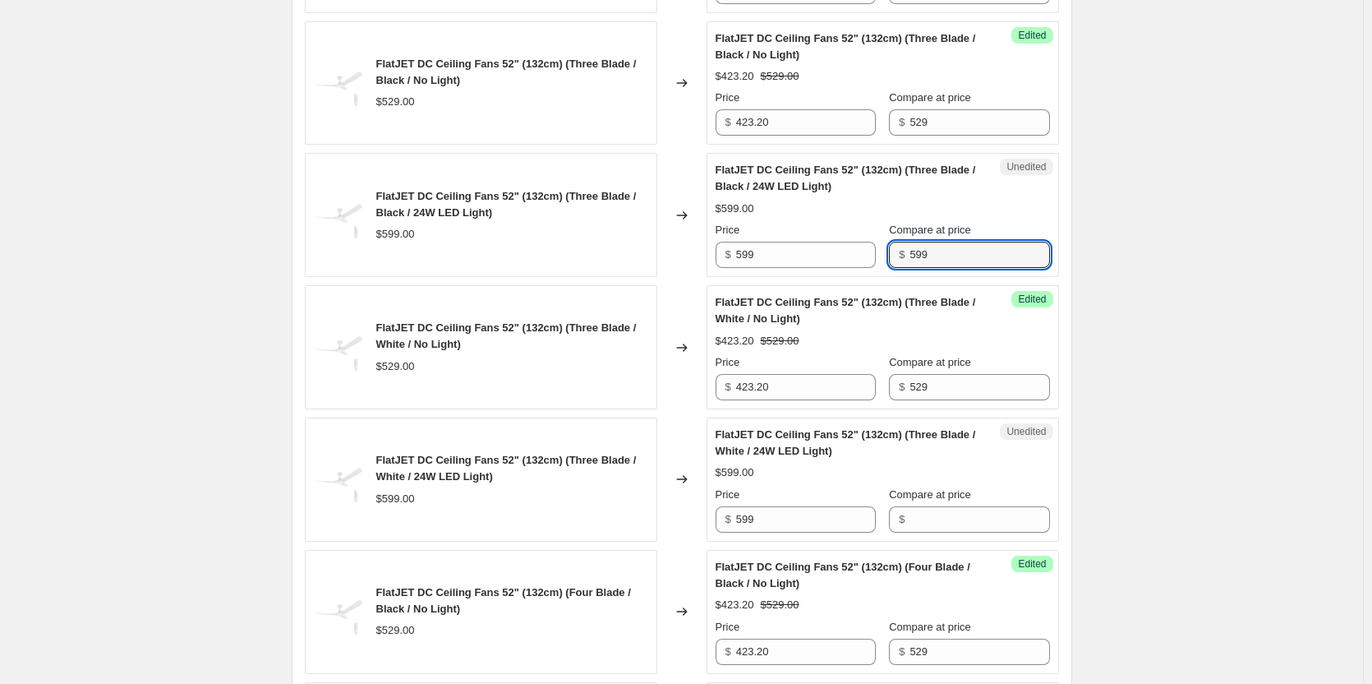
scroll to position [1644, 0]
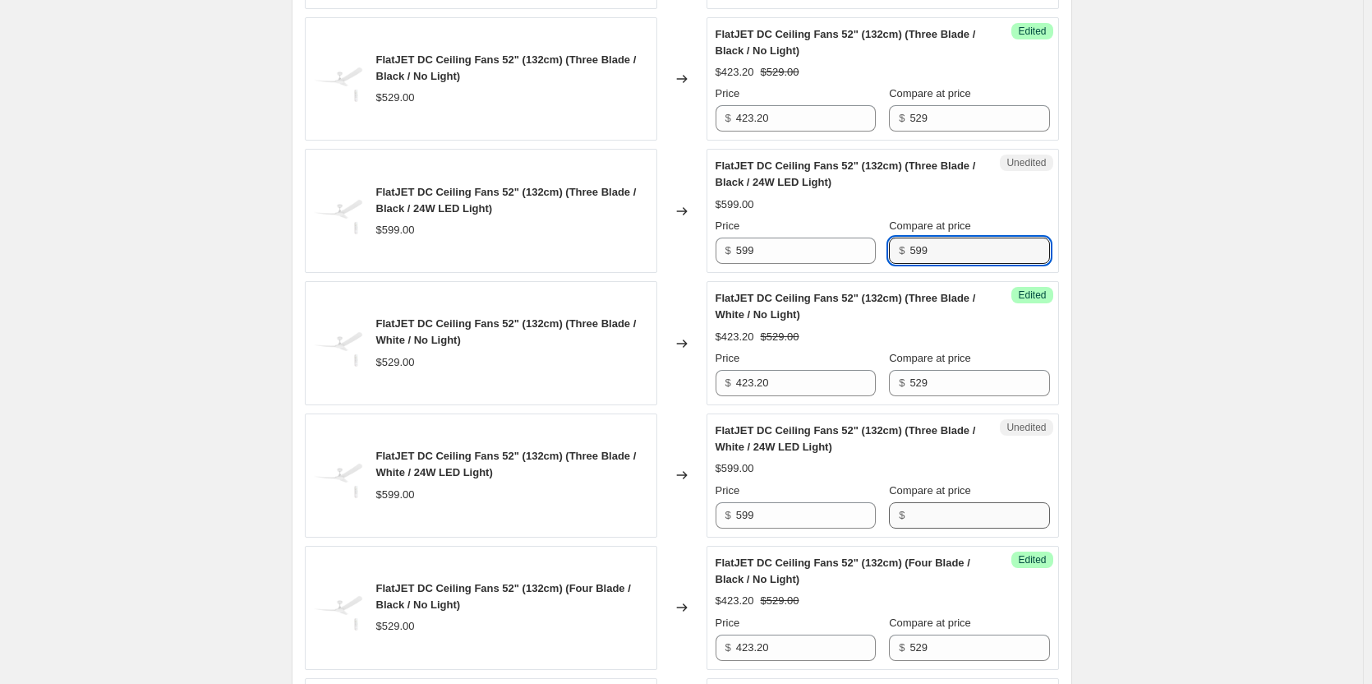
type input "599"
click at [946, 509] on input "Compare at price" at bounding box center [980, 515] width 140 height 26
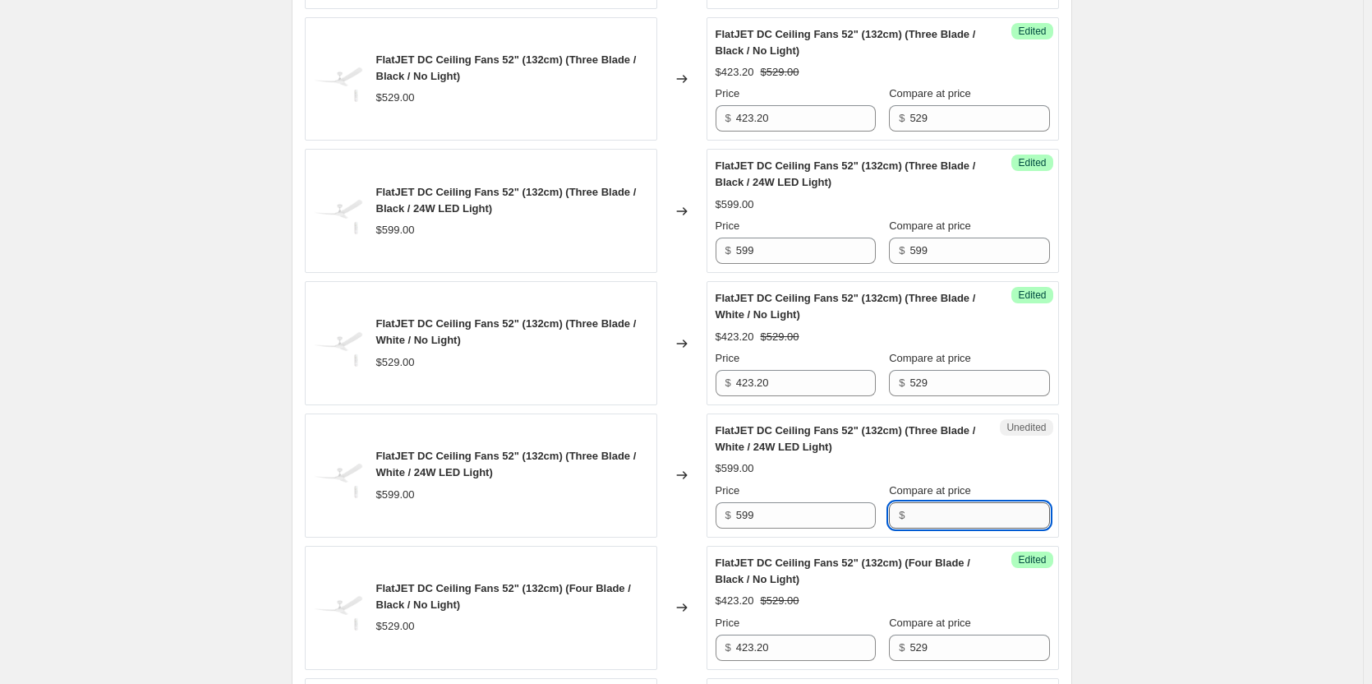
paste input "599"
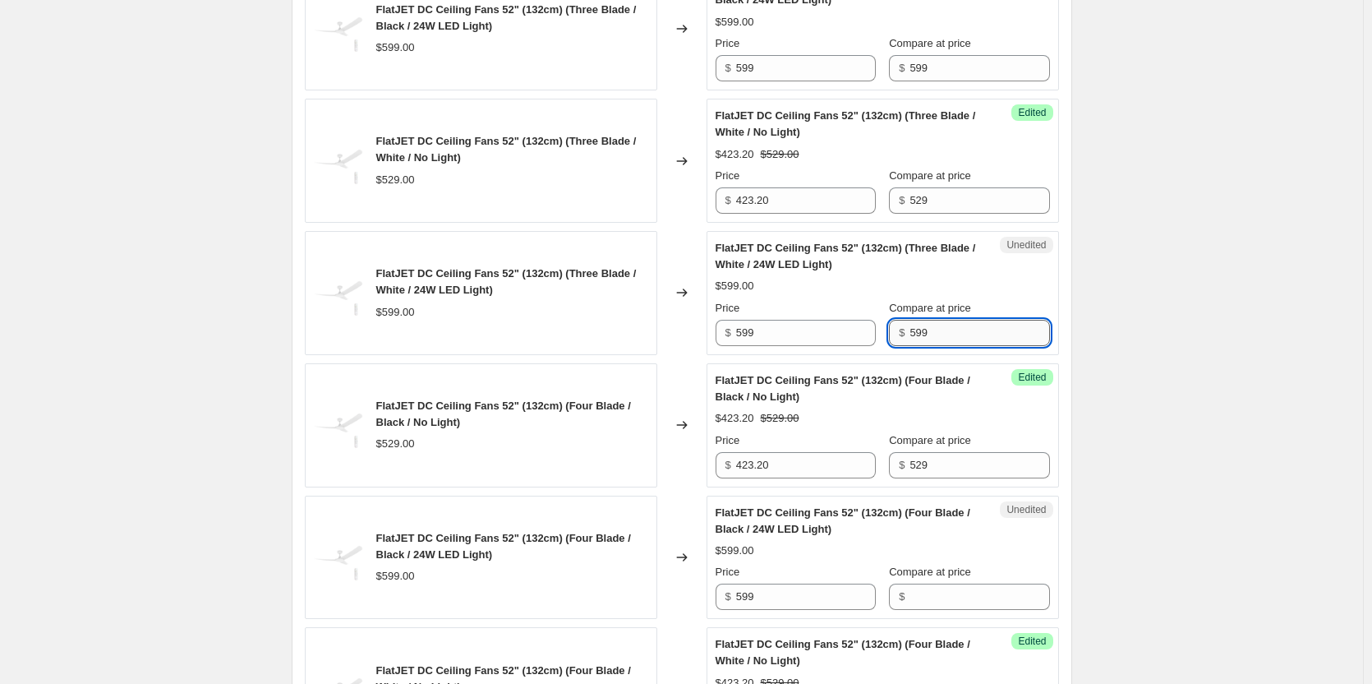
scroll to position [1890, 0]
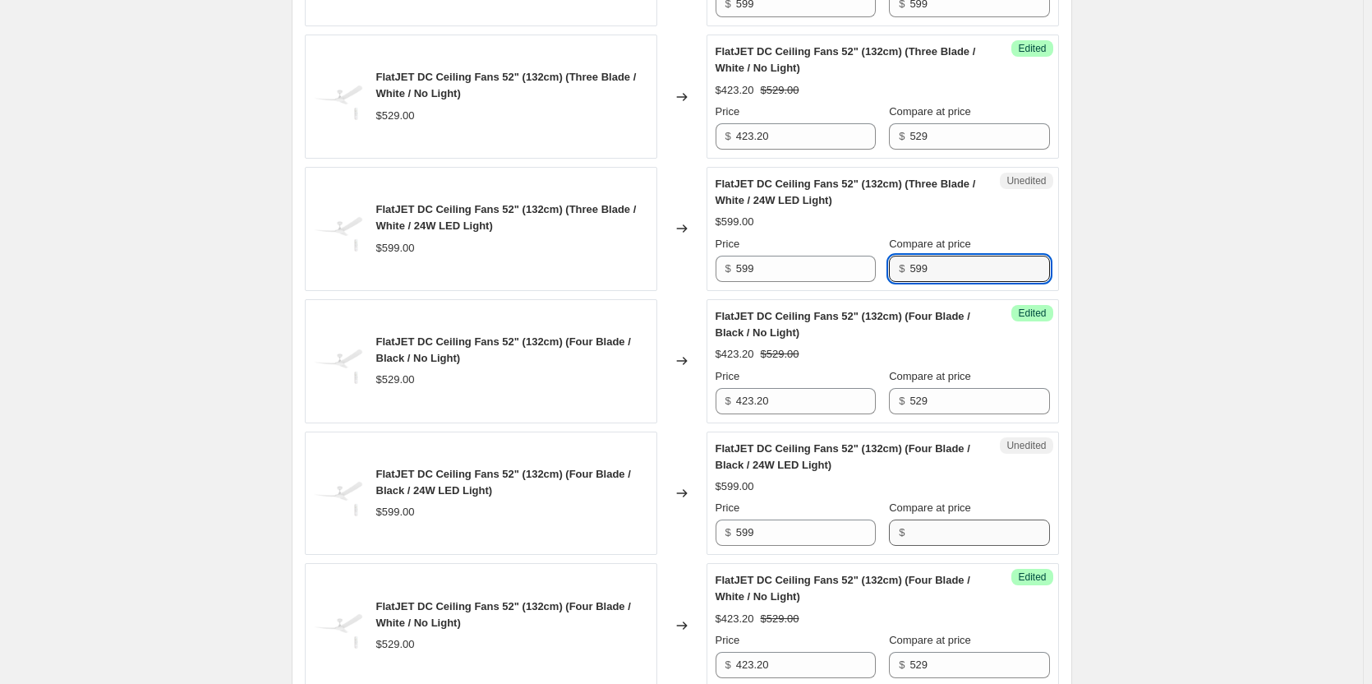
type input "599"
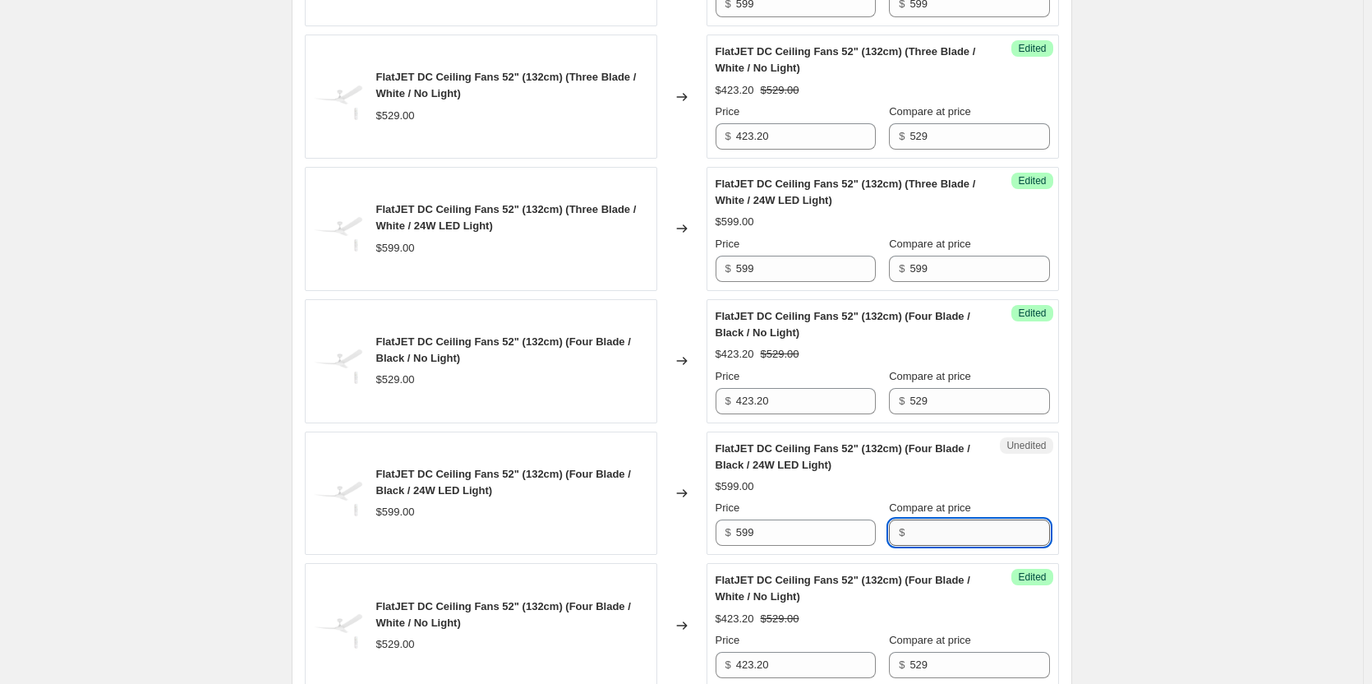
click at [942, 542] on input "Compare at price" at bounding box center [980, 532] width 140 height 26
paste input "599"
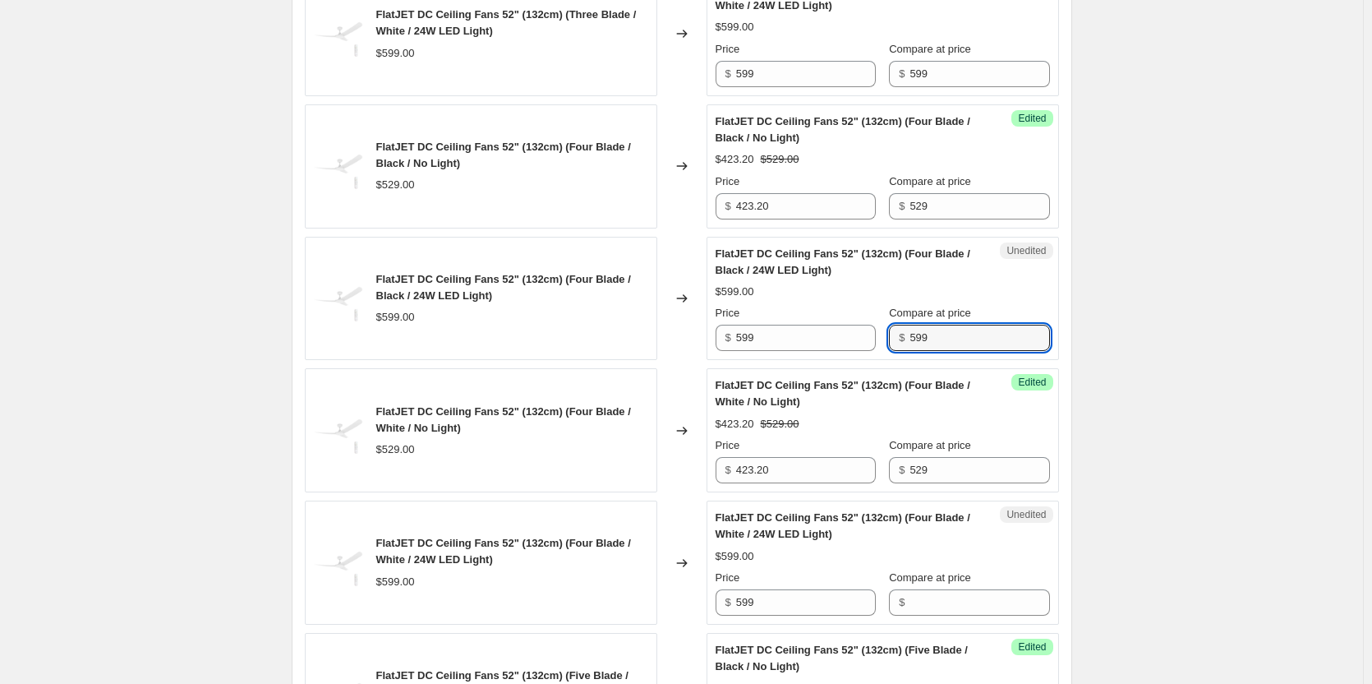
scroll to position [2137, 0]
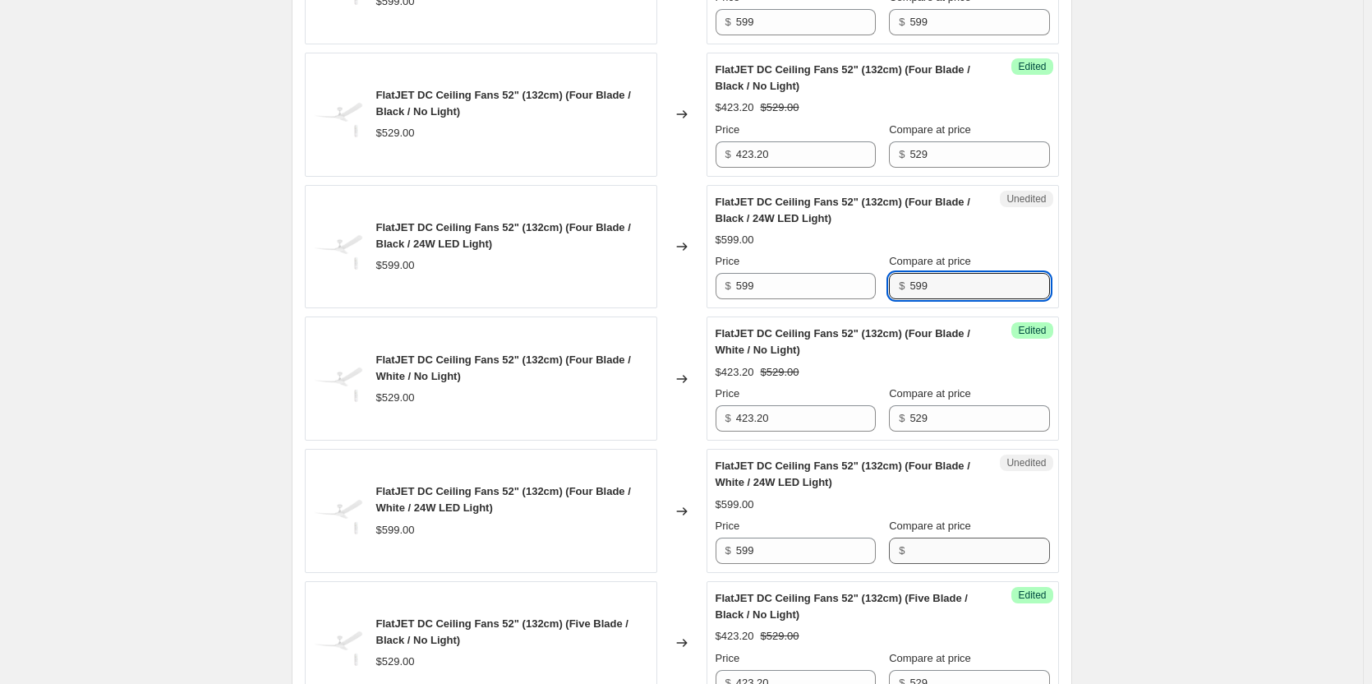
type input "599"
click at [924, 551] on input "Compare at price" at bounding box center [980, 550] width 140 height 26
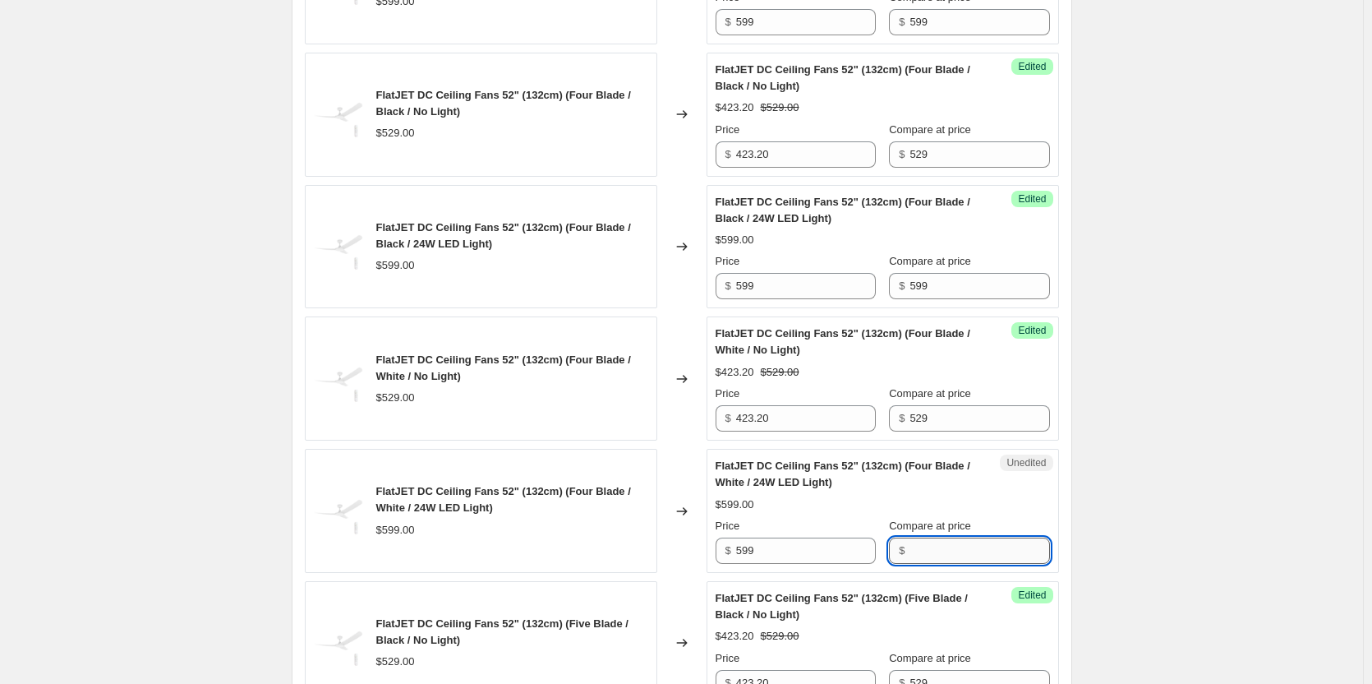
paste input "599"
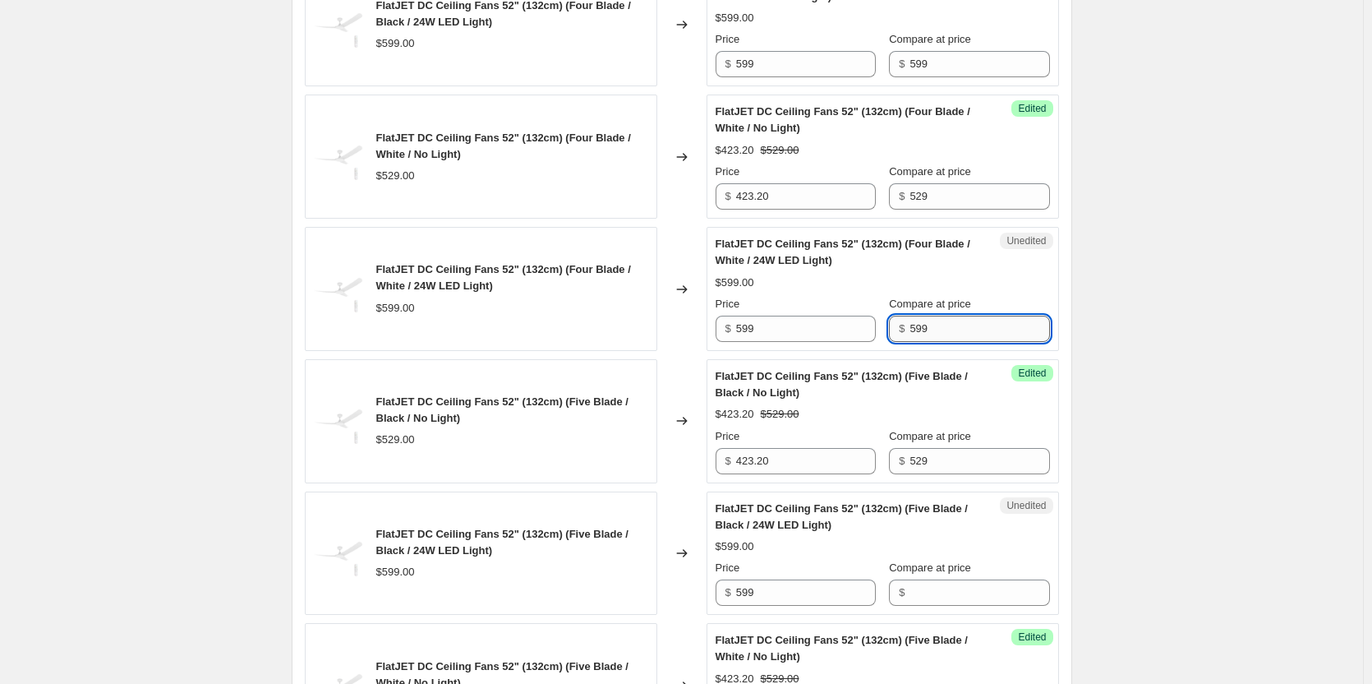
scroll to position [2383, 0]
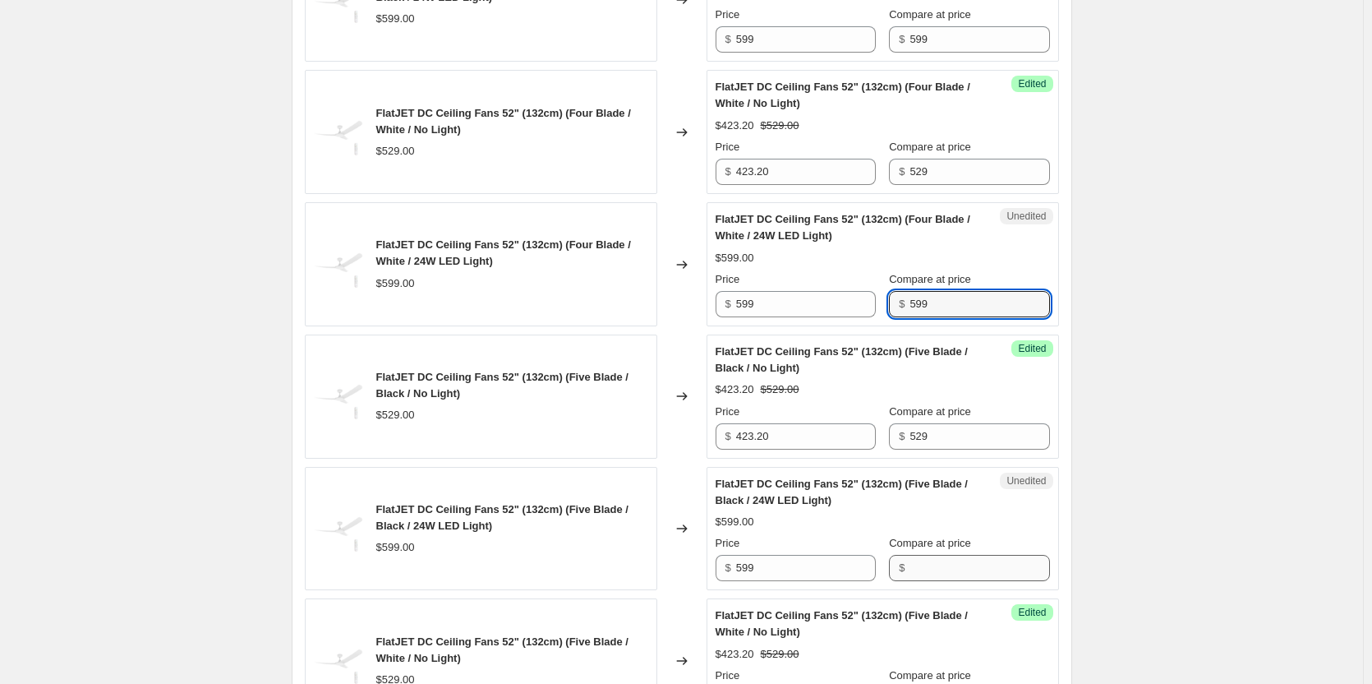
type input "599"
click at [943, 561] on input "Compare at price" at bounding box center [980, 568] width 140 height 26
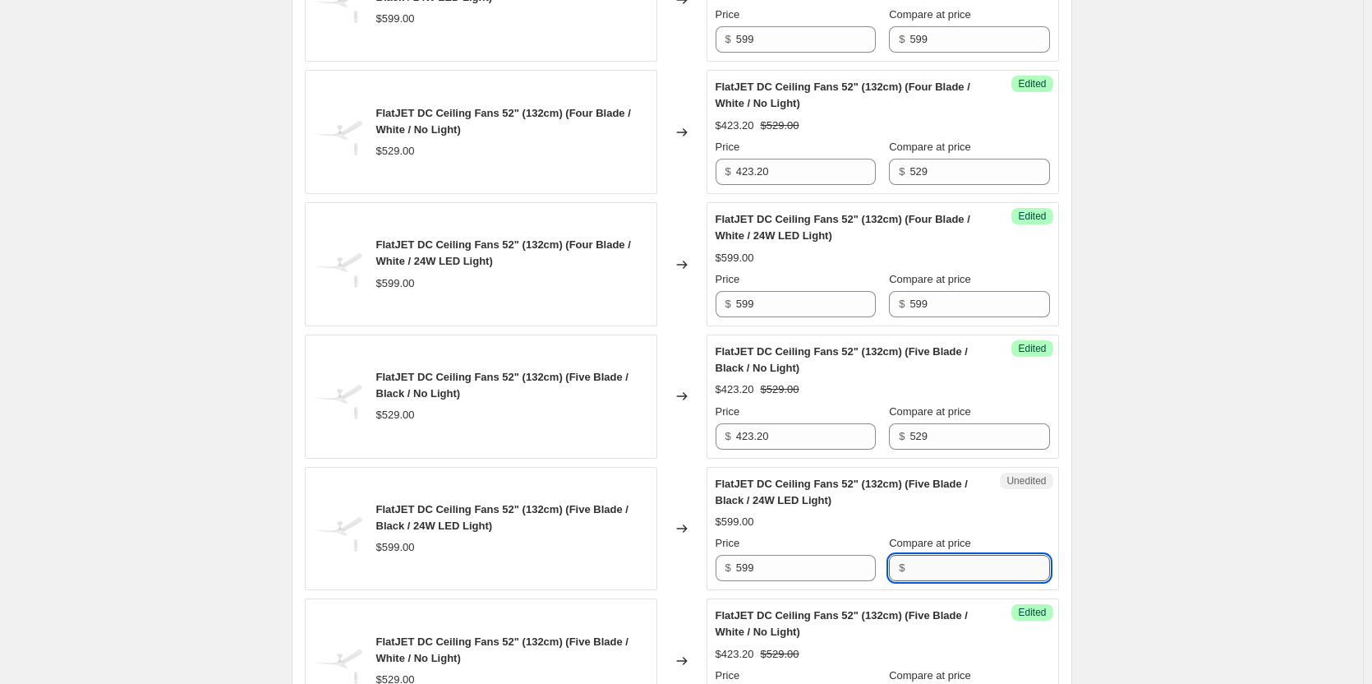
paste input "599"
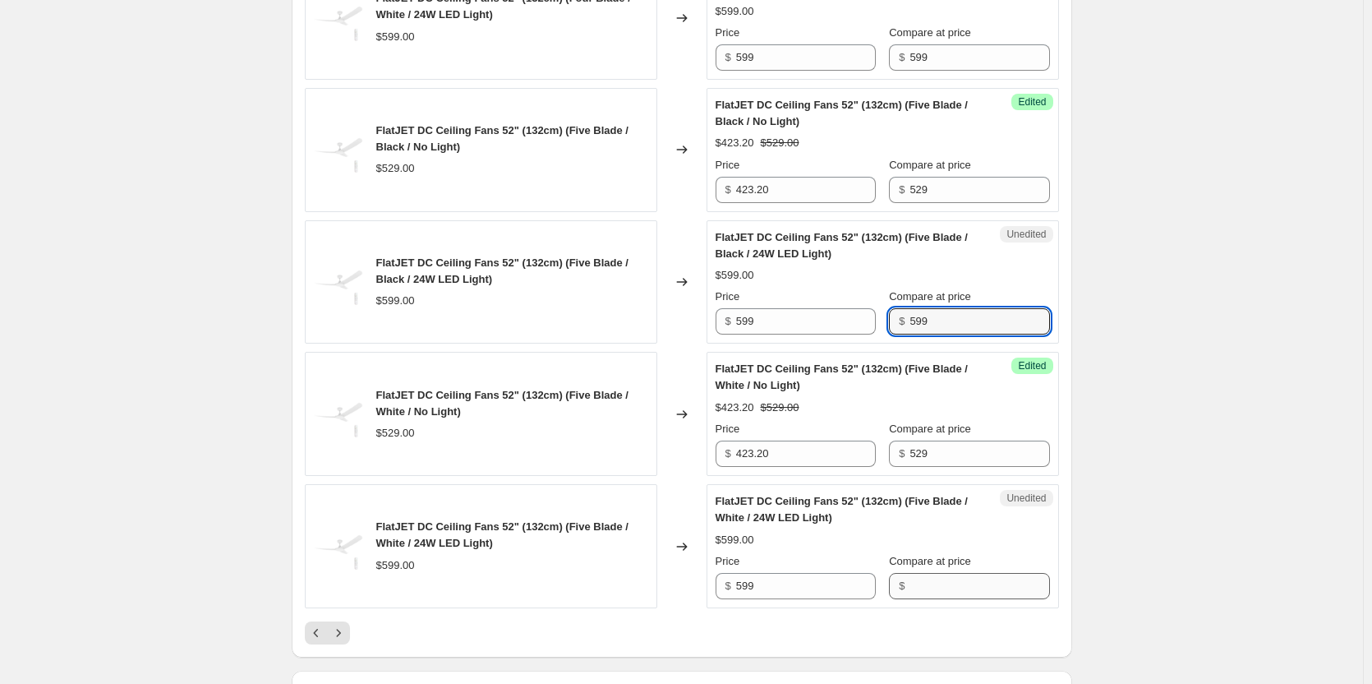
type input "599"
click at [952, 579] on input "Compare at price" at bounding box center [980, 586] width 140 height 26
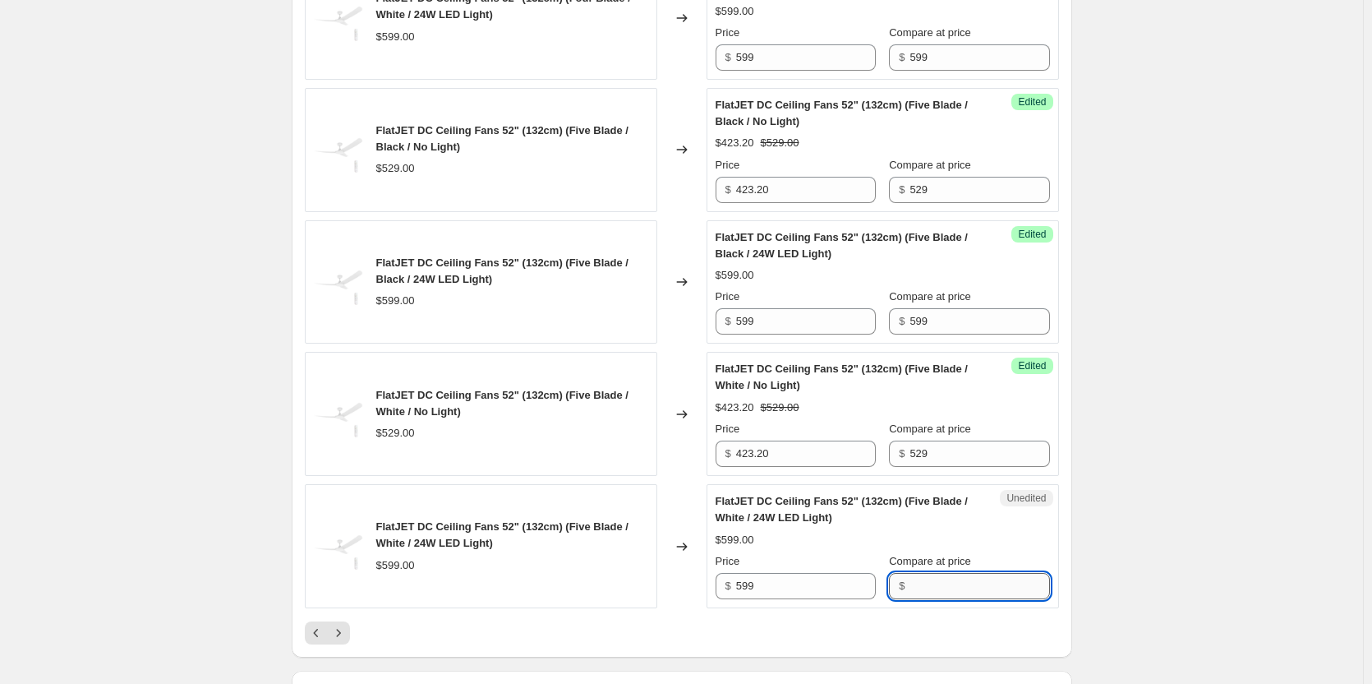
paste input "599"
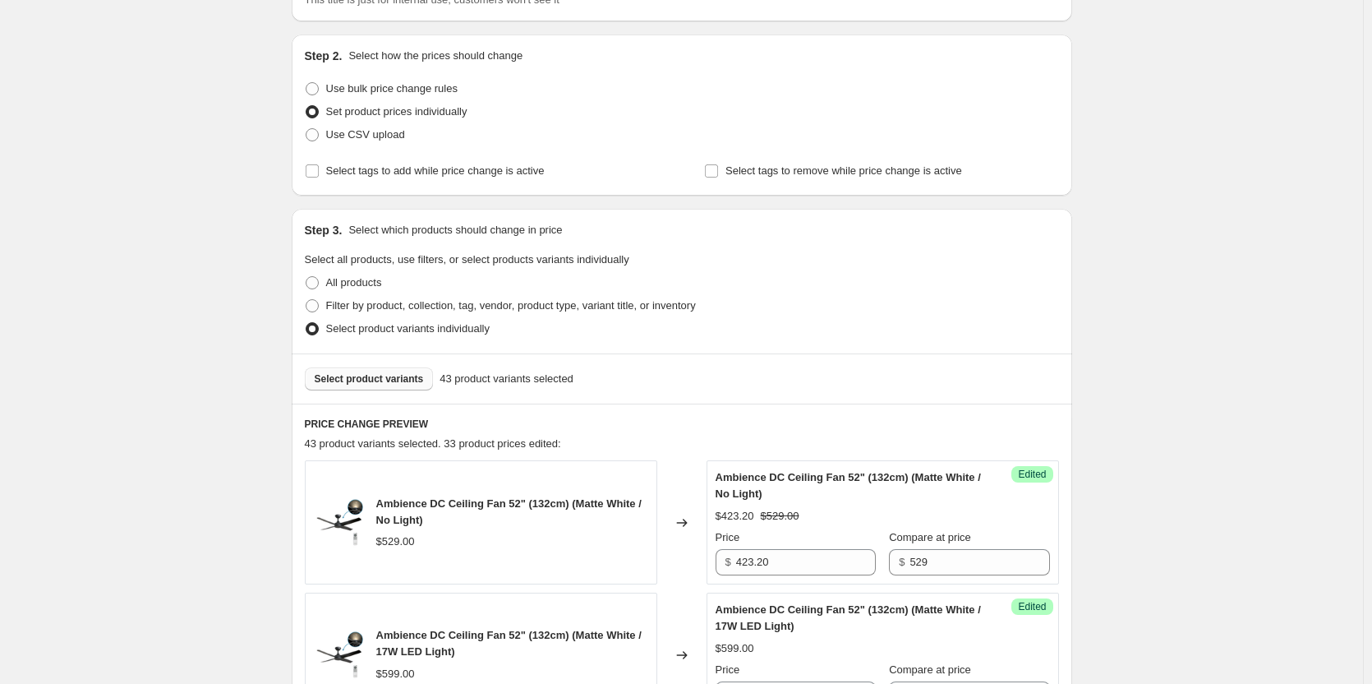
scroll to position [411, 0]
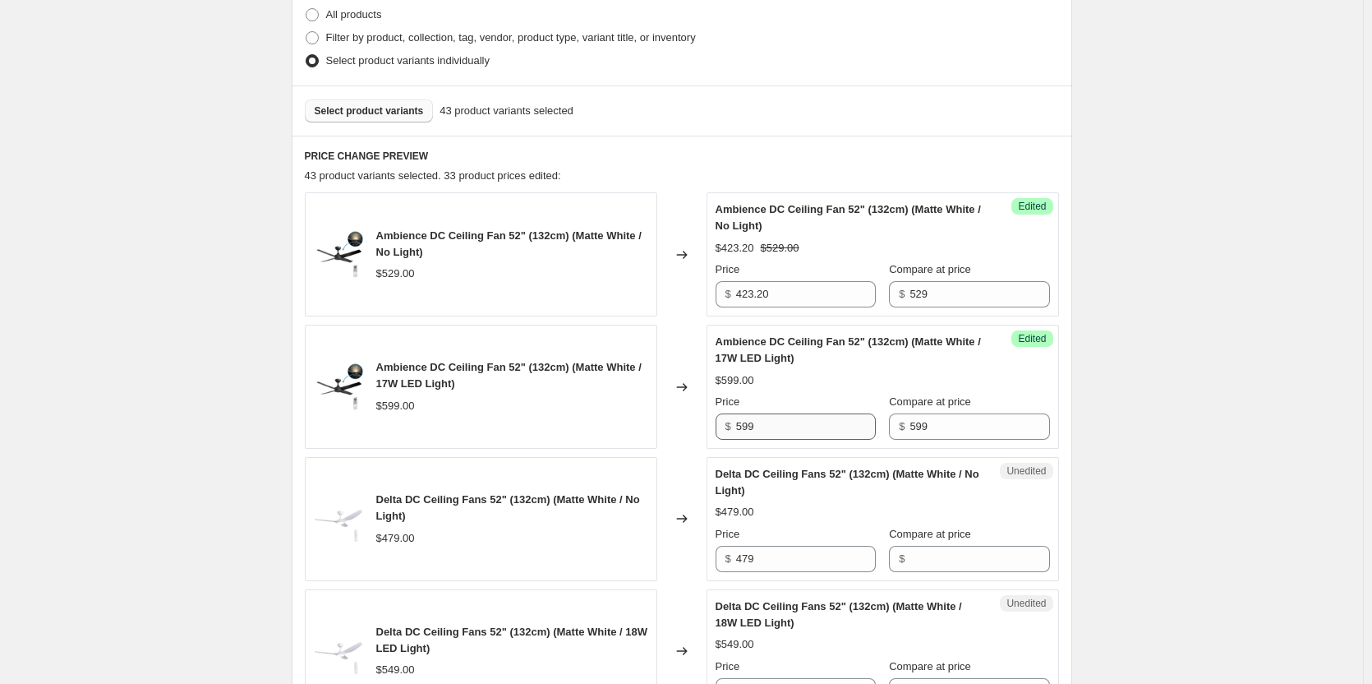
type input "599"
drag, startPoint x: 805, startPoint y: 437, endPoint x: 724, endPoint y: 432, distance: 81.5
click at [724, 432] on div "$ 599" at bounding box center [796, 426] width 160 height 26
click at [769, 431] on input "479.20" at bounding box center [806, 426] width 140 height 26
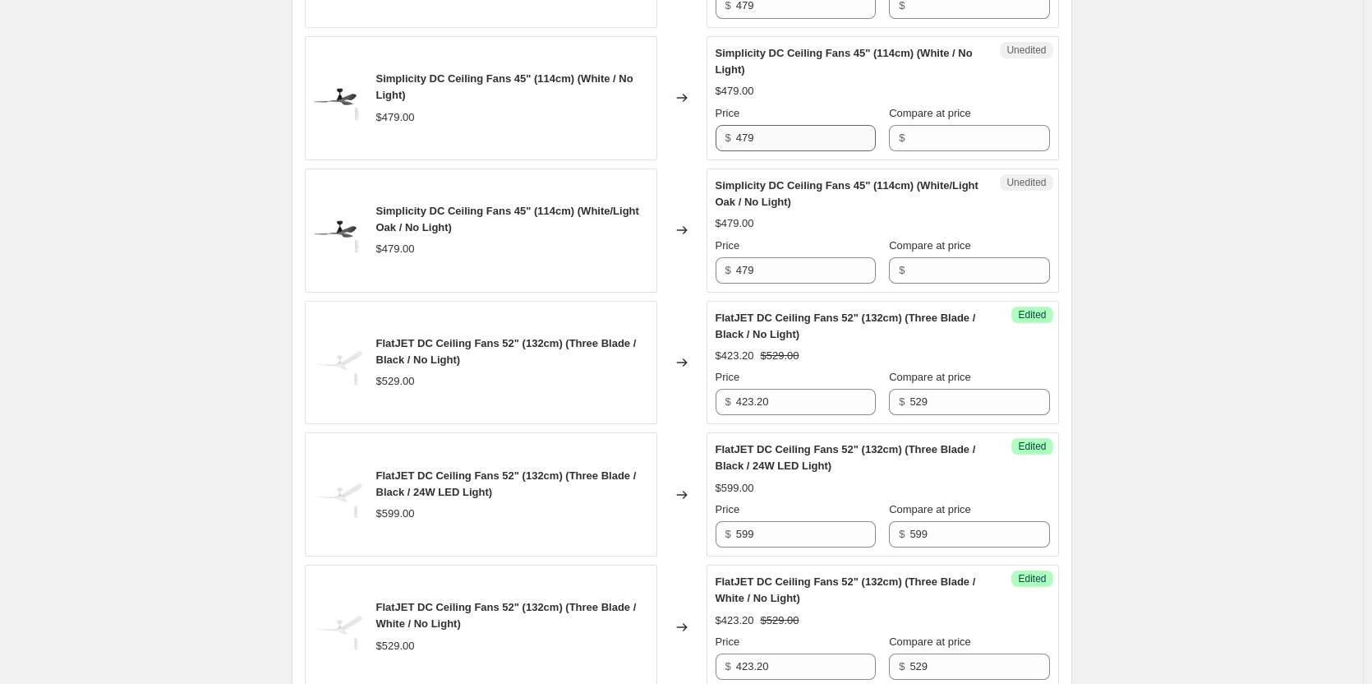
scroll to position [1397, 0]
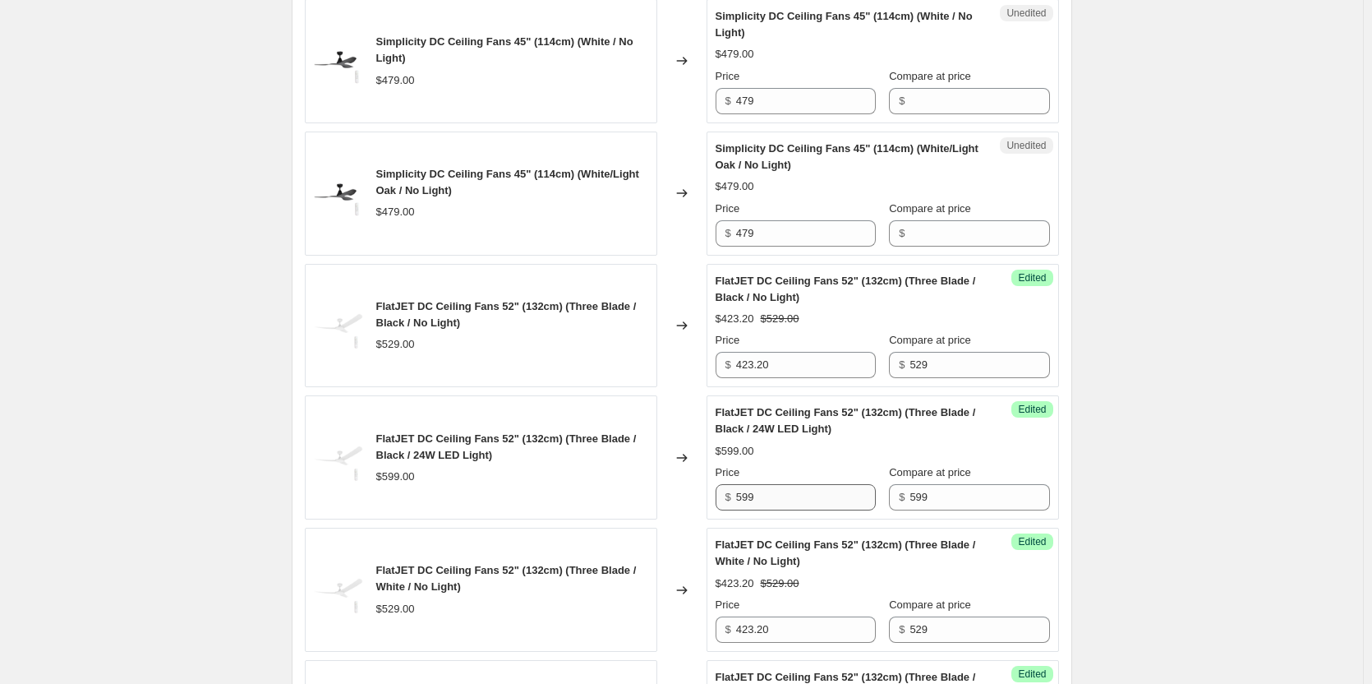
type input "479.20"
click at [804, 504] on input "599" at bounding box center [806, 497] width 140 height 26
paste input "479.20"
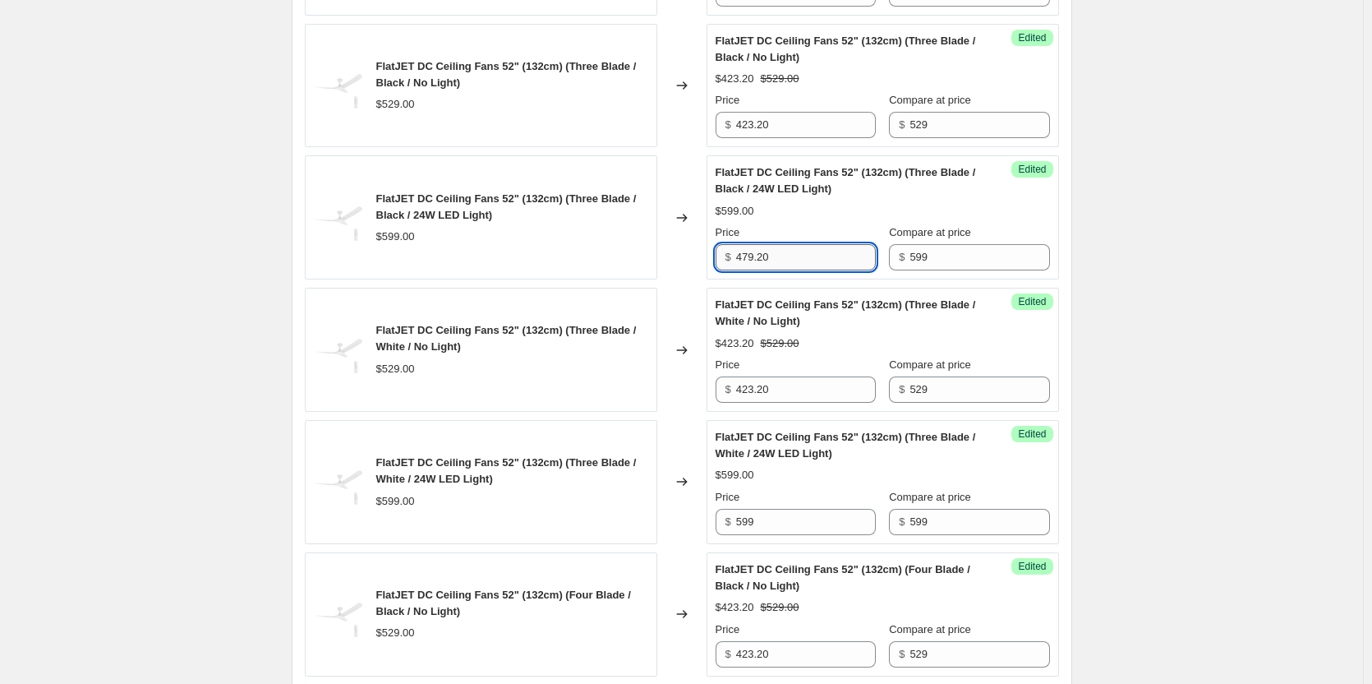
scroll to position [1644, 0]
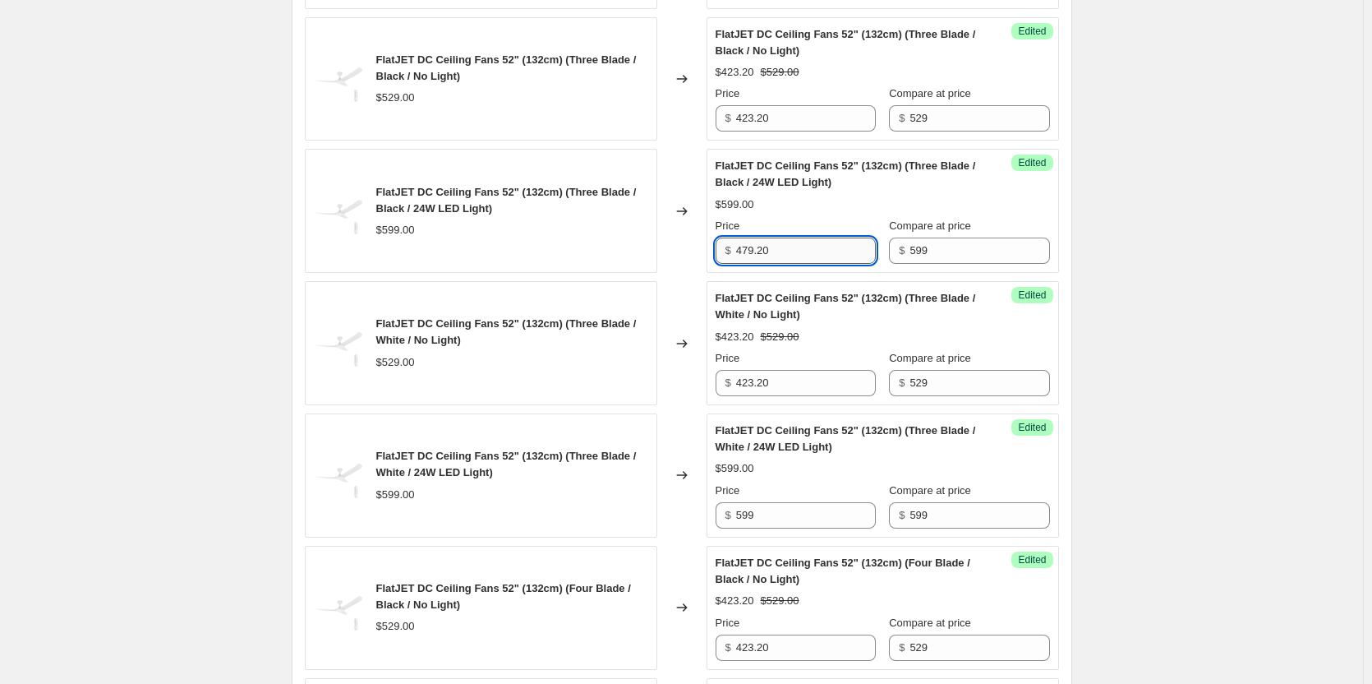
type input "479.20"
click at [804, 504] on input "599" at bounding box center [806, 515] width 140 height 26
paste input "479.20"
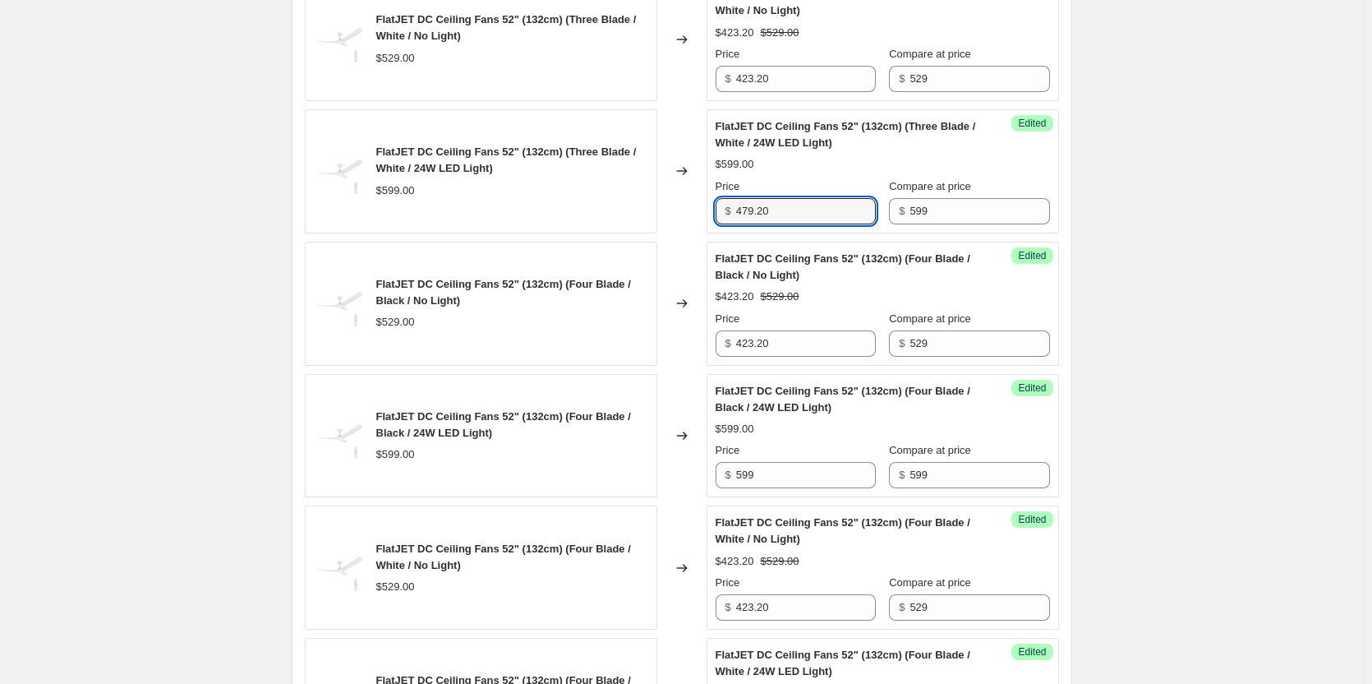
scroll to position [1972, 0]
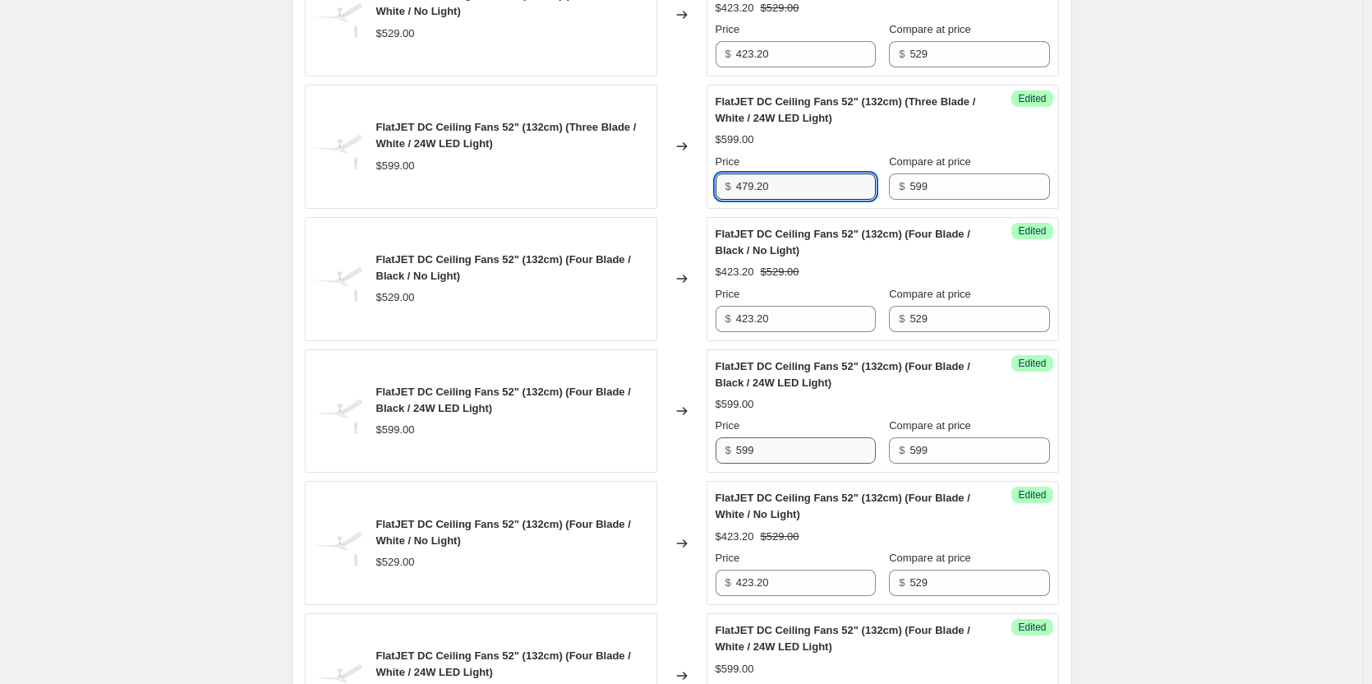
type input "479.20"
click at [781, 457] on input "599" at bounding box center [806, 450] width 140 height 26
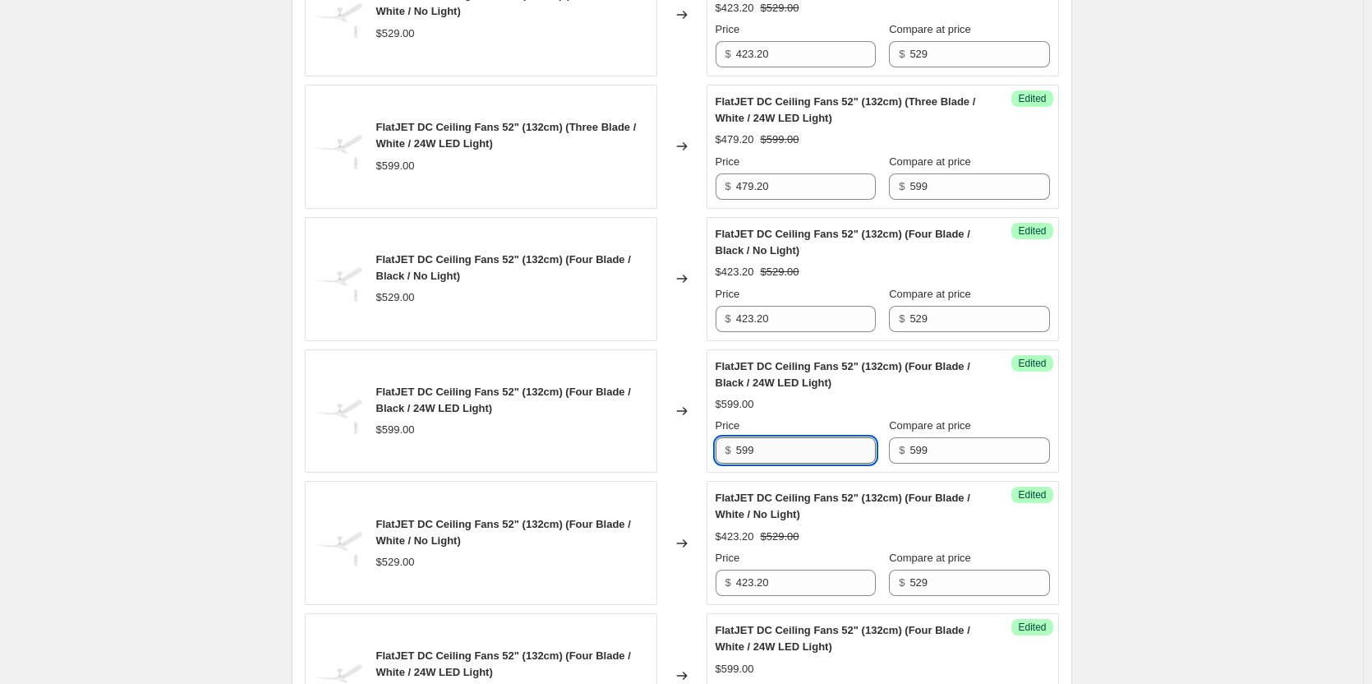
click at [781, 457] on input "599" at bounding box center [806, 450] width 140 height 26
paste input "479.20"
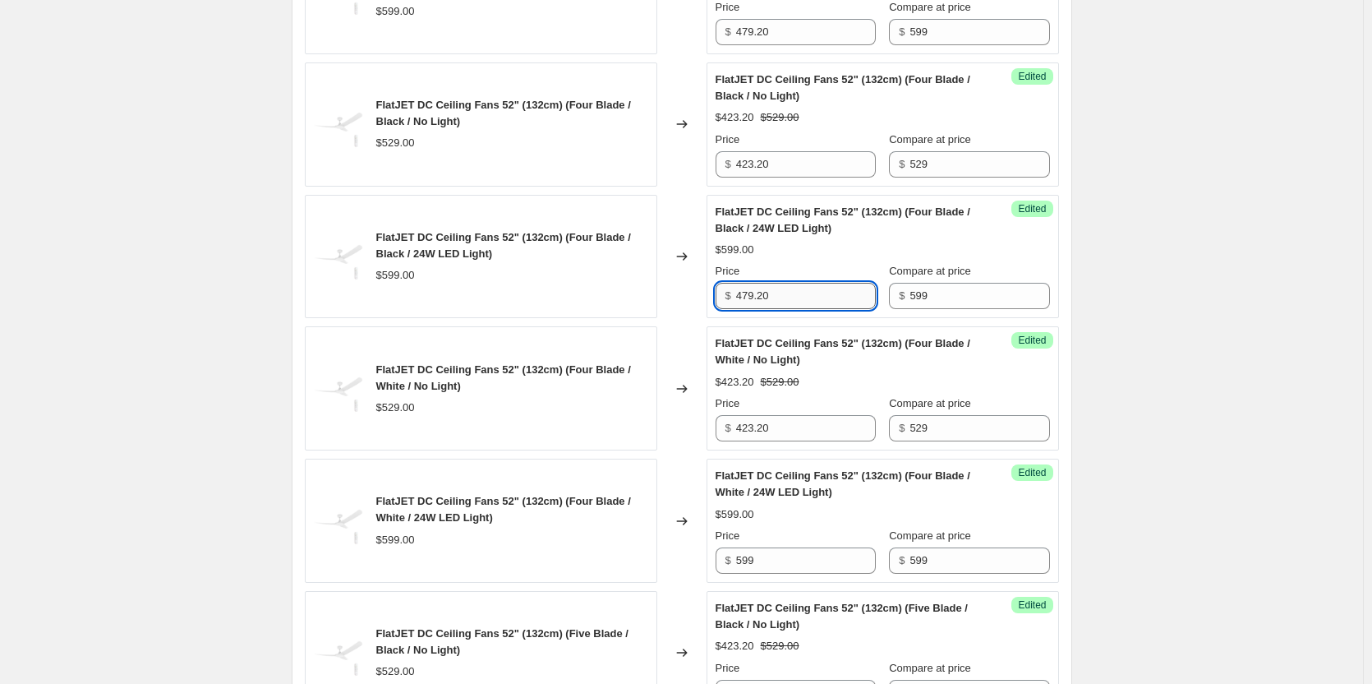
scroll to position [2137, 0]
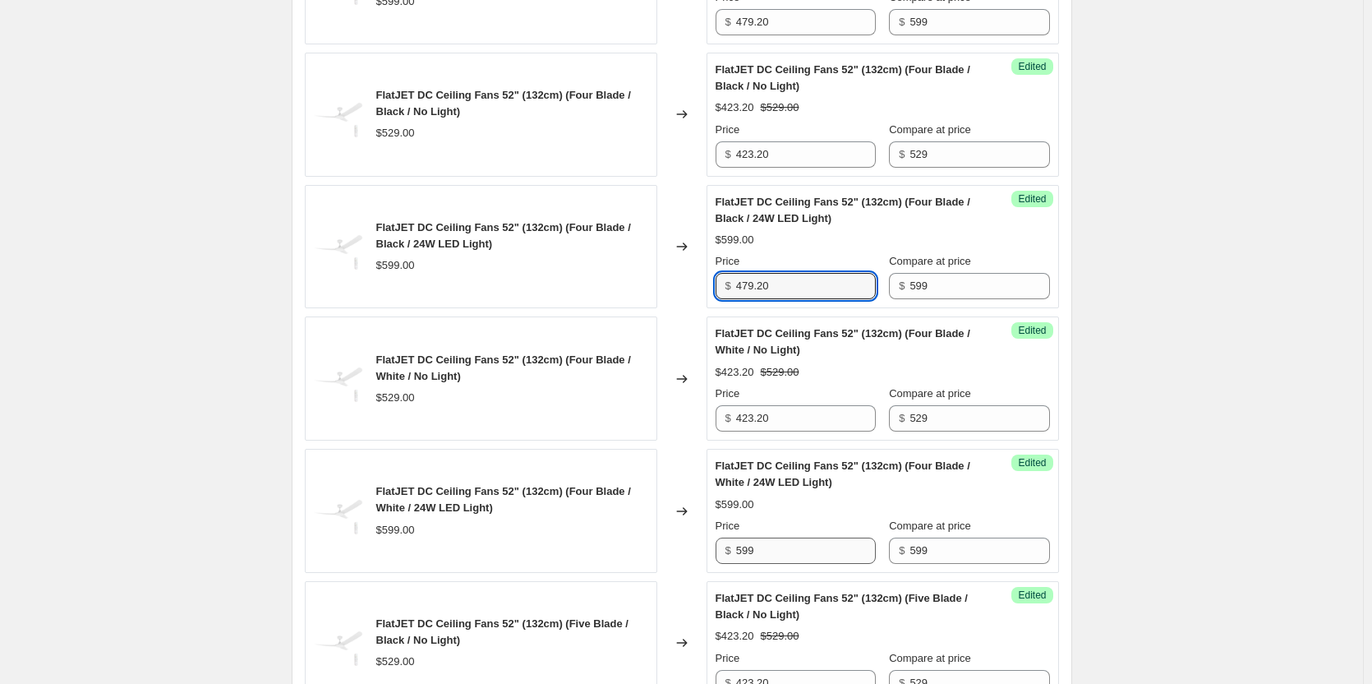
type input "479.20"
click at [800, 551] on input "599" at bounding box center [806, 550] width 140 height 26
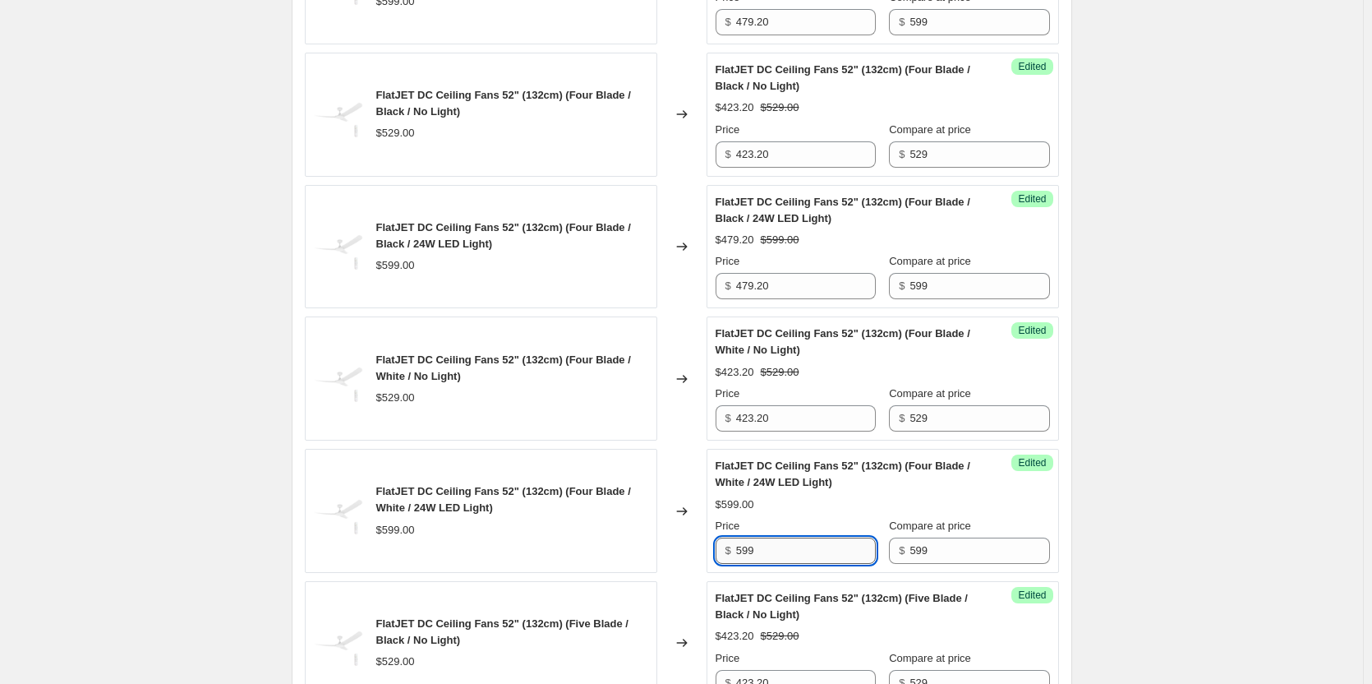
click at [800, 551] on input "599" at bounding box center [806, 550] width 140 height 26
paste input "479.20"
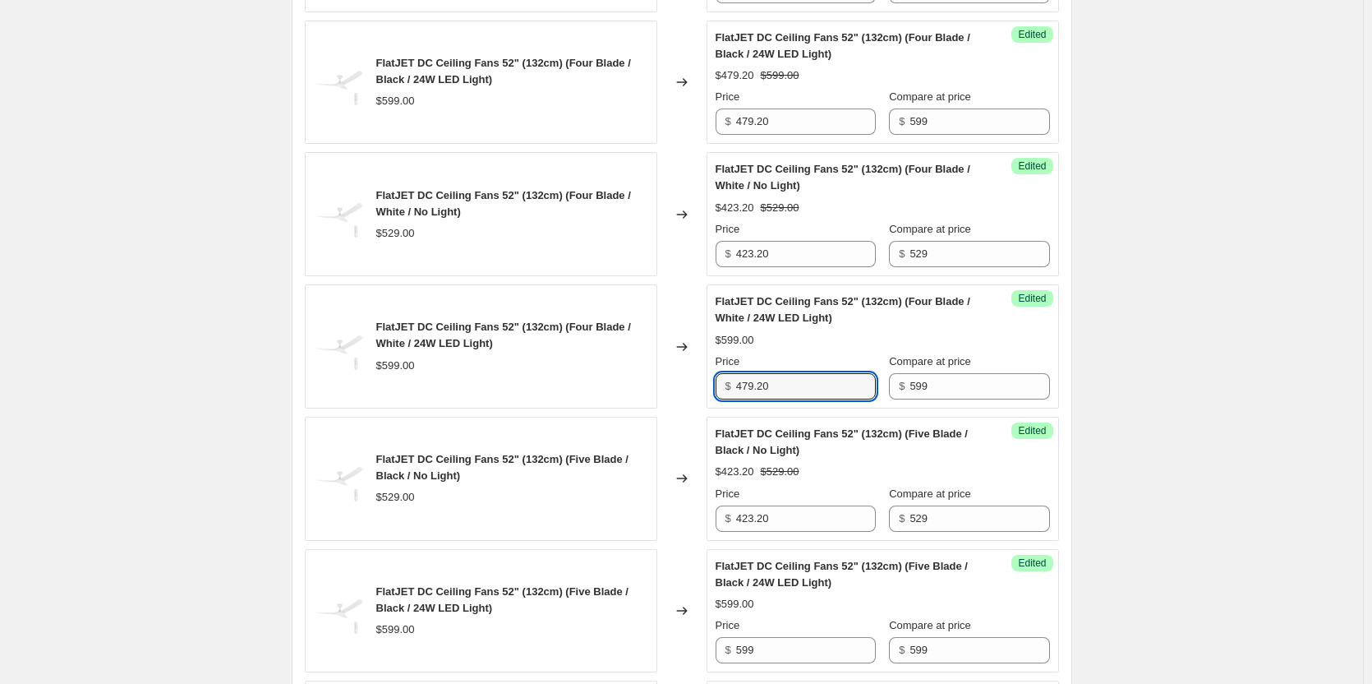
scroll to position [2383, 0]
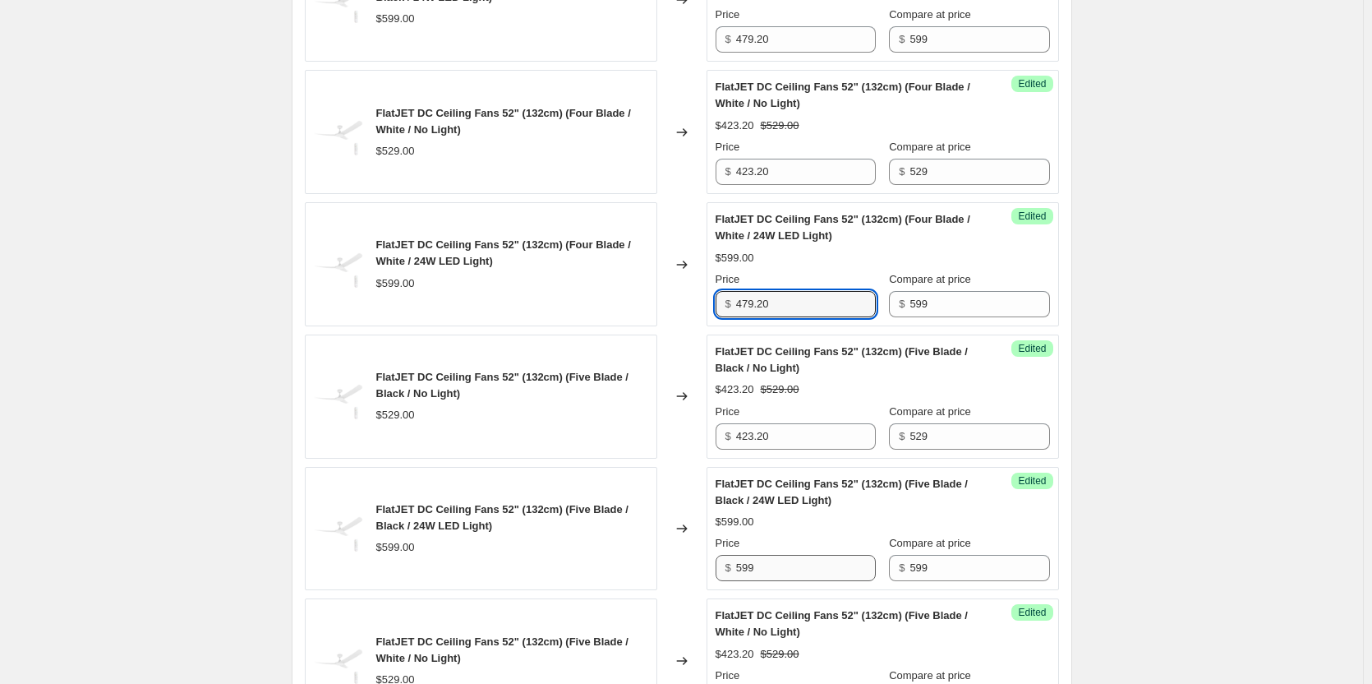
type input "479.20"
click at [794, 570] on input "599" at bounding box center [806, 568] width 140 height 26
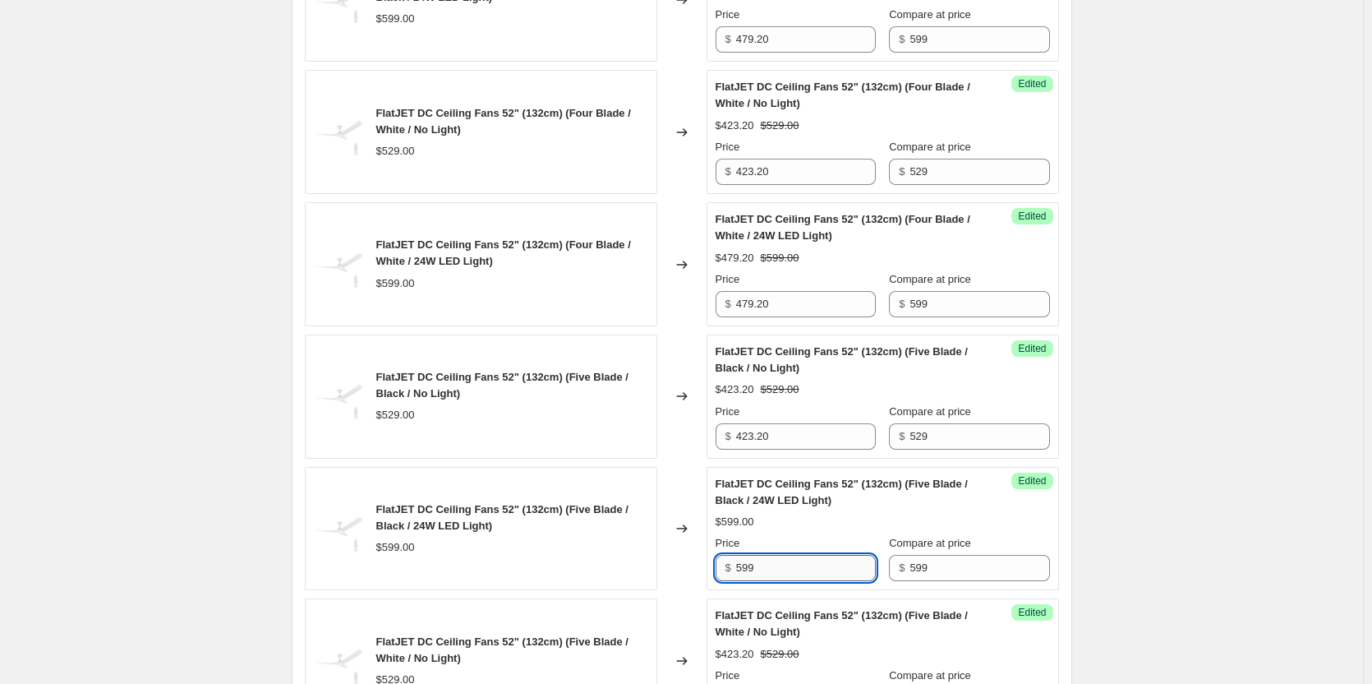
click at [794, 570] on input "599" at bounding box center [806, 568] width 140 height 26
paste input "479.20"
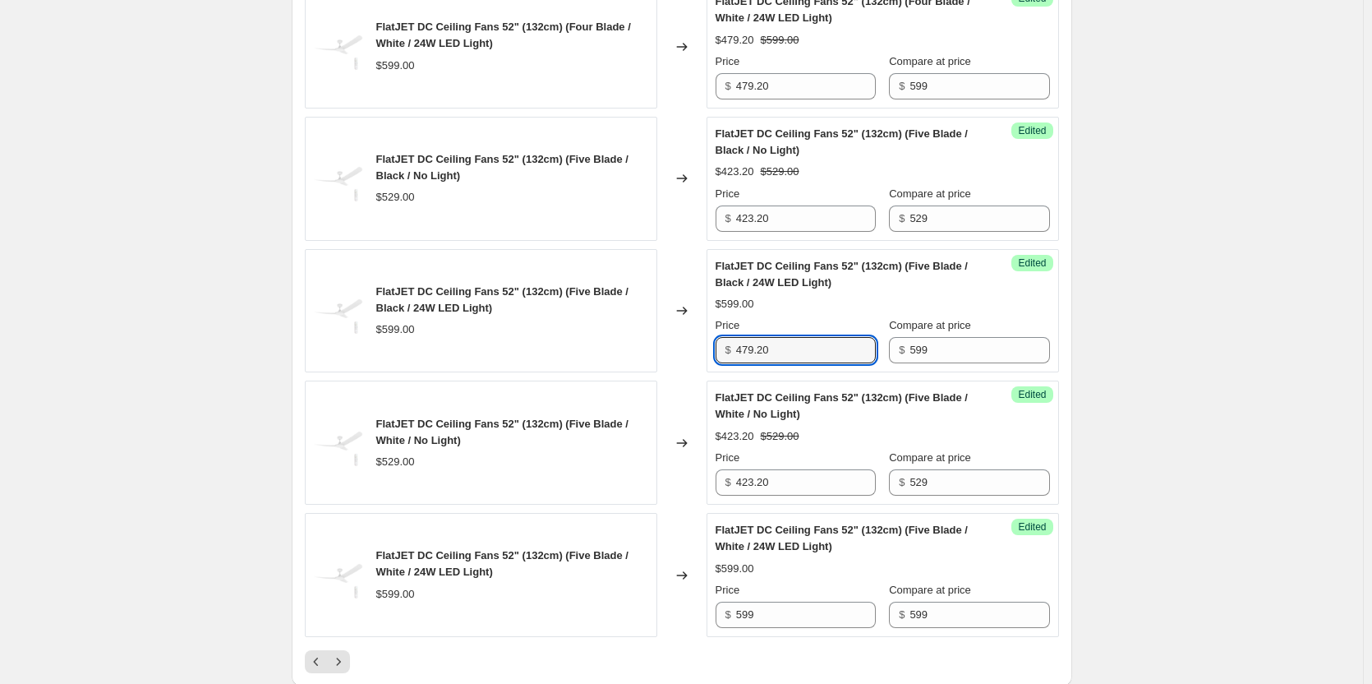
scroll to position [2630, 0]
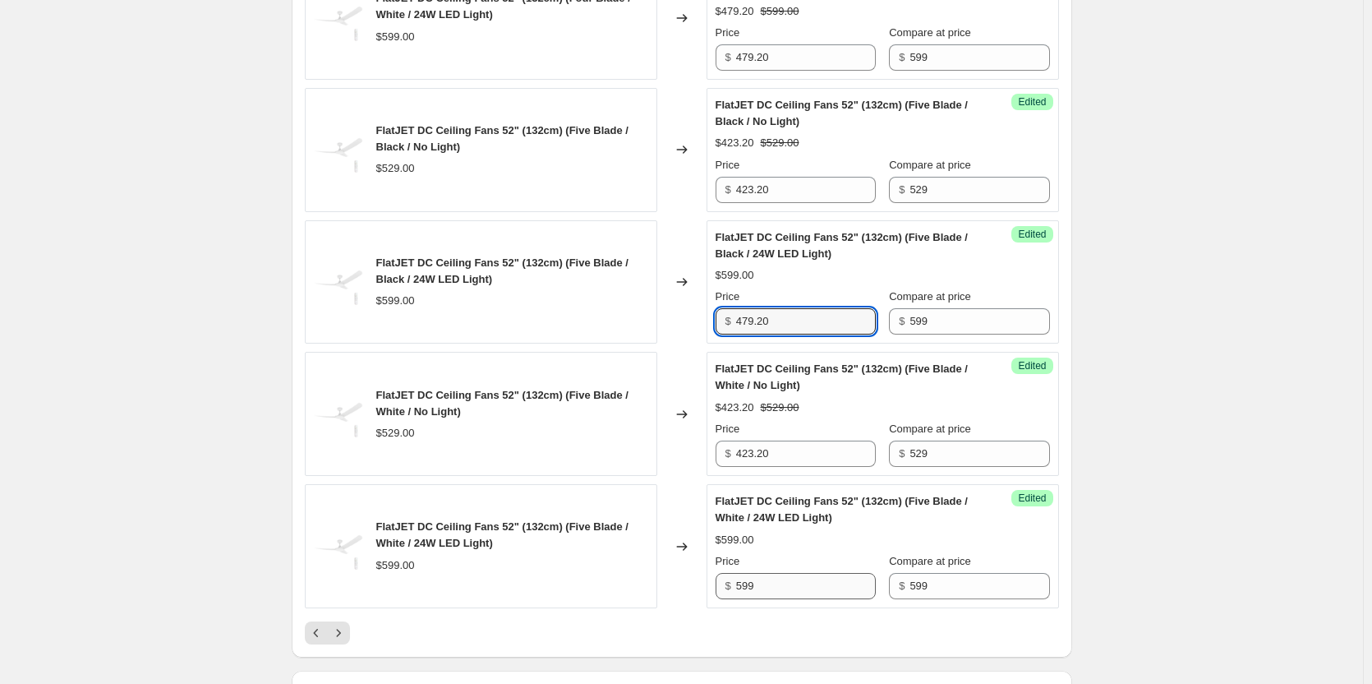
type input "479.20"
click at [795, 585] on input "599" at bounding box center [806, 586] width 140 height 26
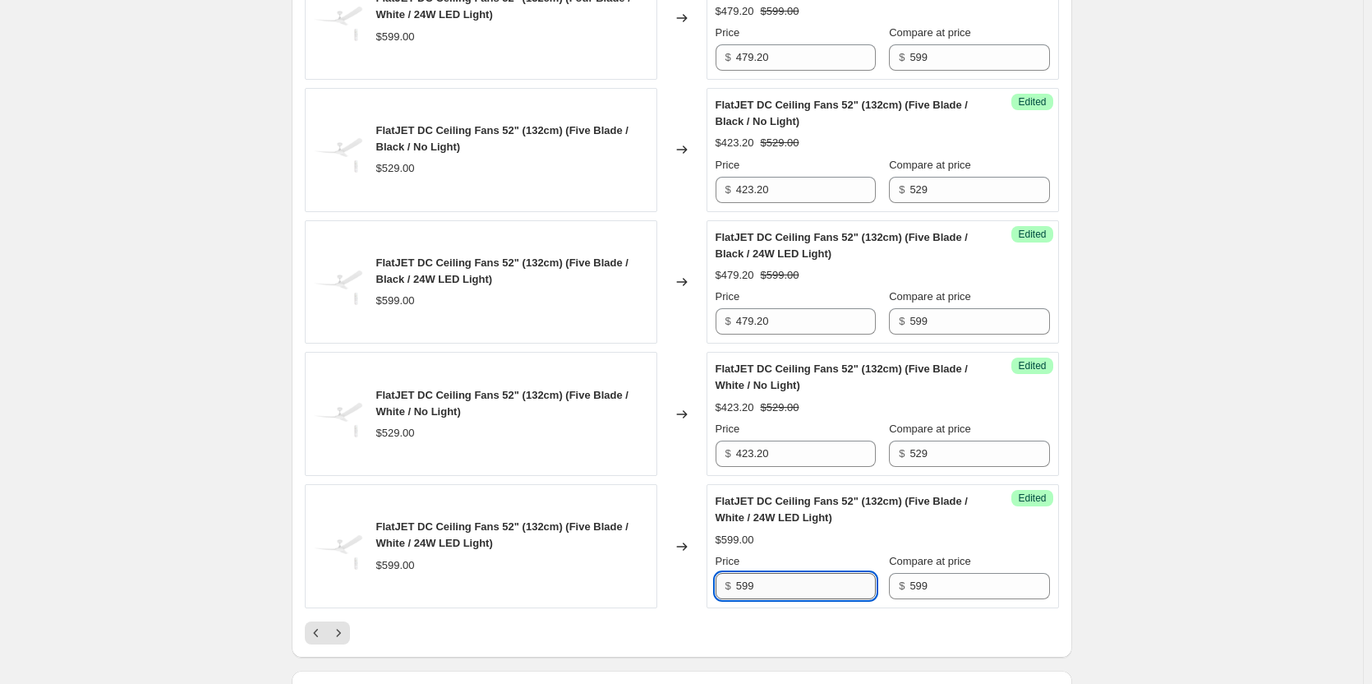
click at [795, 585] on input "599" at bounding box center [806, 586] width 140 height 26
paste input "479.20"
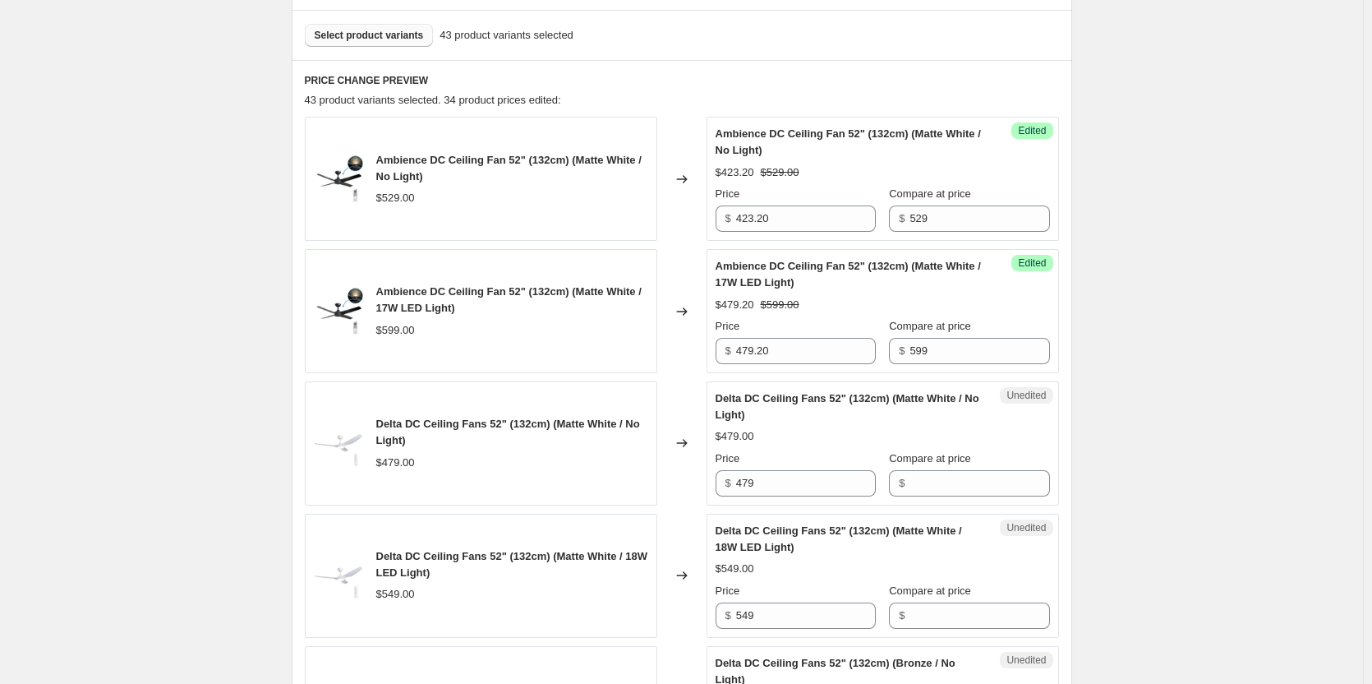
scroll to position [493, 0]
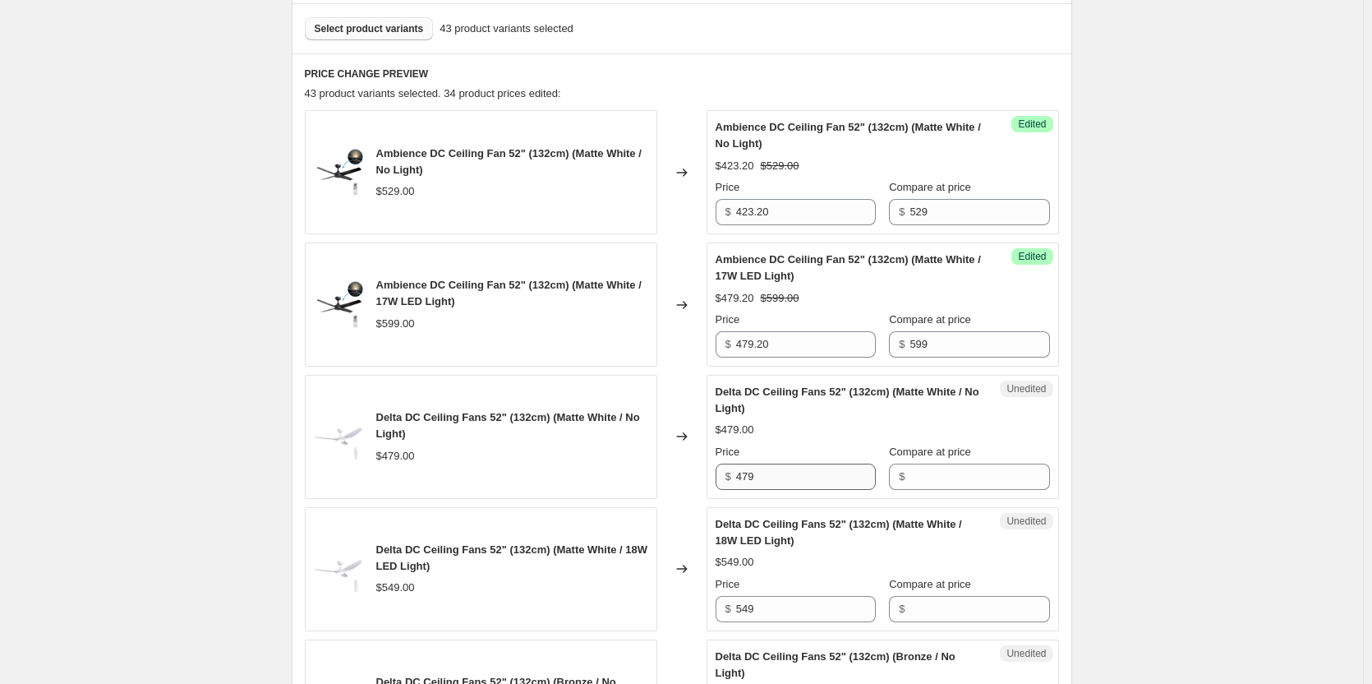
type input "479.20"
drag, startPoint x: 804, startPoint y: 479, endPoint x: 714, endPoint y: 477, distance: 89.6
click at [714, 477] on div "Unedited Delta DC Ceiling Fans 52" (132cm) (Matte White / No Light) $479.00 Pri…" at bounding box center [883, 437] width 353 height 124
click at [925, 480] on input "Compare at price" at bounding box center [980, 477] width 140 height 26
paste input "479"
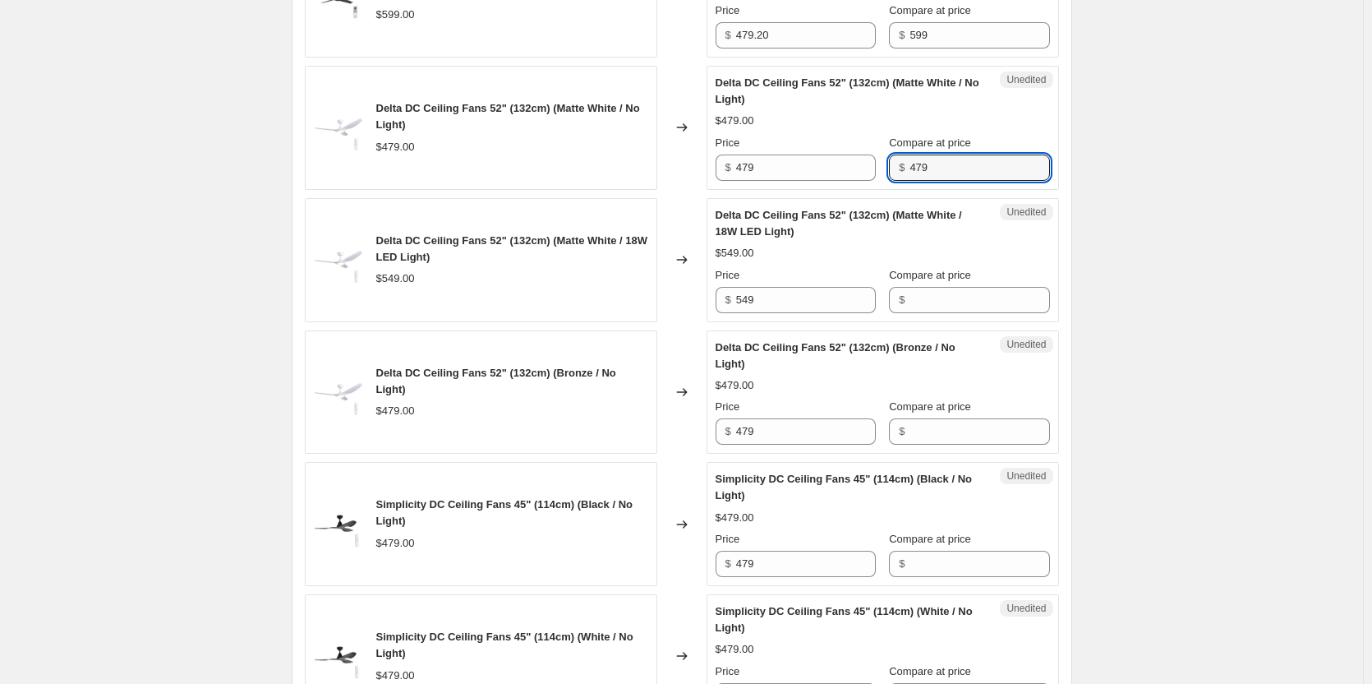
scroll to position [822, 0]
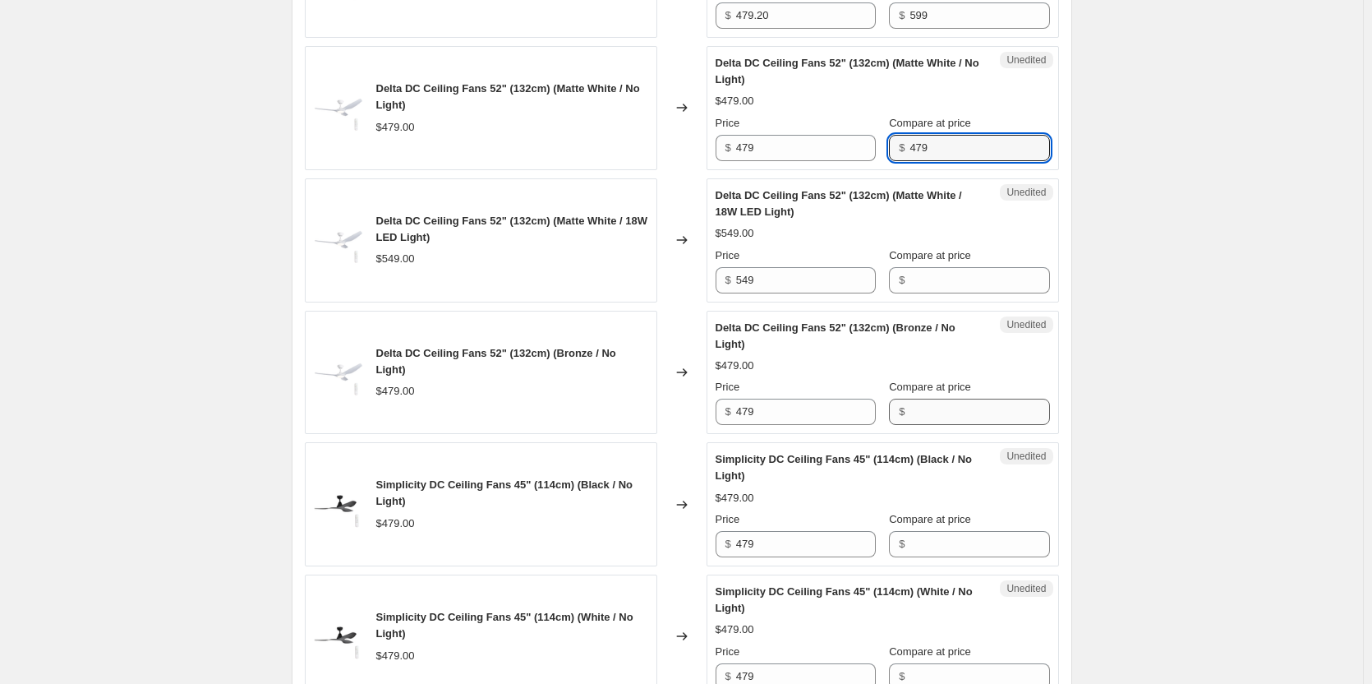
type input "479"
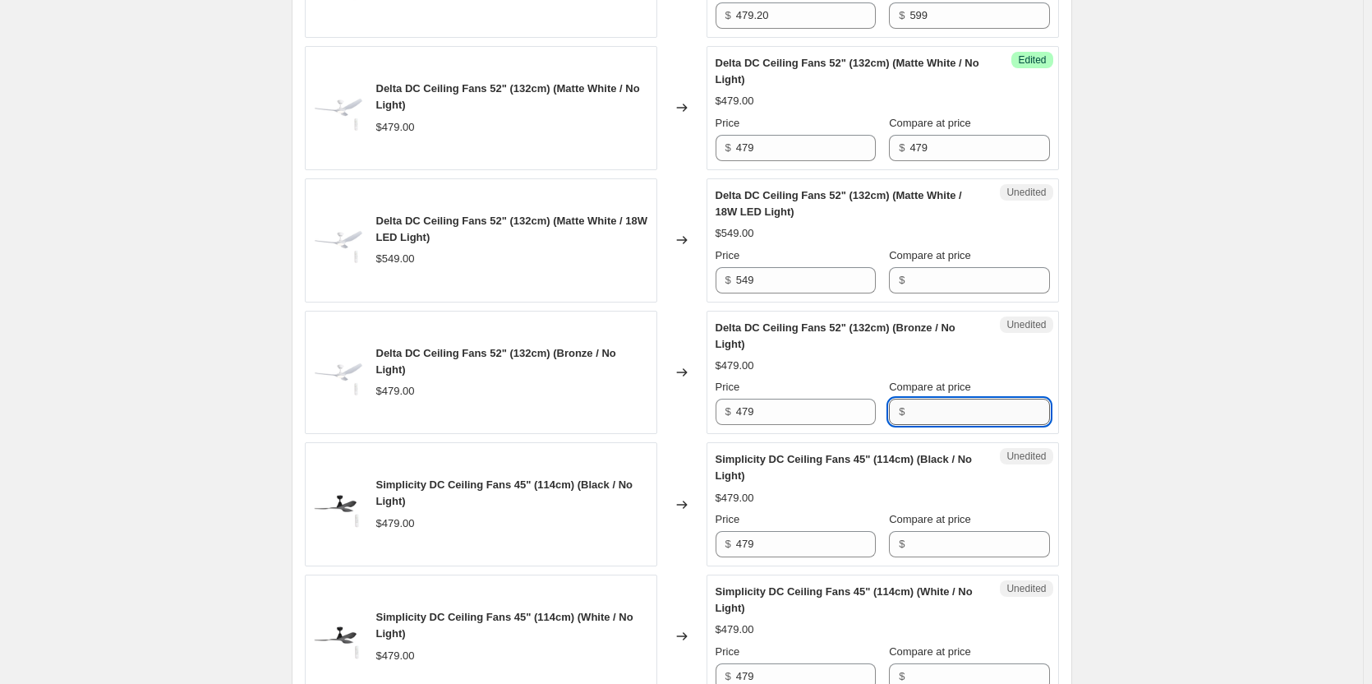
click at [932, 420] on input "Compare at price" at bounding box center [980, 412] width 140 height 26
paste input "479"
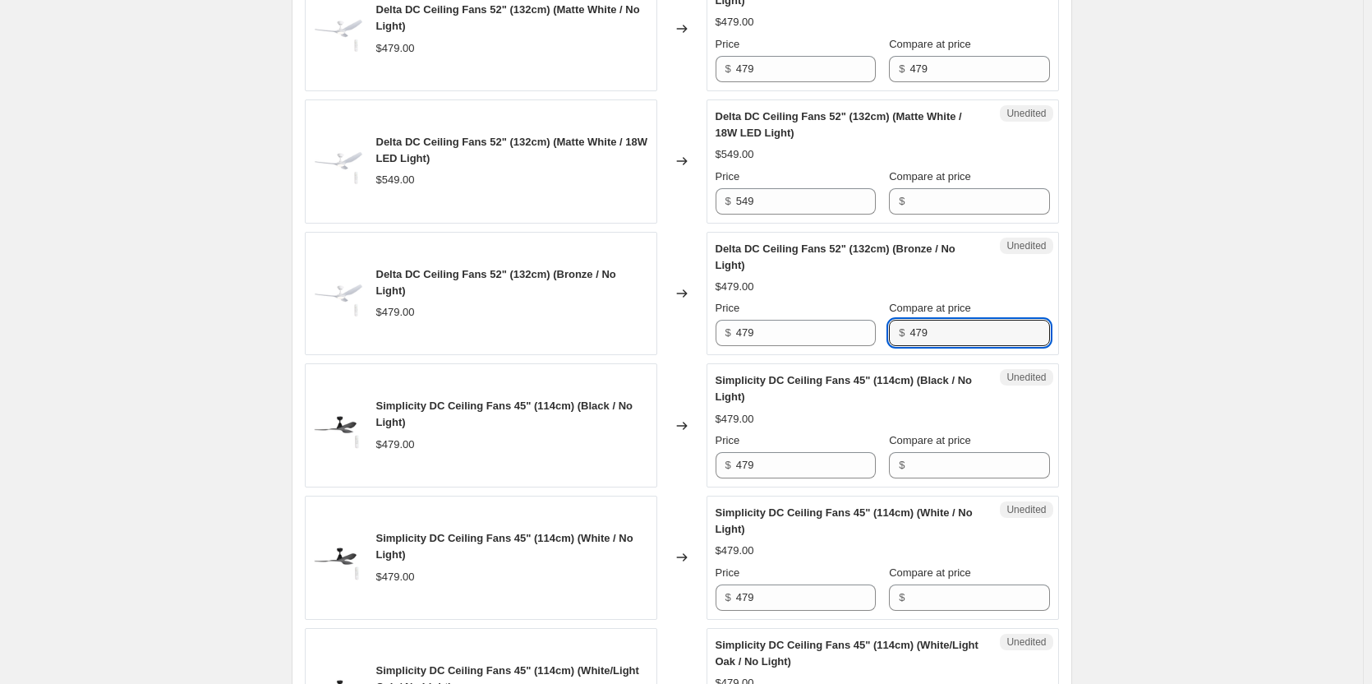
scroll to position [986, 0]
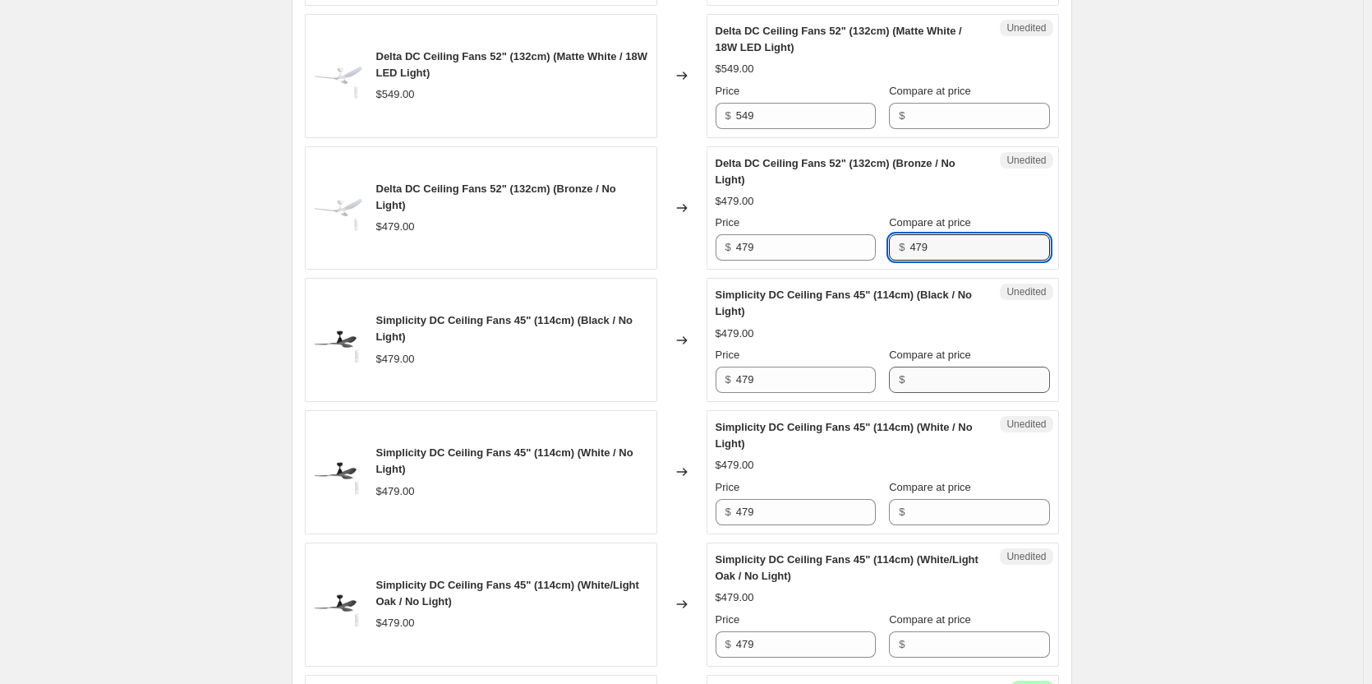
type input "479"
click at [932, 382] on input "Compare at price" at bounding box center [980, 380] width 140 height 26
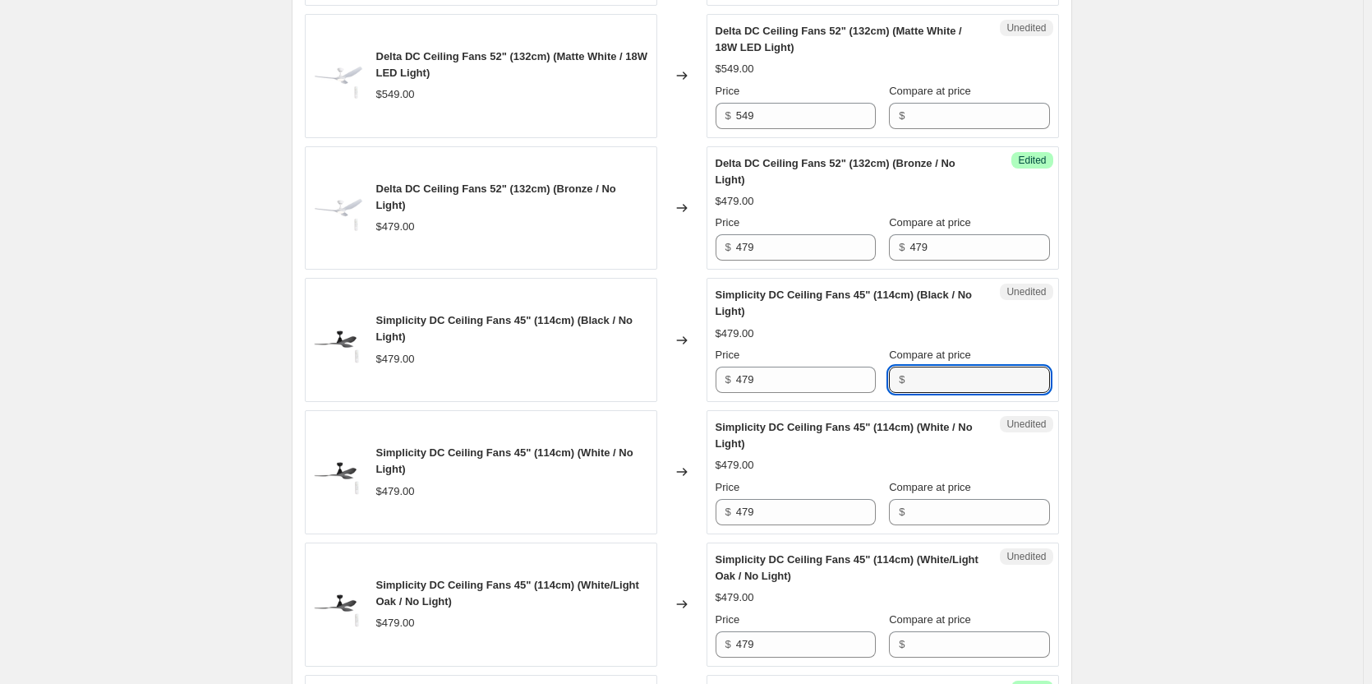
paste input "479"
type input "479"
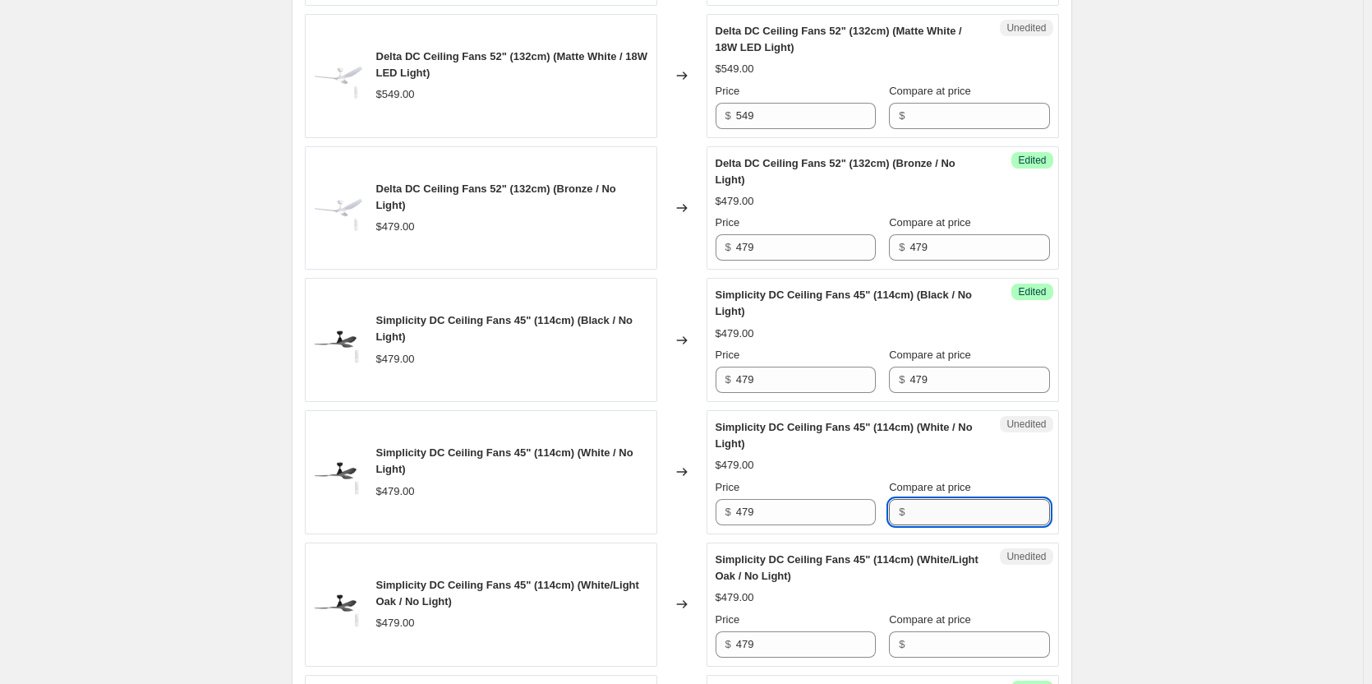
click at [932, 504] on input "Compare at price" at bounding box center [980, 512] width 140 height 26
paste input "479"
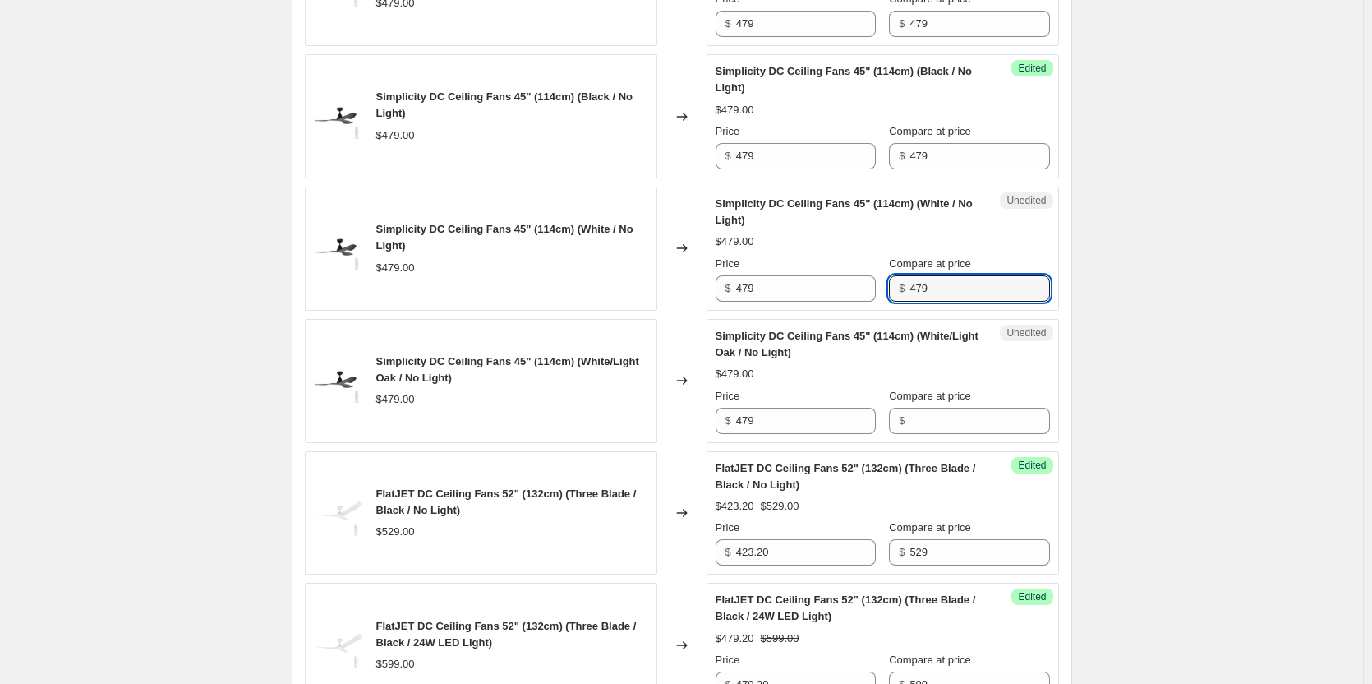
scroll to position [1233, 0]
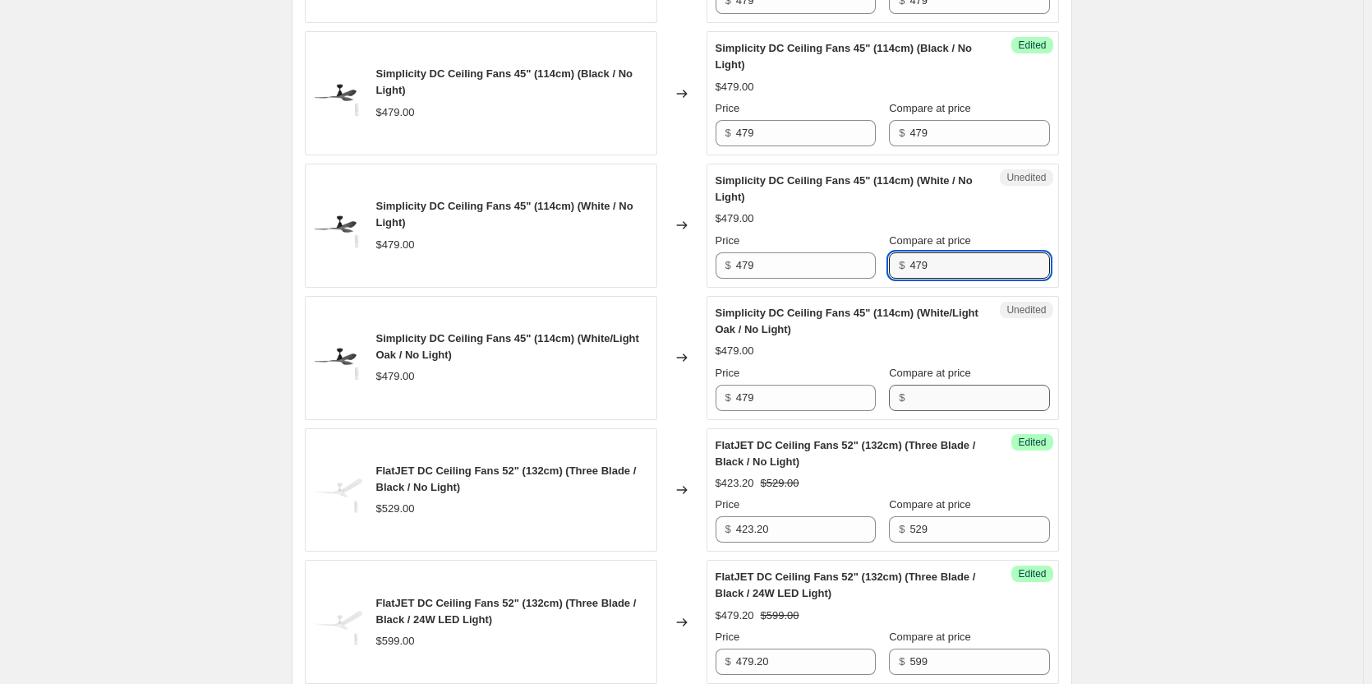
type input "479"
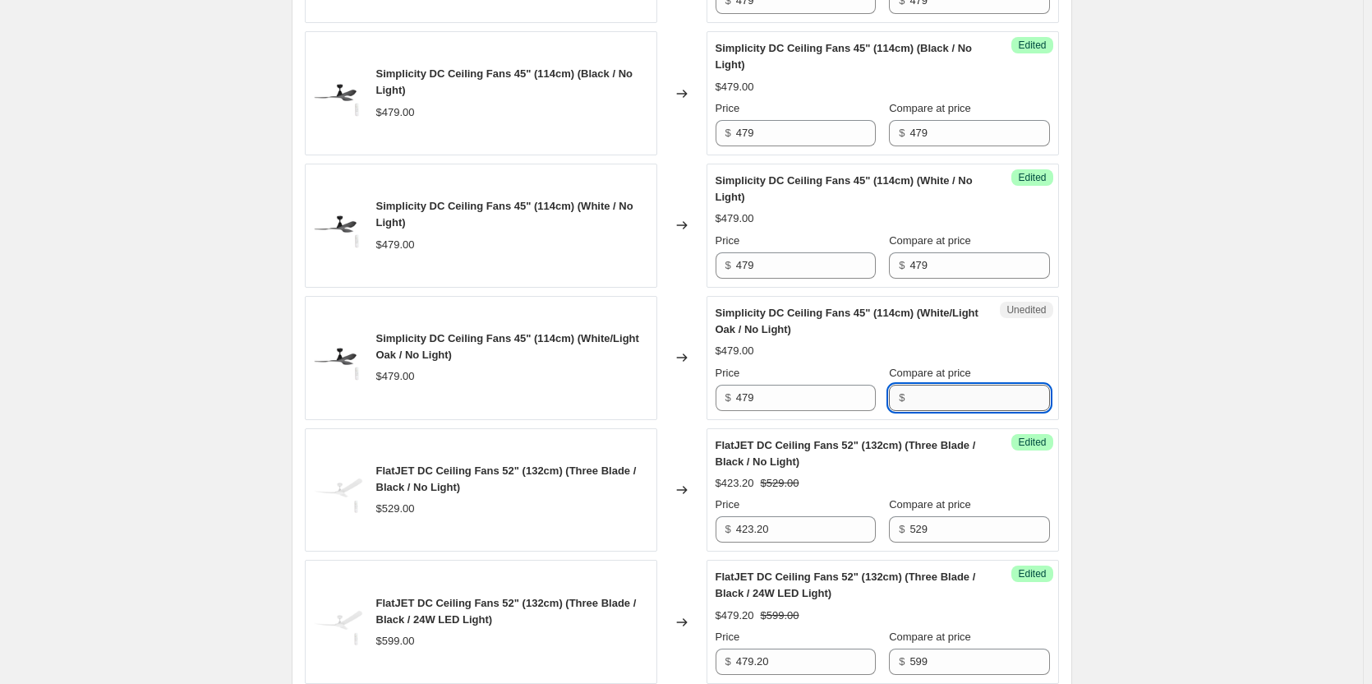
click at [929, 405] on input "Compare at price" at bounding box center [980, 398] width 140 height 26
paste input "479"
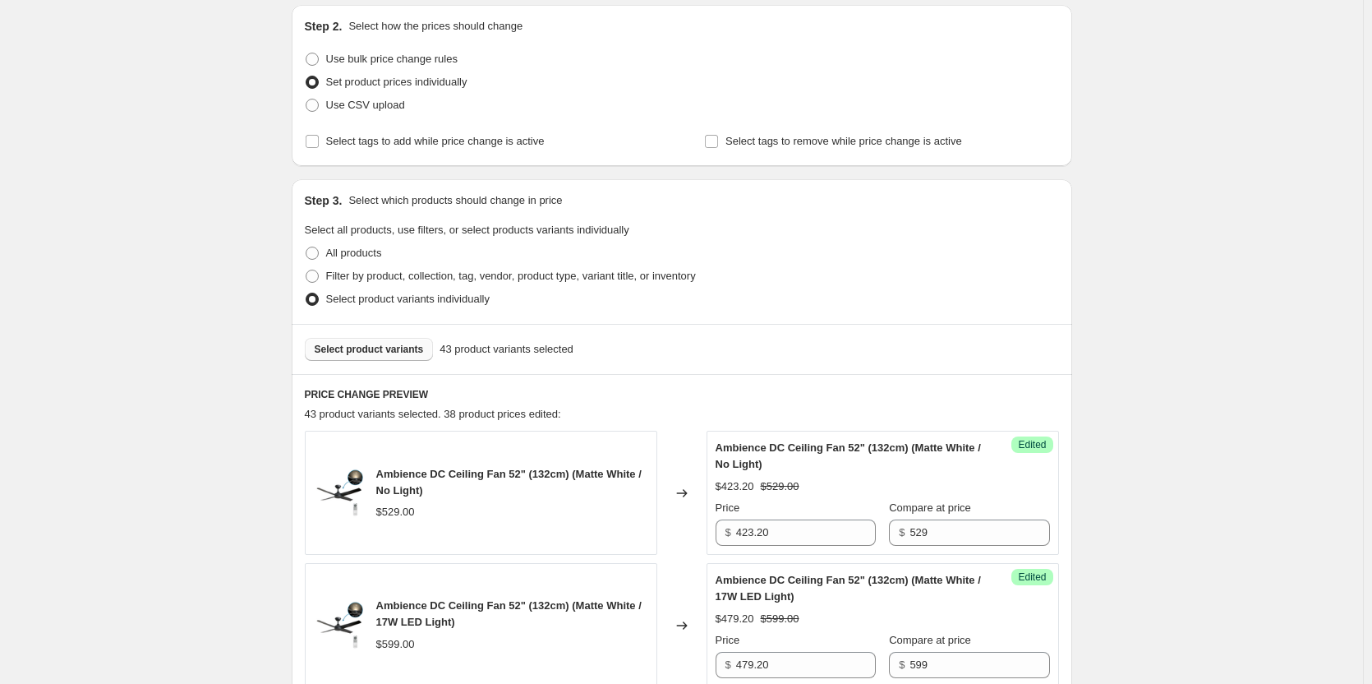
scroll to position [0, 0]
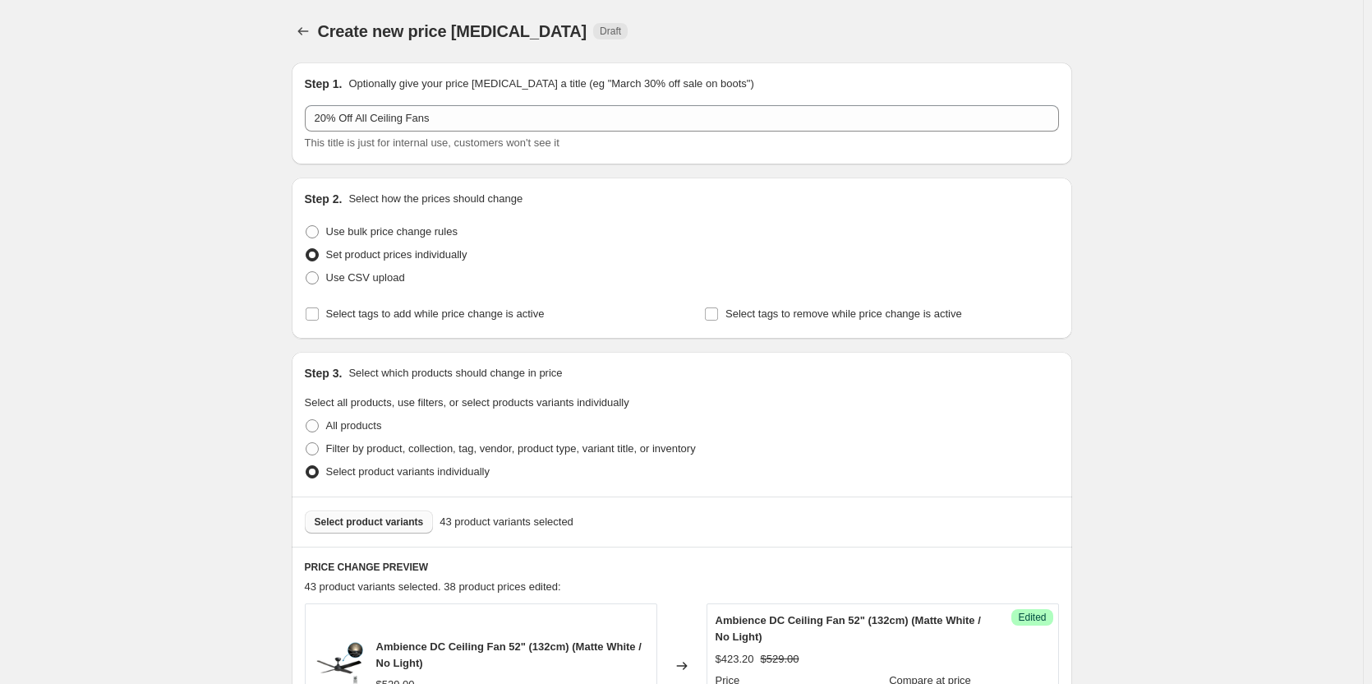
type input "479"
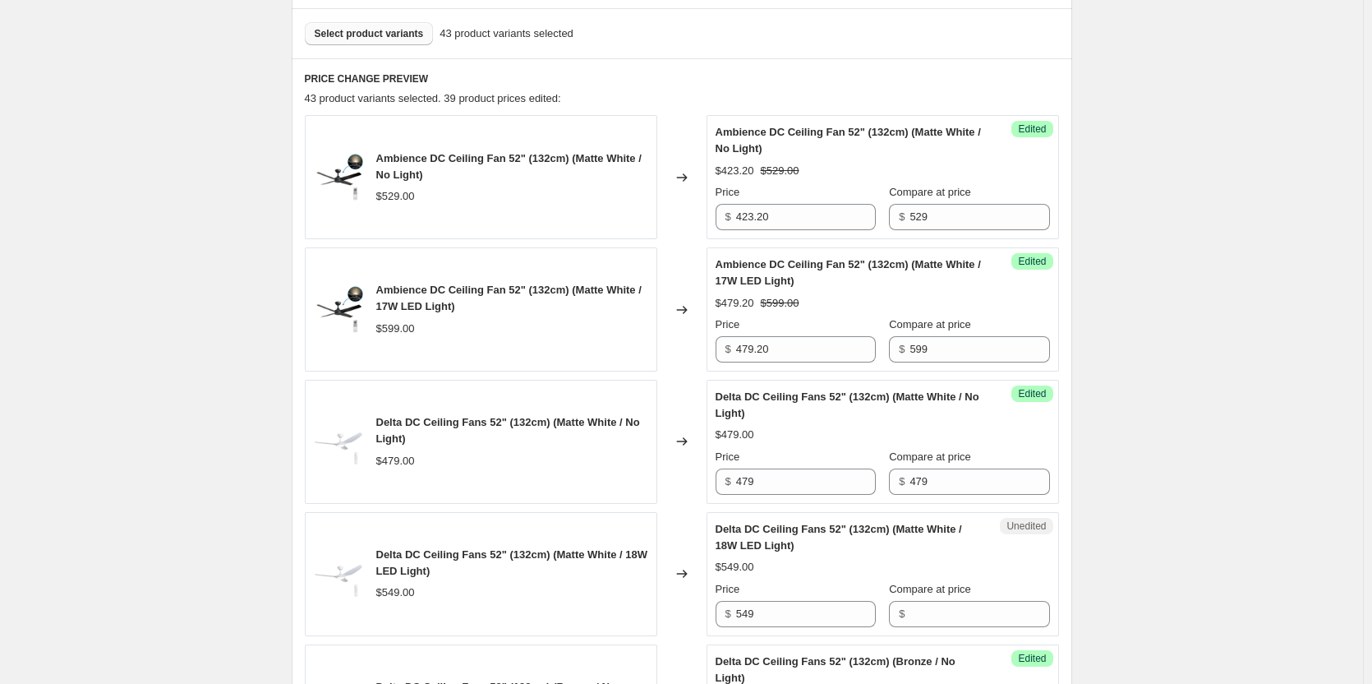
scroll to position [493, 0]
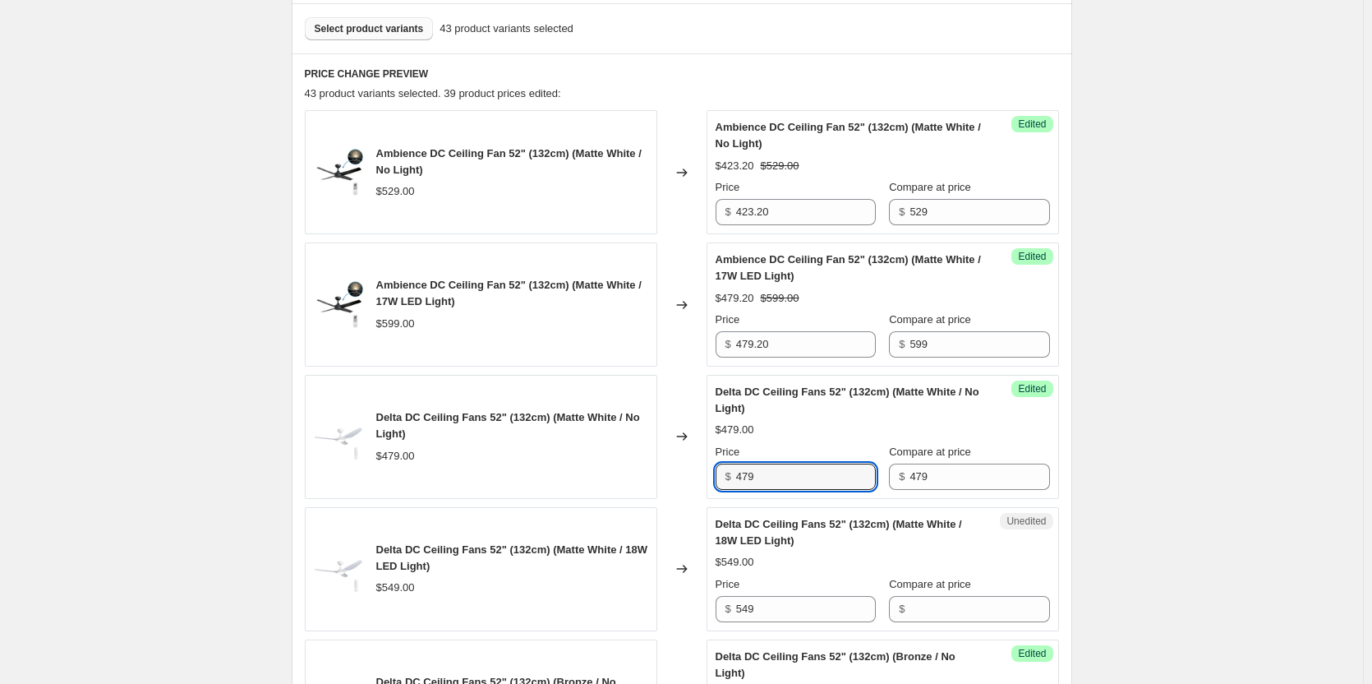
drag, startPoint x: 782, startPoint y: 476, endPoint x: 706, endPoint y: 466, distance: 76.2
click at [706, 466] on div "Delta DC Ceiling Fans 52" (132cm) (Matte White / No Light) $479.00 Changed to S…" at bounding box center [682, 437] width 754 height 124
drag, startPoint x: 797, startPoint y: 477, endPoint x: 718, endPoint y: 483, distance: 79.1
click at [718, 483] on div "Success Edited Delta DC Ceiling Fans 52" (132cm) (Matte White / No Light) $479.…" at bounding box center [883, 437] width 353 height 124
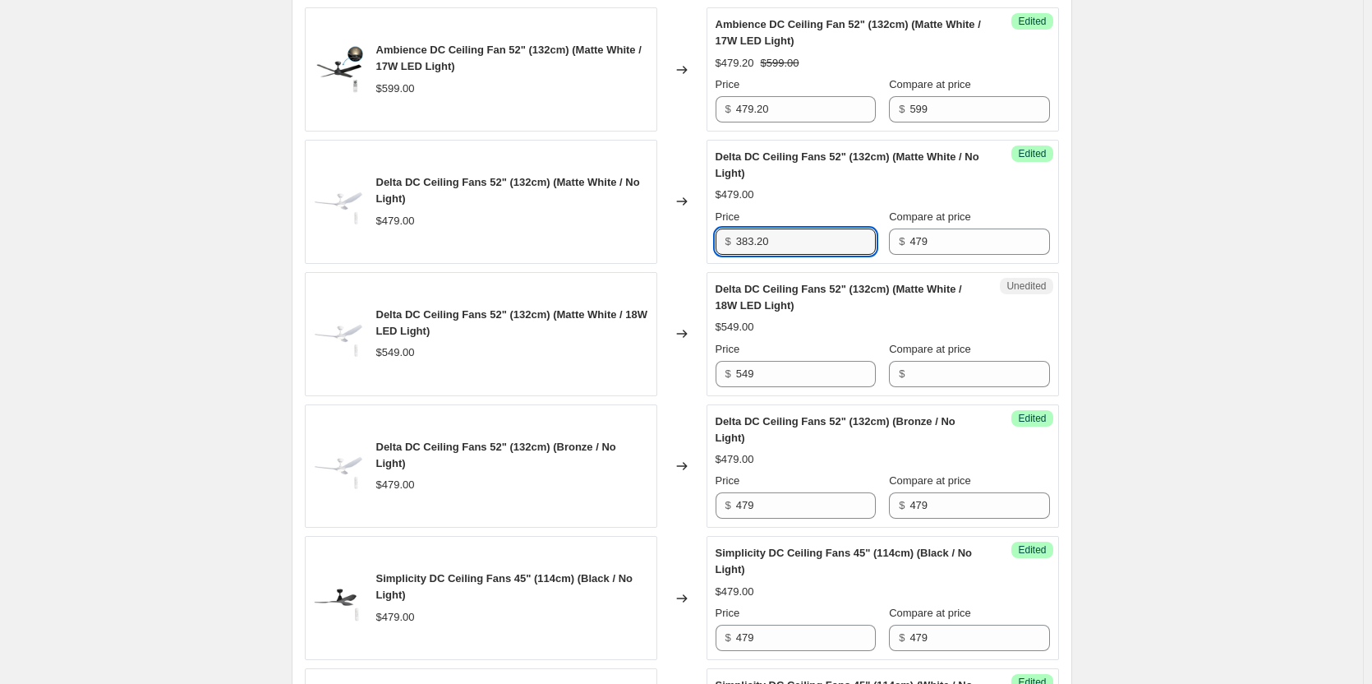
scroll to position [740, 0]
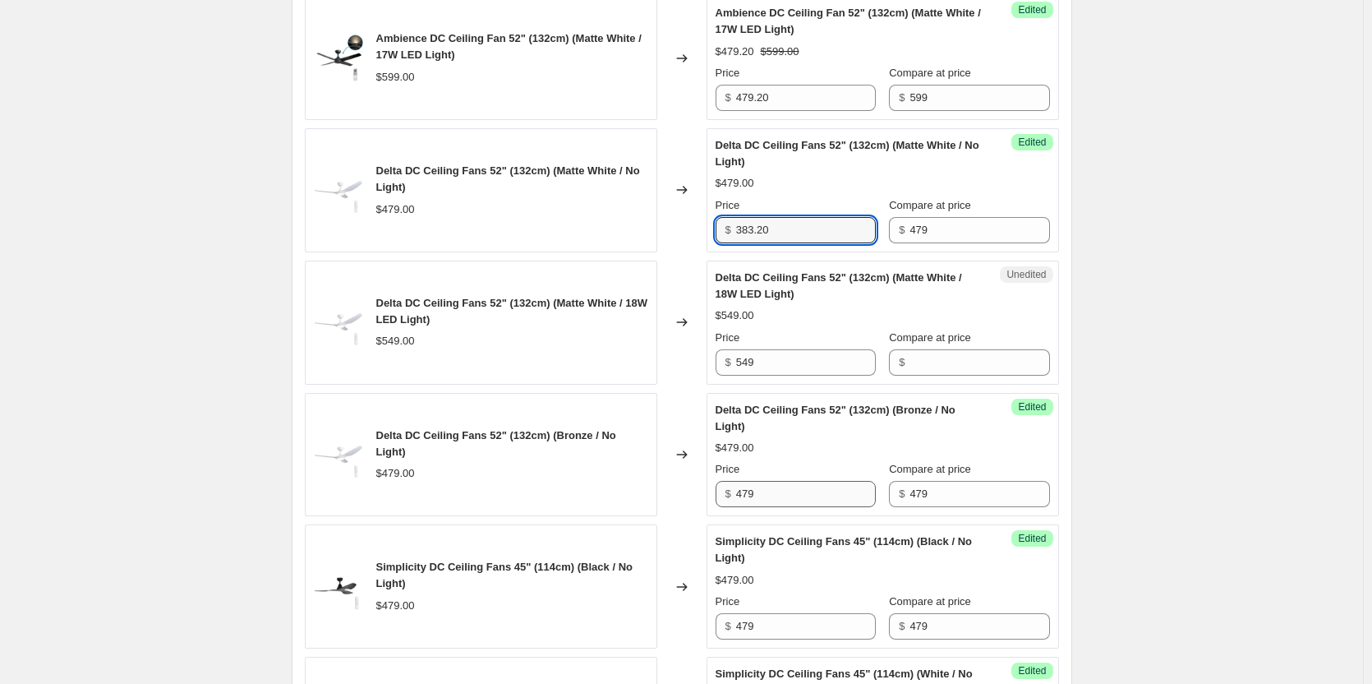
type input "383.20"
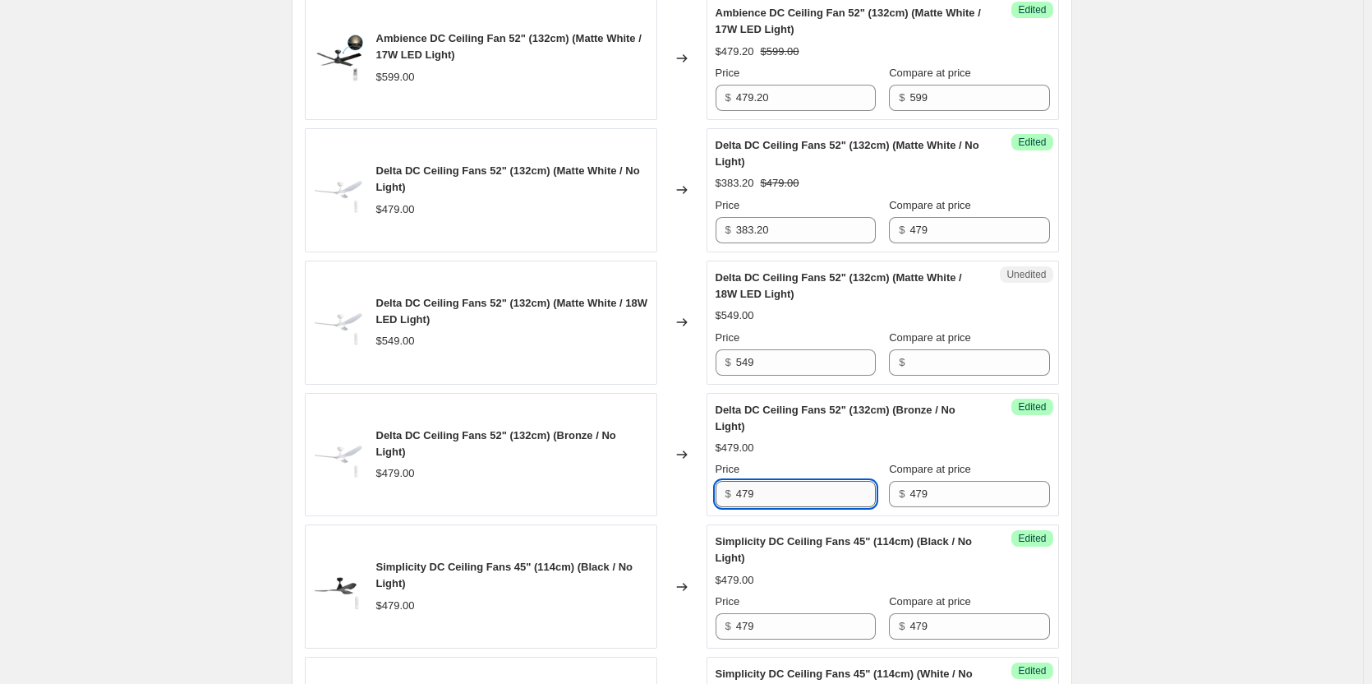
click at [816, 499] on input "479" at bounding box center [806, 494] width 140 height 26
paste input "383.20"
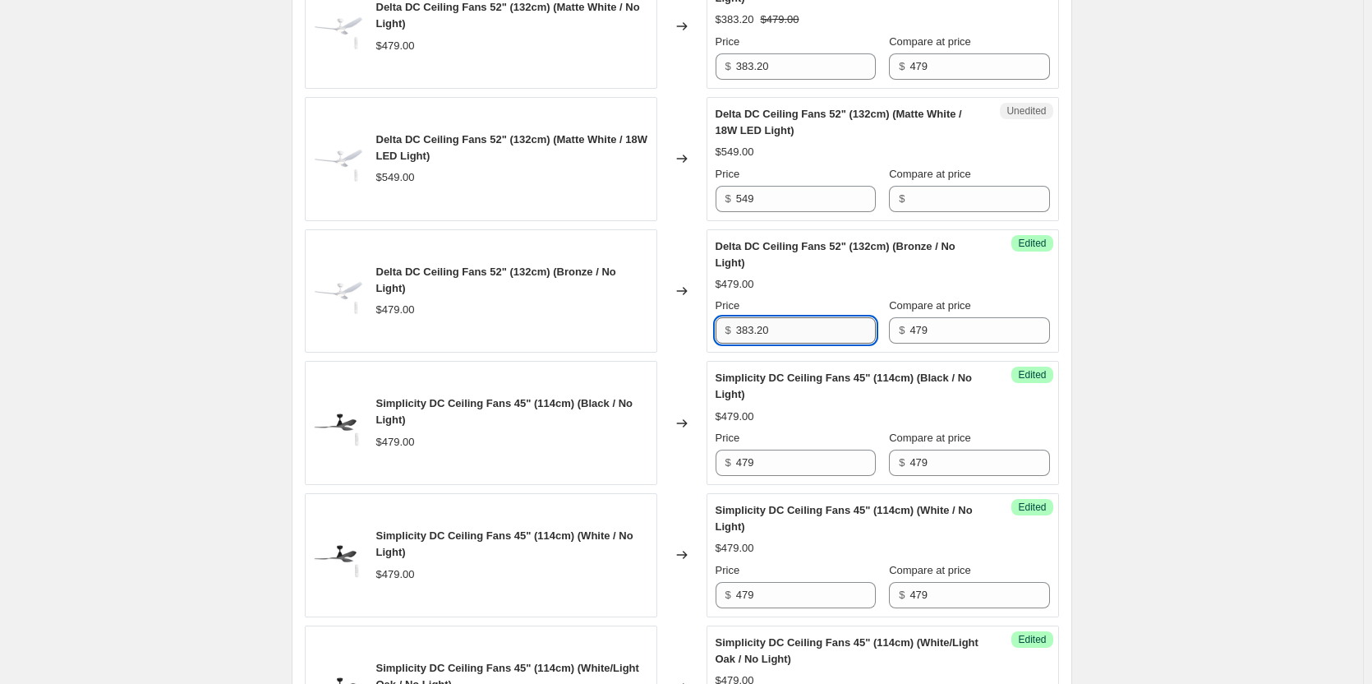
scroll to position [904, 0]
type input "383.20"
click at [796, 459] on input "479" at bounding box center [806, 462] width 140 height 26
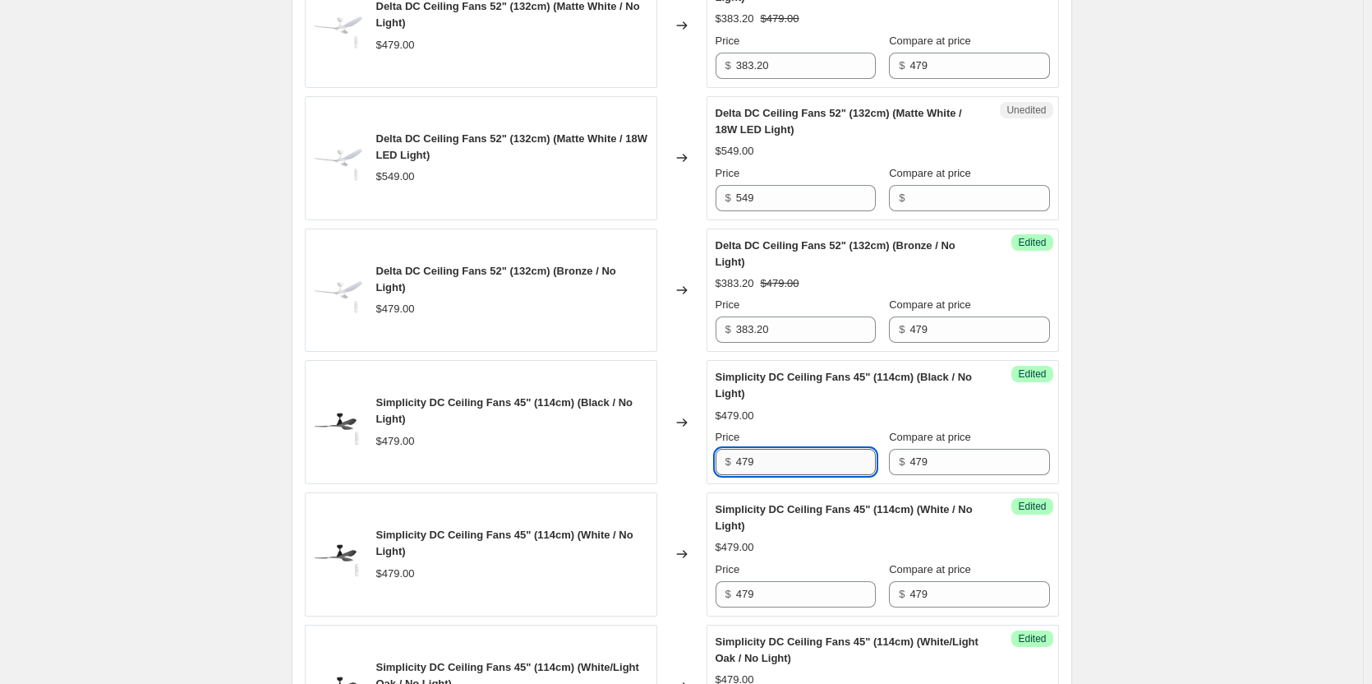
click at [796, 459] on input "479" at bounding box center [806, 462] width 140 height 26
paste input "383.20"
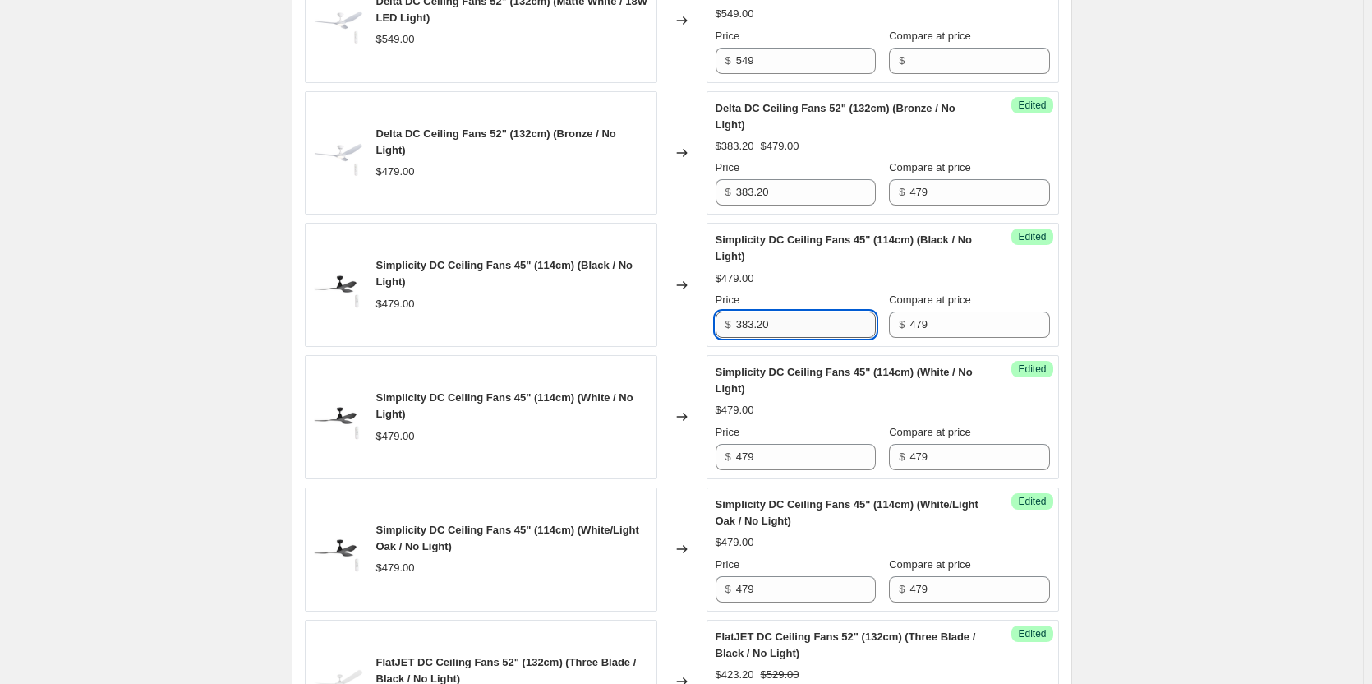
scroll to position [1068, 0]
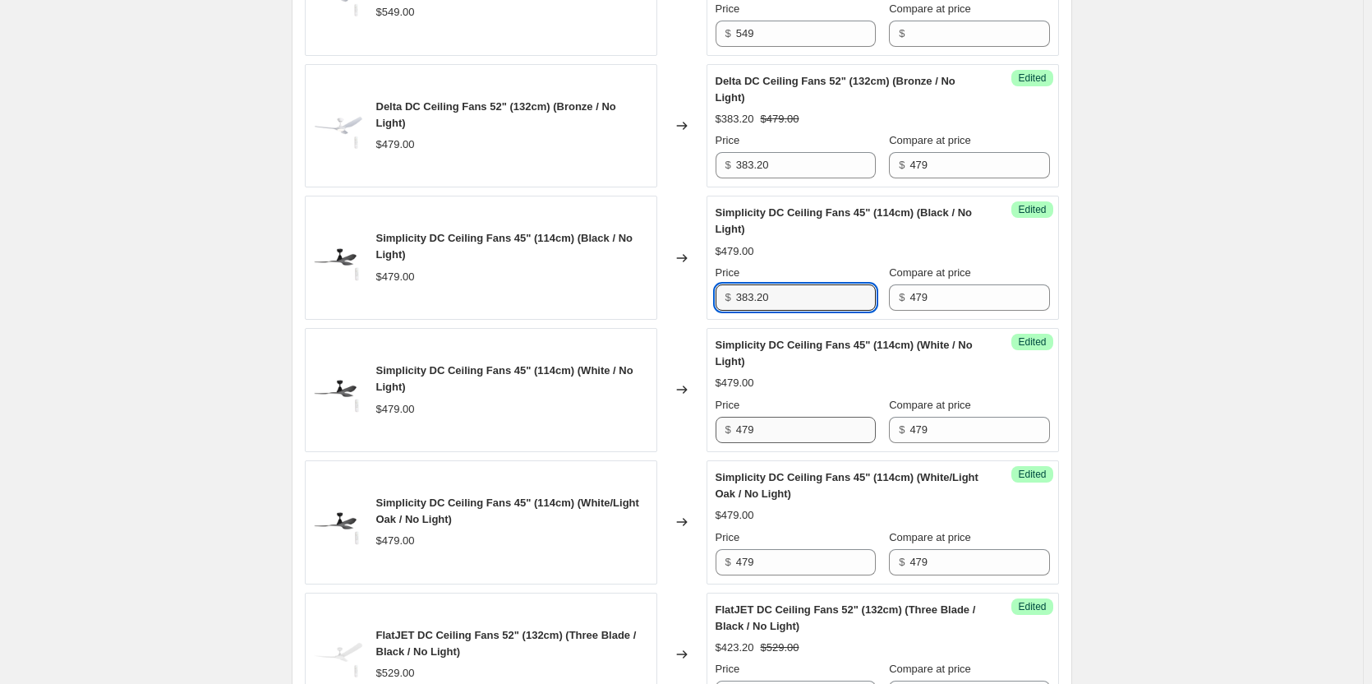
type input "383.20"
click at [780, 431] on input "479" at bounding box center [806, 430] width 140 height 26
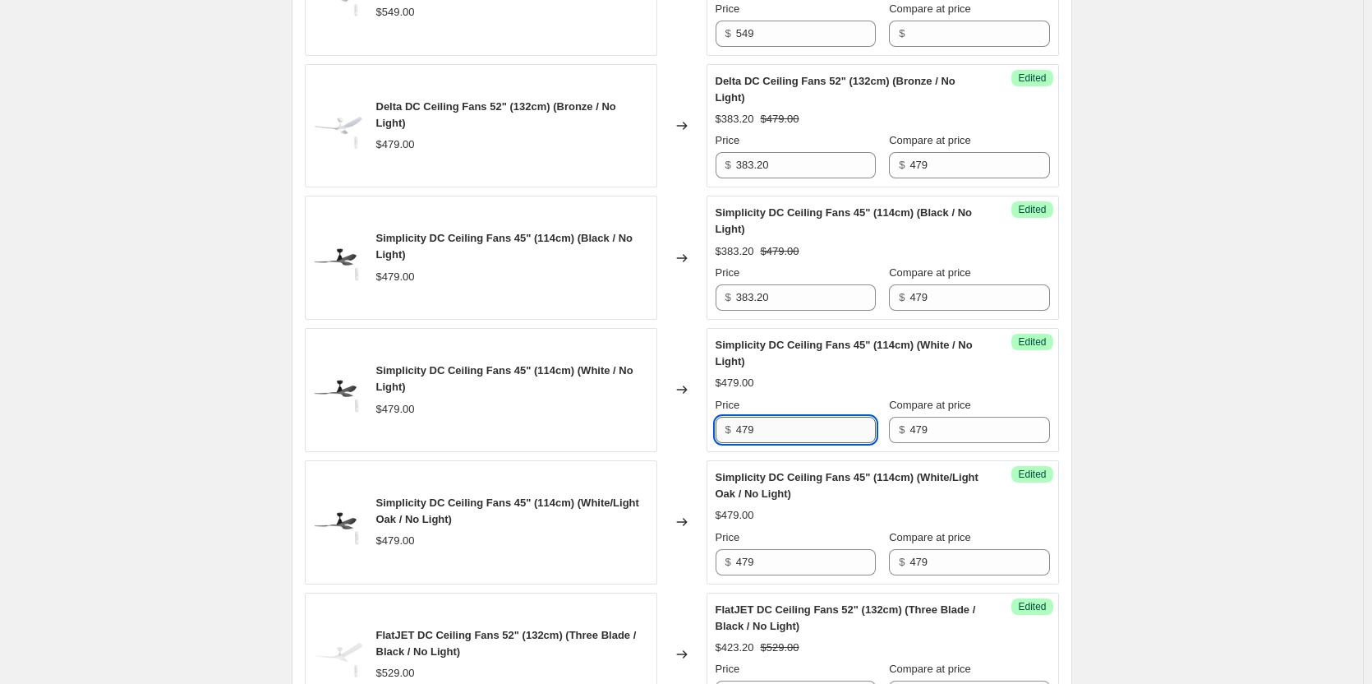
click at [780, 431] on input "479" at bounding box center [806, 430] width 140 height 26
paste input "383.20"
type input "383.20"
click at [768, 564] on input "479" at bounding box center [806, 562] width 140 height 26
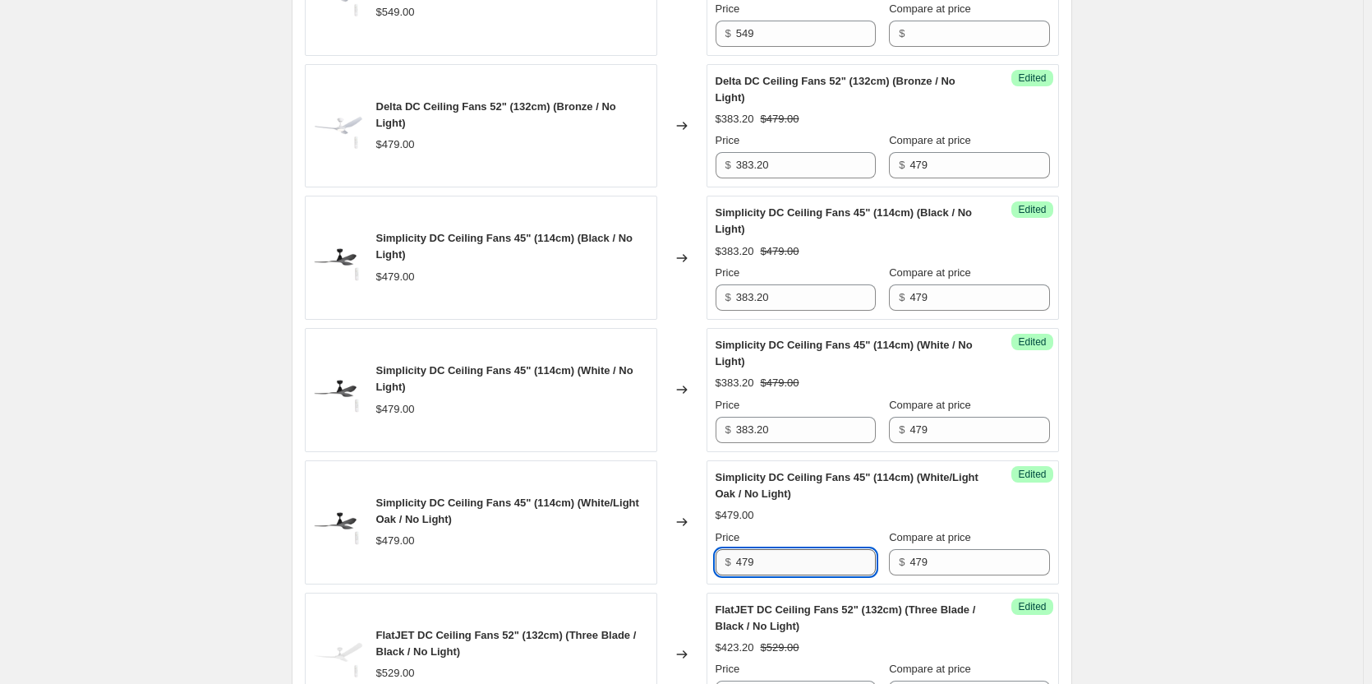
click at [768, 564] on input "479" at bounding box center [806, 562] width 140 height 26
paste input "383.20"
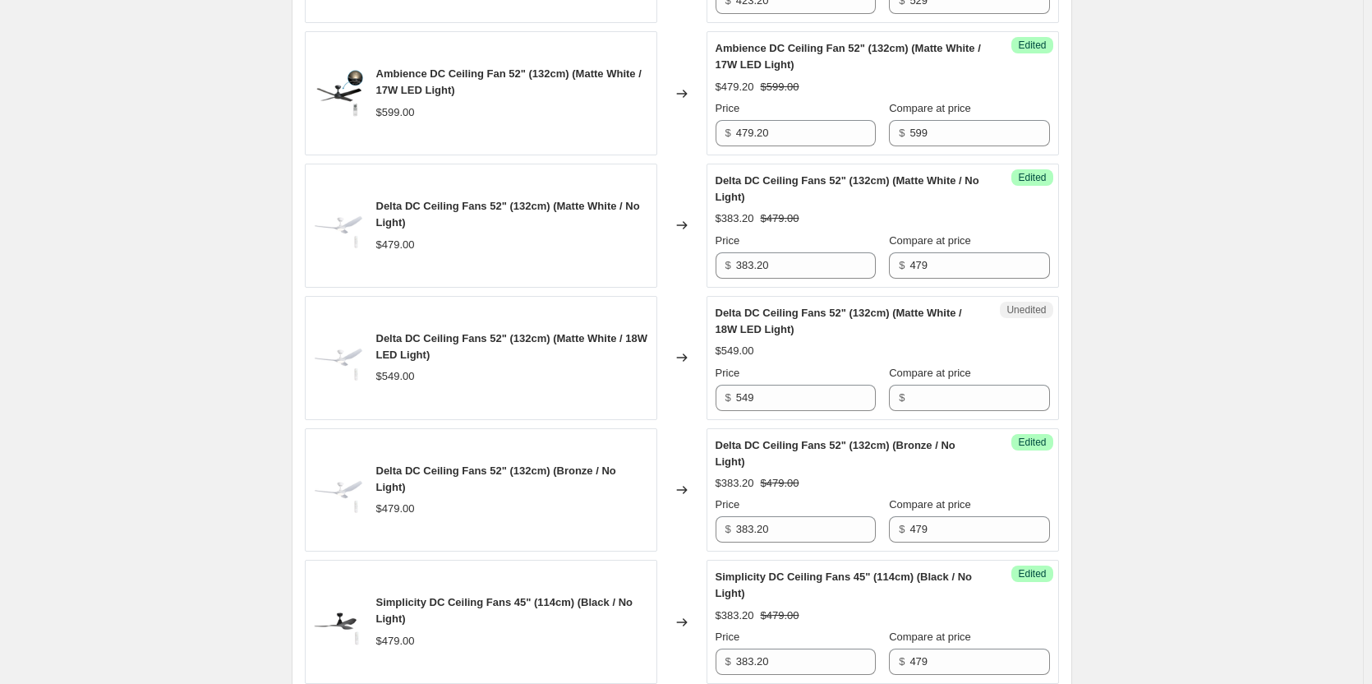
scroll to position [740, 0]
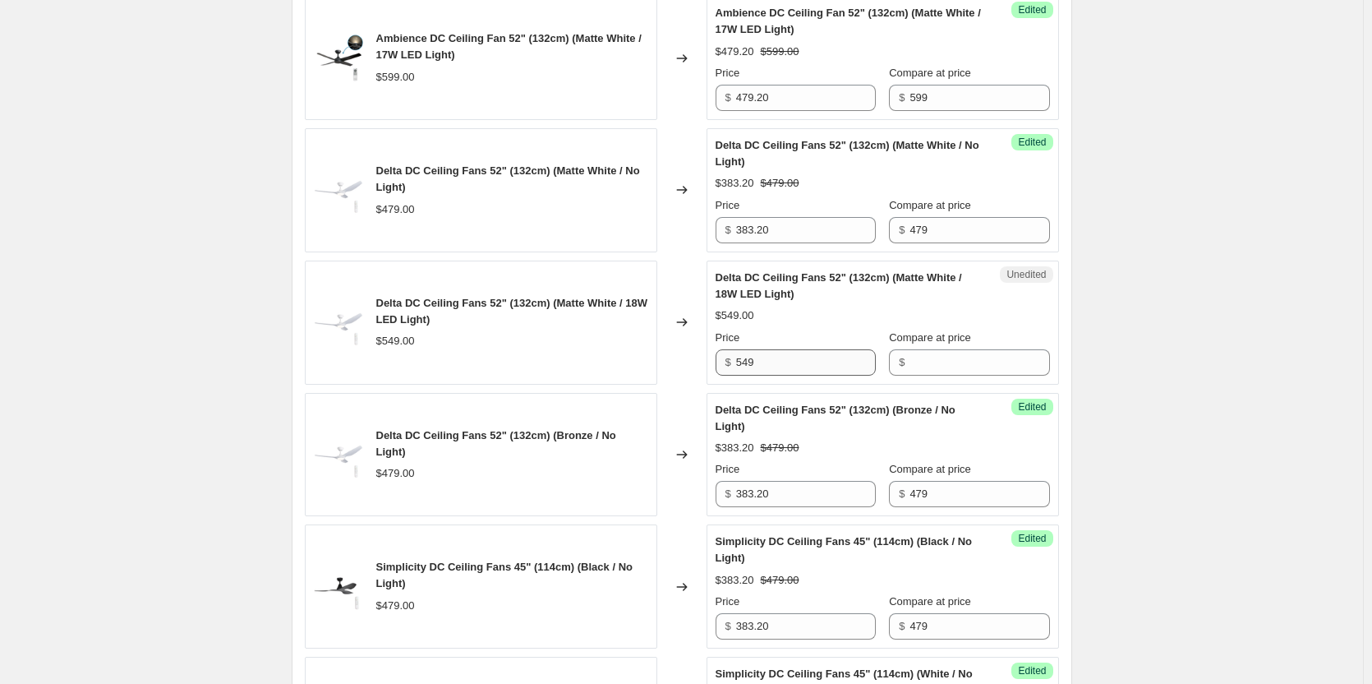
type input "383.20"
drag, startPoint x: 791, startPoint y: 365, endPoint x: 723, endPoint y: 373, distance: 68.7
click at [723, 373] on div "$ 549" at bounding box center [796, 362] width 160 height 26
click at [943, 362] on input "Compare at price" at bounding box center [980, 362] width 140 height 26
paste input "549"
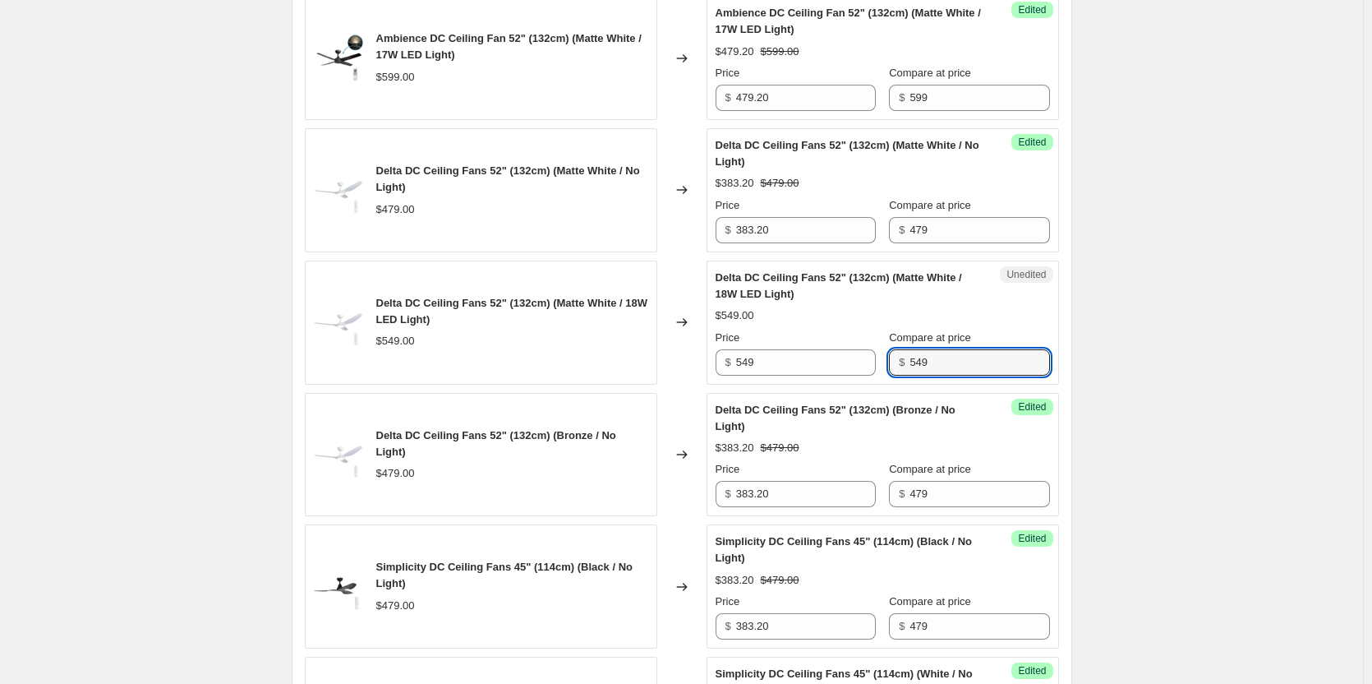
type input "549"
drag, startPoint x: 789, startPoint y: 367, endPoint x: 736, endPoint y: 369, distance: 53.5
click at [736, 369] on div "$ 549" at bounding box center [796, 362] width 160 height 26
type input "383.20"
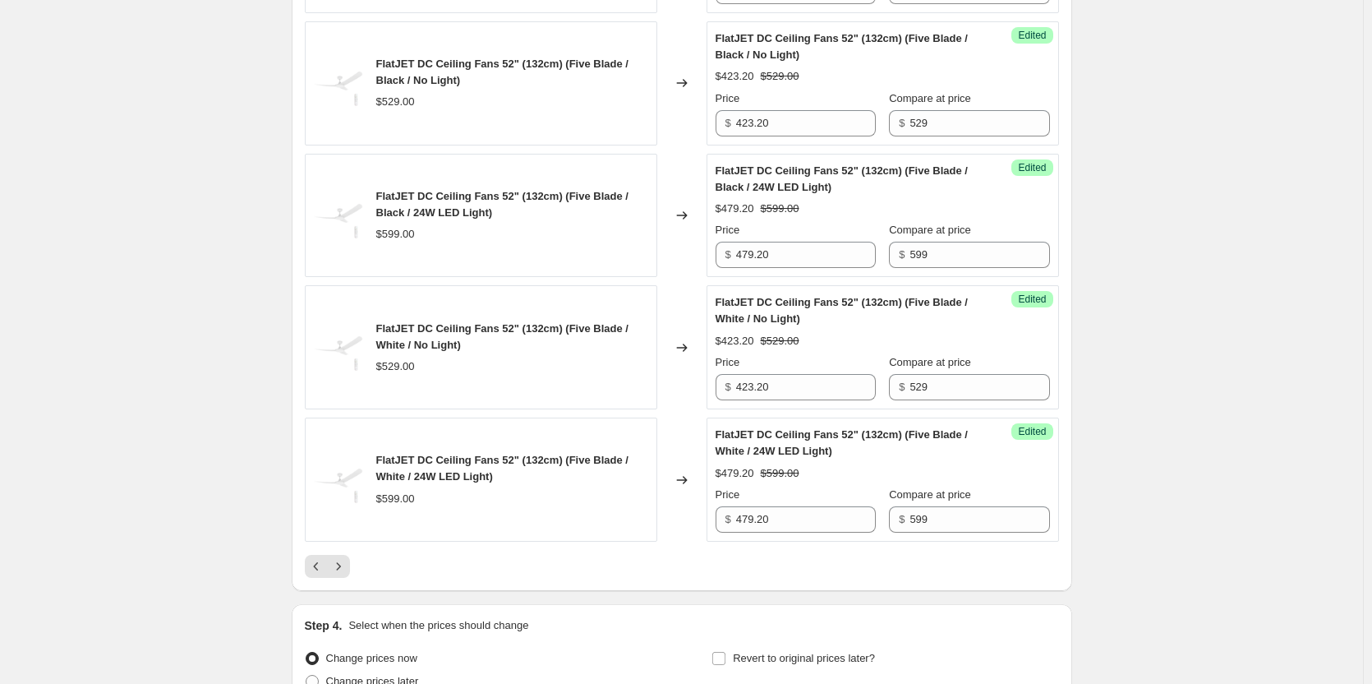
scroll to position [2858, 0]
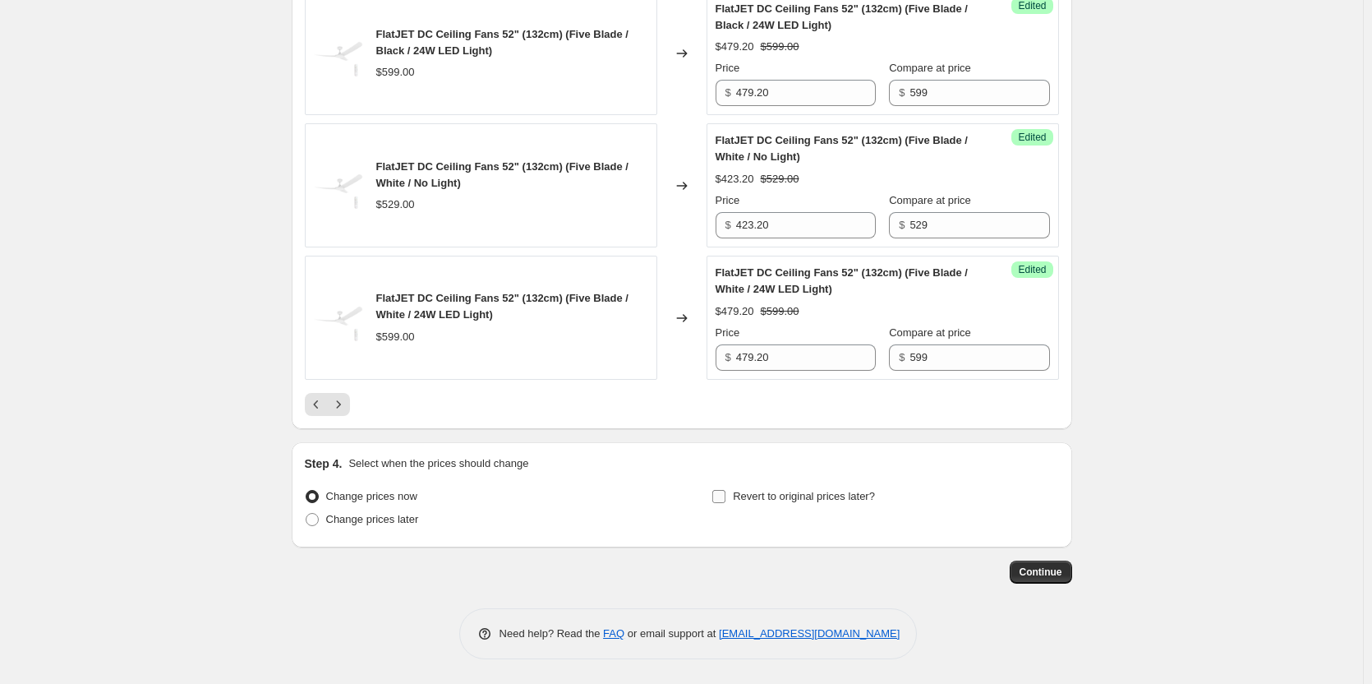
click at [722, 500] on input "Revert to original prices later?" at bounding box center [719, 496] width 13 height 13
checkbox input "true"
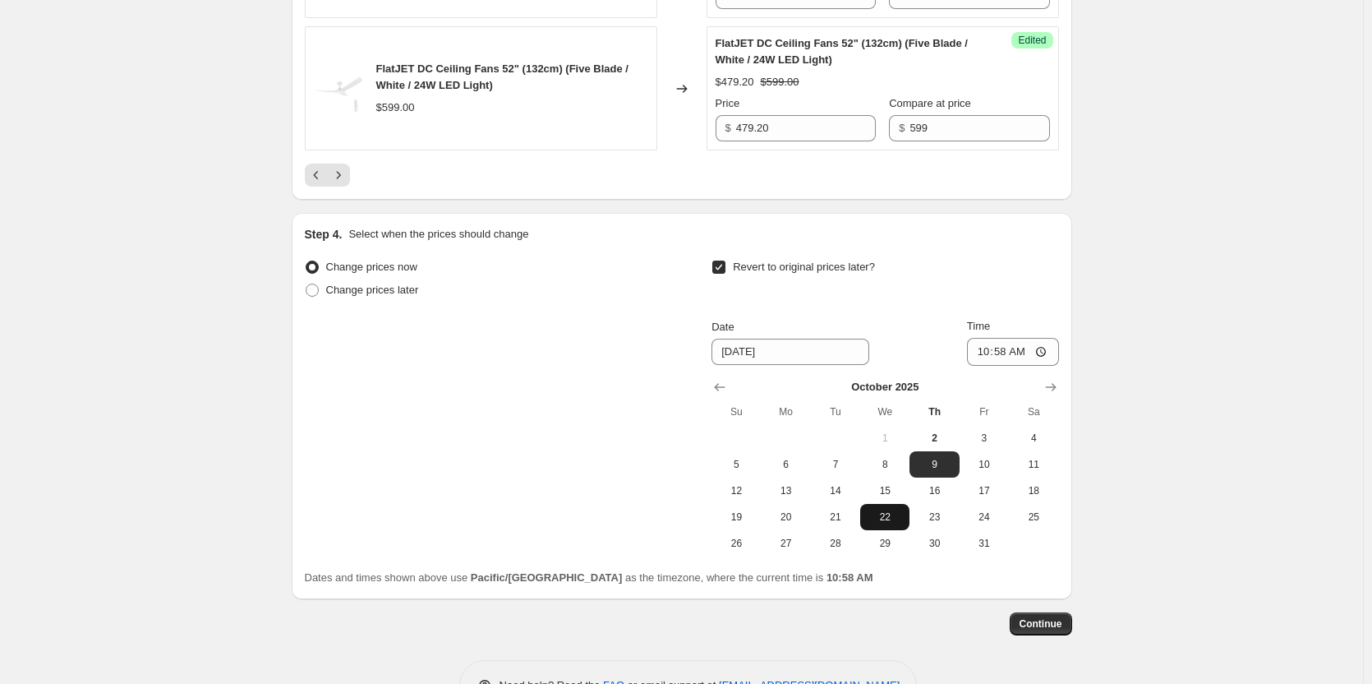
scroll to position [3105, 0]
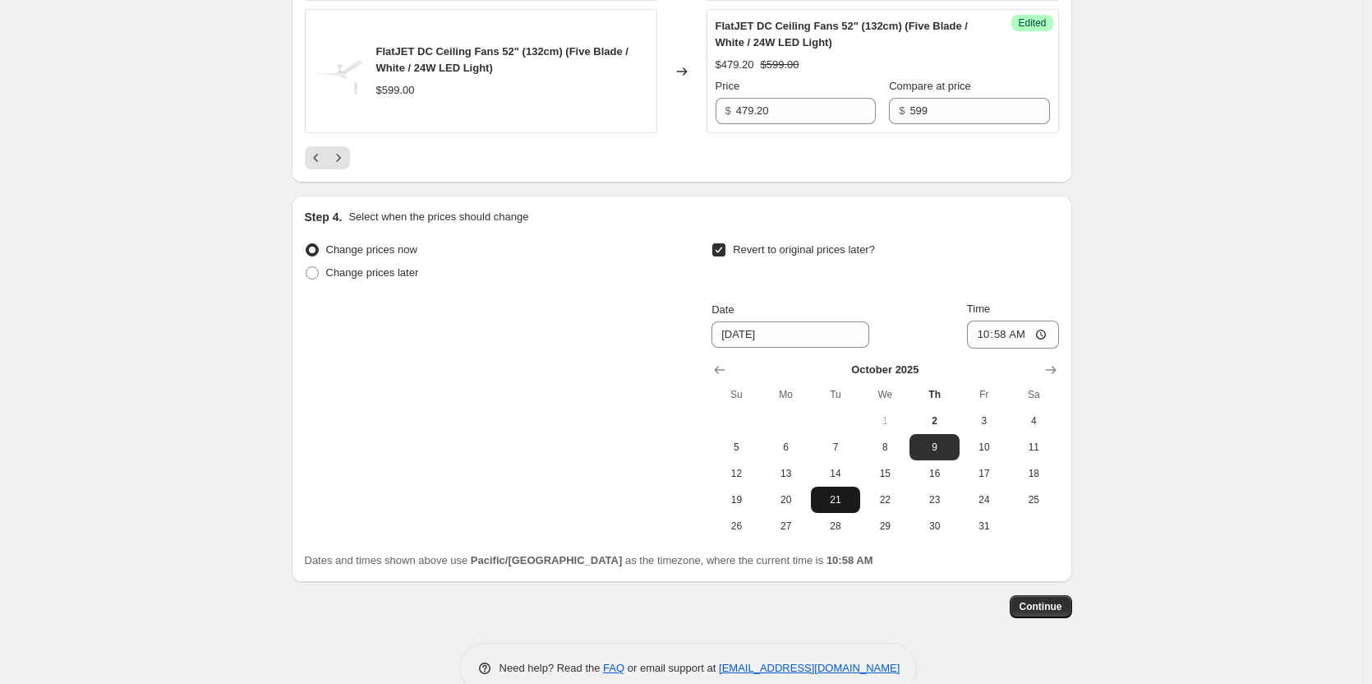
click at [828, 502] on span "21" at bounding box center [836, 499] width 36 height 13
type input "[DATE]"
click at [1043, 334] on input "10:58" at bounding box center [1013, 335] width 92 height 28
type input "23:59"
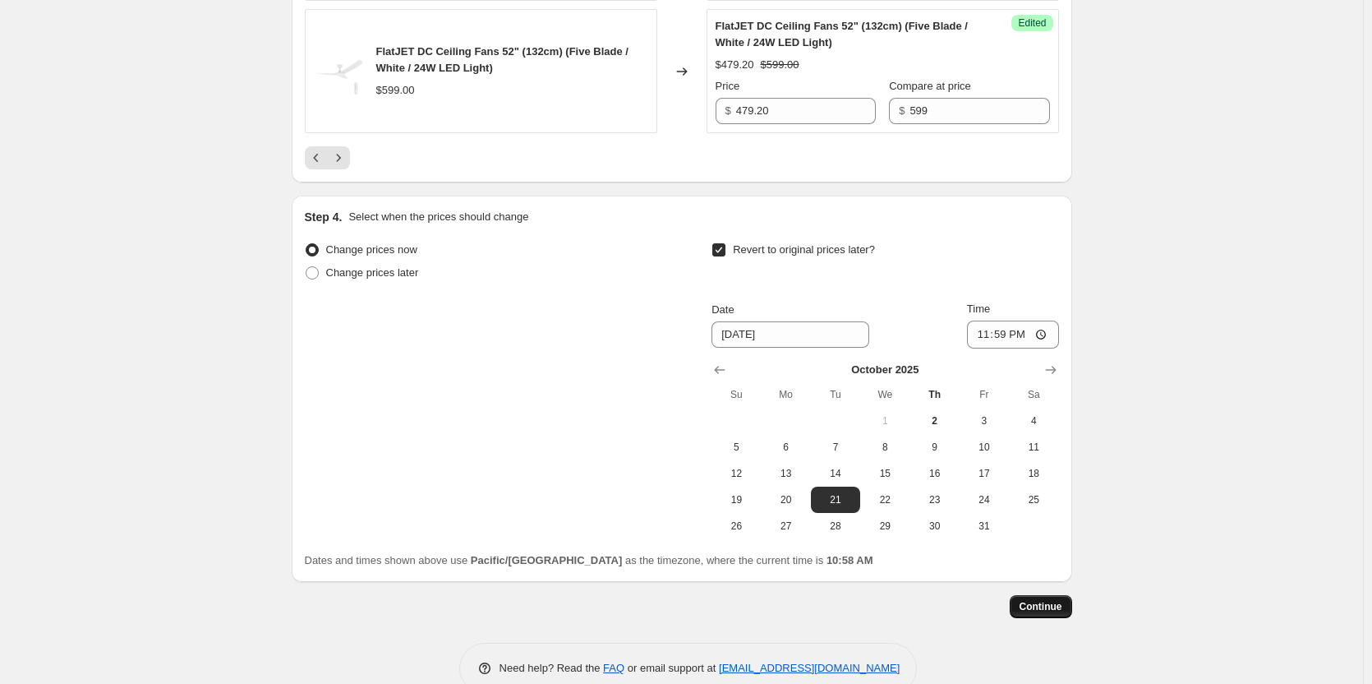
click at [1045, 607] on span "Continue" at bounding box center [1041, 606] width 43 height 13
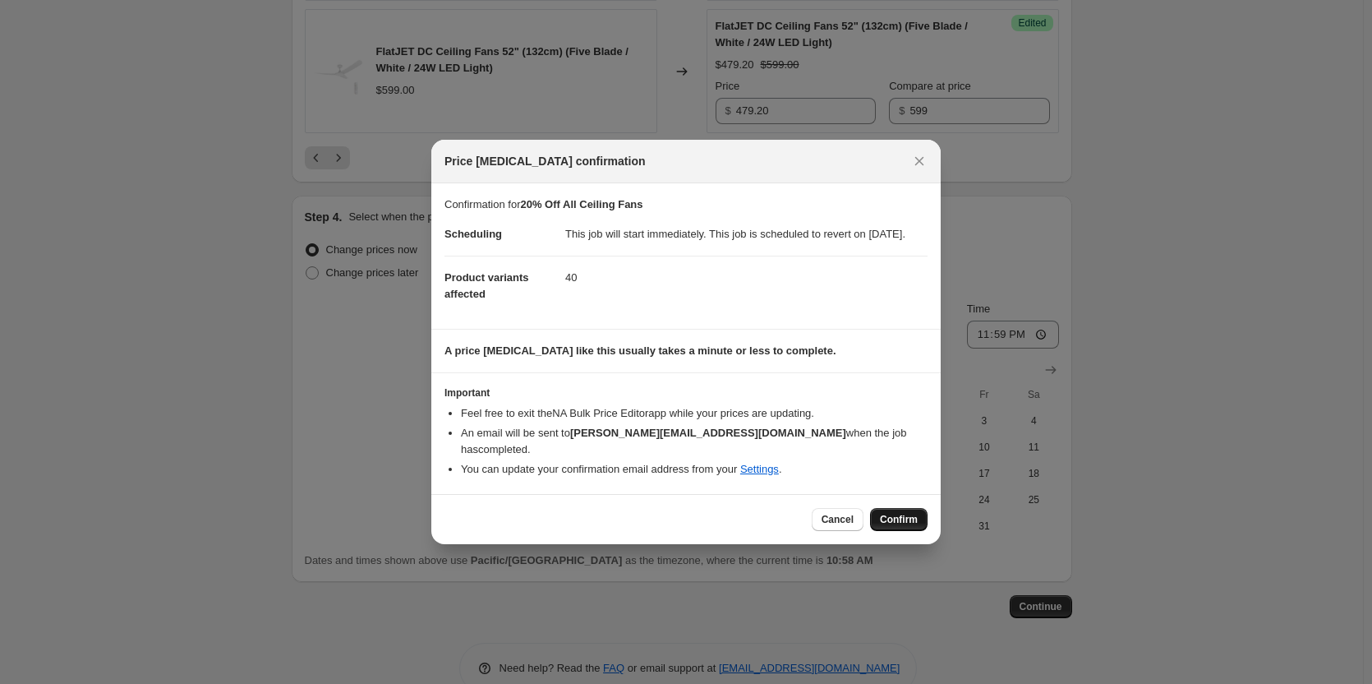
click at [893, 523] on span "Confirm" at bounding box center [899, 519] width 38 height 13
type input "20% Off All Ceiling Fans"
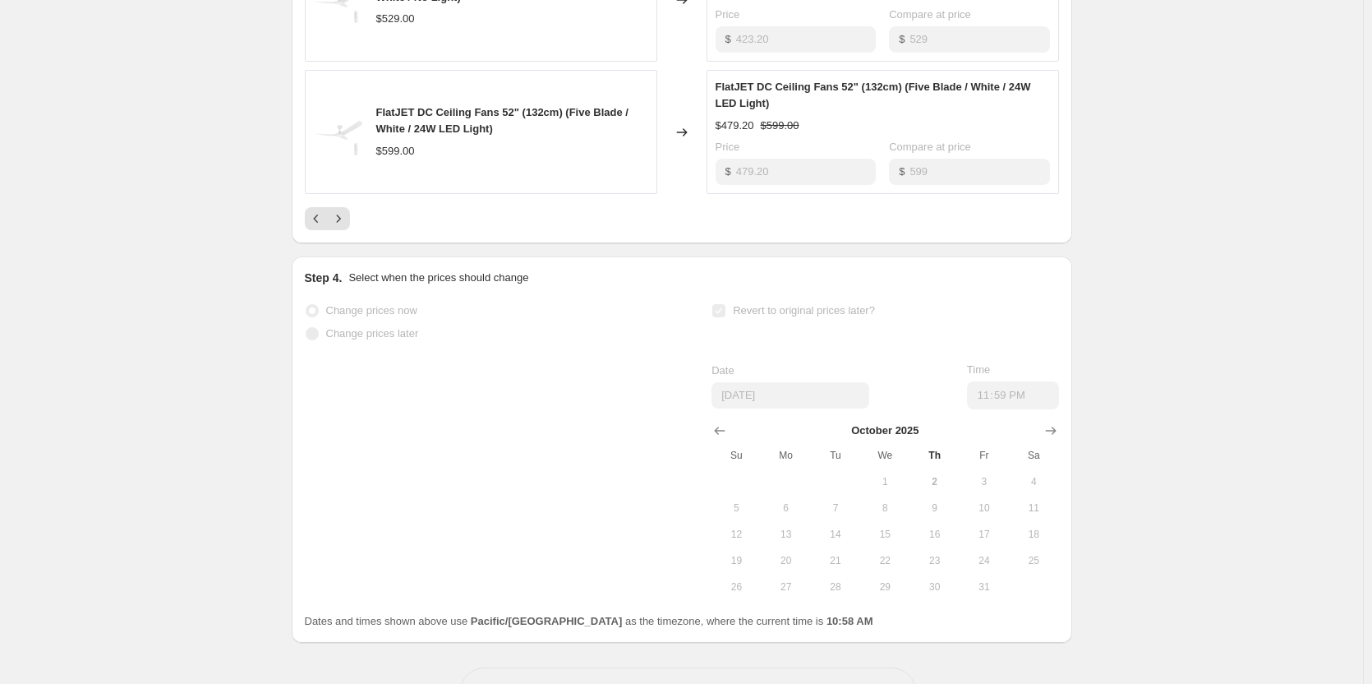
scroll to position [3107, 0]
